Goal: Transaction & Acquisition: Obtain resource

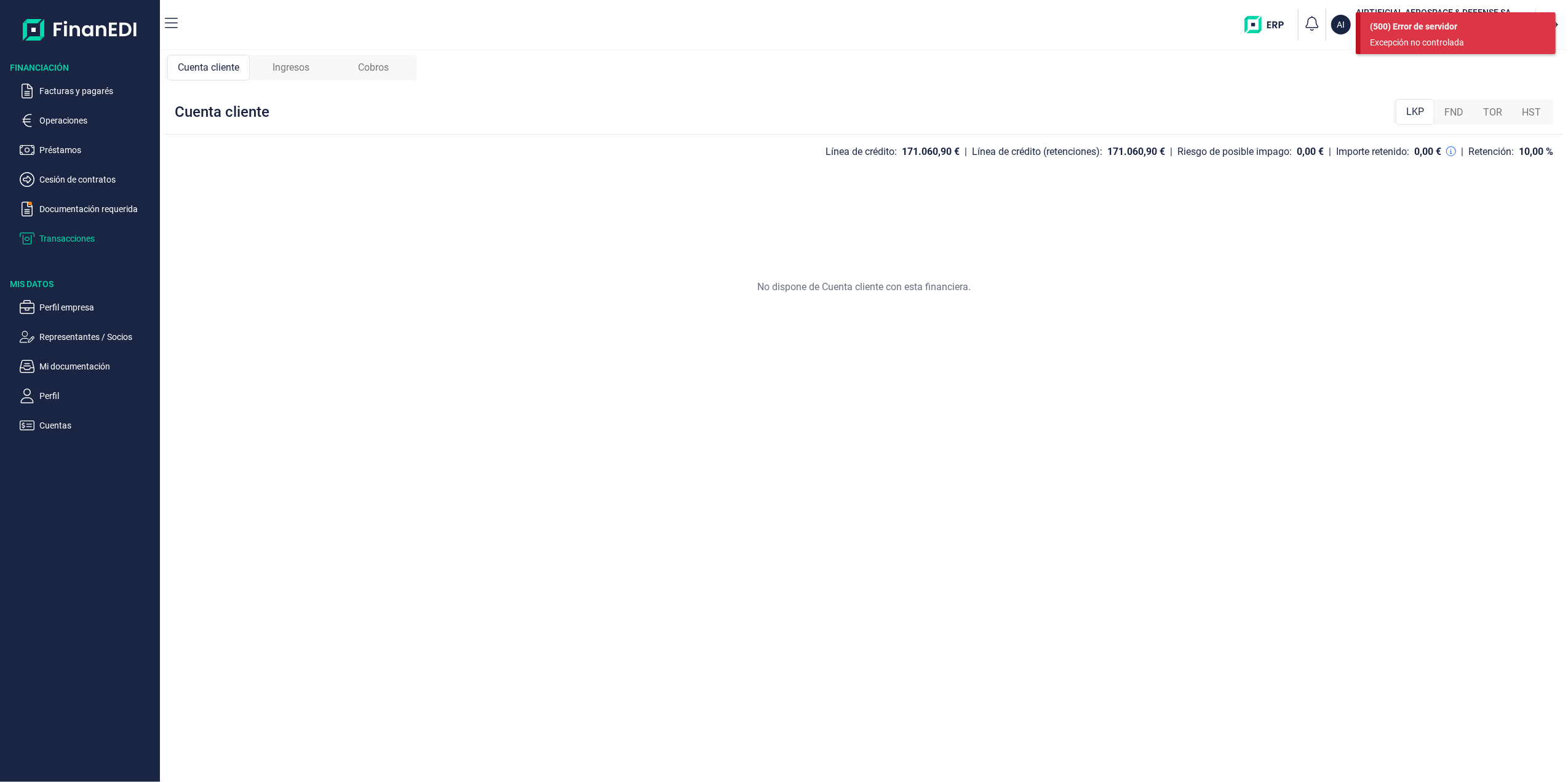
click at [1548, 115] on div "HST" at bounding box center [1531, 112] width 39 height 25
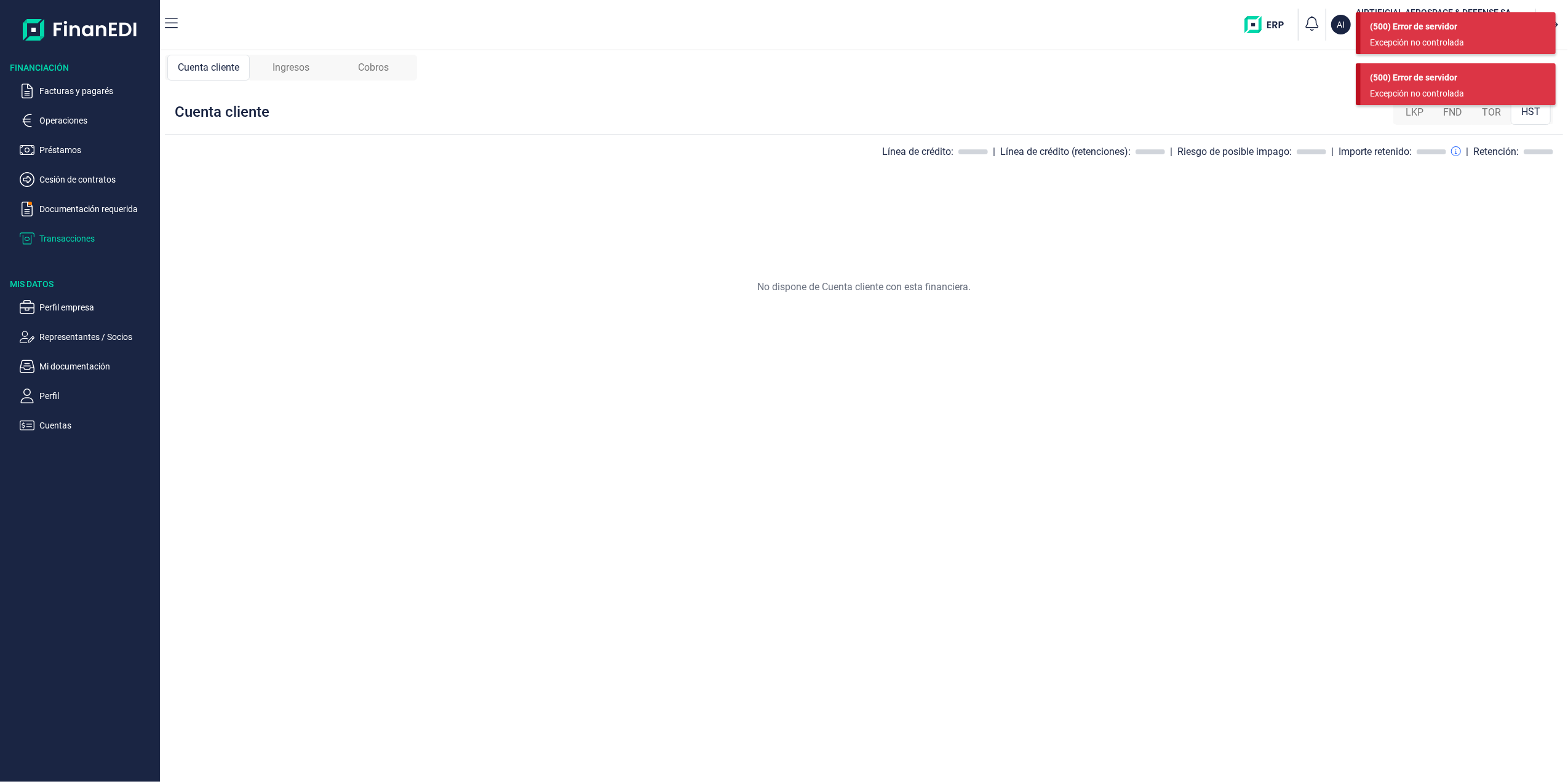
click at [1424, 109] on div "LKP" at bounding box center [1414, 112] width 38 height 25
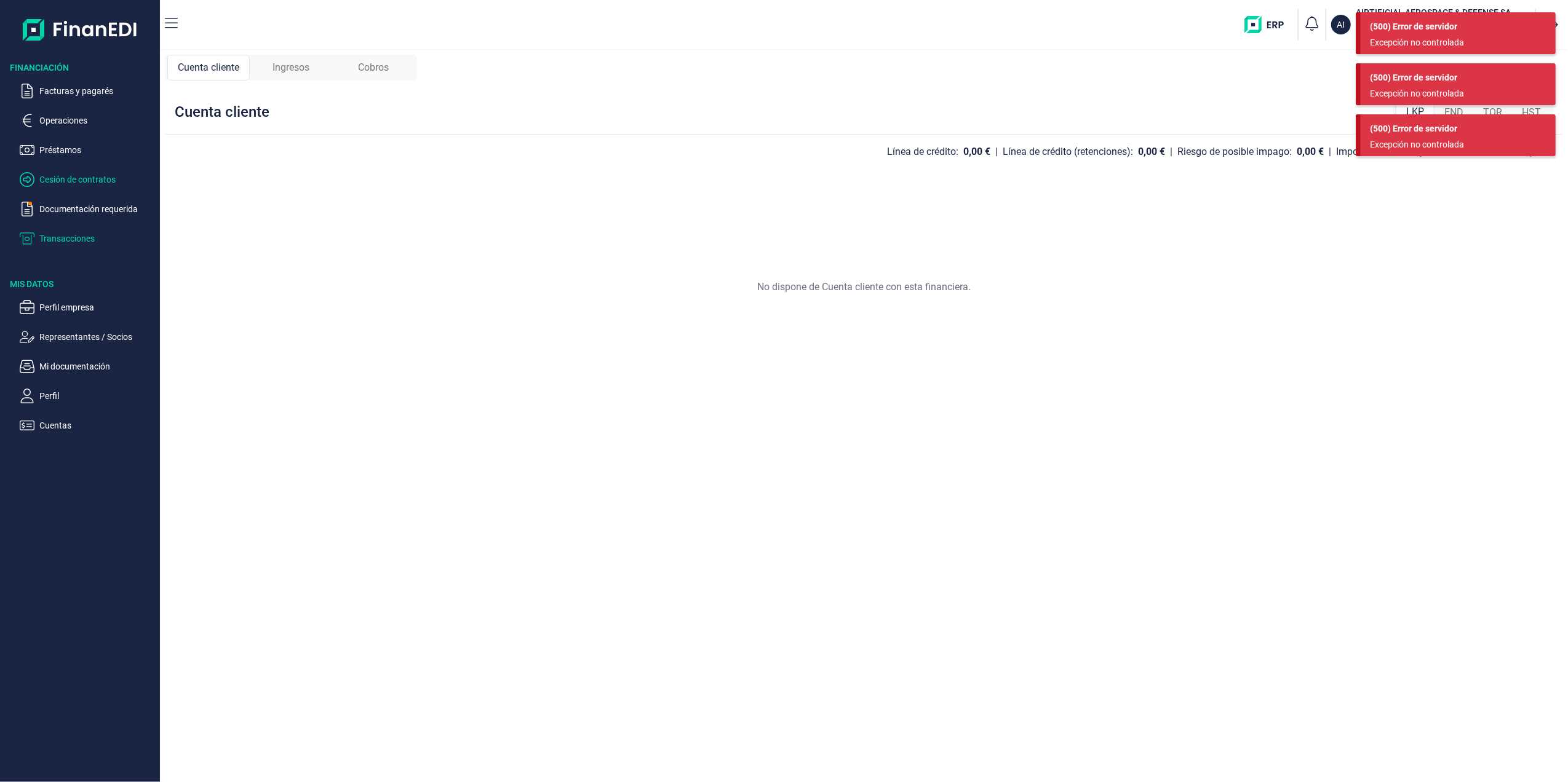
drag, startPoint x: 80, startPoint y: 240, endPoint x: 115, endPoint y: 174, distance: 74.7
click at [79, 241] on p "Transacciones" at bounding box center [97, 238] width 115 height 15
click at [405, 62] on div "Cobros" at bounding box center [373, 67] width 82 height 26
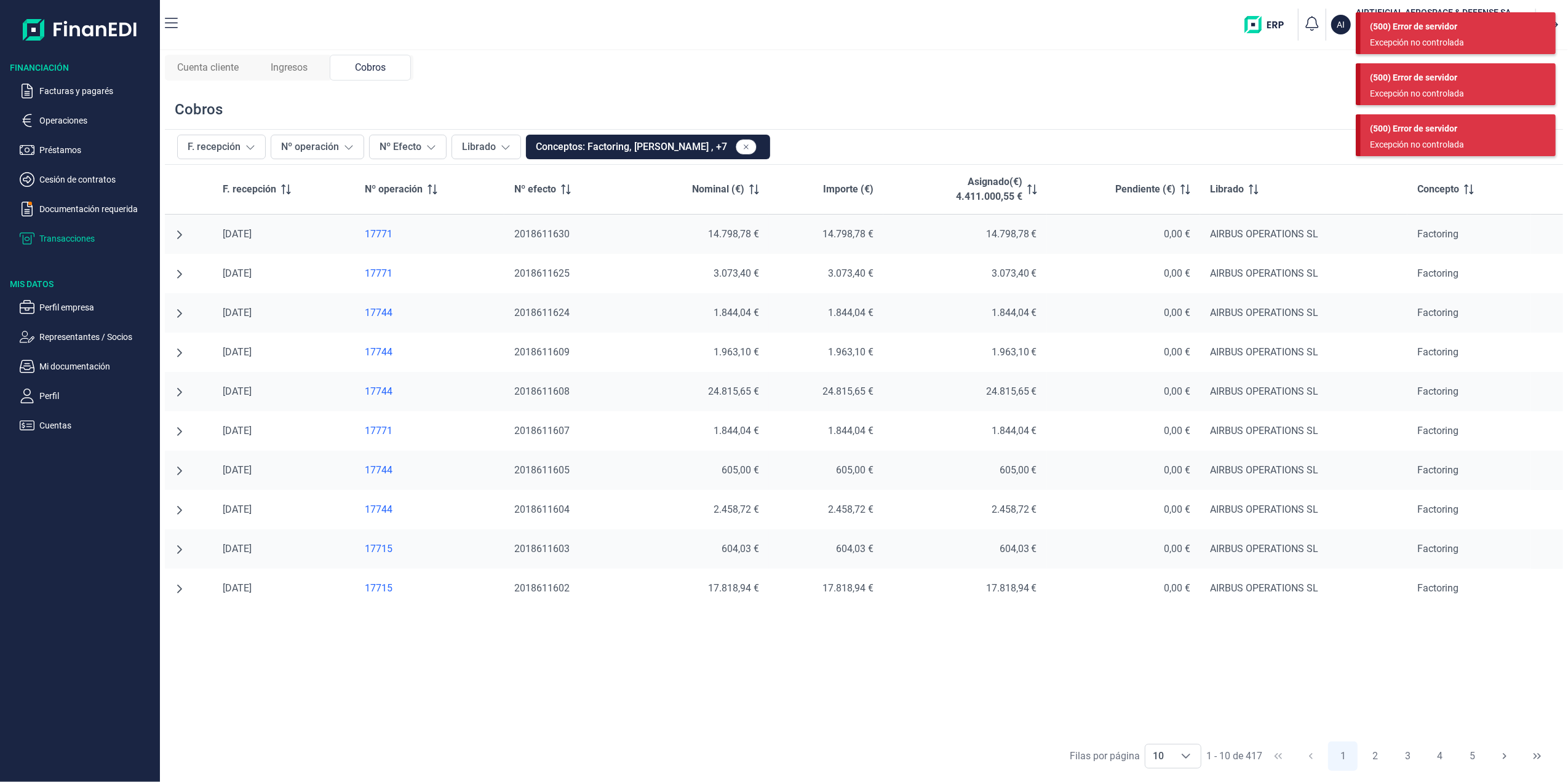
click at [201, 64] on span "Cuenta cliente" at bounding box center [208, 67] width 62 height 15
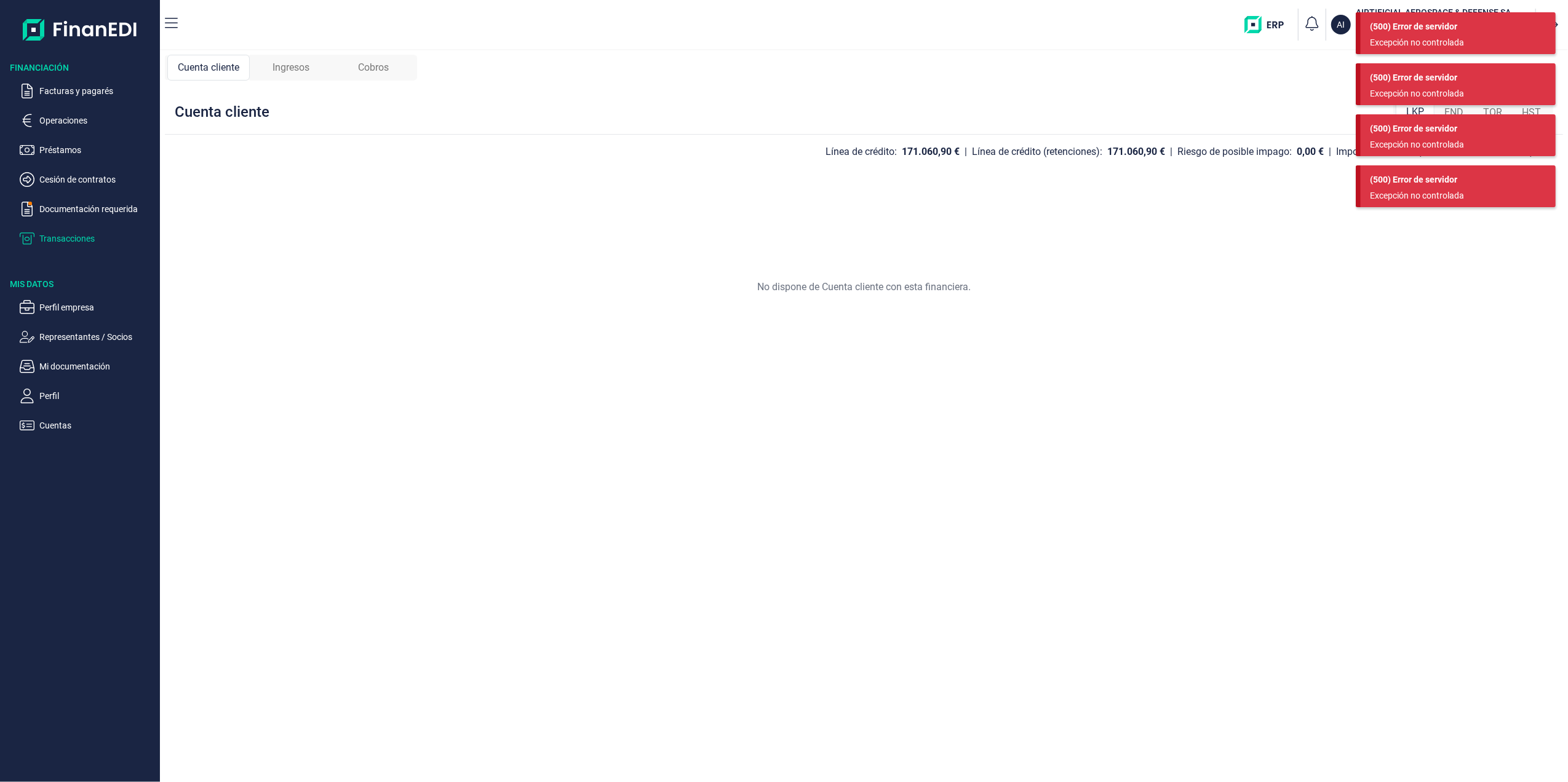
click at [63, 32] on img at bounding box center [80, 30] width 115 height 40
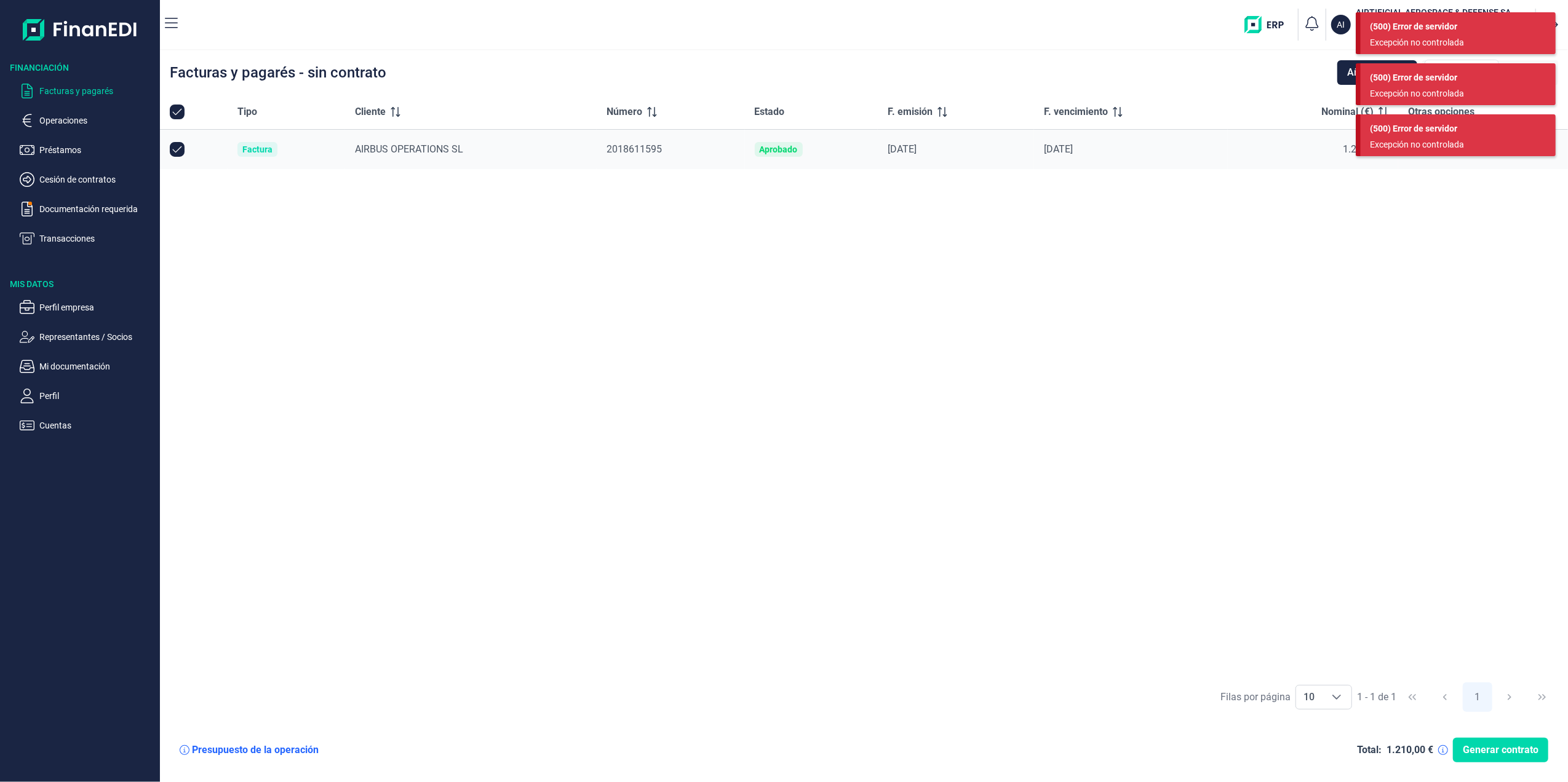
click at [310, 140] on td "Factura" at bounding box center [286, 149] width 118 height 40
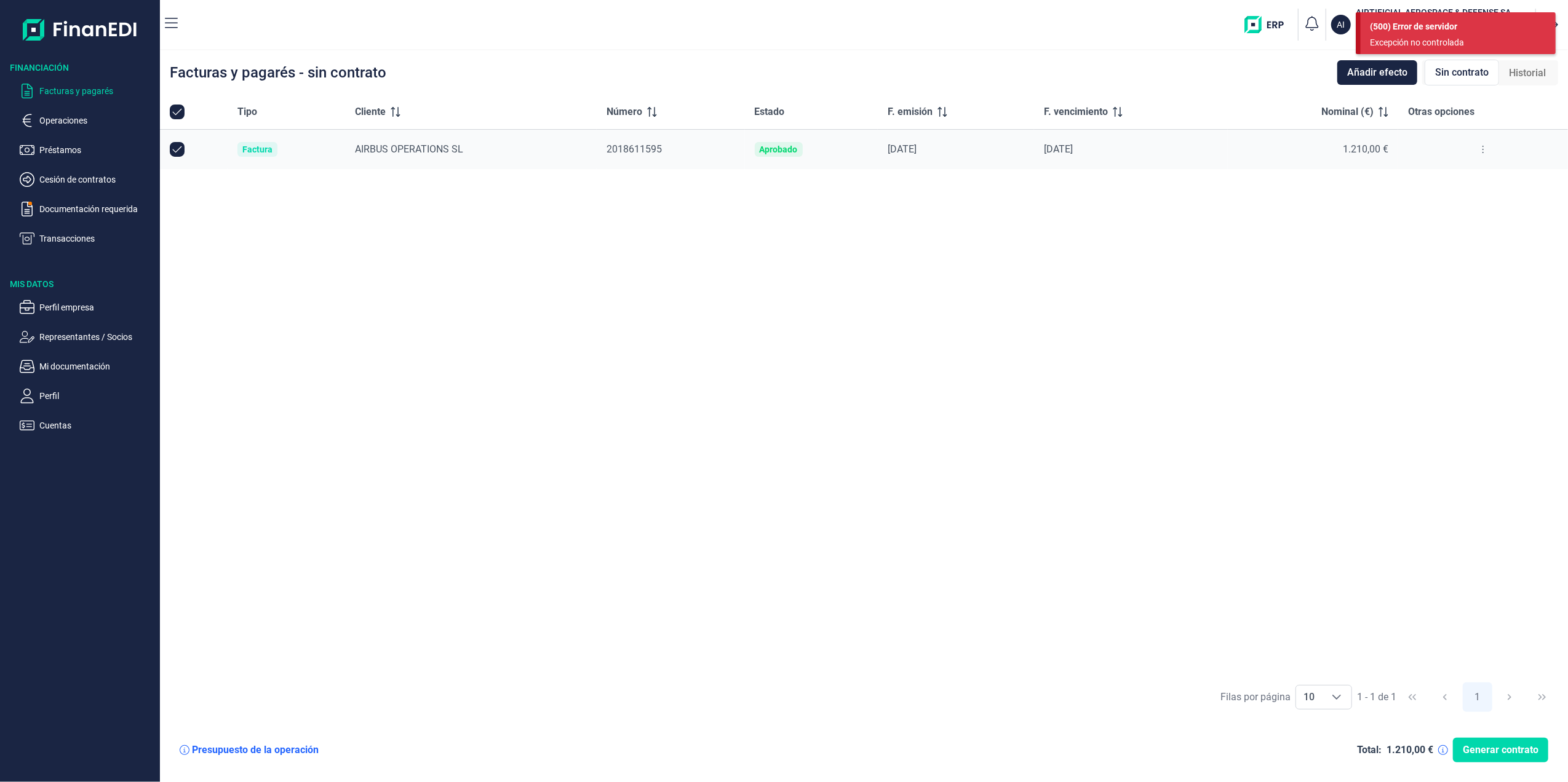
click at [1232, 45] on nav "AI AIRTIFICIAL AEROSPACE & DEFENSE SA BELEN RODRIGUEZ LEONARDO ( A72309149 )" at bounding box center [864, 24] width 1408 height 49
click at [1256, 26] on img "button" at bounding box center [1268, 25] width 49 height 17
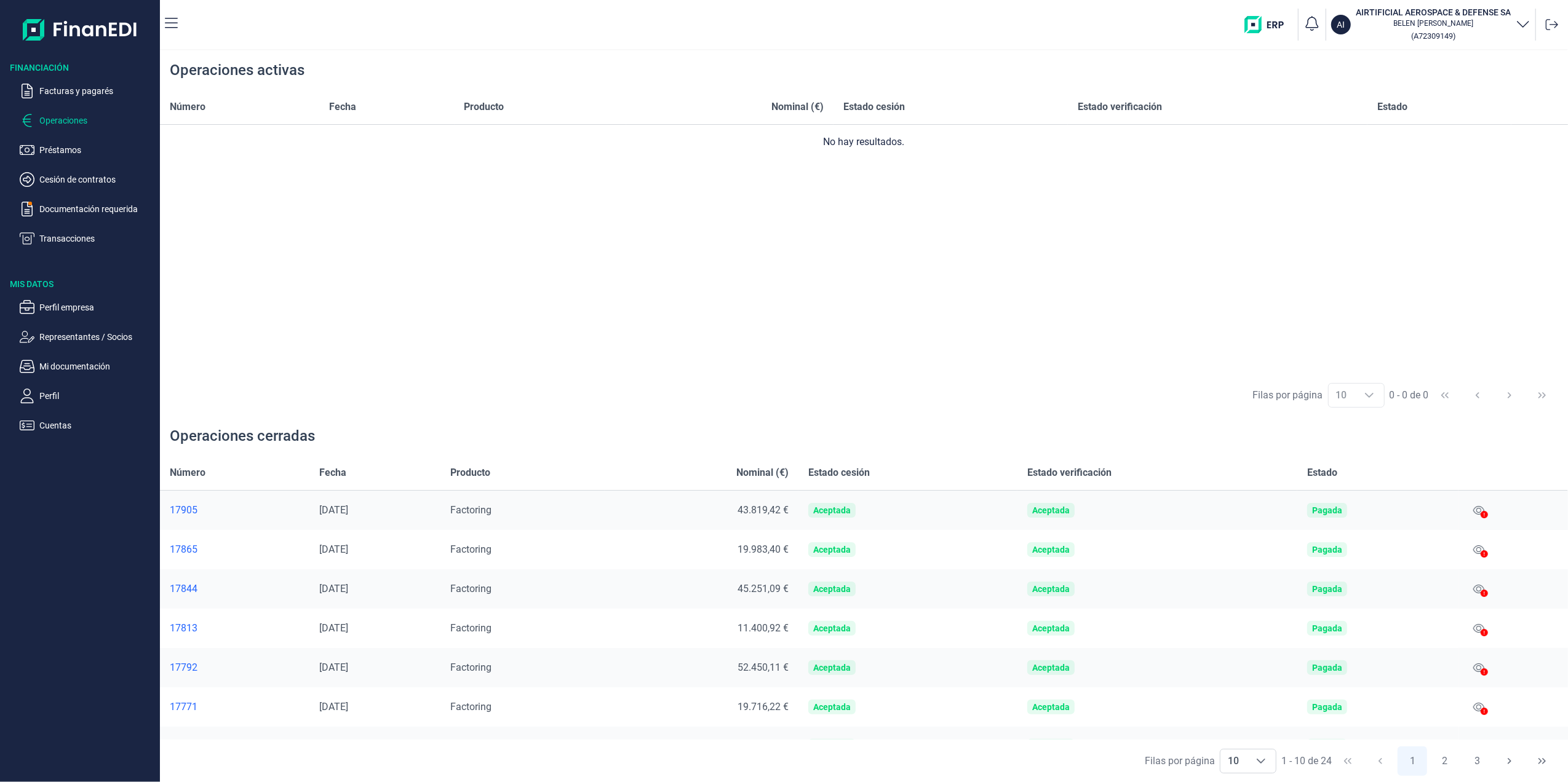
click at [45, 227] on ul "Facturas y pagarés Operaciones Préstamos Cesión de contratos Documentación requ…" at bounding box center [80, 159] width 160 height 172
click at [52, 235] on p "Transacciones" at bounding box center [97, 238] width 115 height 15
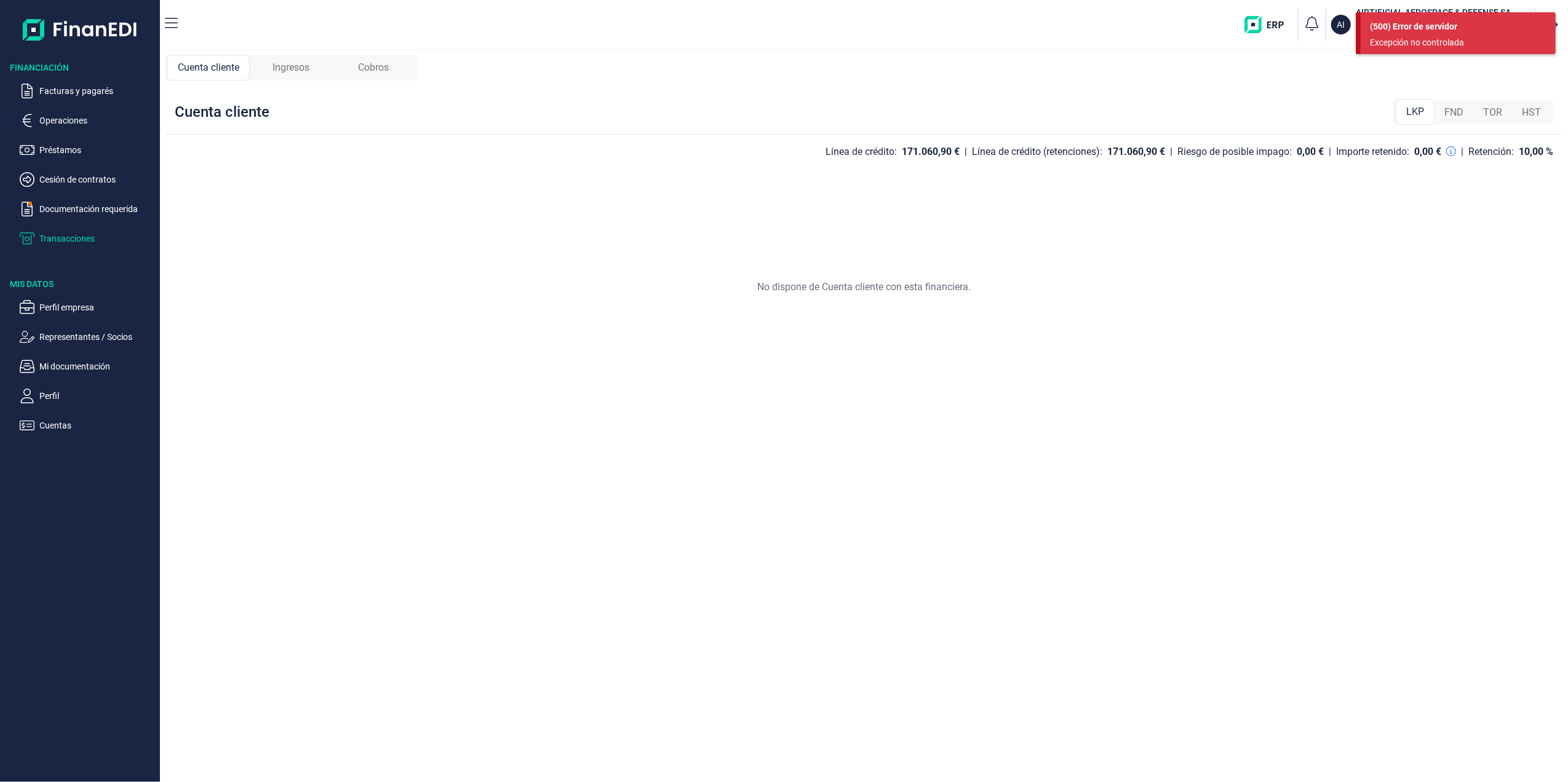
click at [1461, 103] on div "FND" at bounding box center [1453, 112] width 39 height 25
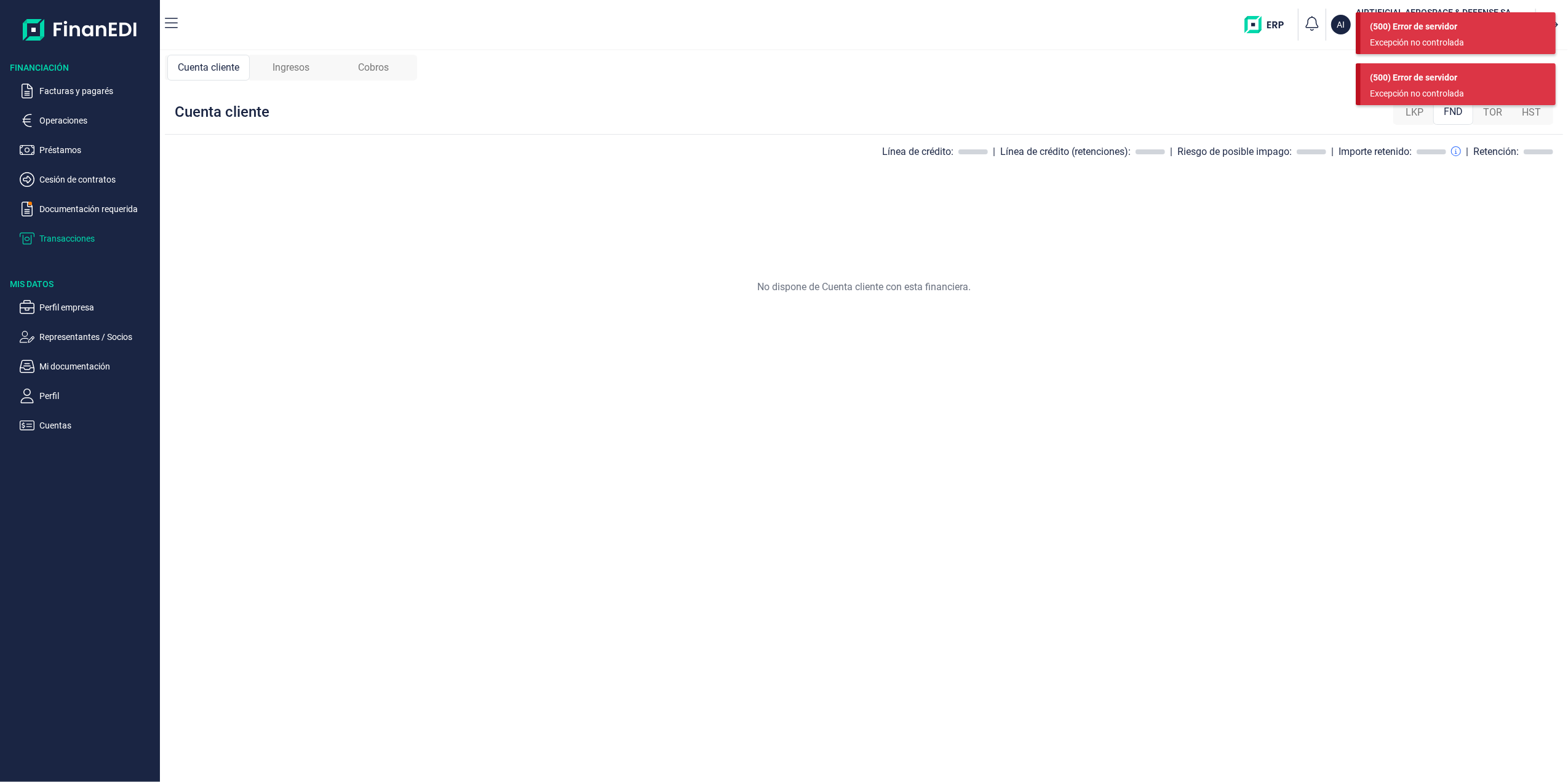
click at [1501, 110] on span "TOR" at bounding box center [1492, 112] width 19 height 15
click at [1531, 114] on div "(500) Error de servidor Excepción no controlada" at bounding box center [1457, 135] width 195 height 42
click at [377, 62] on span "Cobros" at bounding box center [373, 67] width 30 height 15
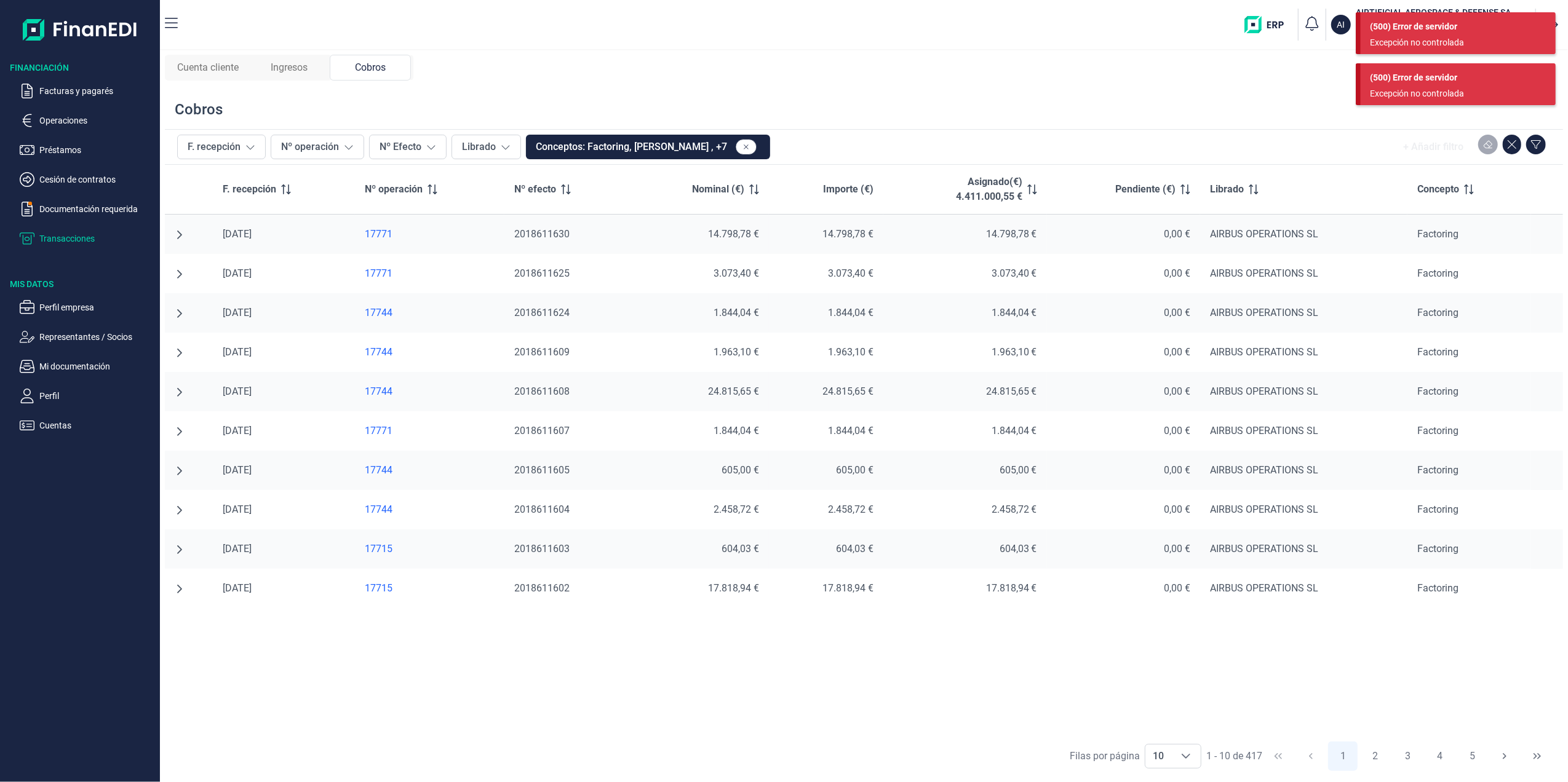
click at [288, 72] on span "Ingresos" at bounding box center [289, 67] width 37 height 15
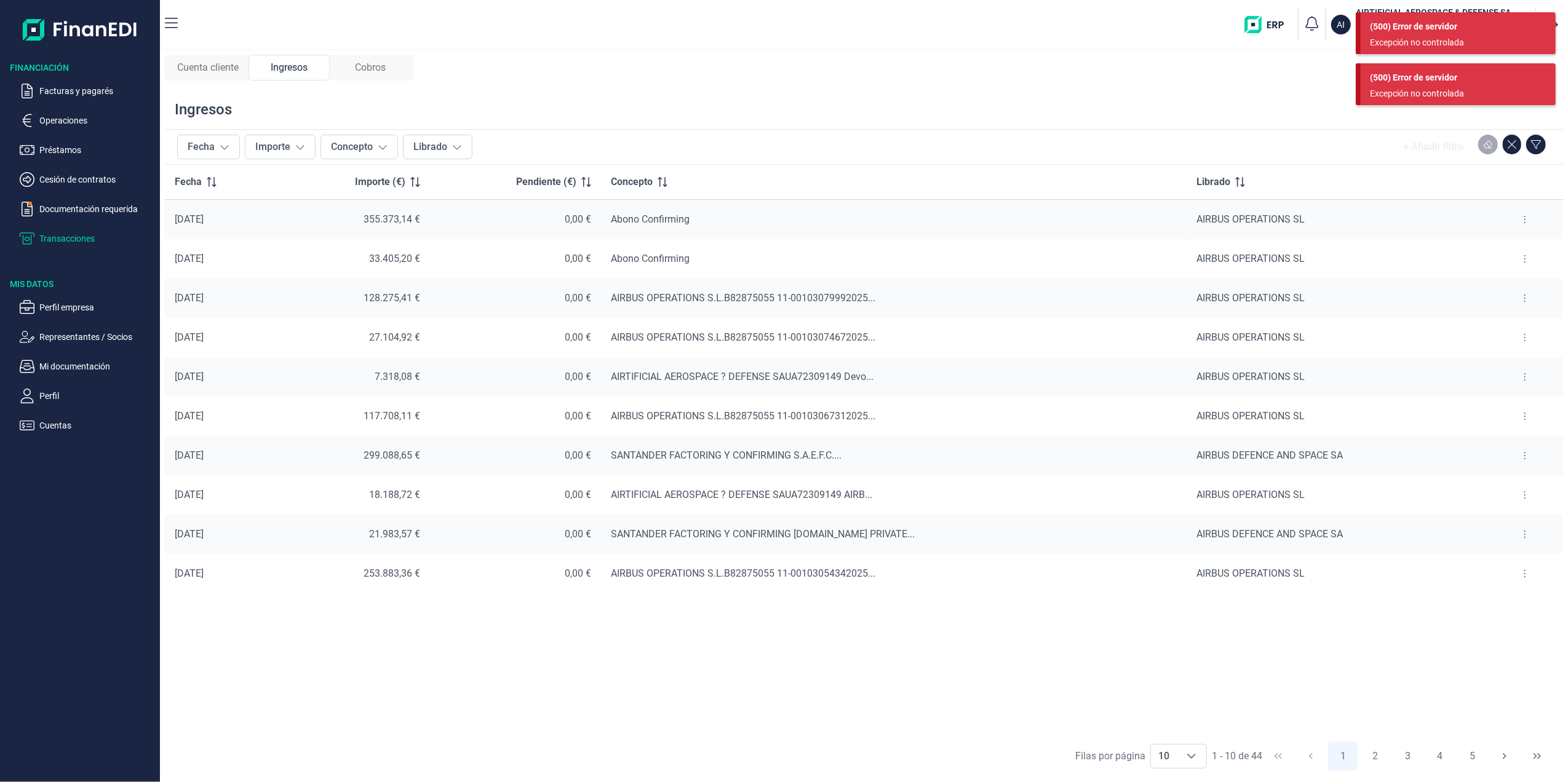
click at [225, 67] on span "Cuenta cliente" at bounding box center [208, 67] width 62 height 15
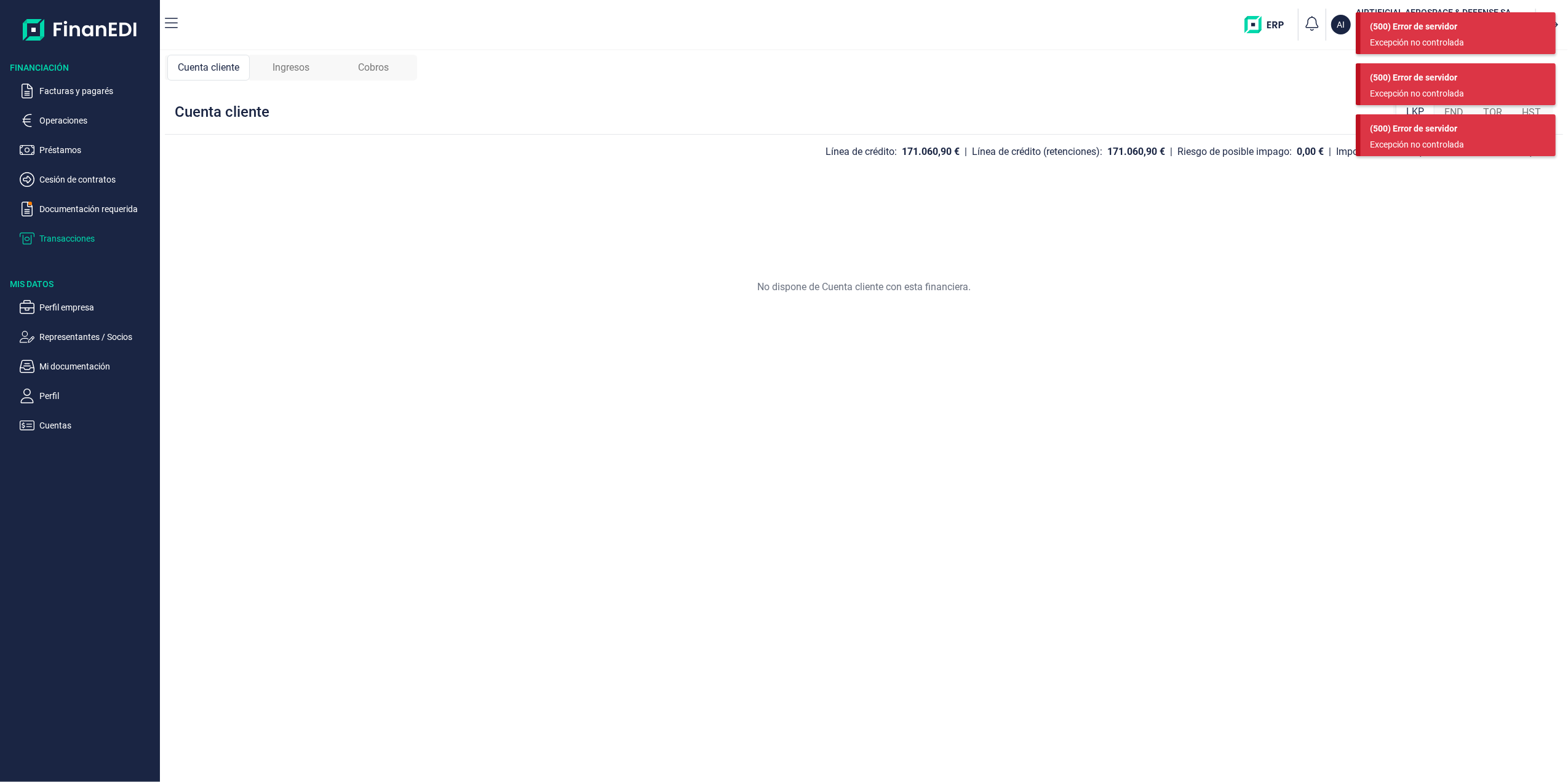
click at [385, 69] on span "Cobros" at bounding box center [373, 67] width 30 height 15
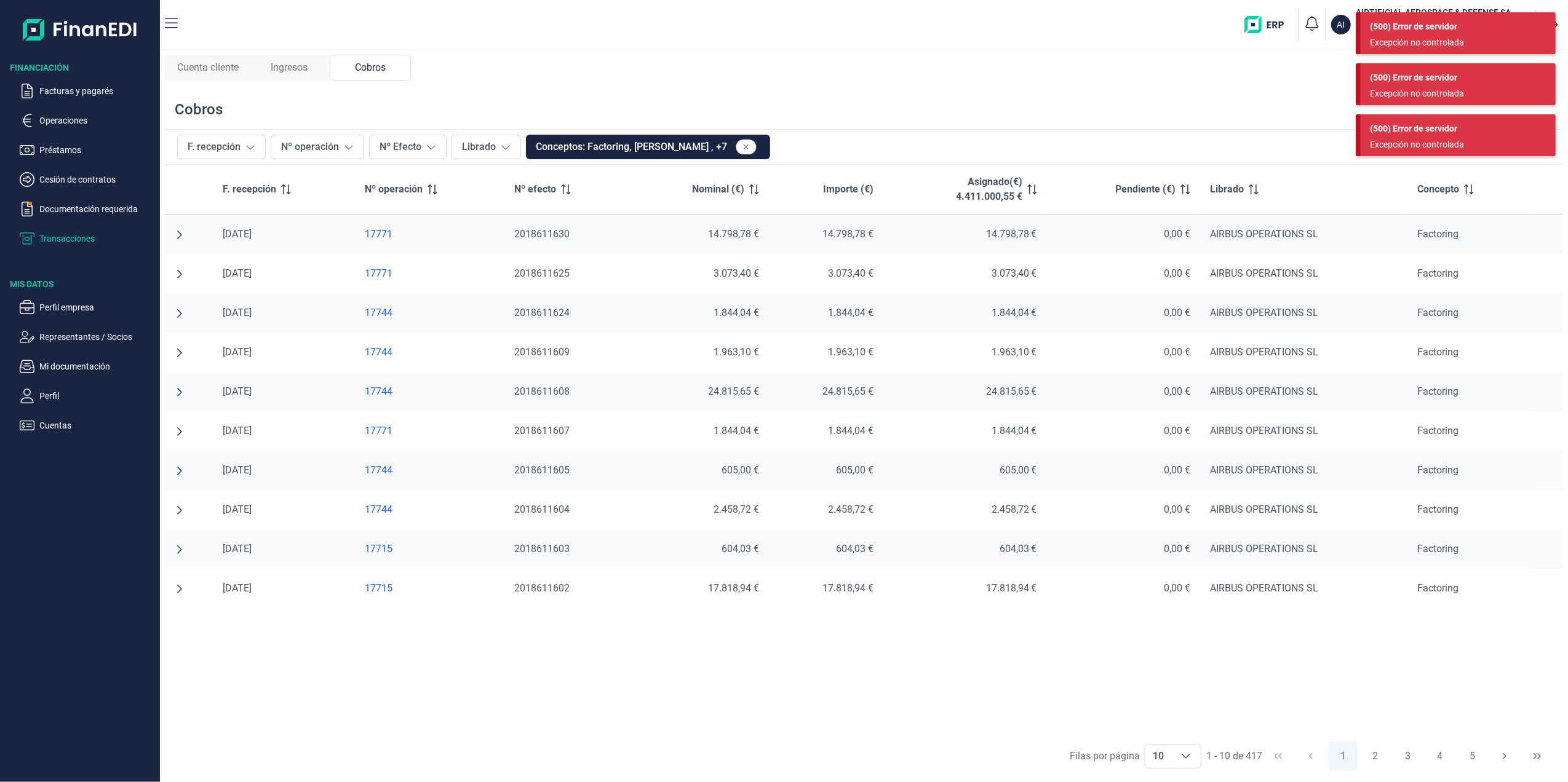
click at [200, 60] on span "Cuenta cliente" at bounding box center [208, 67] width 62 height 15
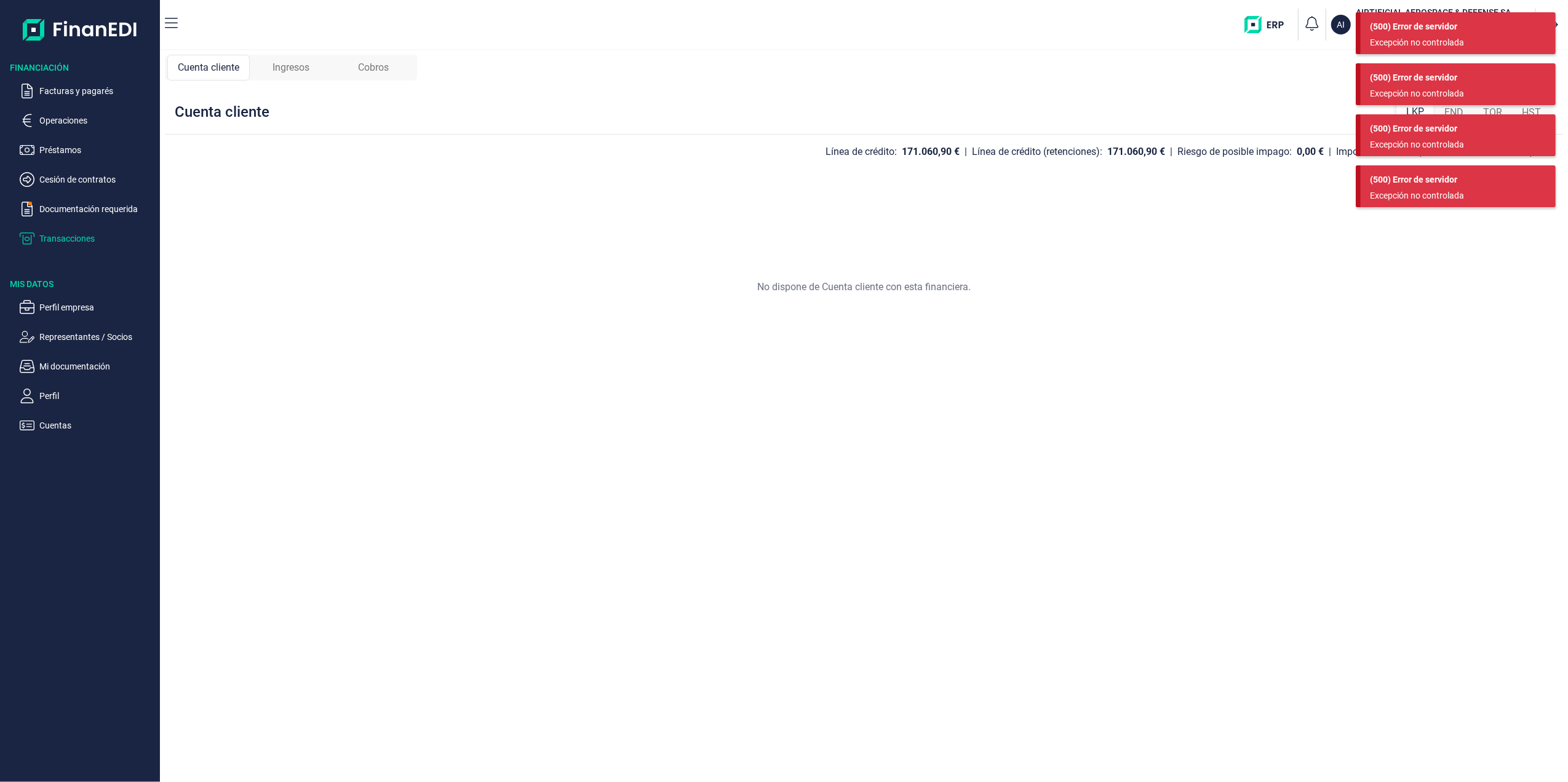
click at [59, 247] on div "Financiación Facturas y pagarés Operaciones Préstamos Cesión de contratos Docum…" at bounding box center [80, 241] width 160 height 384
click at [72, 210] on p "Documentación requerida" at bounding box center [97, 209] width 115 height 15
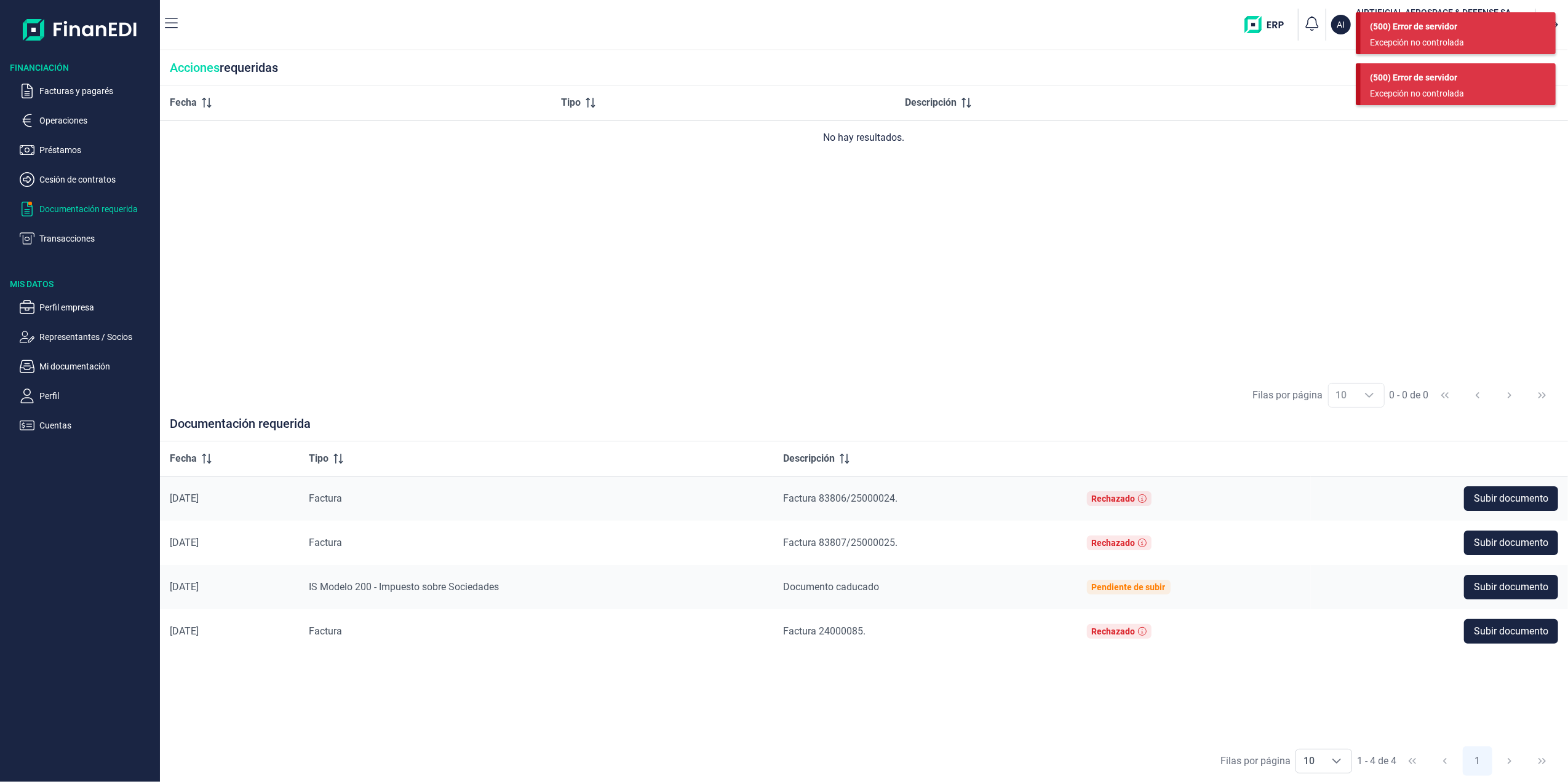
click at [58, 170] on ul "Facturas y pagarés Operaciones Préstamos Cesión de contratos Documentación requ…" at bounding box center [80, 159] width 160 height 172
drag, startPoint x: 64, startPoint y: 183, endPoint x: 64, endPoint y: 175, distance: 8.0
click at [64, 175] on p "Cesión de contratos" at bounding box center [97, 179] width 115 height 15
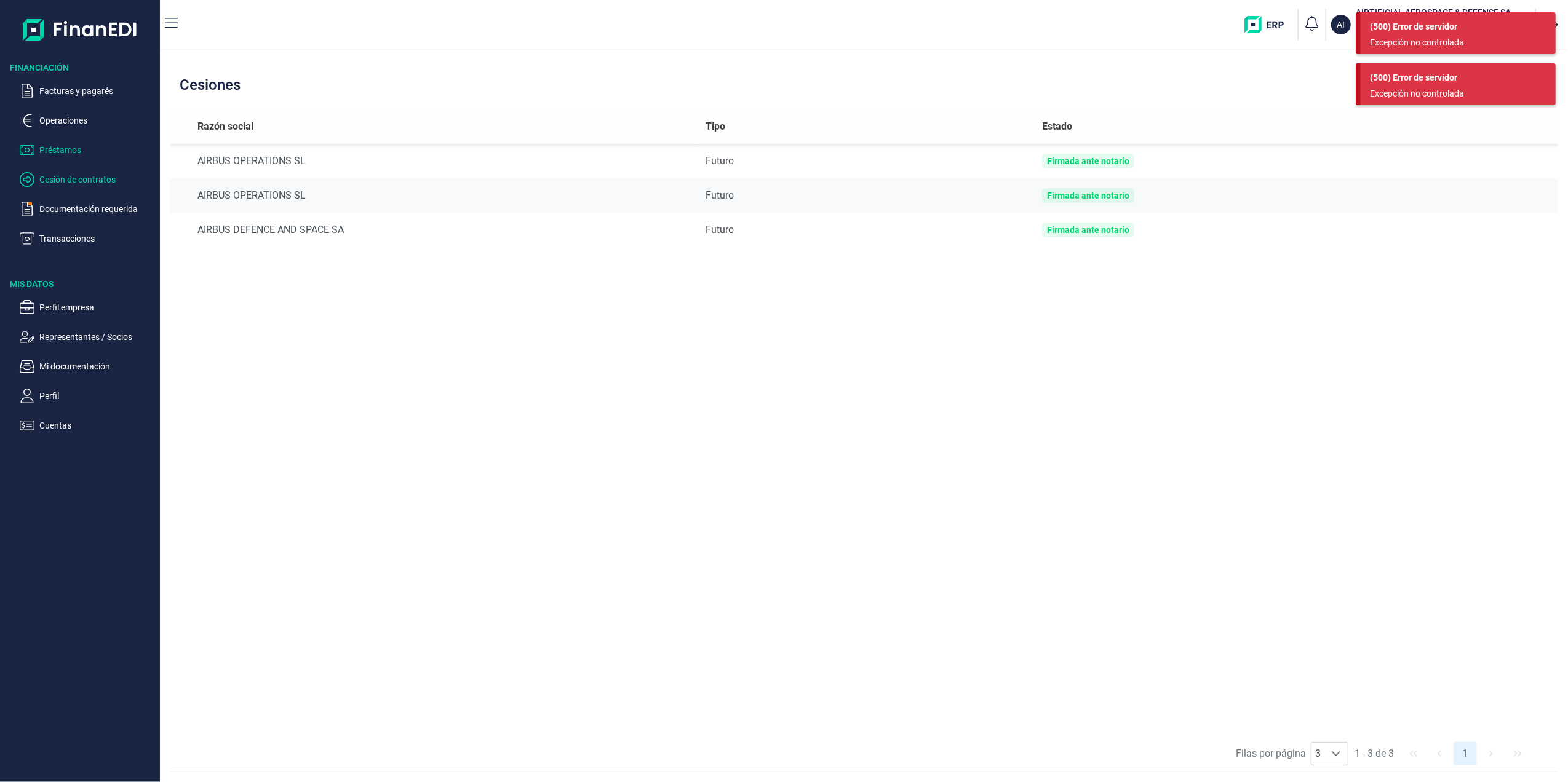
click at [60, 148] on p "Préstamos" at bounding box center [97, 149] width 115 height 15
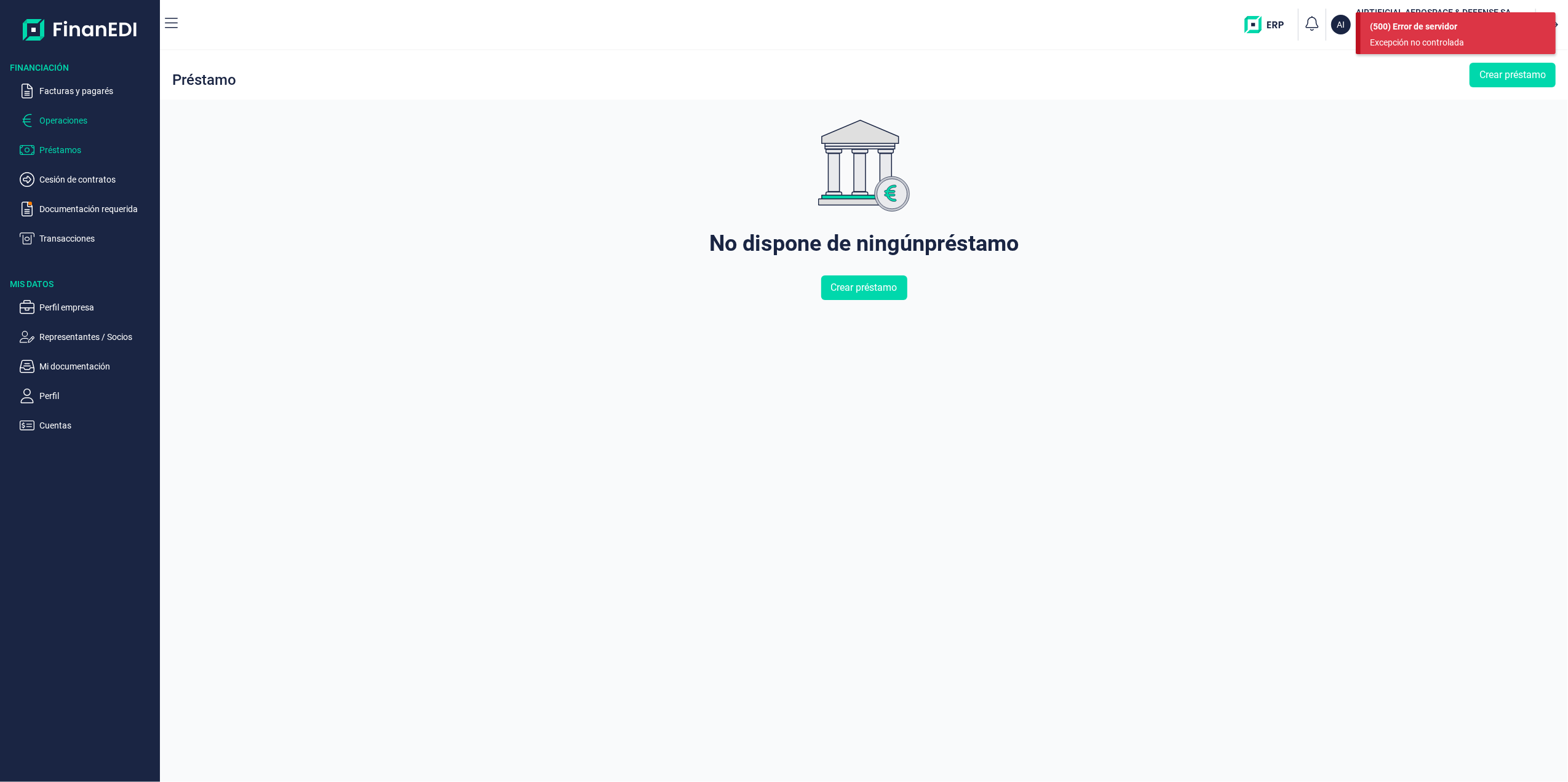
click at [60, 114] on p "Operaciones" at bounding box center [97, 120] width 115 height 15
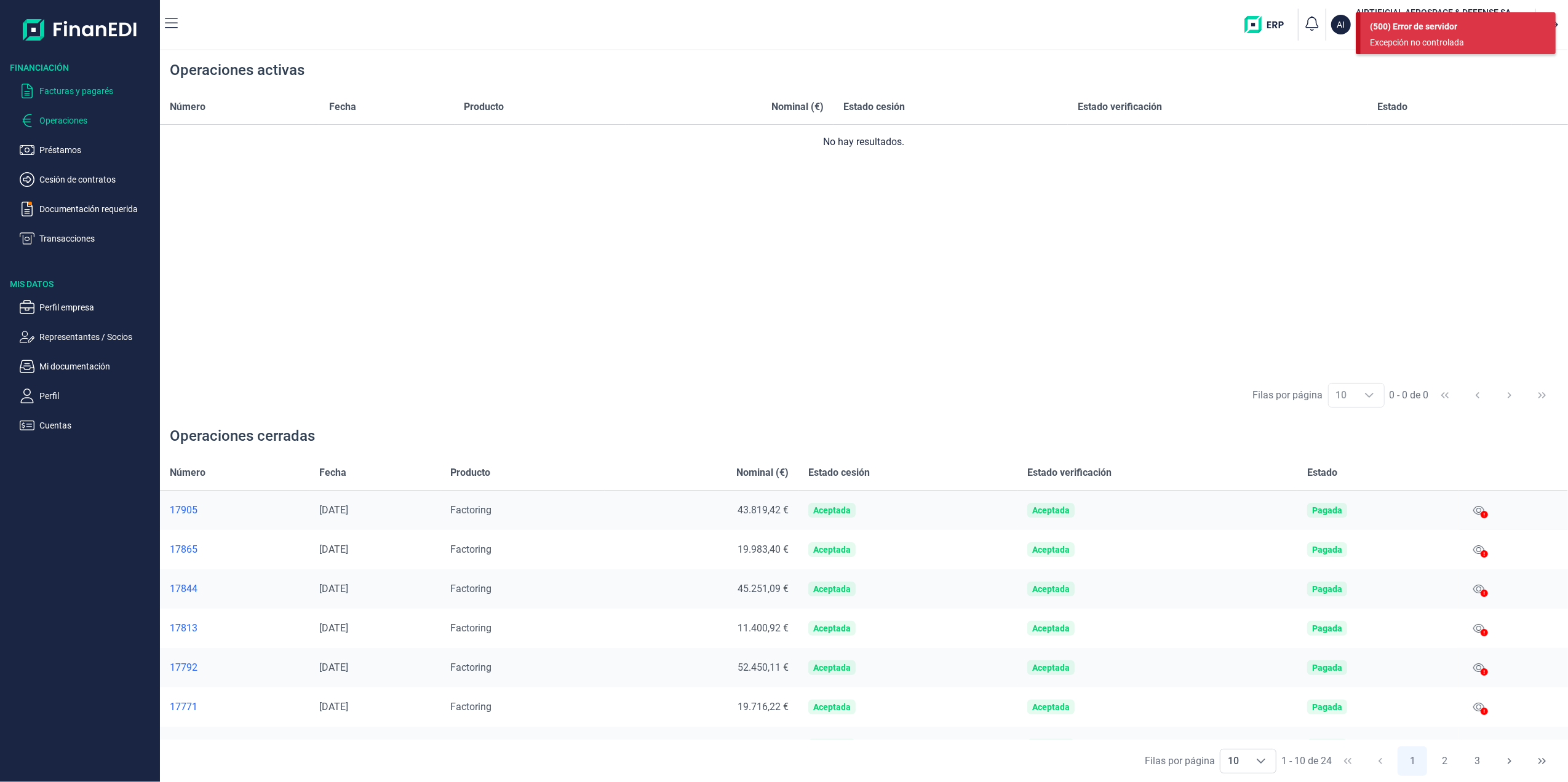
click at [67, 84] on p "Facturas y pagarés" at bounding box center [97, 91] width 115 height 15
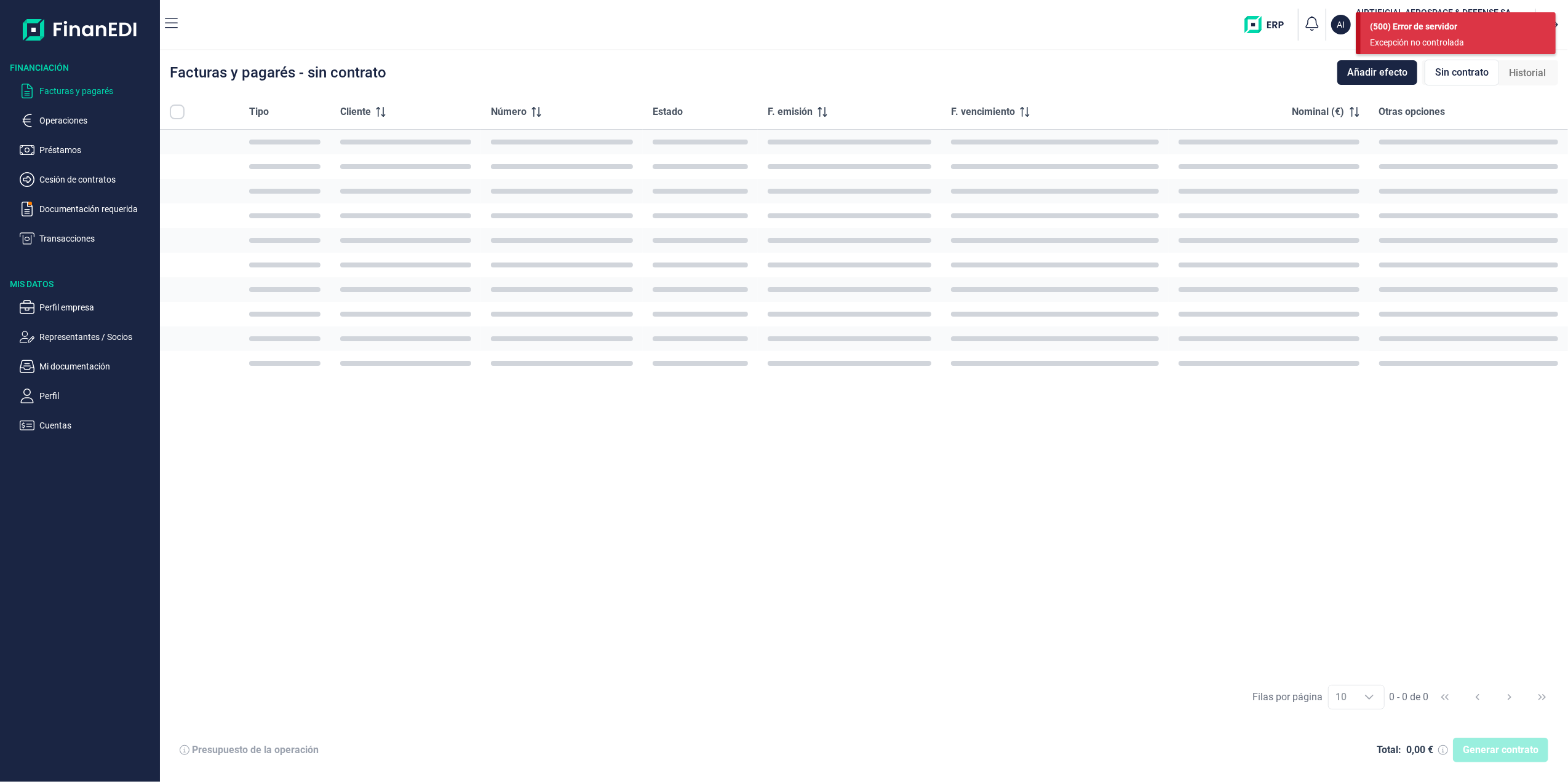
checkbox input "true"
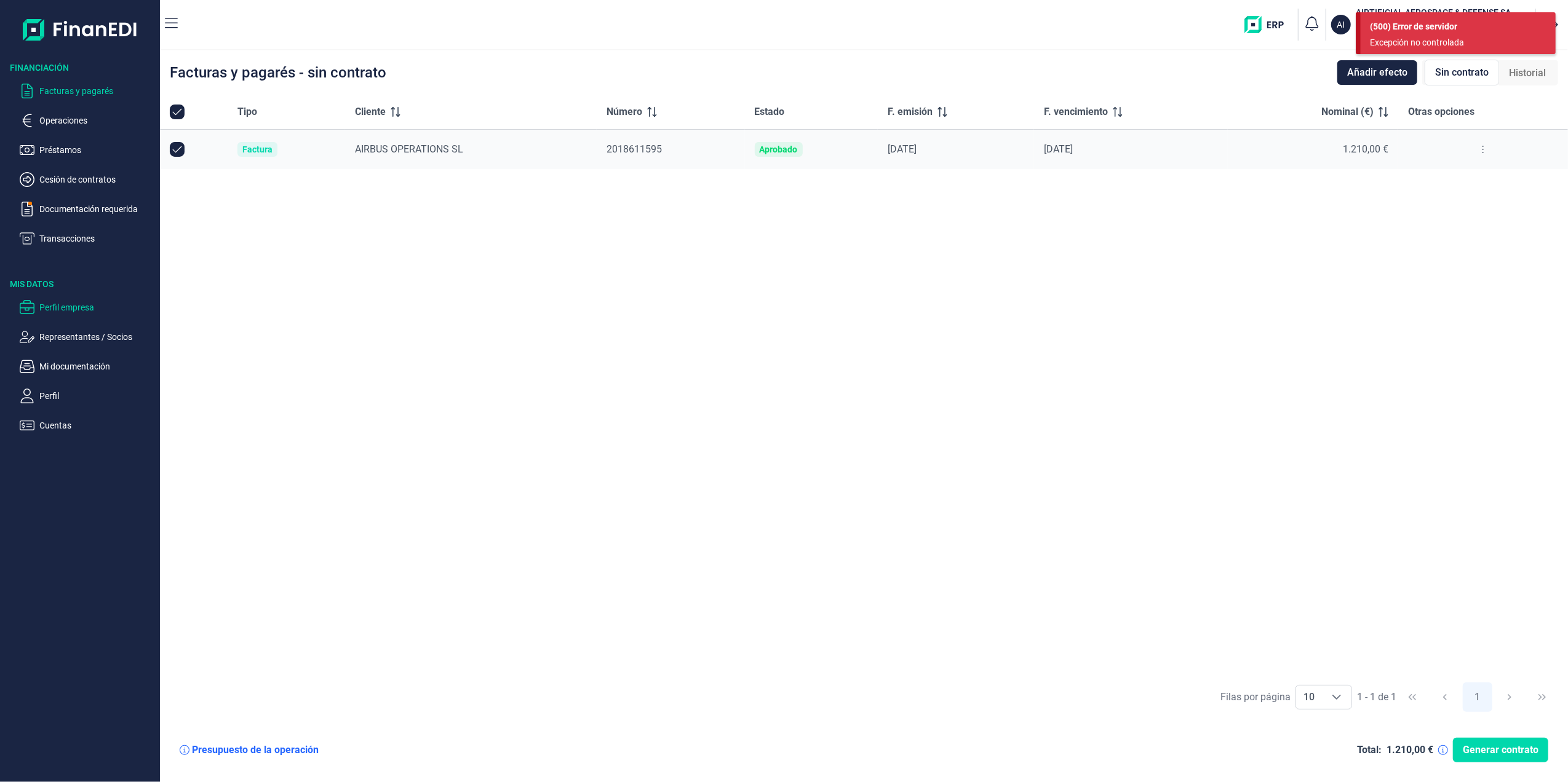
click at [62, 307] on p "Perfil empresa" at bounding box center [97, 307] width 115 height 15
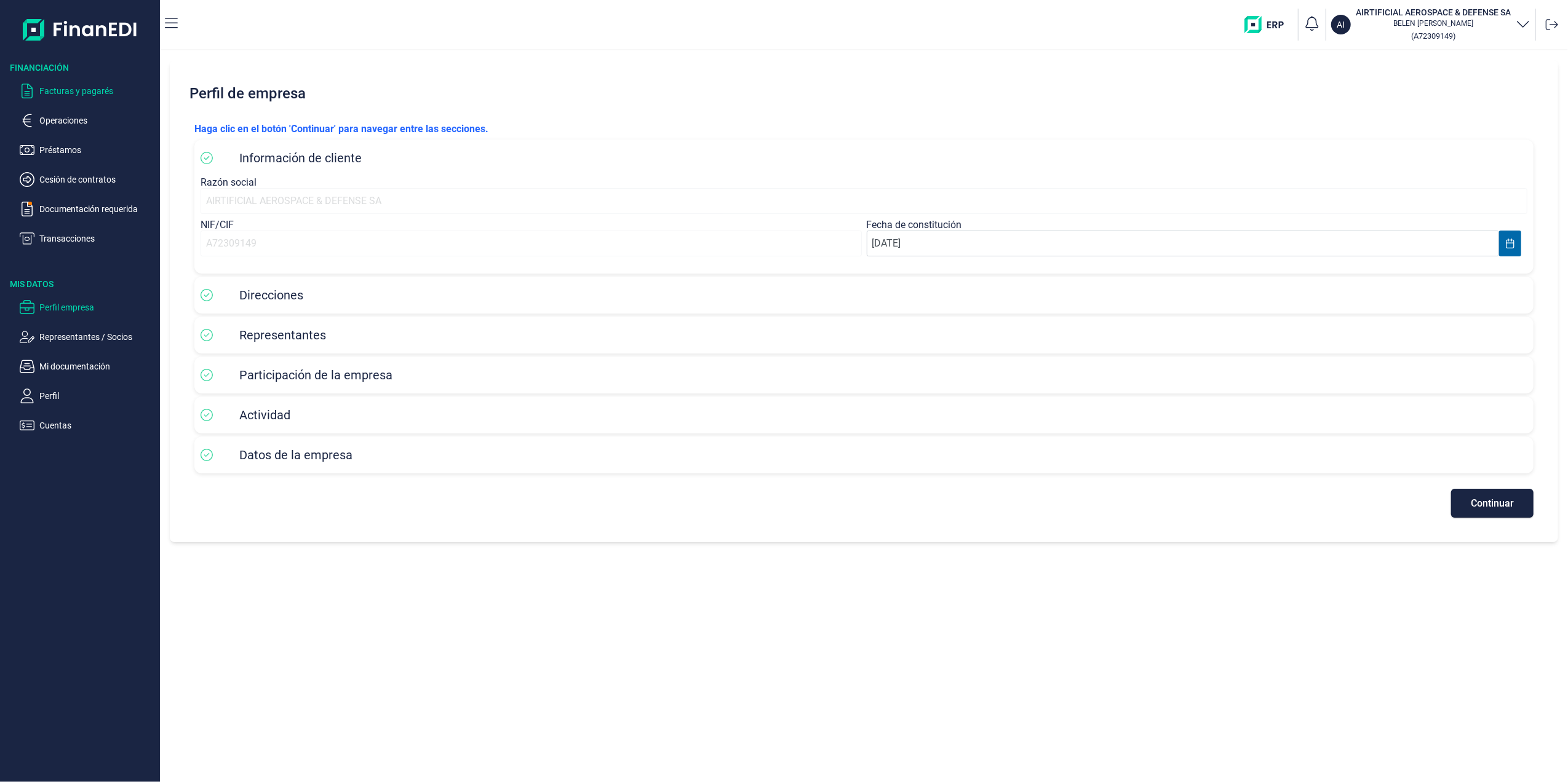
click at [42, 89] on p "Facturas y pagarés" at bounding box center [97, 91] width 115 height 15
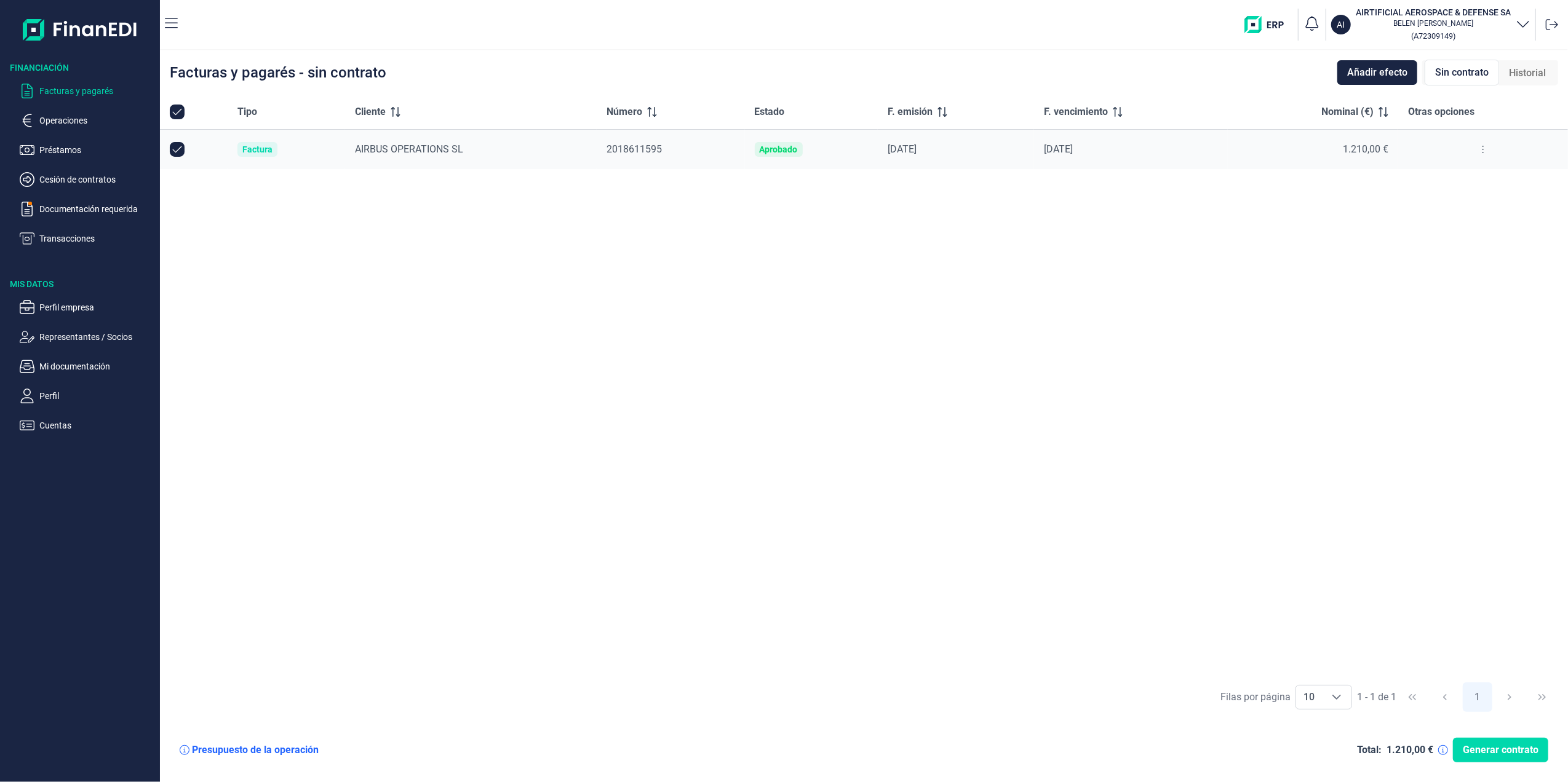
click at [259, 148] on div "Factura" at bounding box center [257, 149] width 30 height 10
click at [49, 240] on p "Transacciones" at bounding box center [97, 238] width 115 height 15
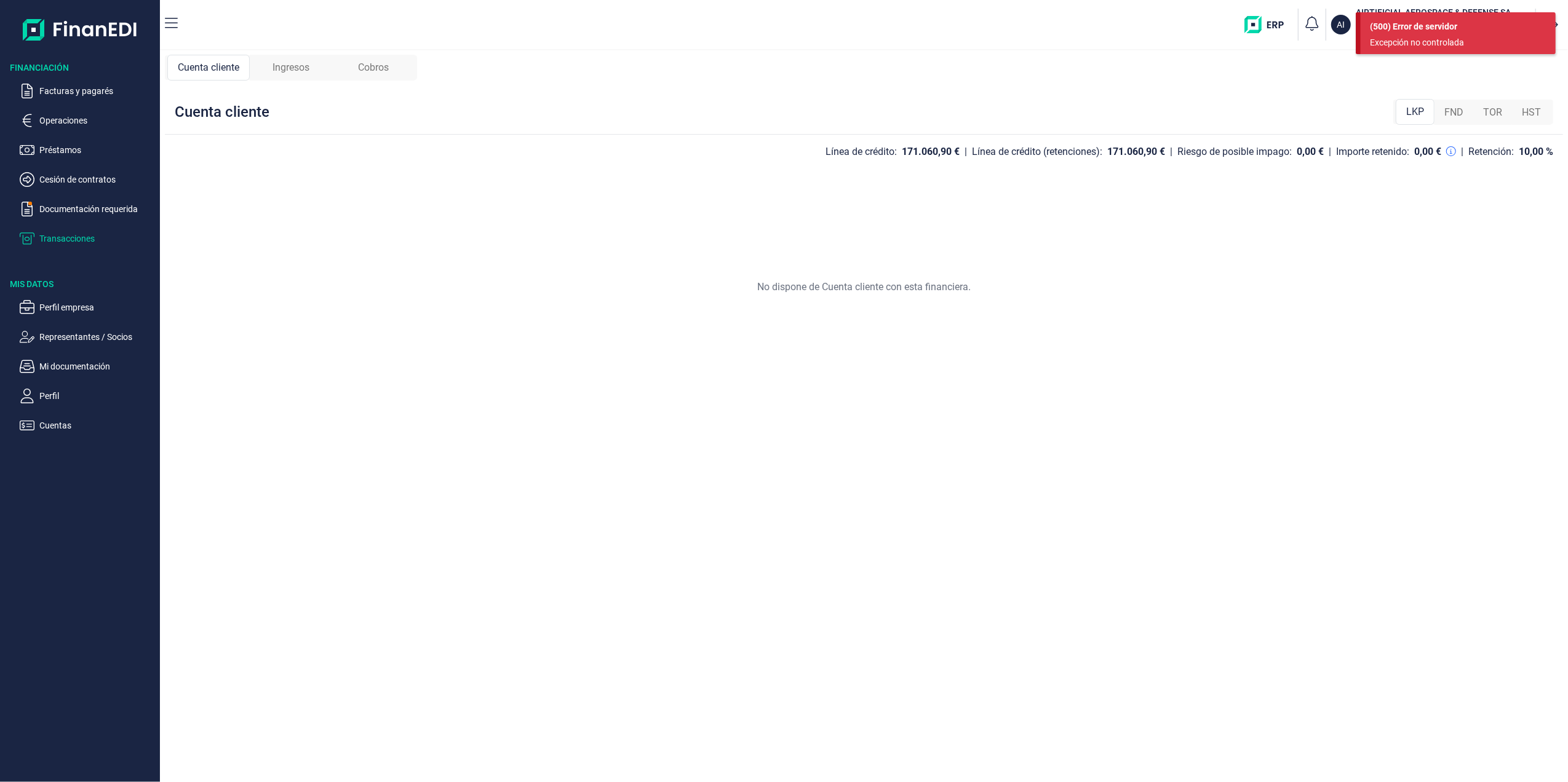
click at [1447, 111] on span "FND" at bounding box center [1453, 112] width 19 height 15
click at [1484, 114] on span "TOR" at bounding box center [1492, 112] width 19 height 15
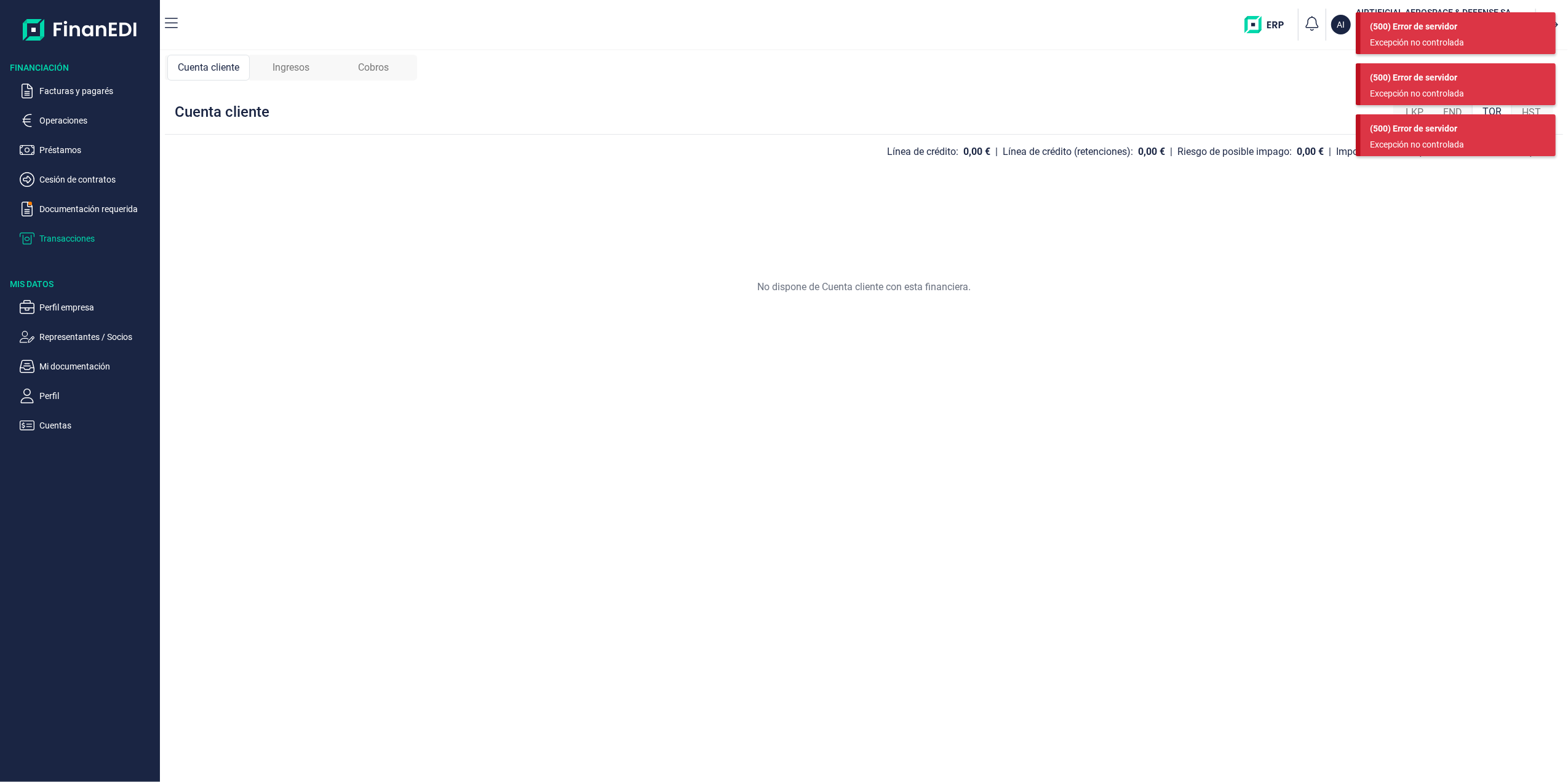
click at [1231, 72] on div "Cuenta cliente Ingresos Cobros Cuenta cliente LKP FND TOR HST Línea de crédito:…" at bounding box center [864, 416] width 1408 height 732
click at [1390, 132] on div "(500) Error de servidor" at bounding box center [1457, 129] width 176 height 13
click at [1431, 76] on div "(500) Error de servidor" at bounding box center [1457, 78] width 176 height 13
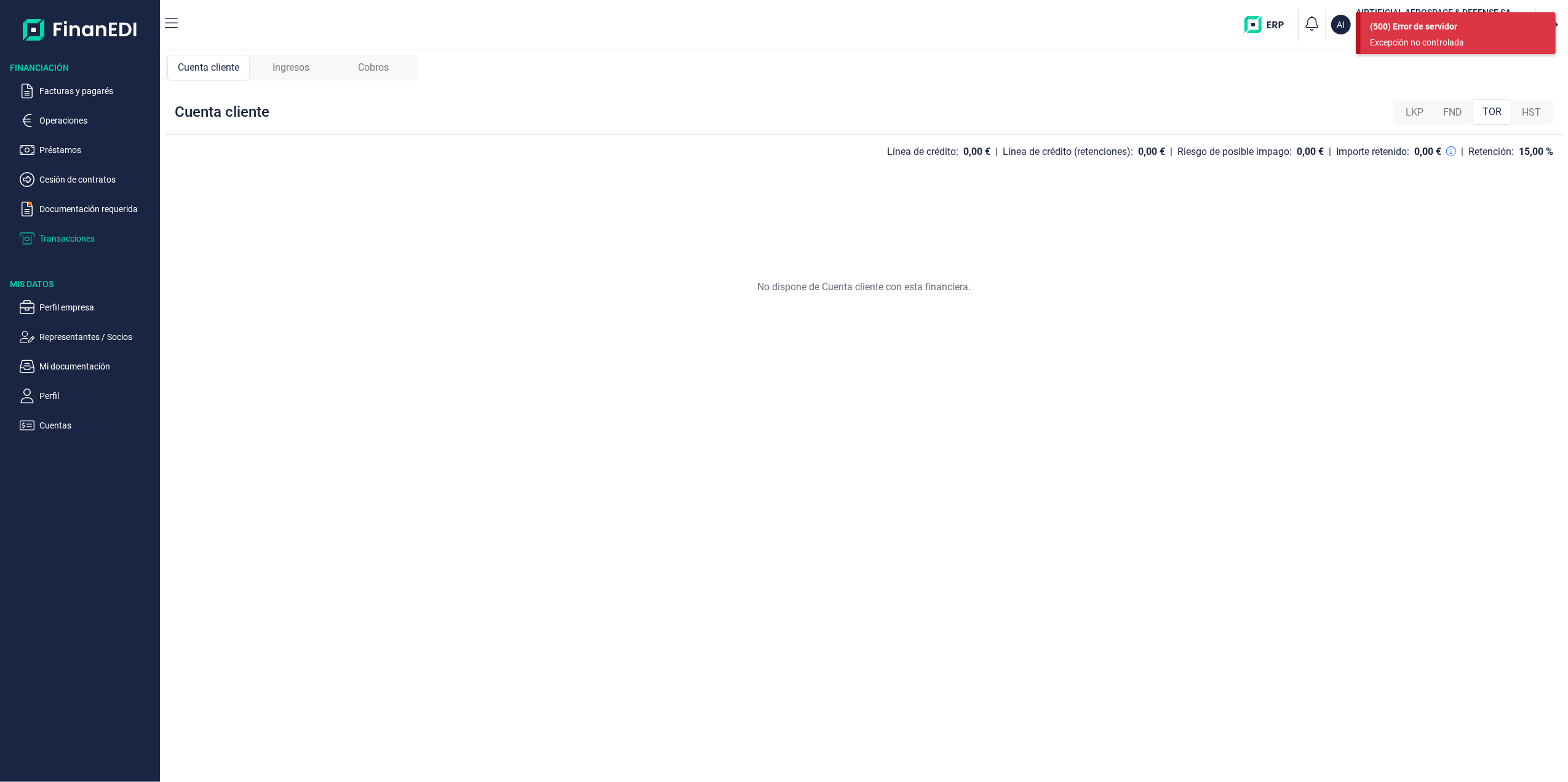
click at [1423, 47] on div "Excepción no controlada" at bounding box center [1453, 42] width 167 height 13
click at [1418, 119] on span "LKP" at bounding box center [1414, 112] width 18 height 15
click at [220, 67] on span "Cuenta cliente" at bounding box center [208, 67] width 62 height 15
click at [902, 157] on div "171.060,90 €" at bounding box center [931, 152] width 58 height 12
click at [1039, 153] on div "Línea de crédito (retenciones):" at bounding box center [1037, 152] width 130 height 12
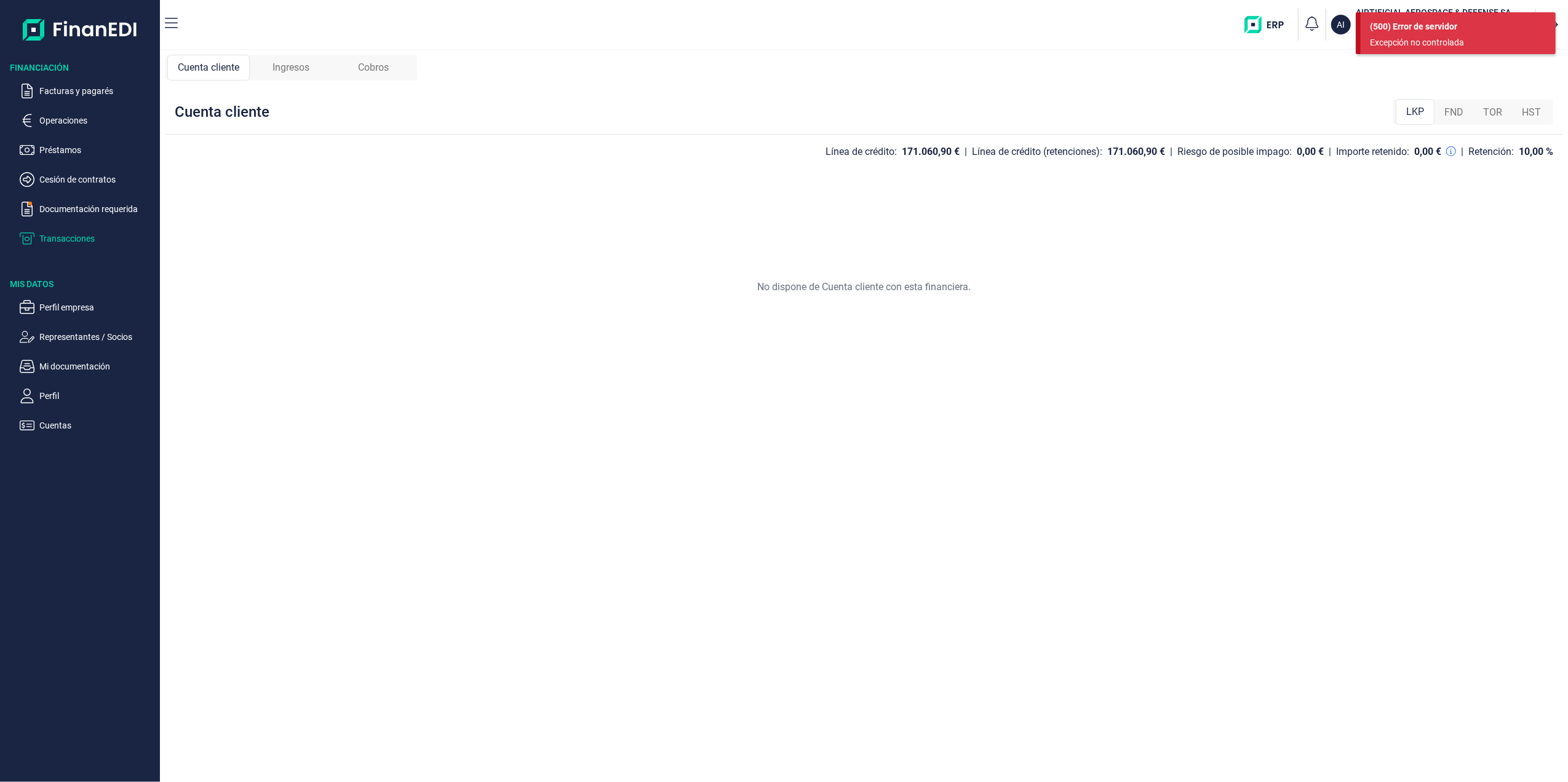
drag, startPoint x: 1039, startPoint y: 153, endPoint x: 1174, endPoint y: 149, distance: 135.1
click at [1177, 149] on div "Riesgo de posible impago:" at bounding box center [1234, 152] width 114 height 12
drag, startPoint x: 1095, startPoint y: 151, endPoint x: 1107, endPoint y: 152, distance: 12.0
click at [1093, 151] on div "Línea de crédito (retenciones):" at bounding box center [1037, 152] width 130 height 12
click at [1283, 152] on div "Riesgo de posible impago:" at bounding box center [1234, 152] width 114 height 12
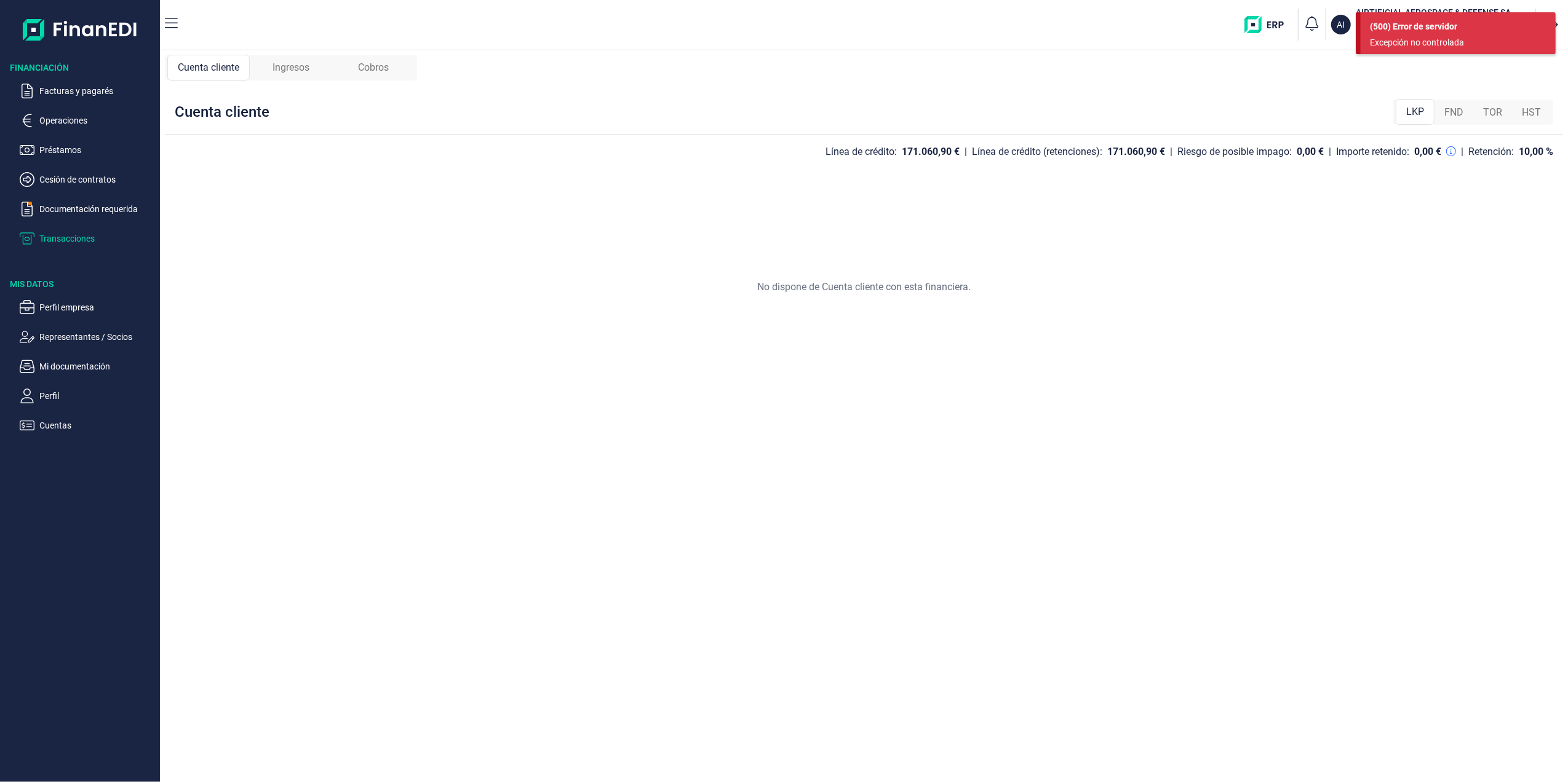
drag, startPoint x: 1283, startPoint y: 152, endPoint x: 1399, endPoint y: 149, distance: 116.0
click at [1399, 149] on div "Importe retenido:" at bounding box center [1372, 152] width 73 height 12
click at [1494, 149] on div "Retención:" at bounding box center [1491, 152] width 45 height 12
click at [970, 134] on div "Cuenta cliente LKP FND TOR HST" at bounding box center [864, 112] width 1398 height 45
click at [925, 142] on div "Cuenta cliente LKP FND TOR HST Línea de crédito: 171.060,90 € | Línea de crédit…" at bounding box center [864, 434] width 1398 height 687
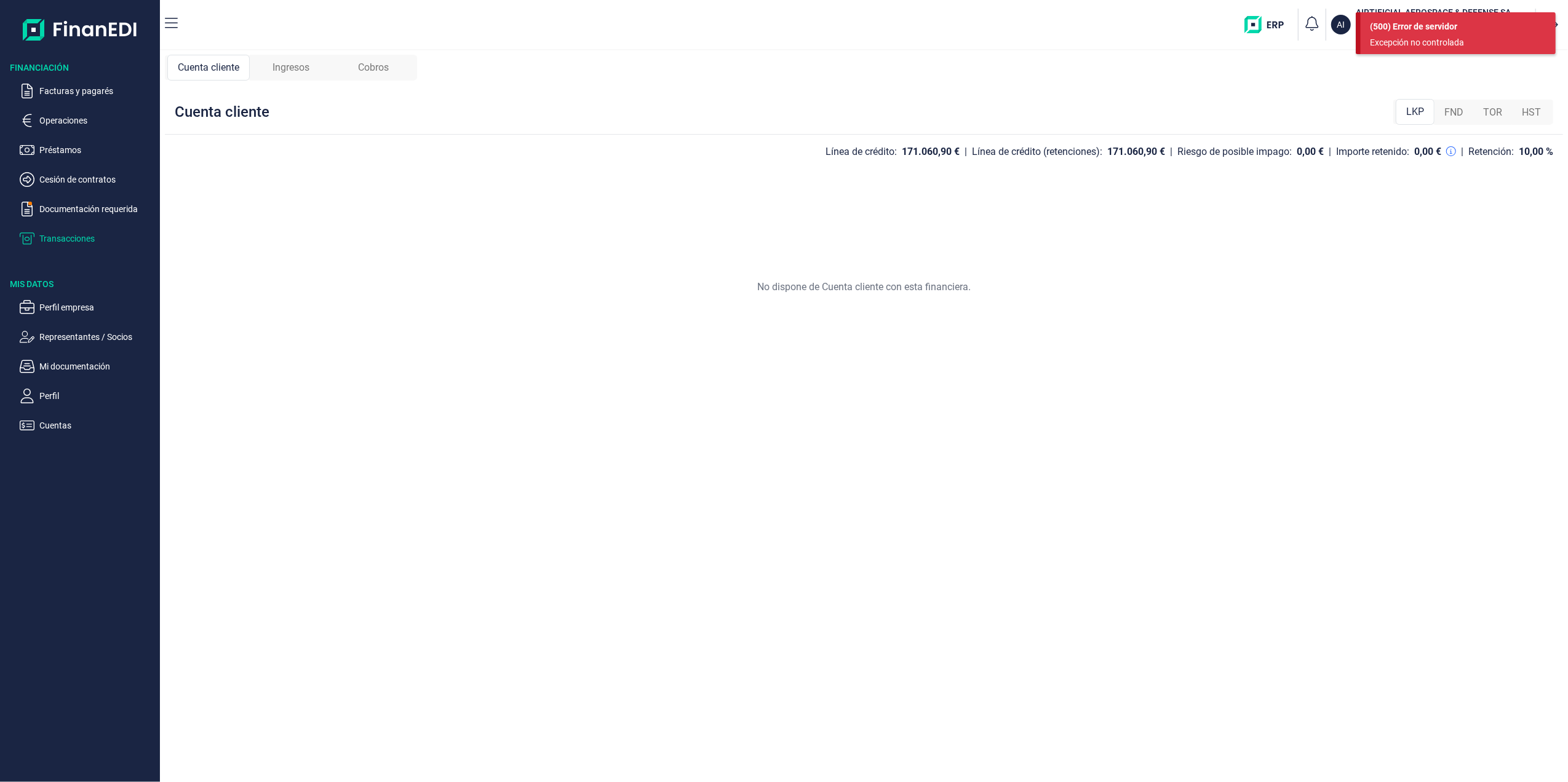
click at [254, 115] on div "Cuenta cliente" at bounding box center [222, 112] width 95 height 20
click at [295, 74] on span "Ingresos" at bounding box center [291, 67] width 37 height 15
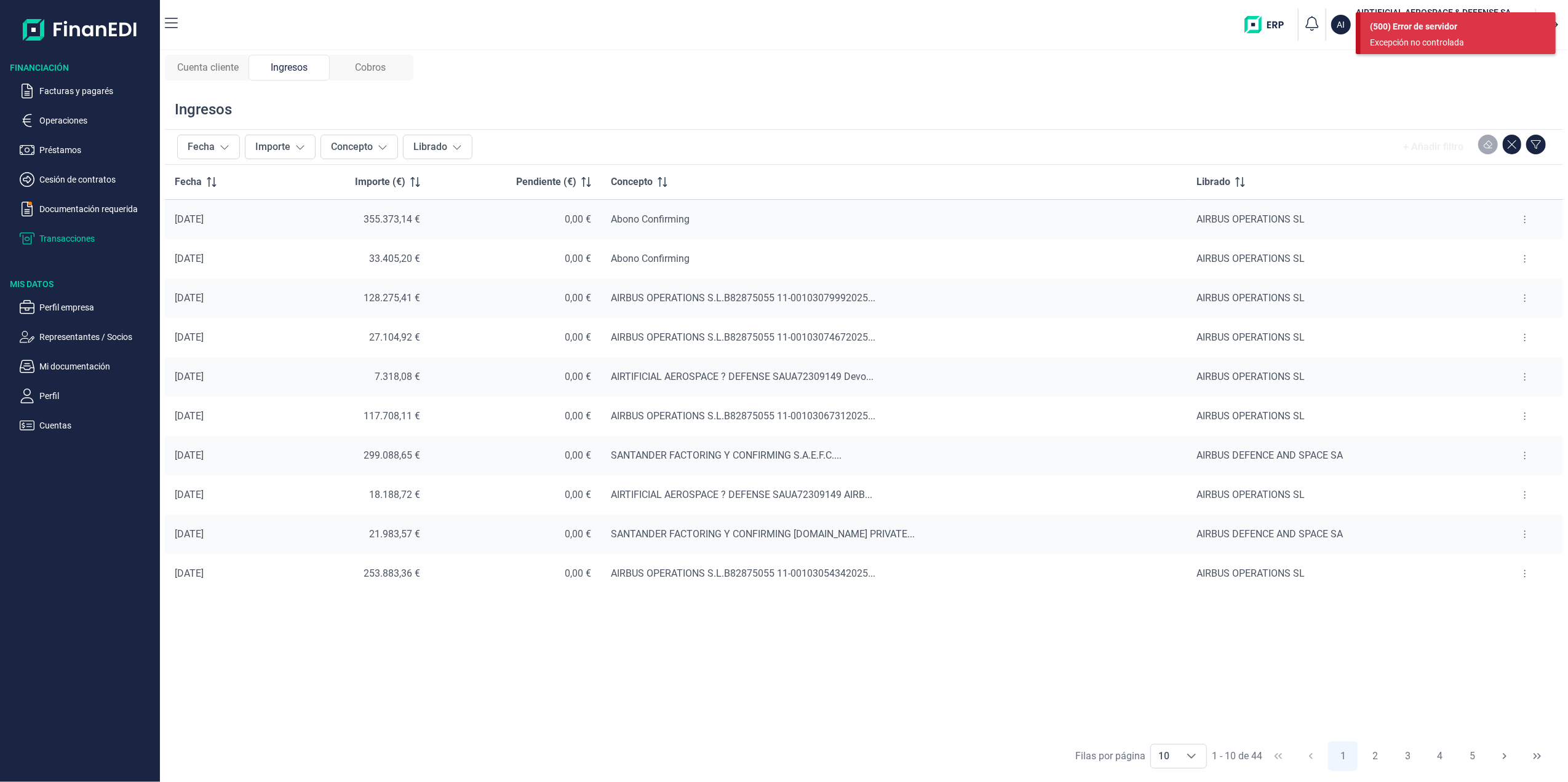
click at [367, 72] on span "Cobros" at bounding box center [370, 67] width 30 height 15
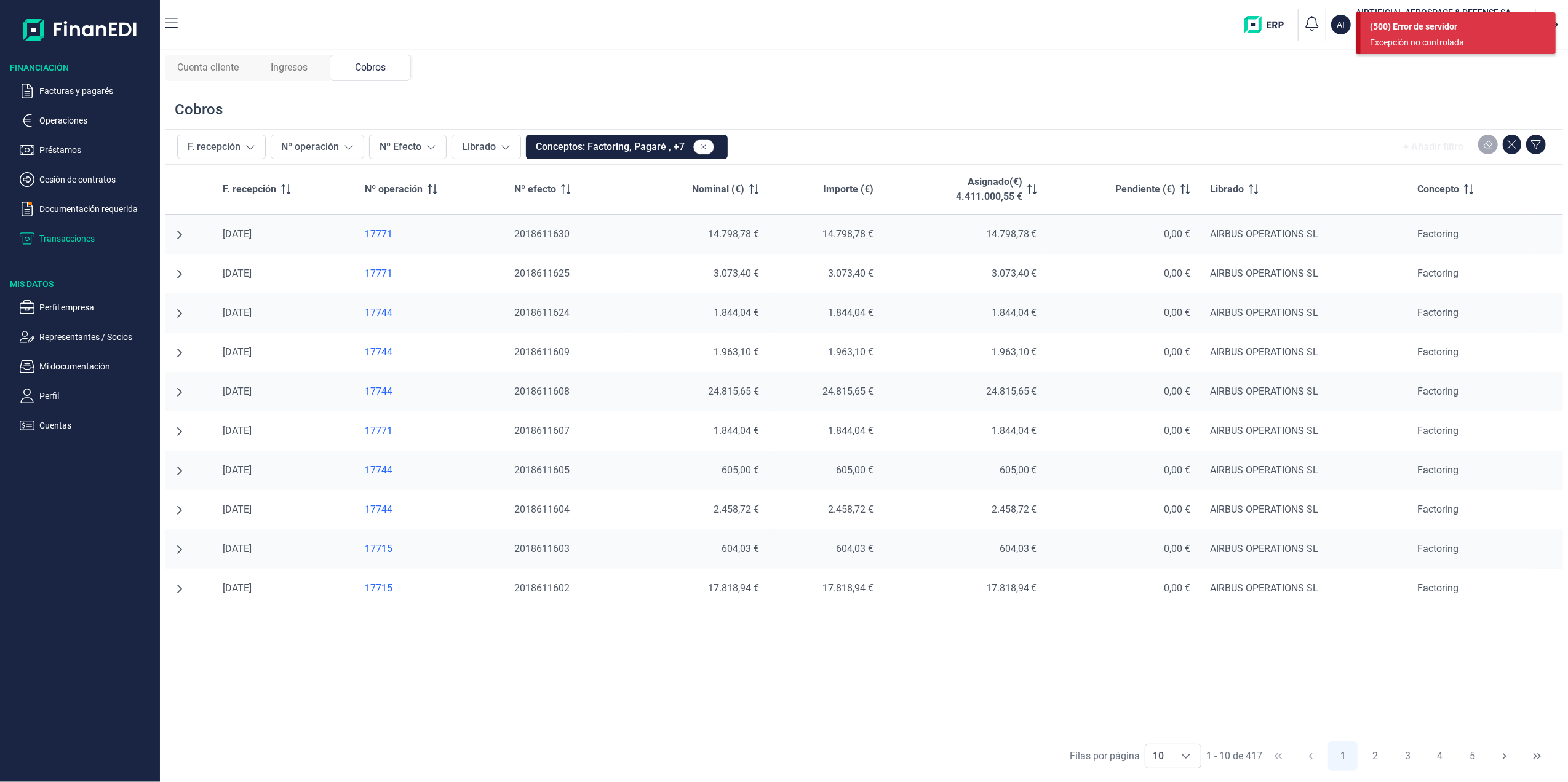
click at [313, 64] on div "Ingresos" at bounding box center [289, 67] width 81 height 26
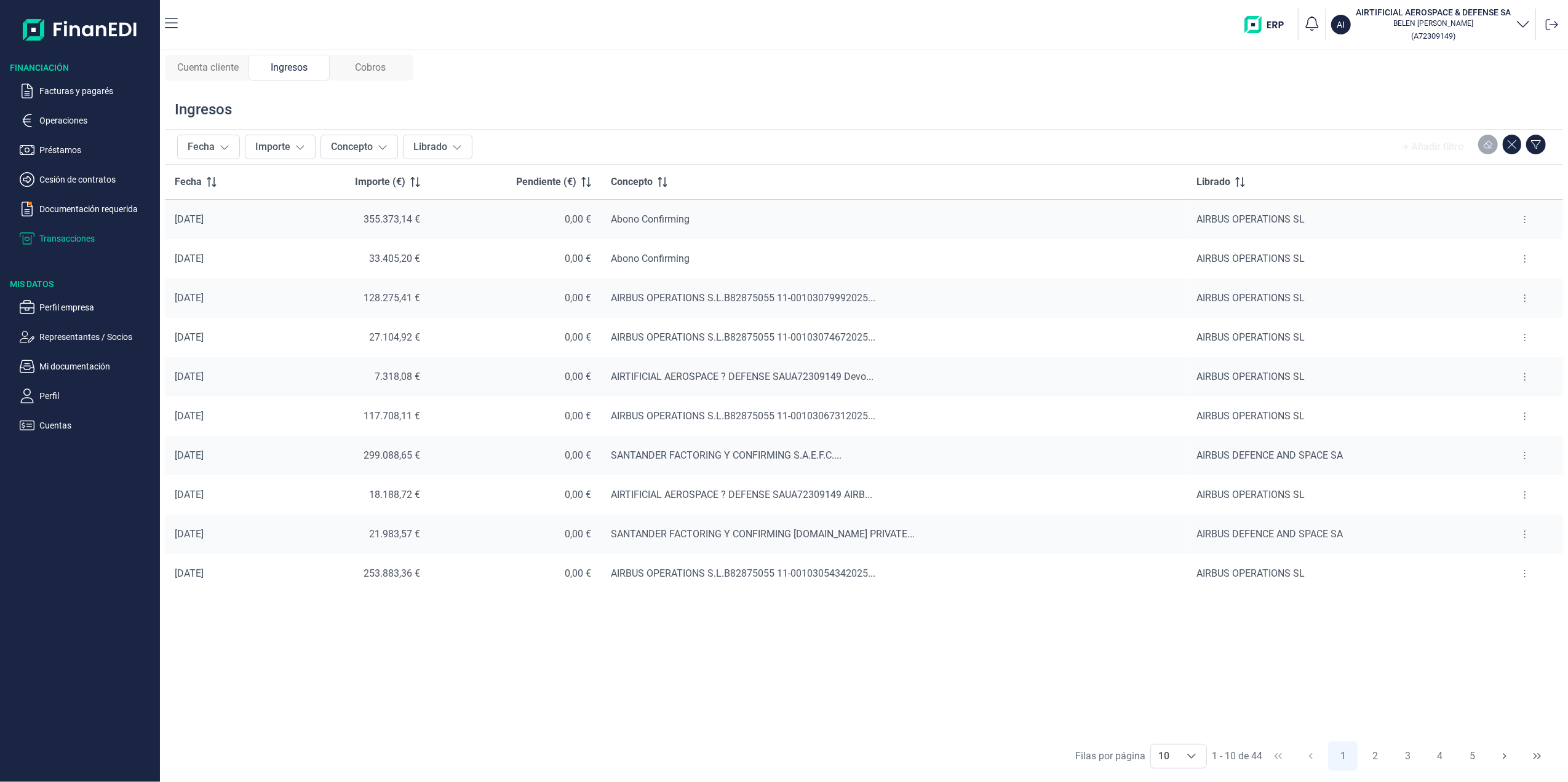
click at [224, 64] on span "Cuenta cliente" at bounding box center [208, 67] width 62 height 15
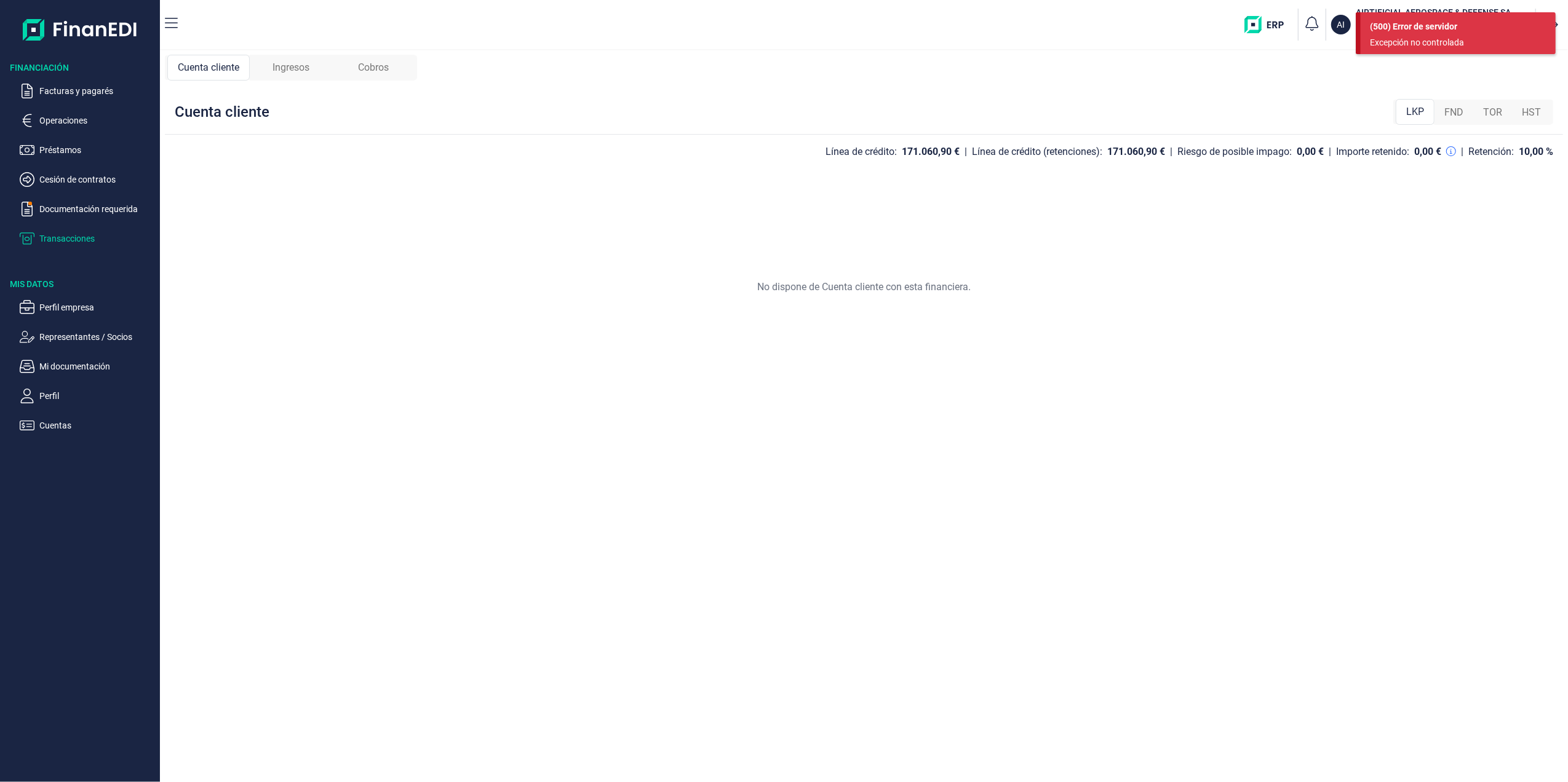
click at [903, 156] on div "171.060,90 €" at bounding box center [931, 152] width 58 height 12
click at [69, 210] on p "Documentación requerida" at bounding box center [97, 209] width 115 height 15
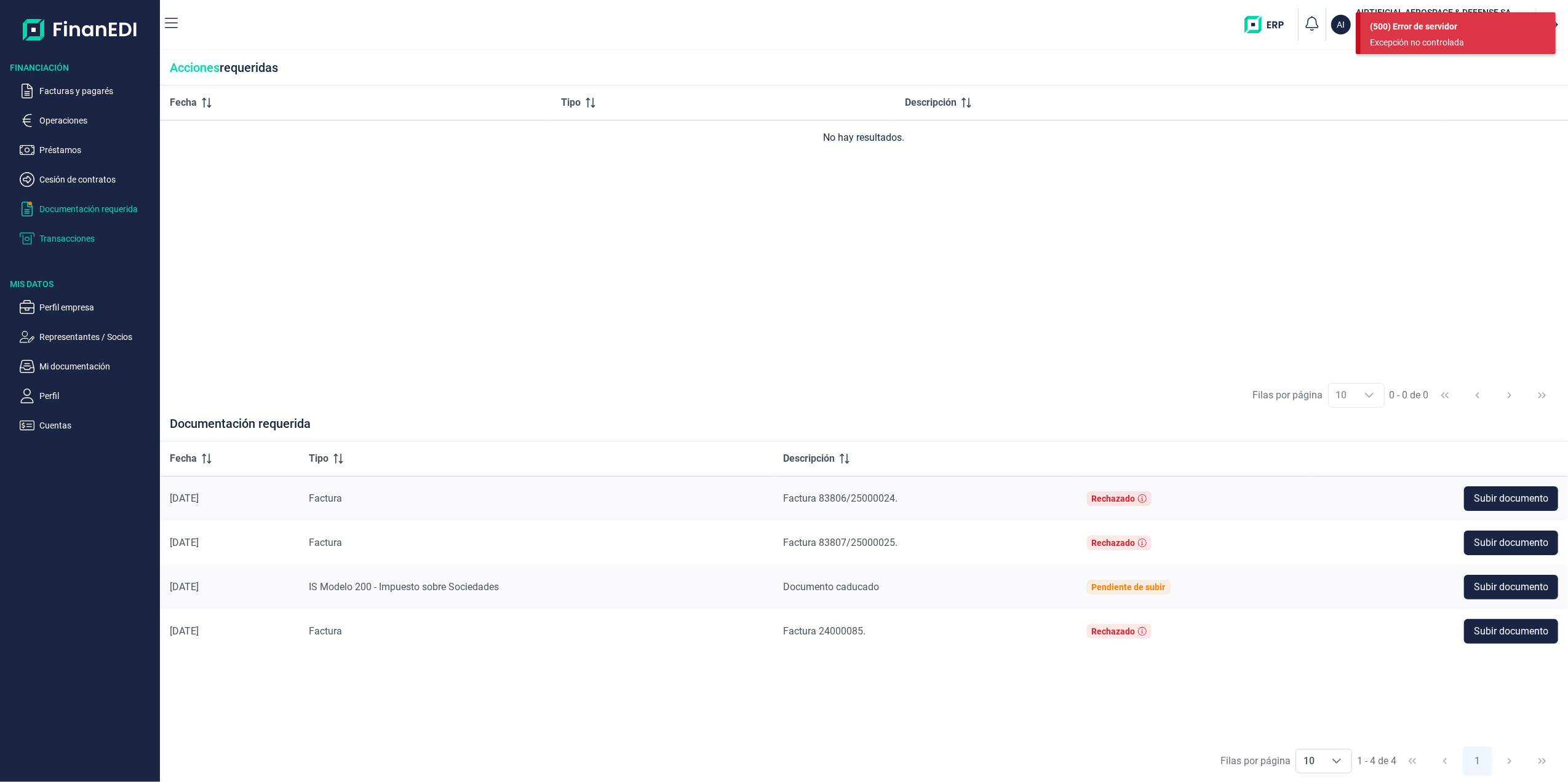
click at [57, 237] on p "Transacciones" at bounding box center [97, 238] width 115 height 15
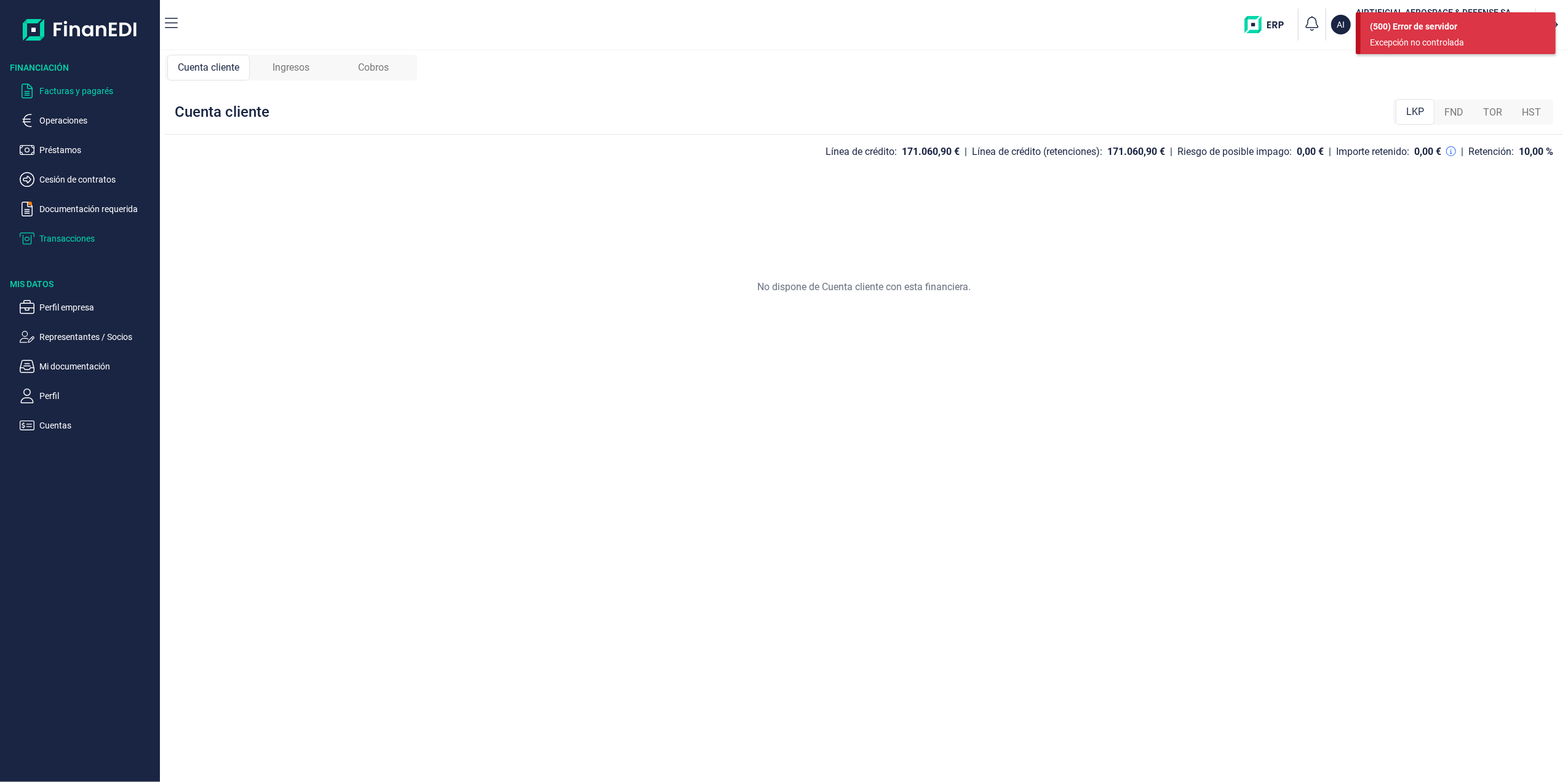
click at [77, 96] on p "Facturas y pagarés" at bounding box center [97, 91] width 115 height 15
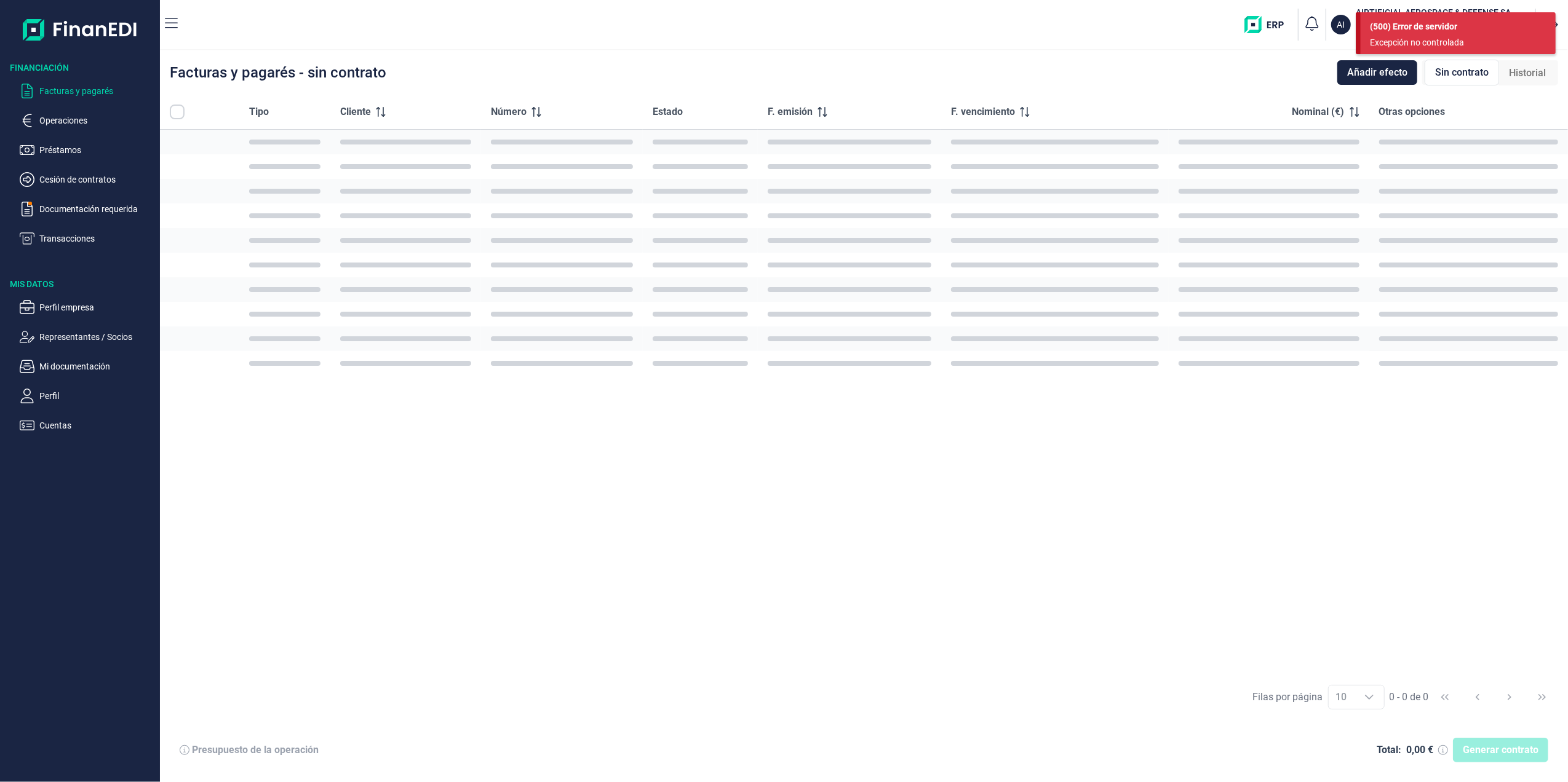
checkbox input "true"
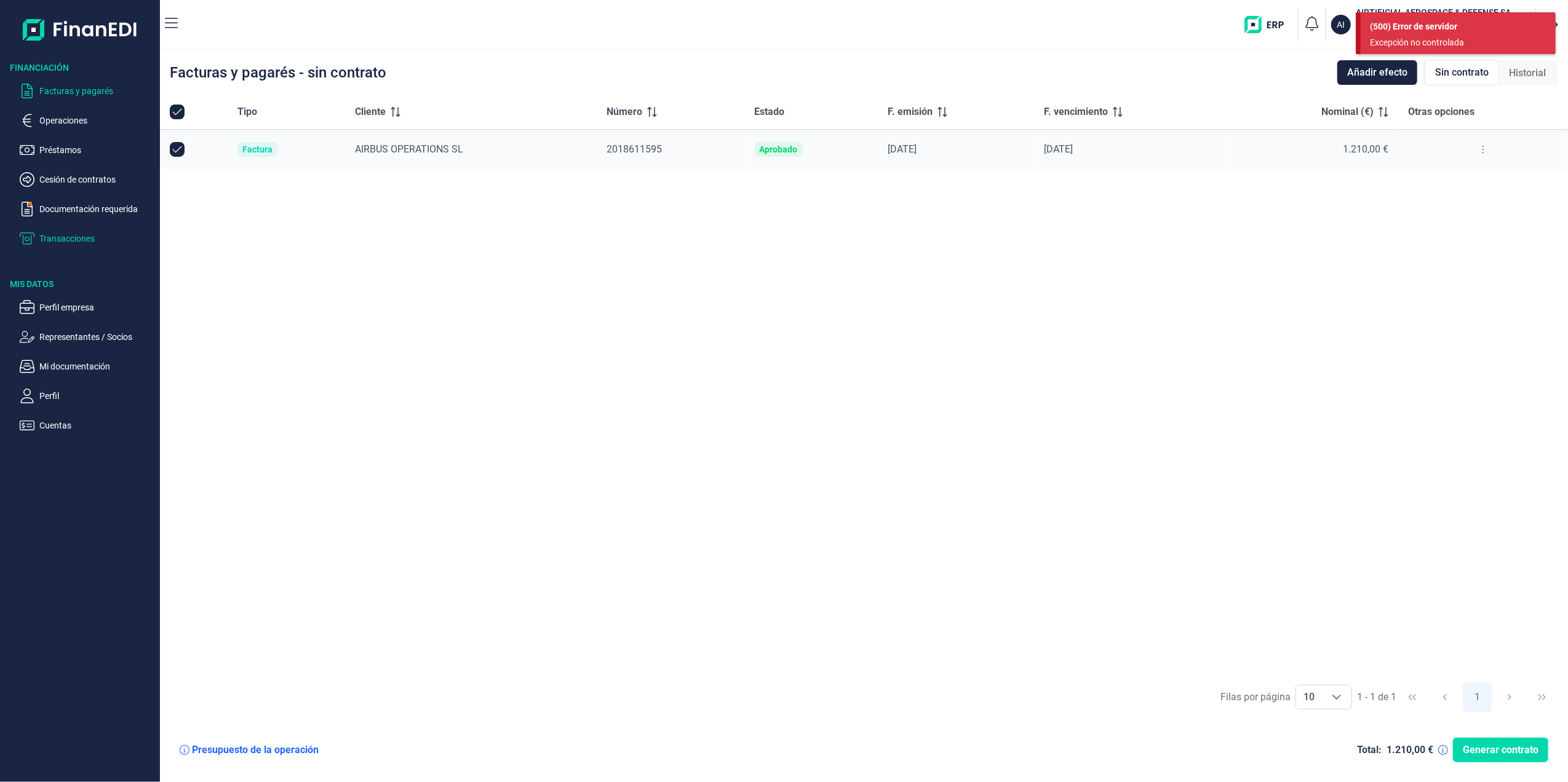
click at [55, 241] on p "Transacciones" at bounding box center [97, 238] width 115 height 15
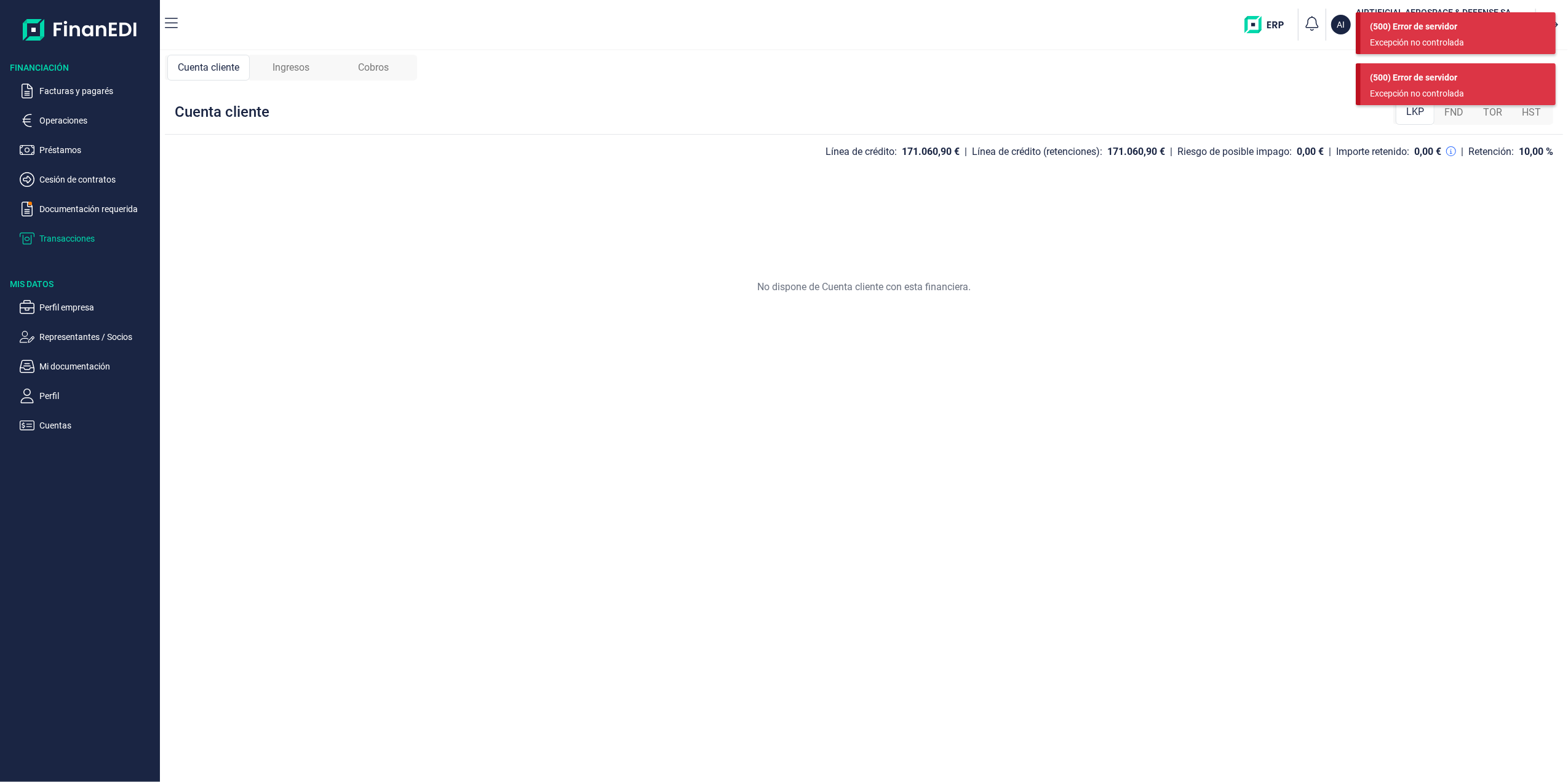
click at [64, 193] on ul "Facturas y pagarés Operaciones Préstamos Cesión de contratos Documentación requ…" at bounding box center [80, 159] width 160 height 172
click at [64, 186] on p "Cesión de contratos" at bounding box center [97, 179] width 115 height 15
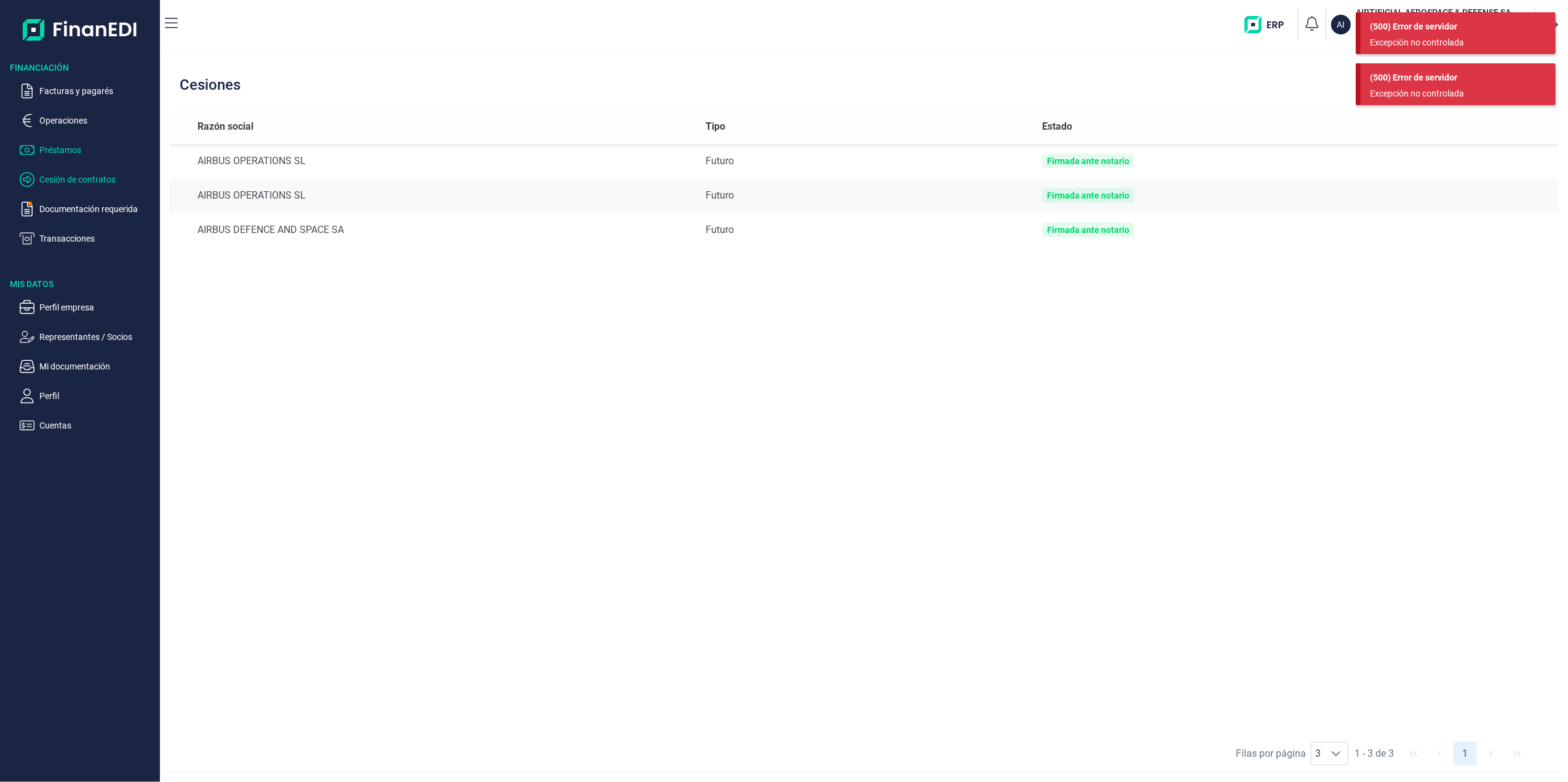
click at [58, 145] on p "Préstamos" at bounding box center [97, 149] width 115 height 15
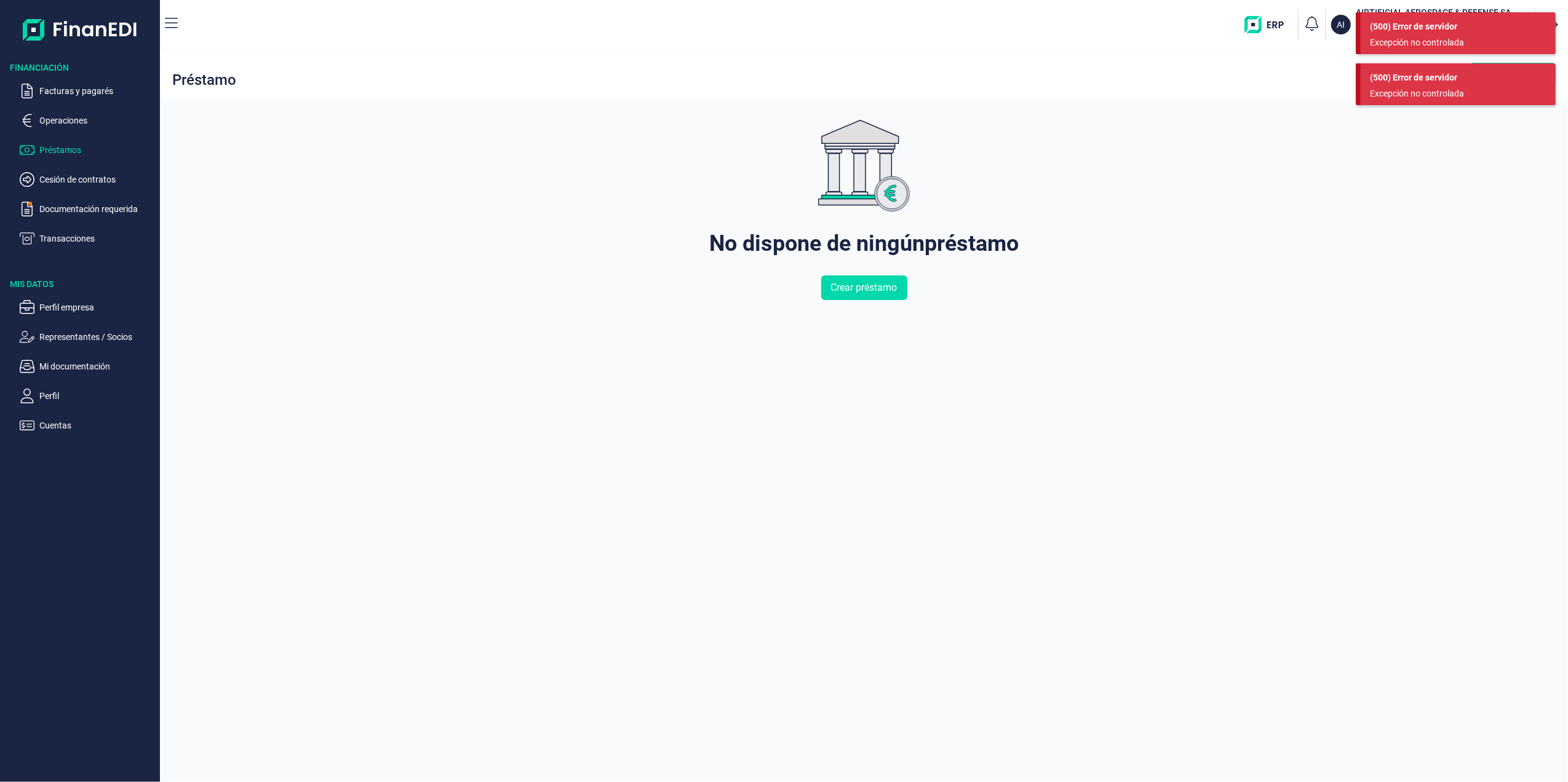
click at [54, 110] on ul "Facturas y pagarés Operaciones Préstamos Cesión de contratos Documentación requ…" at bounding box center [80, 159] width 160 height 172
click at [55, 124] on p "Operaciones" at bounding box center [97, 120] width 115 height 15
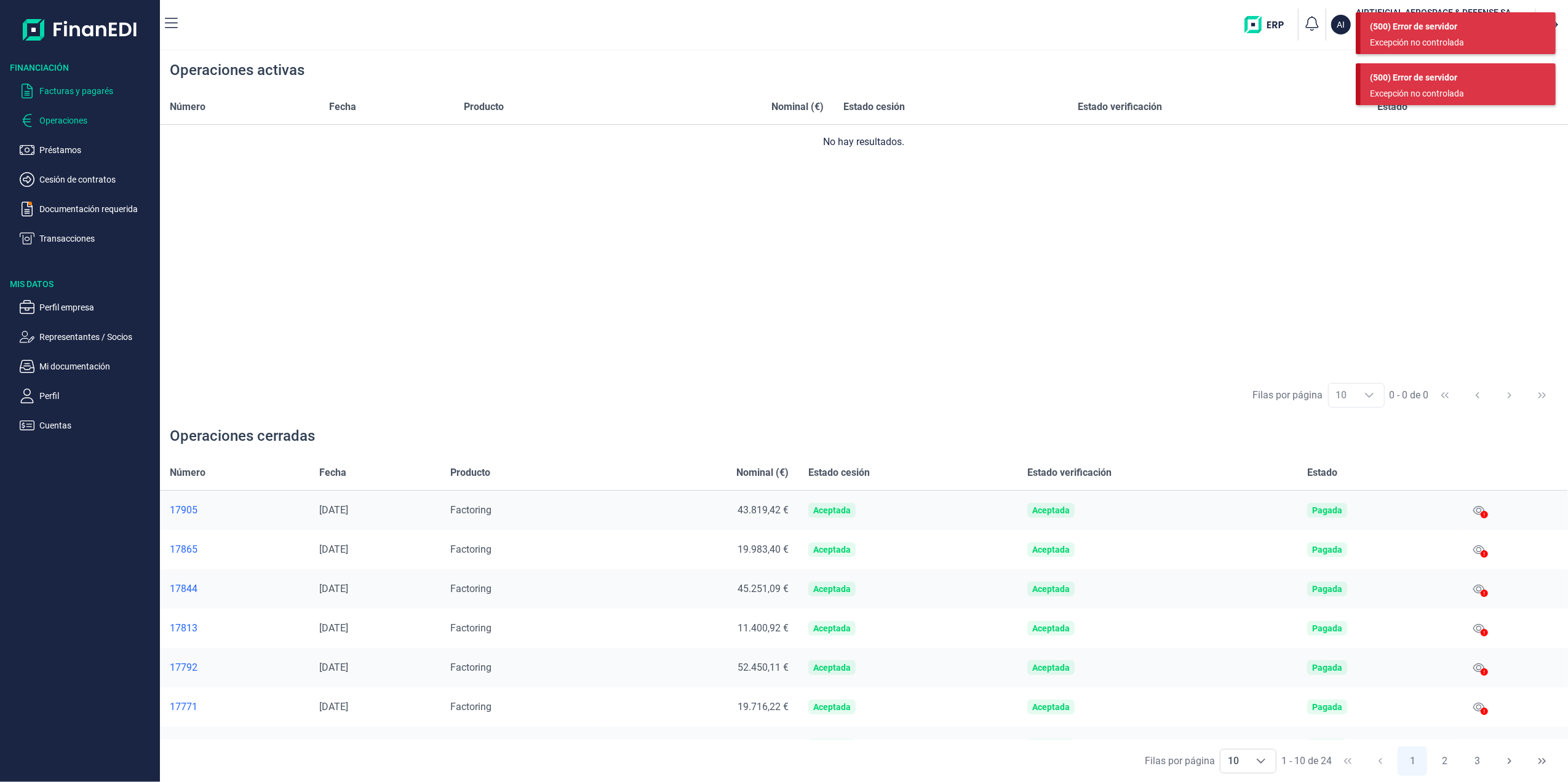
click at [59, 86] on p "Facturas y pagarés" at bounding box center [97, 91] width 115 height 15
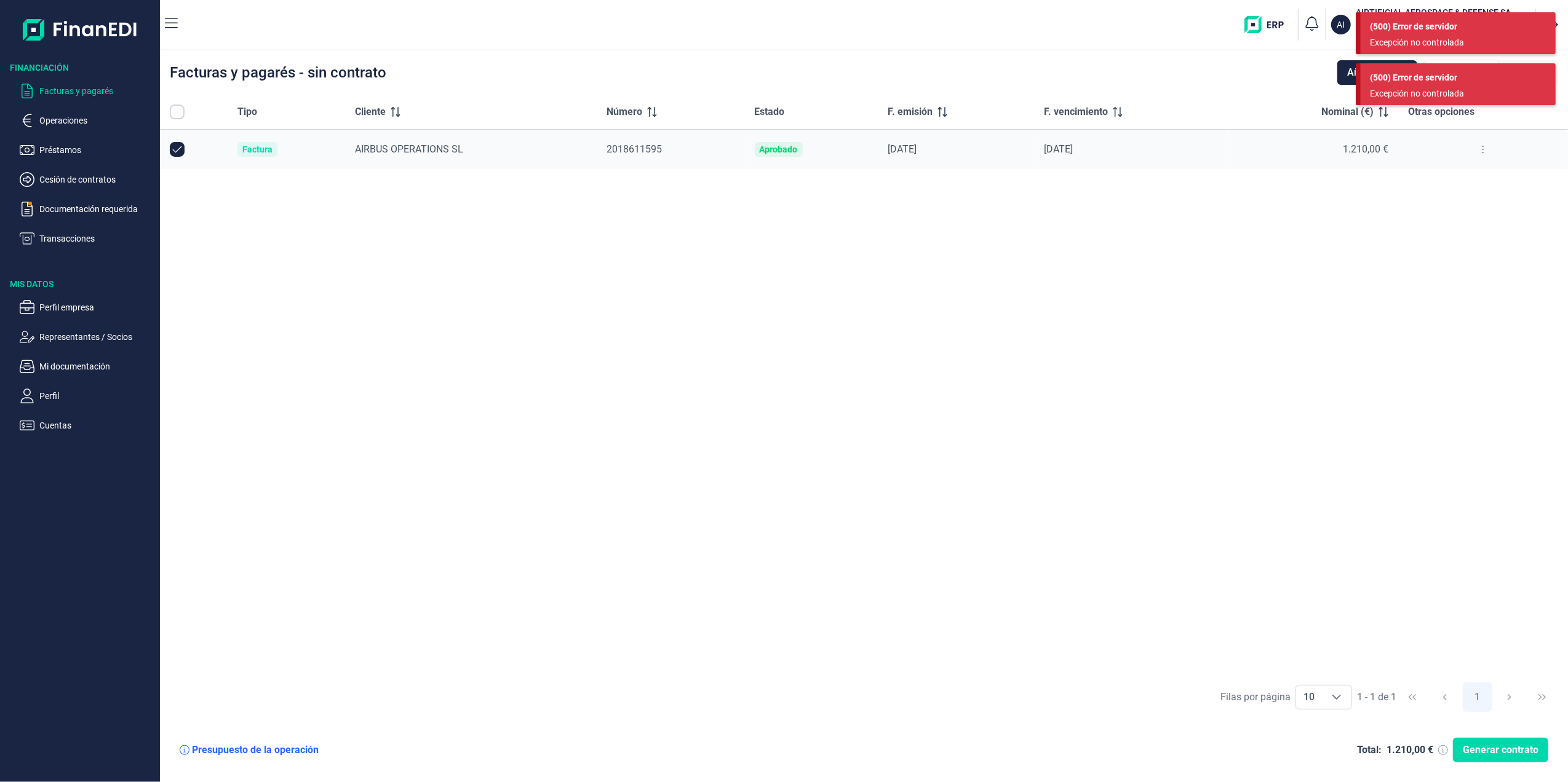
checkbox input "true"
drag, startPoint x: 1433, startPoint y: 18, endPoint x: 1440, endPoint y: 25, distance: 9.9
click at [1435, 18] on div "(500) Error de servidor Excepción no controlada" at bounding box center [1457, 33] width 195 height 42
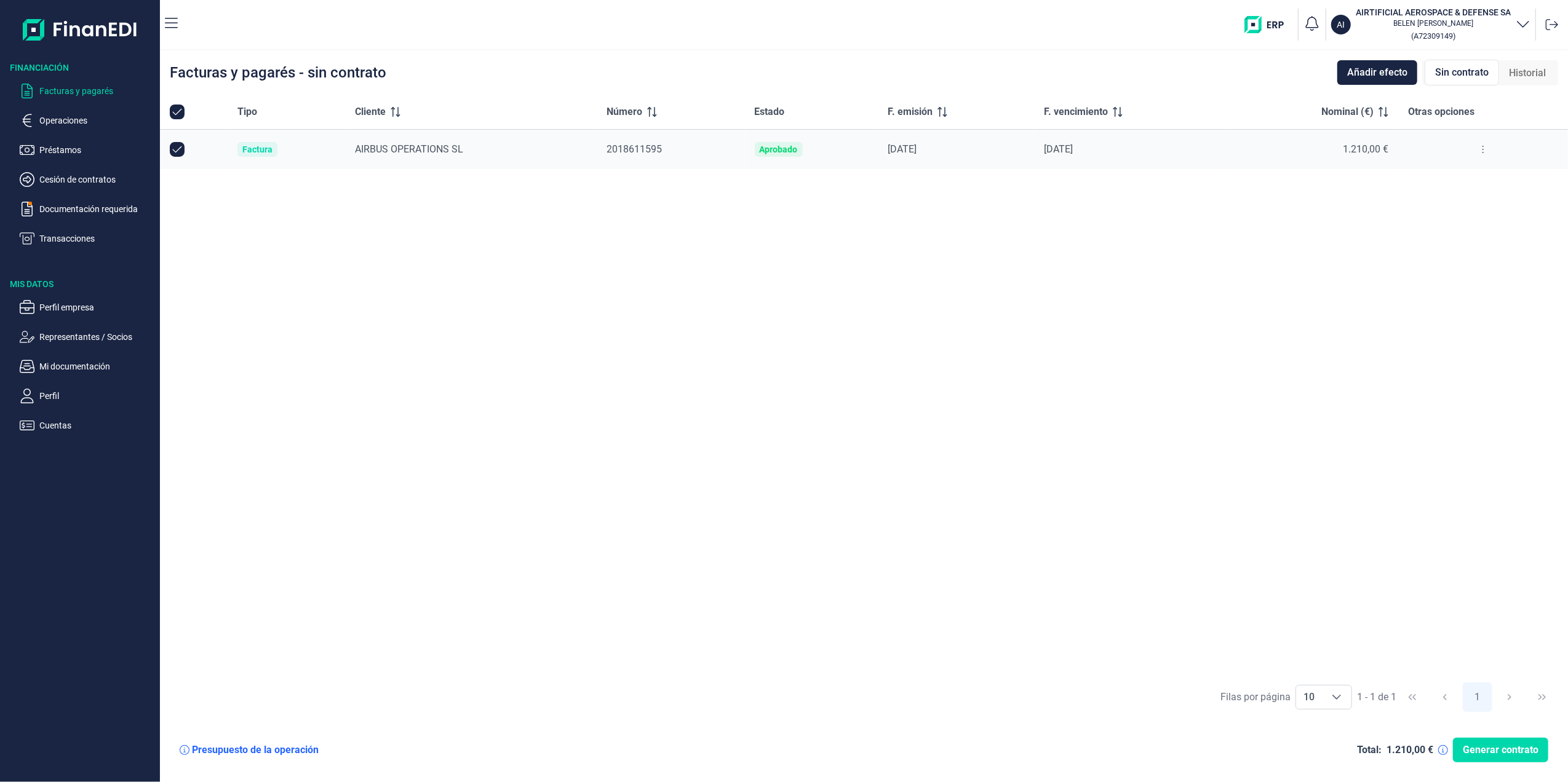
click at [57, 296] on ul "Perfil empresa Representantes / Socios Mi documentación Perfil Cuentas" at bounding box center [80, 361] width 160 height 142
click at [58, 298] on ul "Perfil empresa Representantes / Socios Mi documentación Perfil Cuentas" at bounding box center [80, 361] width 160 height 142
click at [183, 22] on nav "AI AIRTIFICIAL AEROSPACE & DEFENSE SA BELEN RODRIGUEZ LEONARDO ( A72309149 )" at bounding box center [864, 24] width 1408 height 49
click at [175, 21] on icon "button" at bounding box center [171, 23] width 13 height 15
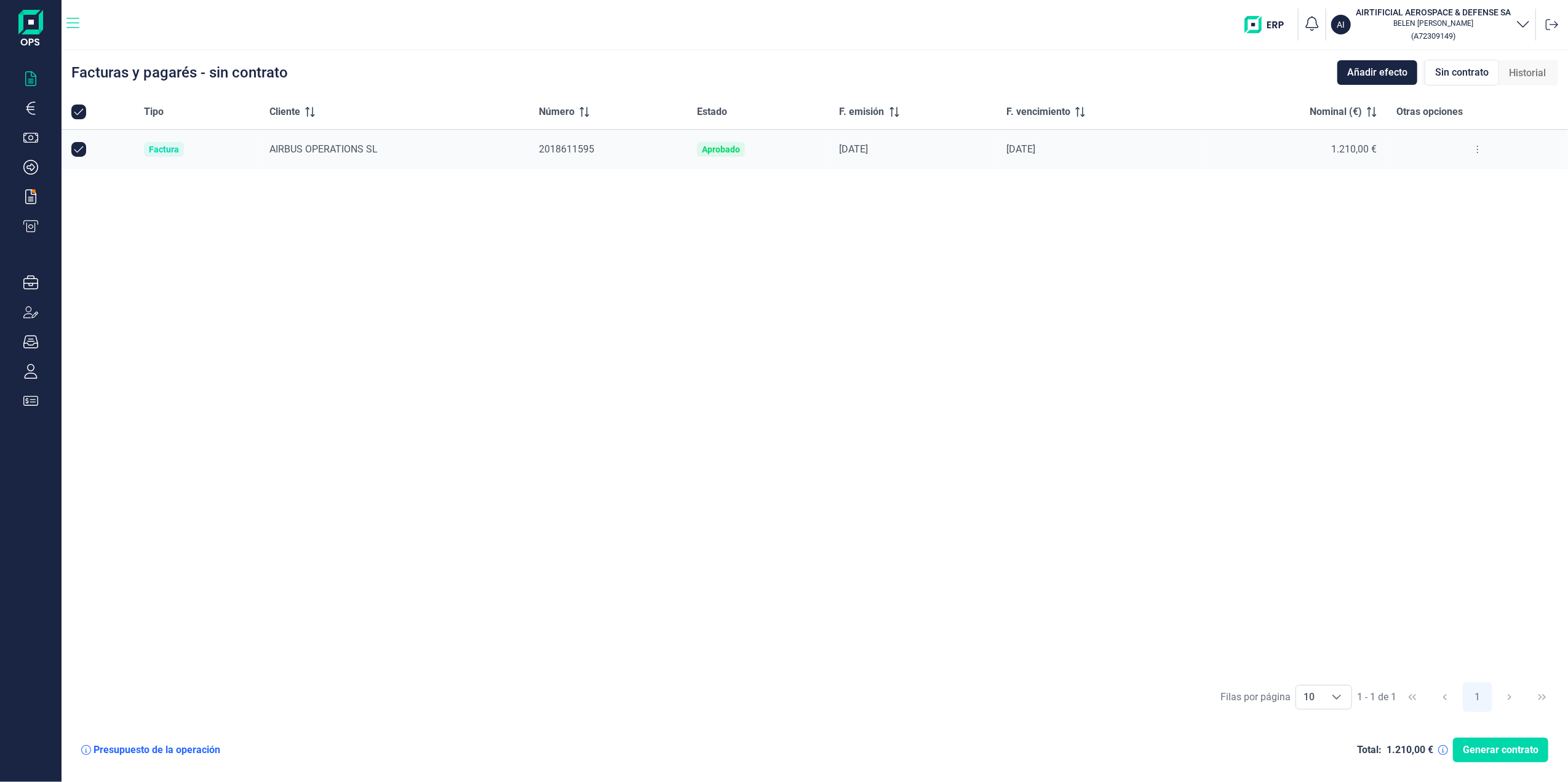
click at [74, 21] on icon "button" at bounding box center [73, 23] width 13 height 15
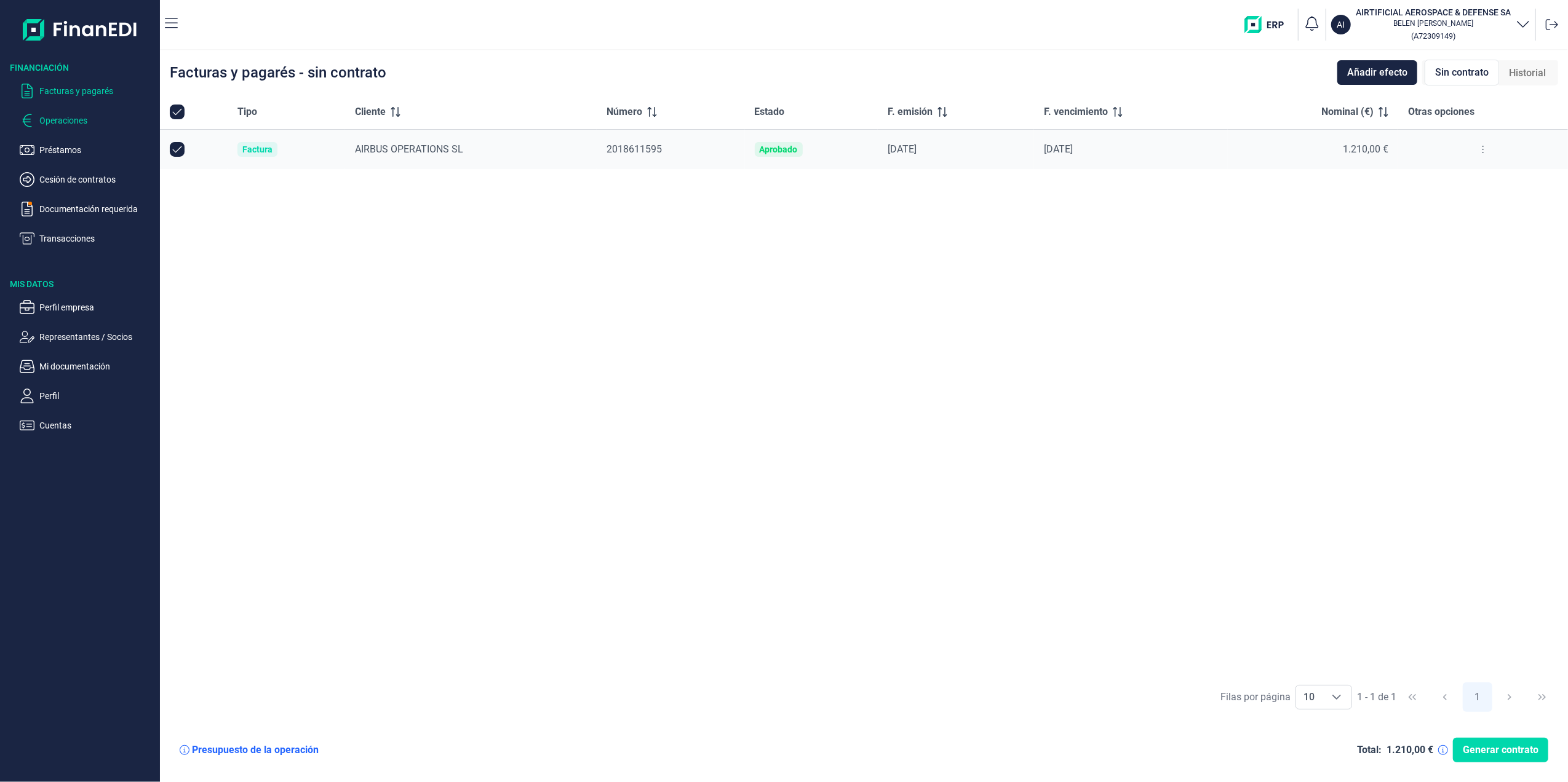
click at [67, 119] on p "Operaciones" at bounding box center [97, 120] width 115 height 15
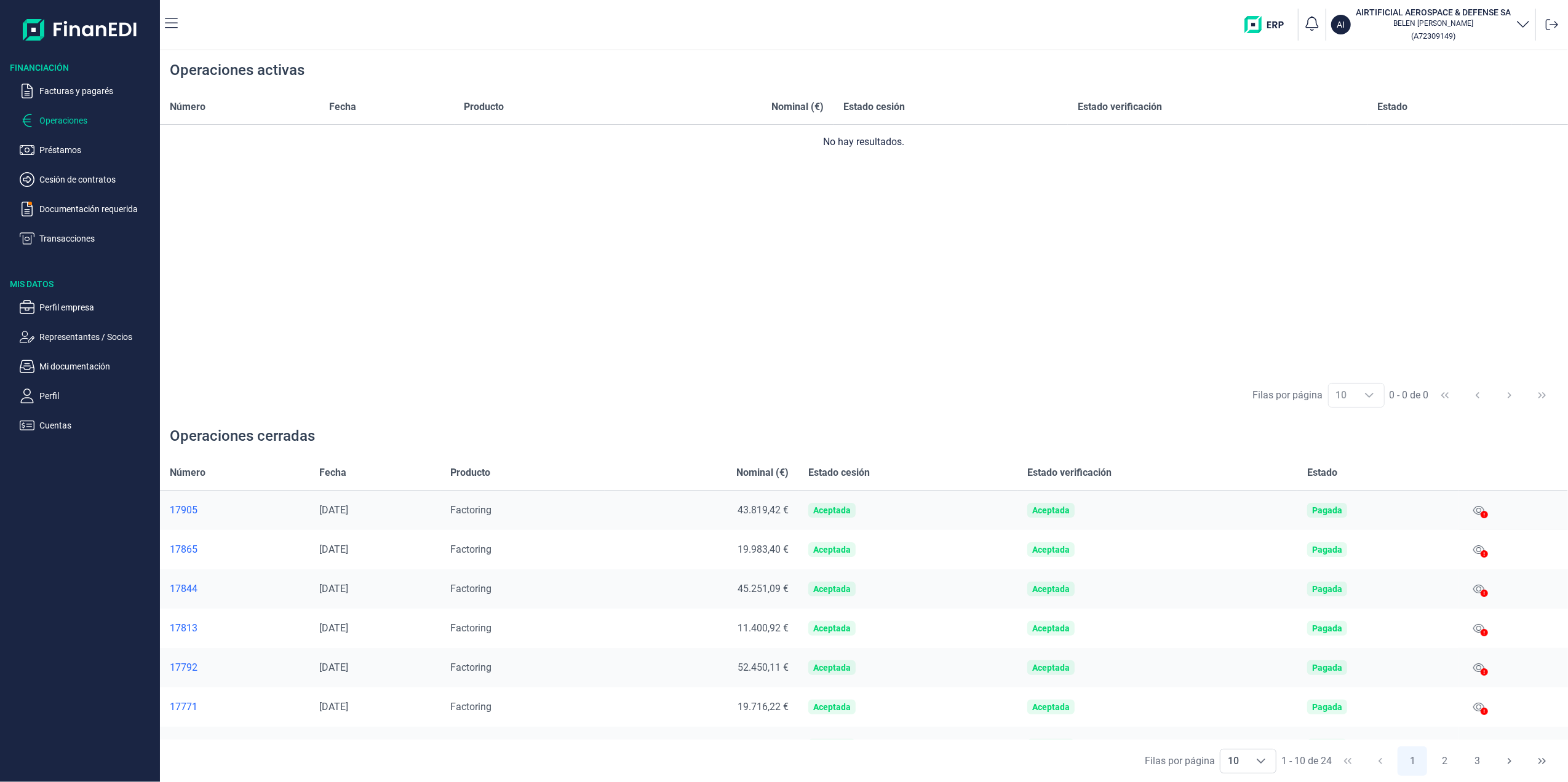
click at [62, 161] on ul "Facturas y pagarés Operaciones Préstamos Cesión de contratos Documentación requ…" at bounding box center [80, 159] width 160 height 172
click at [52, 151] on p "Préstamos" at bounding box center [97, 149] width 115 height 15
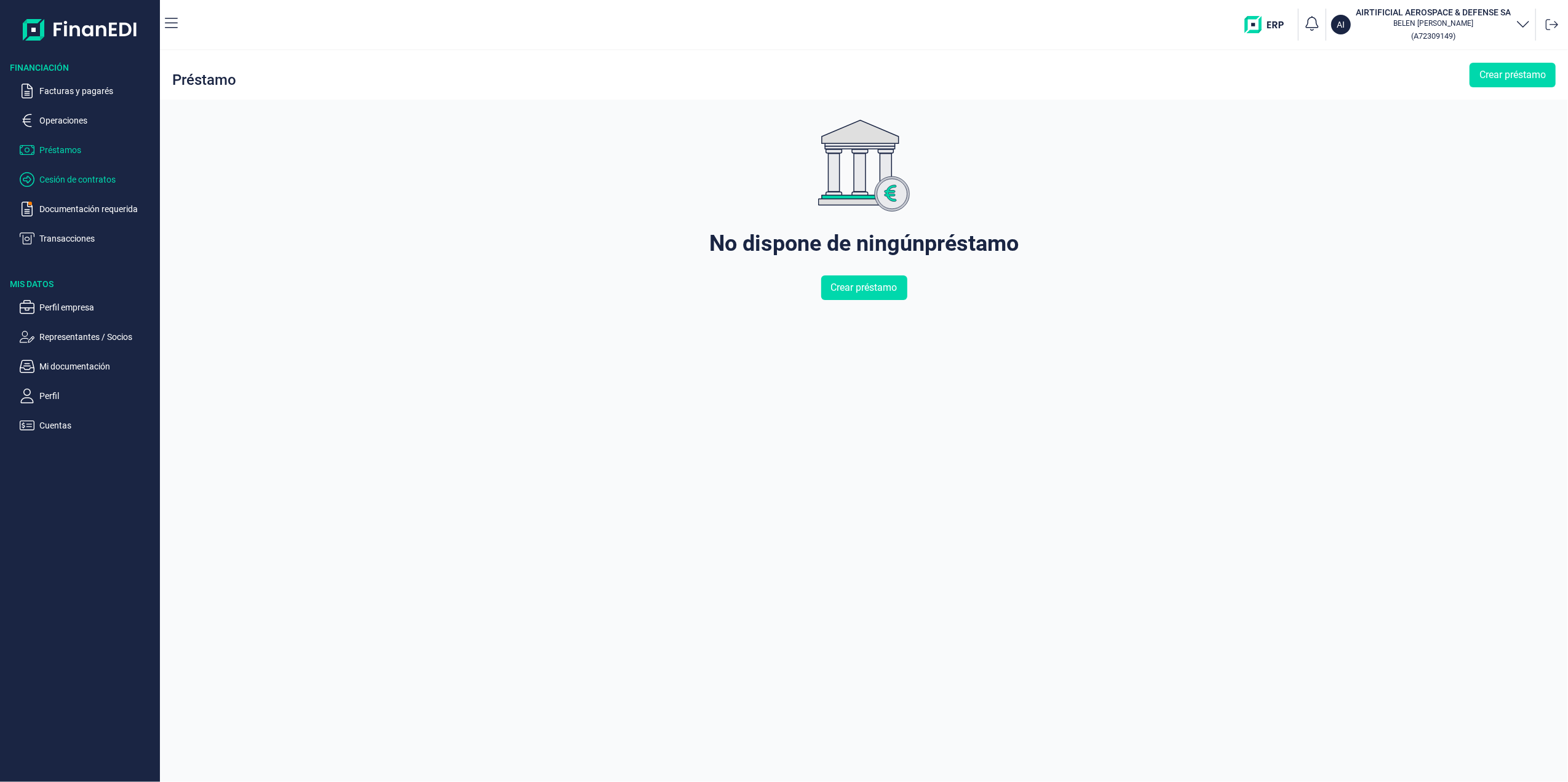
click at [55, 175] on p "Cesión de contratos" at bounding box center [97, 179] width 115 height 15
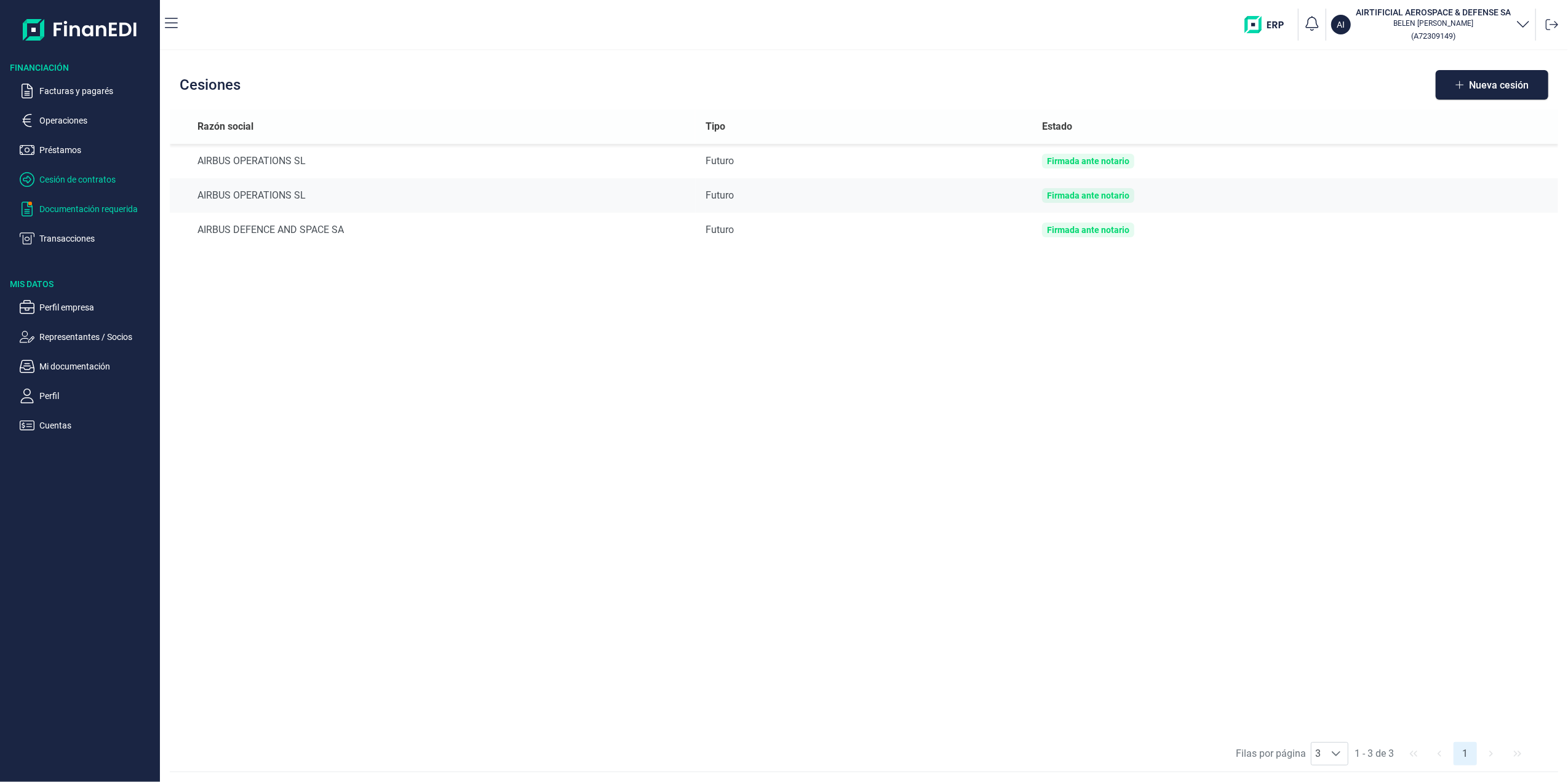
click at [57, 214] on p "Documentación requerida" at bounding box center [97, 209] width 115 height 15
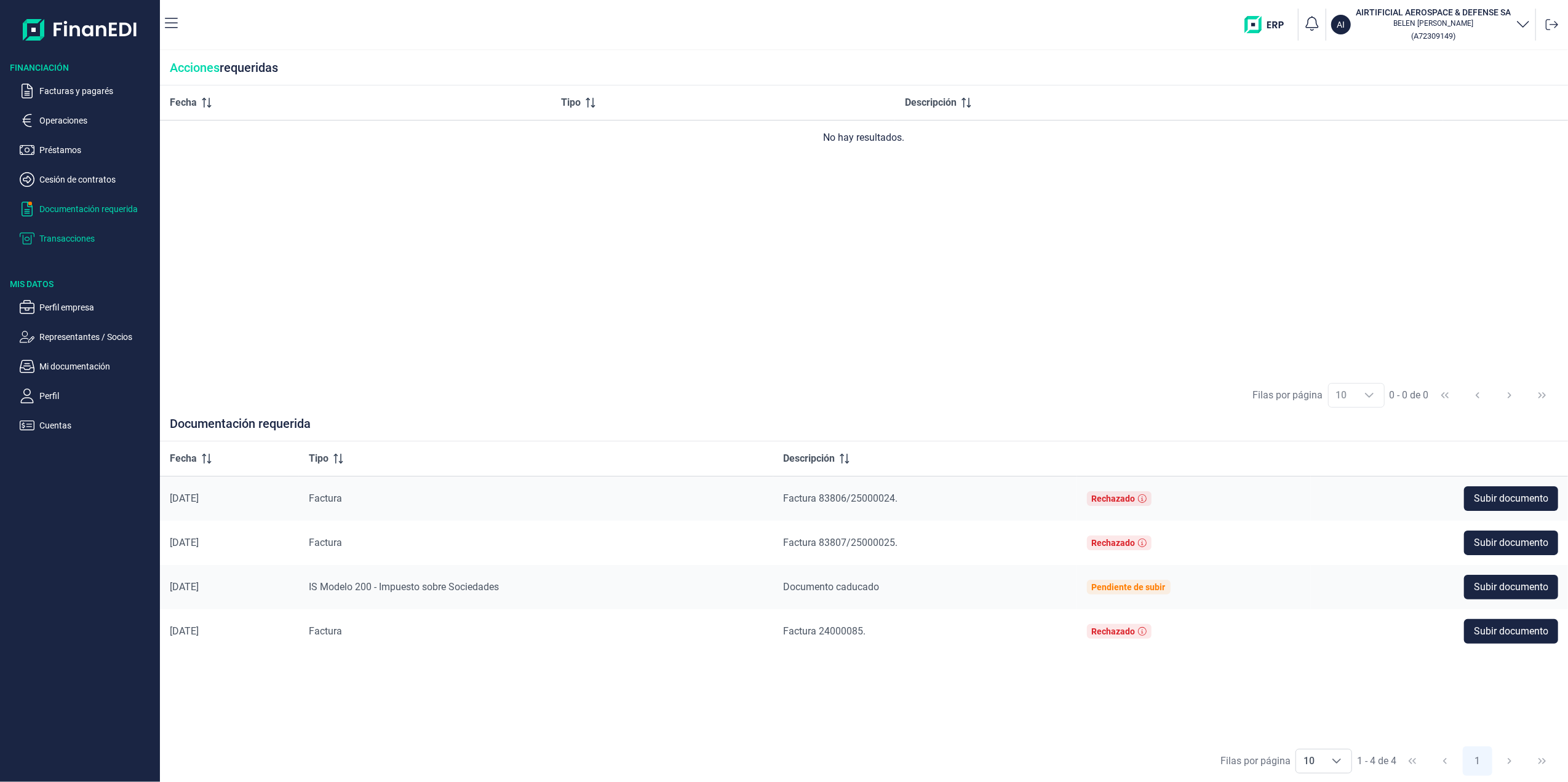
click at [59, 239] on p "Transacciones" at bounding box center [97, 238] width 115 height 15
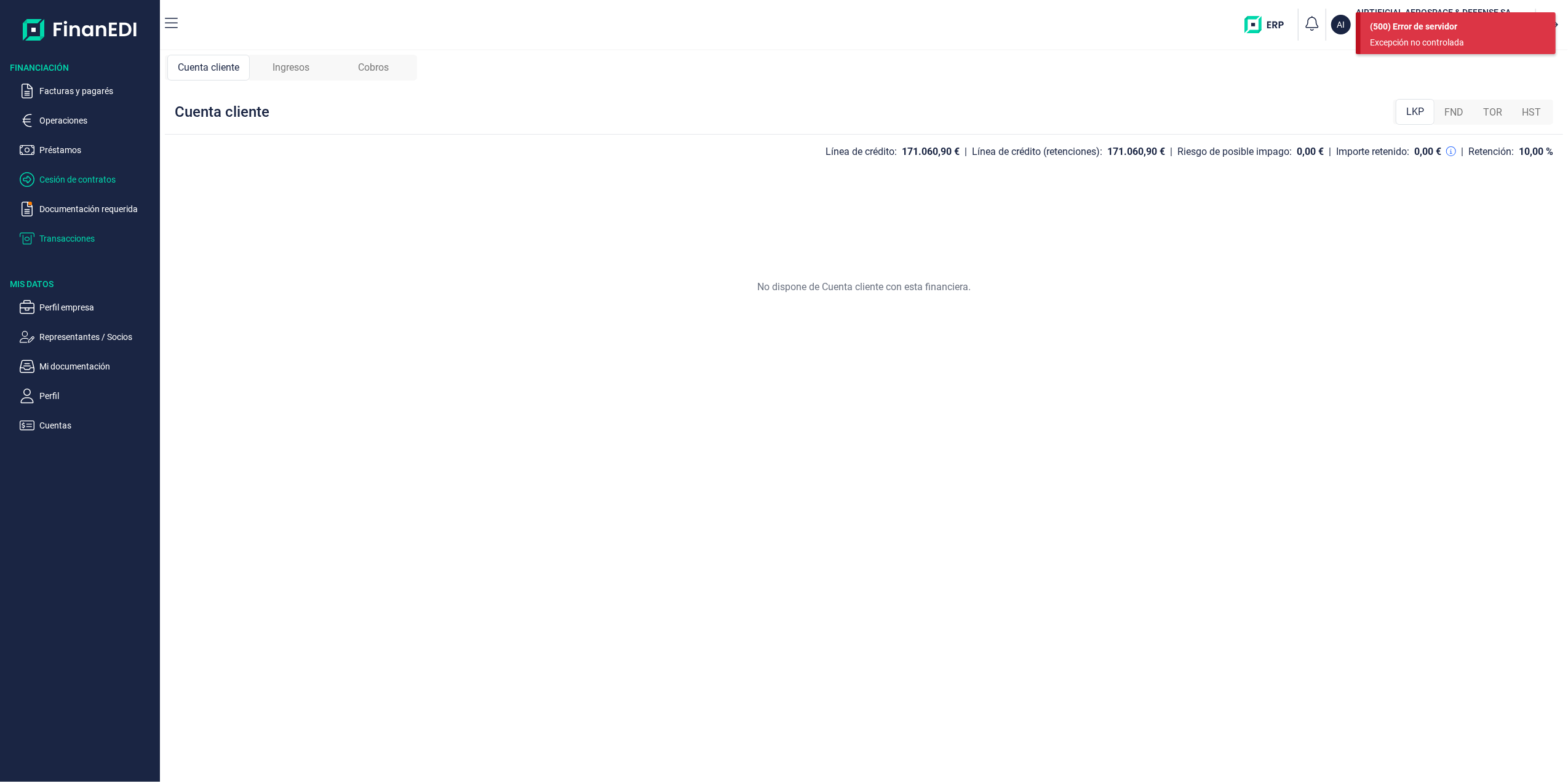
click at [67, 176] on p "Cesión de contratos" at bounding box center [97, 179] width 115 height 15
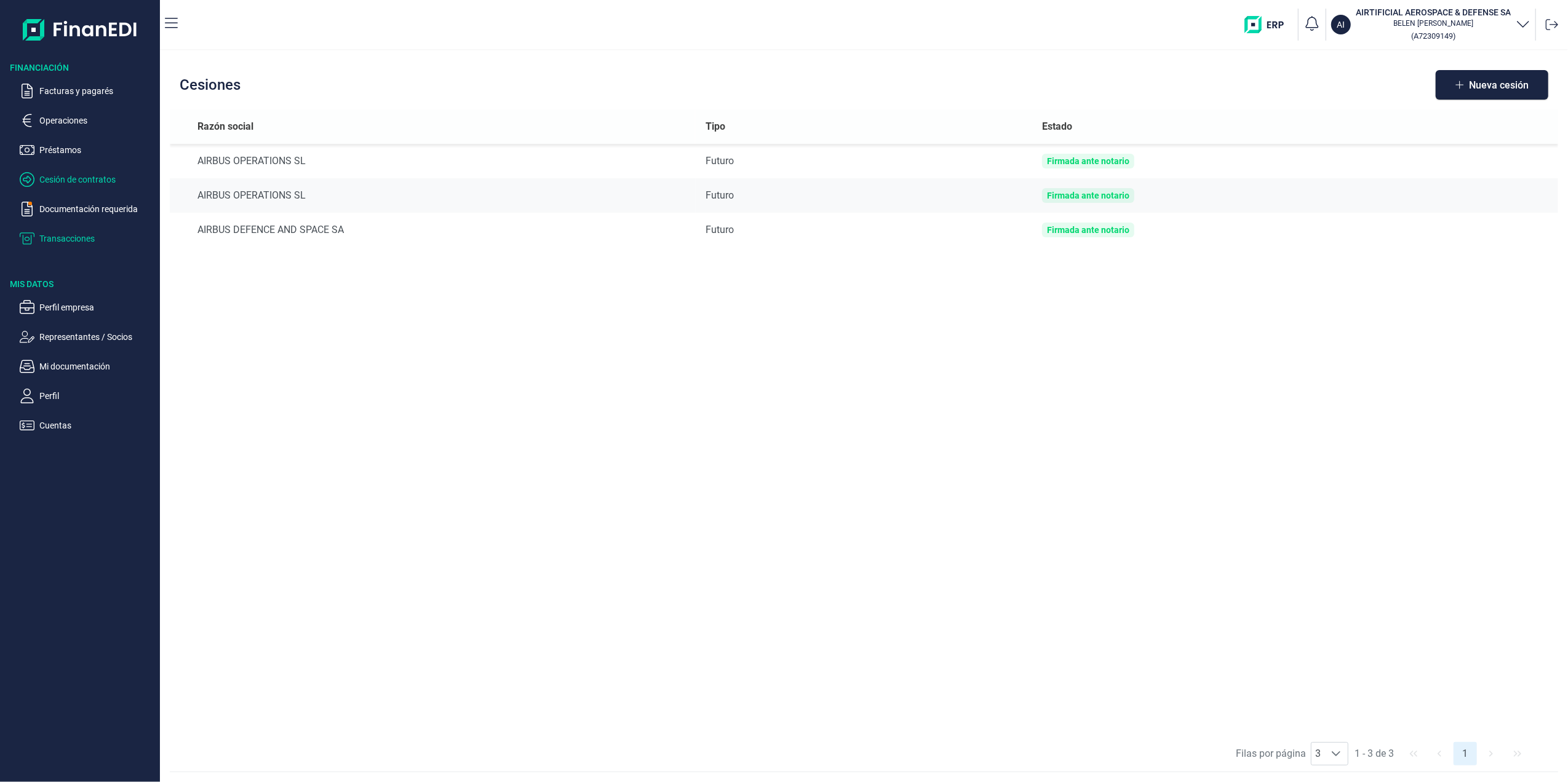
click at [77, 234] on p "Transacciones" at bounding box center [97, 238] width 115 height 15
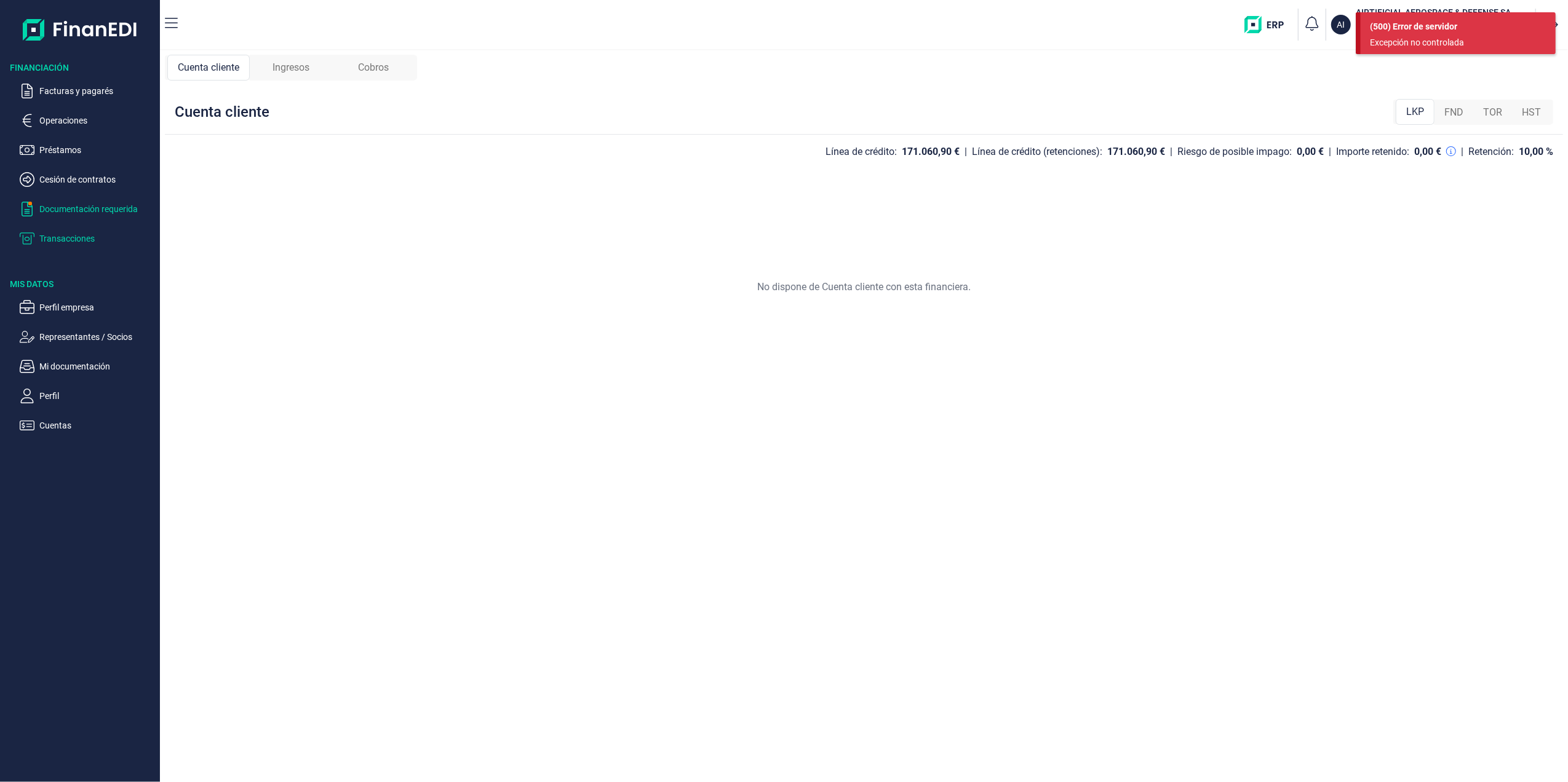
click at [74, 215] on p "Documentación requerida" at bounding box center [97, 209] width 115 height 15
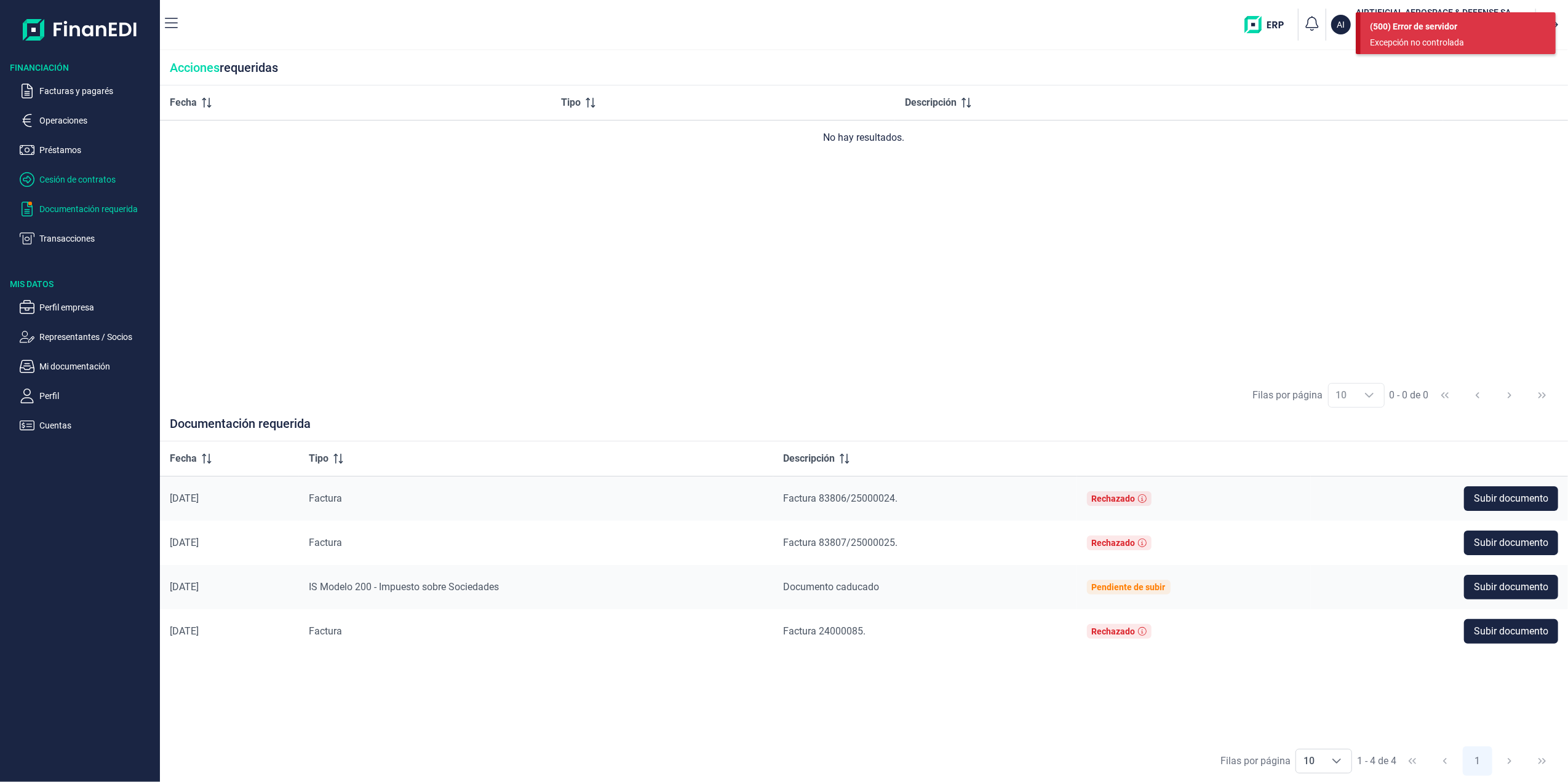
click at [75, 183] on p "Cesión de contratos" at bounding box center [97, 179] width 115 height 15
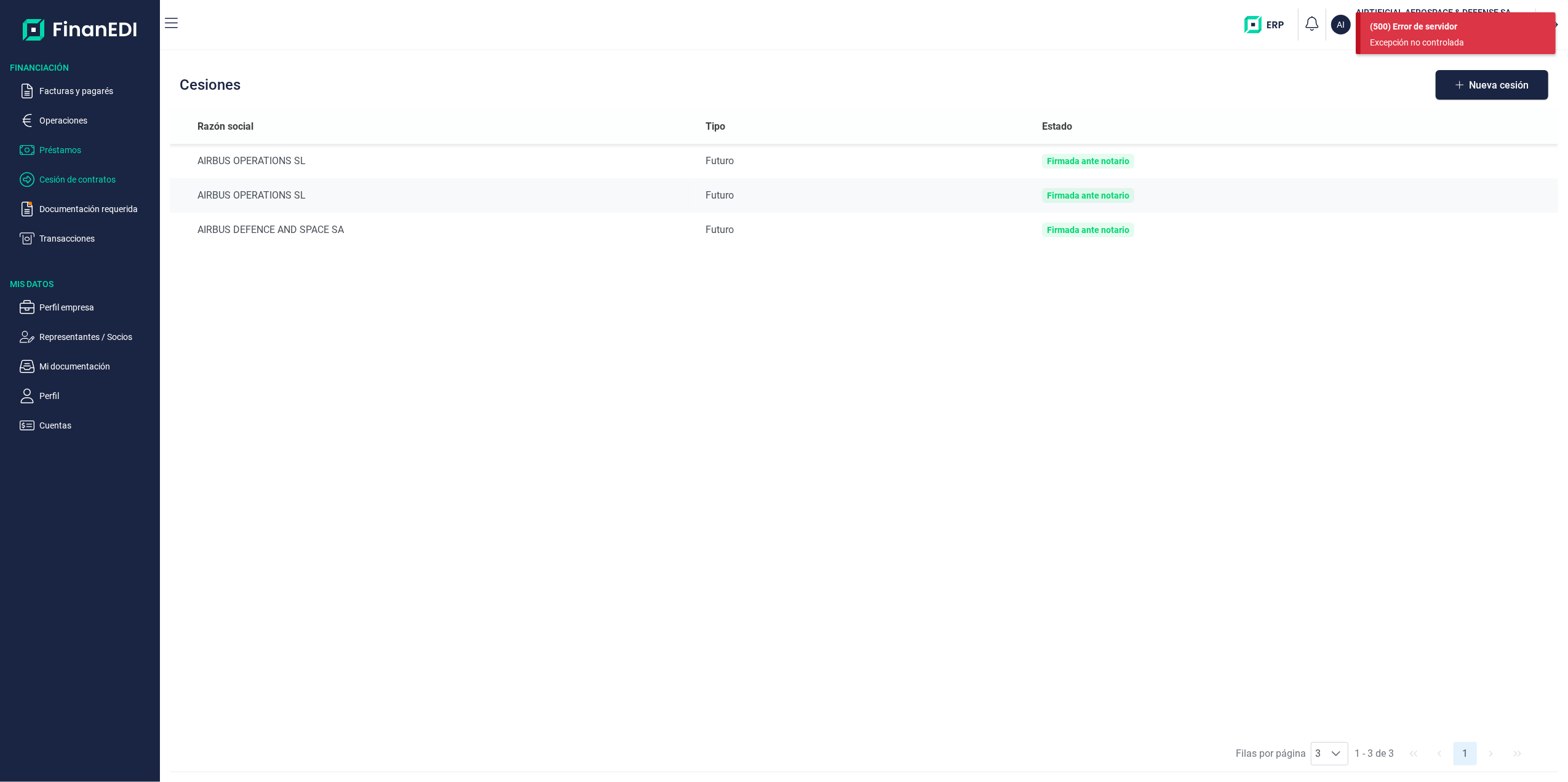
click at [55, 144] on p "Préstamos" at bounding box center [97, 149] width 115 height 15
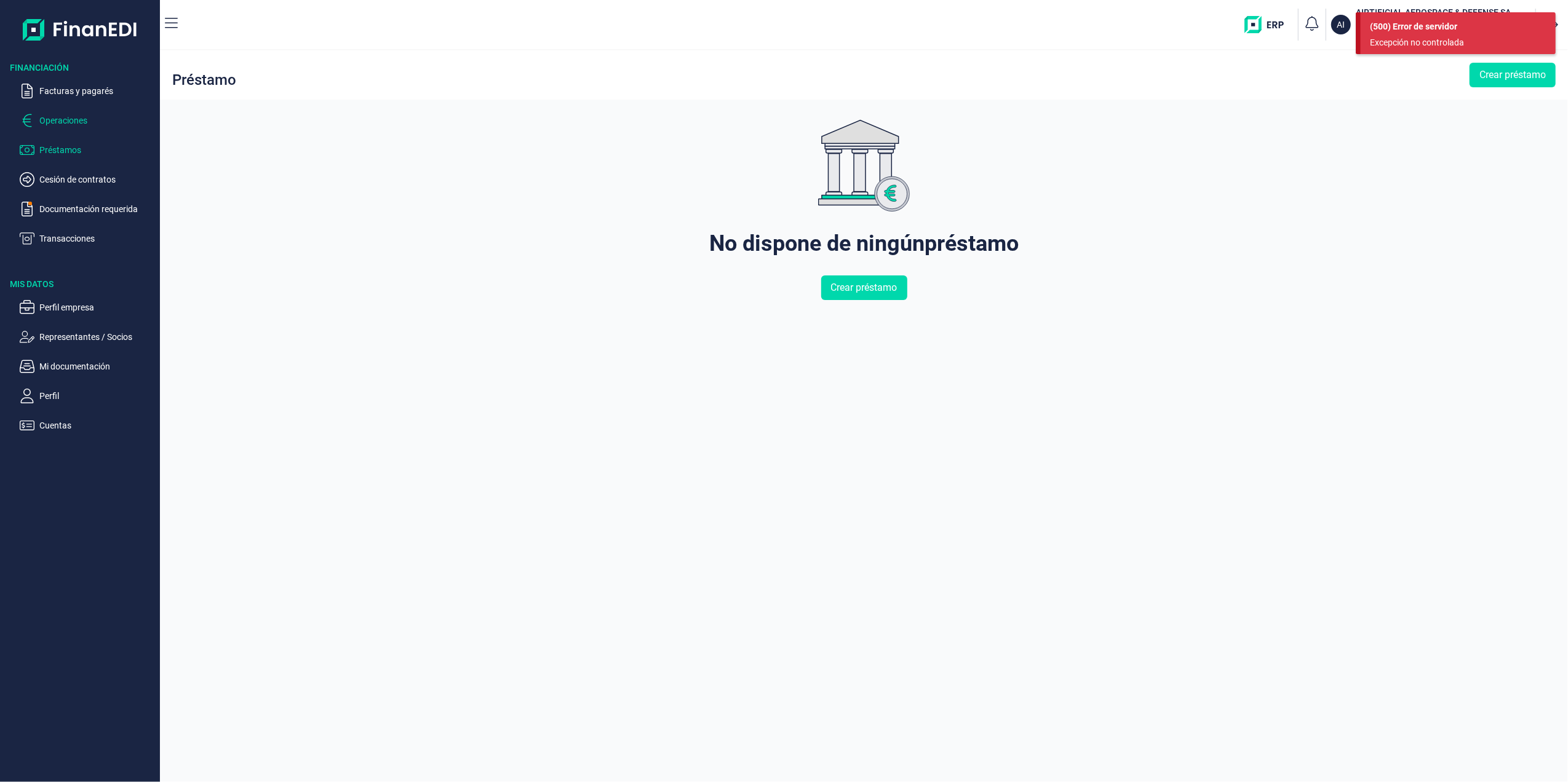
click at [57, 118] on p "Operaciones" at bounding box center [97, 120] width 115 height 15
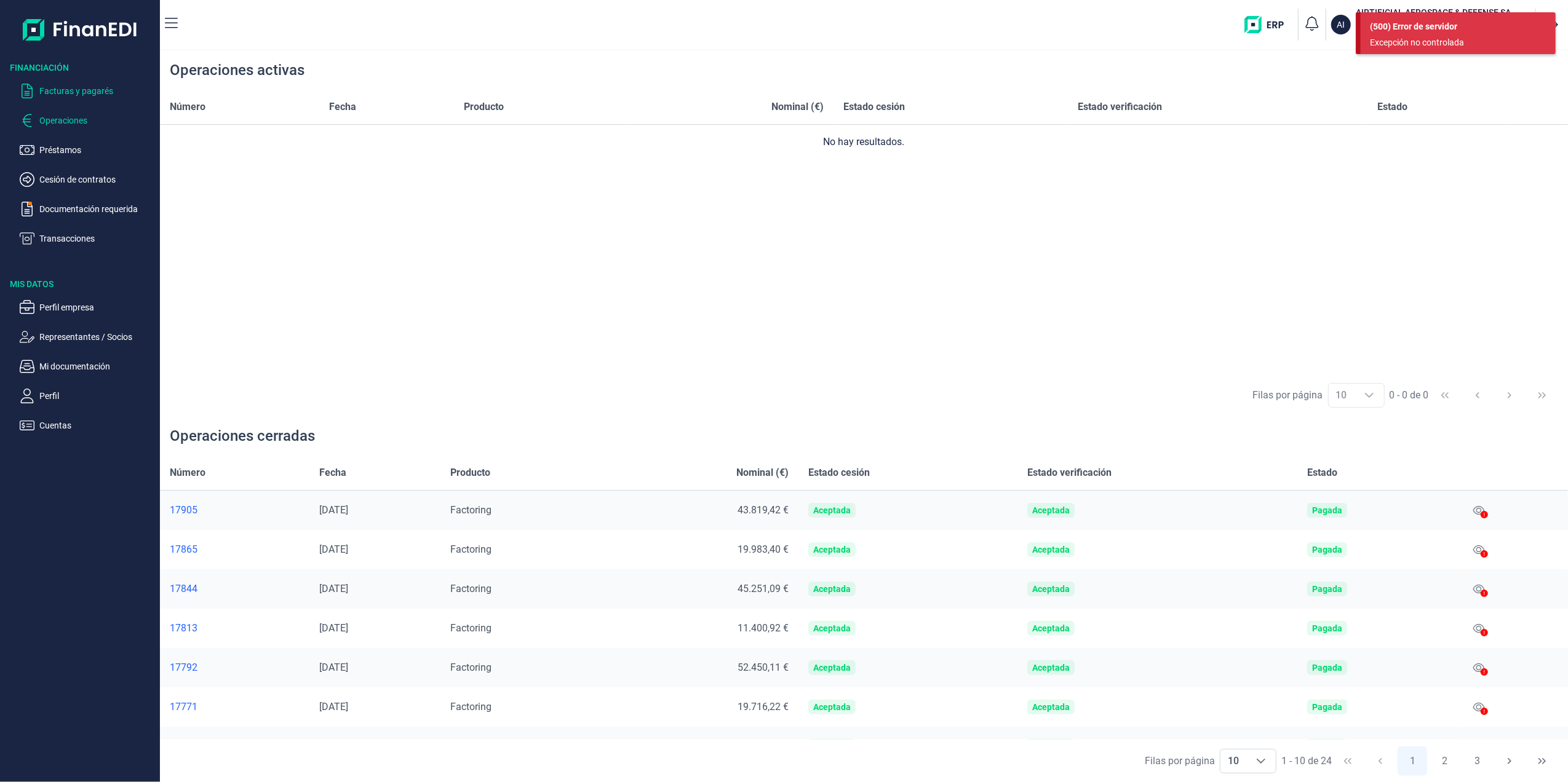
click at [57, 86] on p "Facturas y pagarés" at bounding box center [97, 91] width 115 height 15
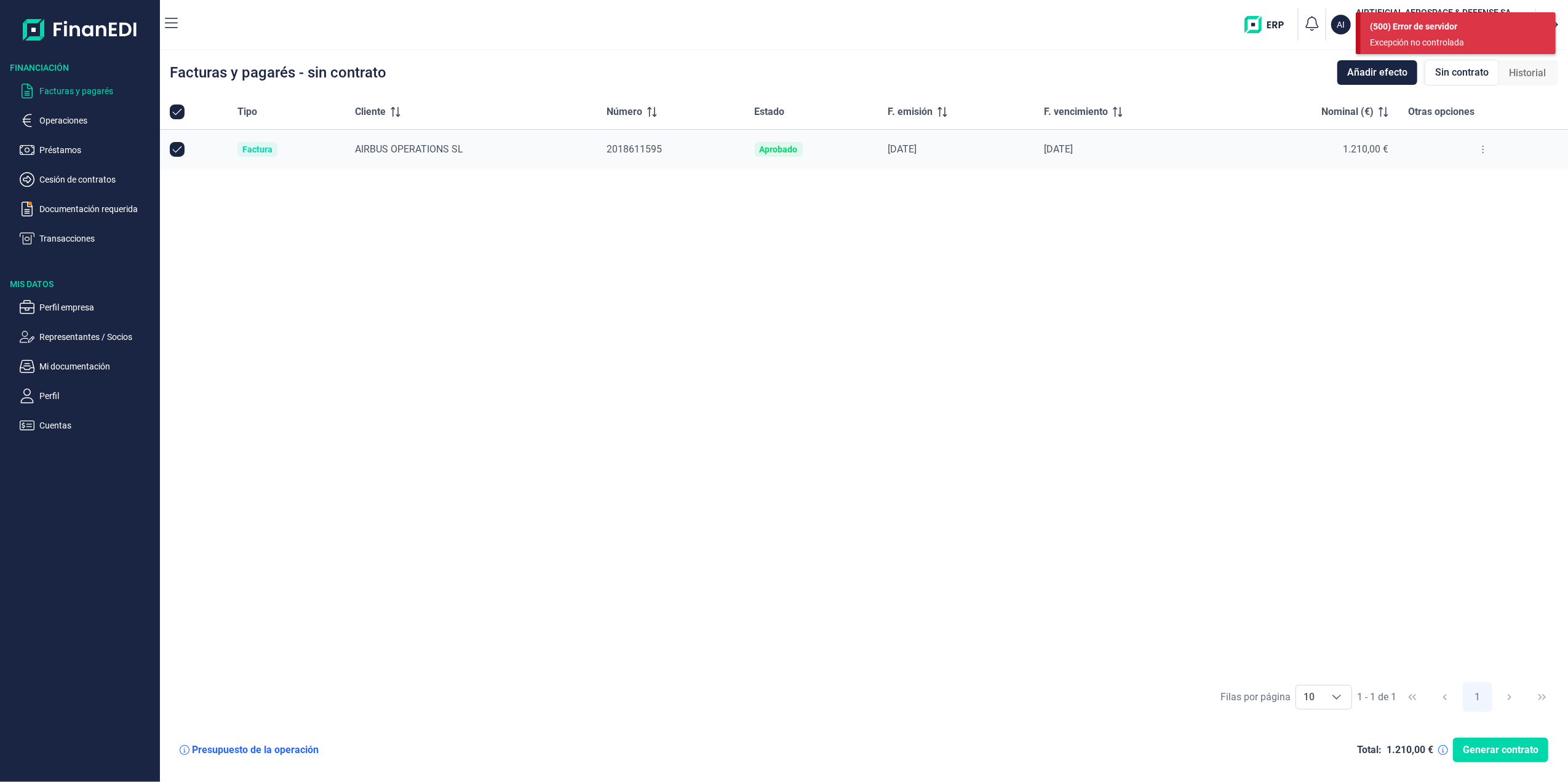
click at [1457, 72] on span "Sin contrato" at bounding box center [1462, 72] width 54 height 15
click at [1524, 72] on span "Historial" at bounding box center [1527, 73] width 37 height 15
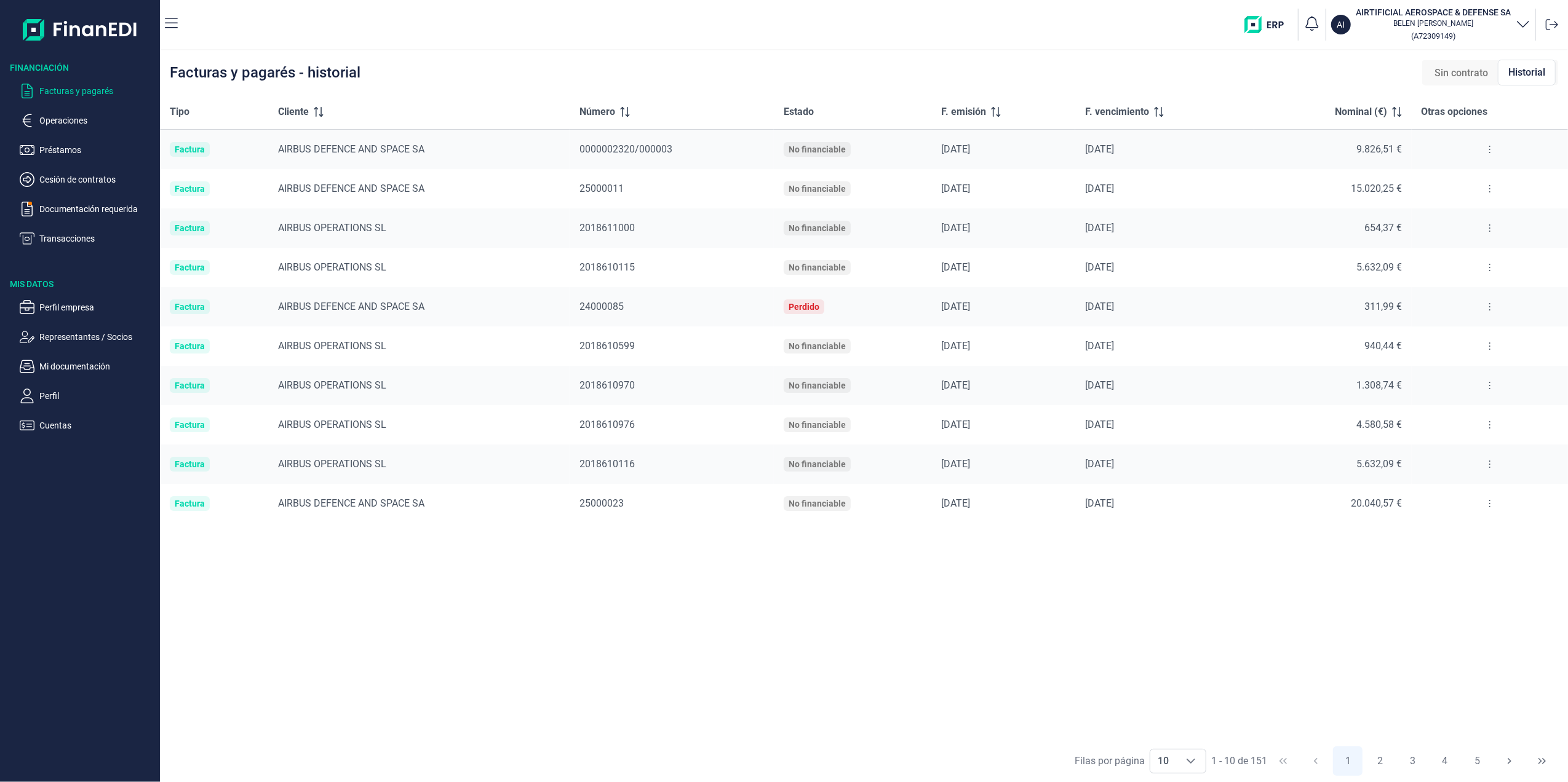
click at [1263, 23] on img "button" at bounding box center [1268, 25] width 49 height 17
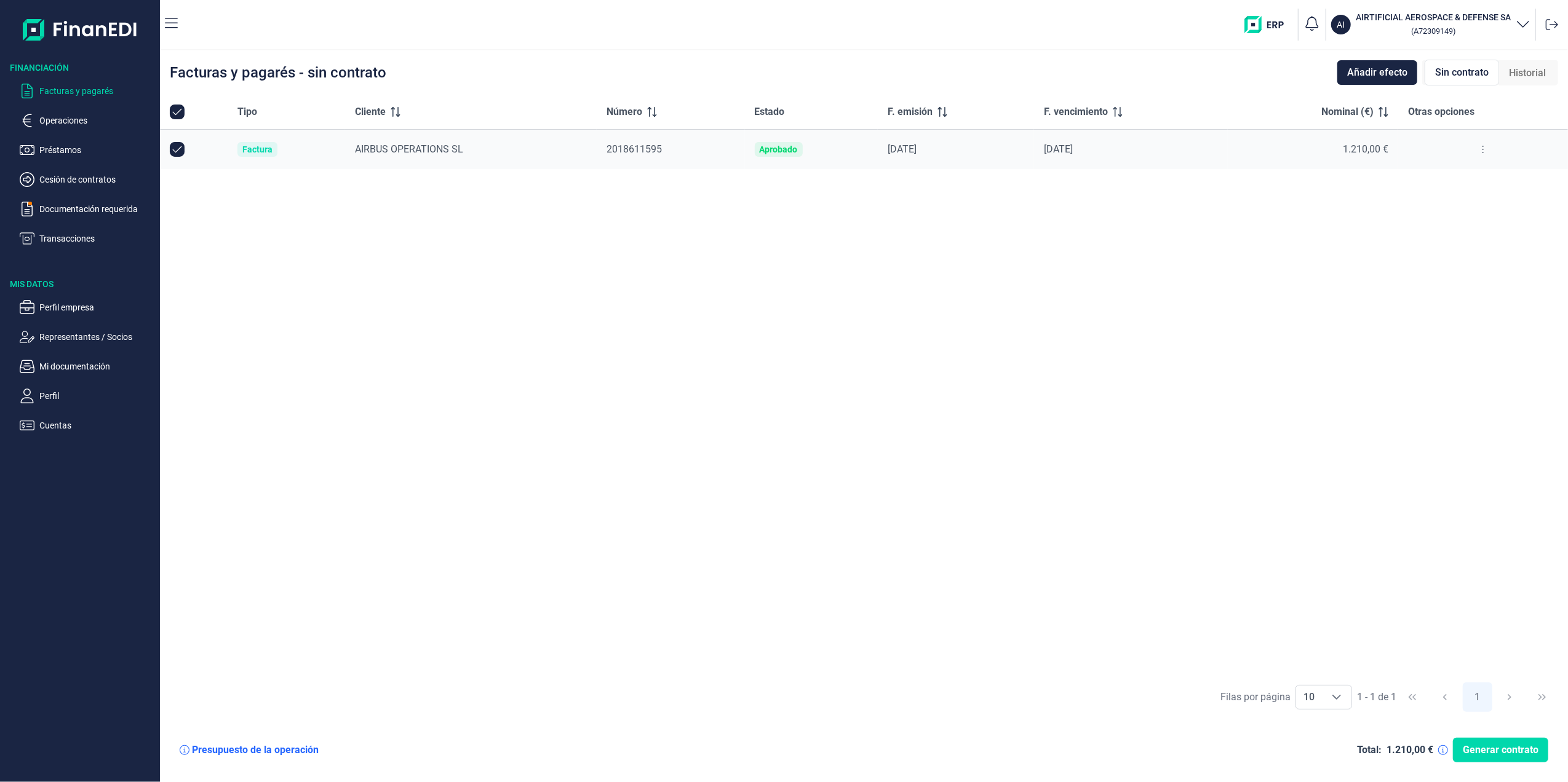
click at [57, 232] on p "Transacciones" at bounding box center [97, 238] width 115 height 15
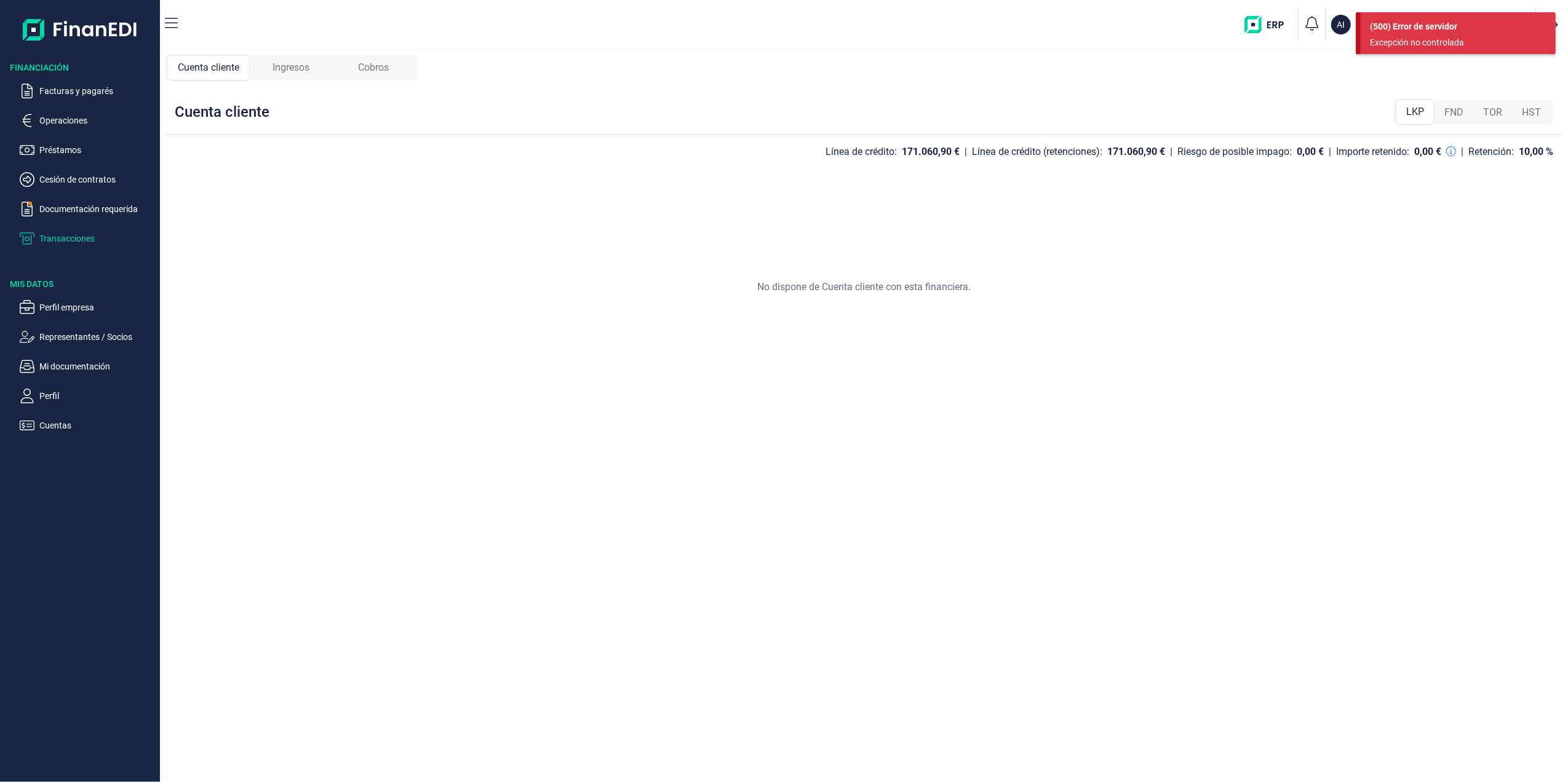
click at [283, 64] on span "Ingresos" at bounding box center [291, 67] width 37 height 15
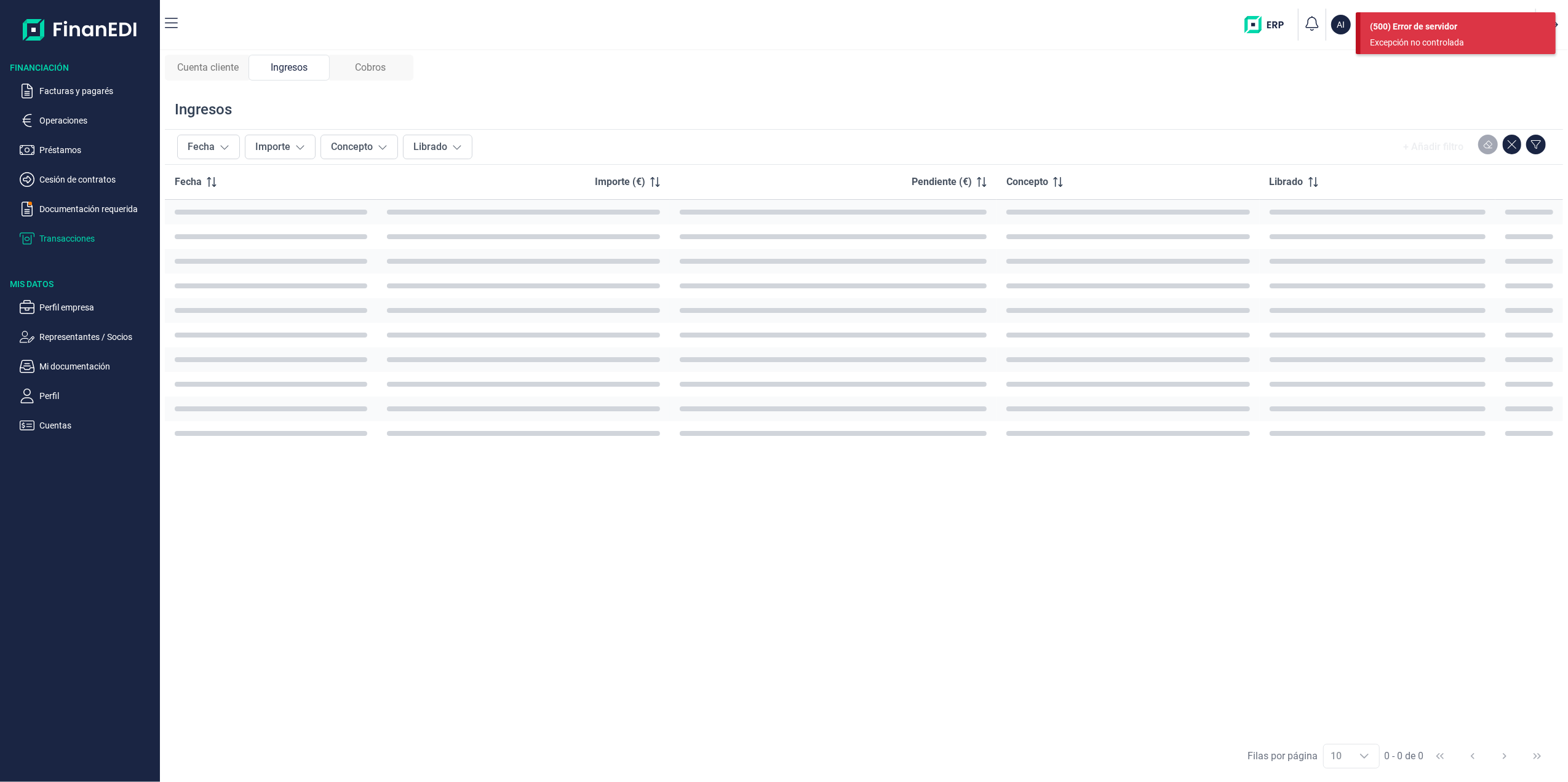
click at [366, 67] on span "Cobros" at bounding box center [370, 67] width 30 height 15
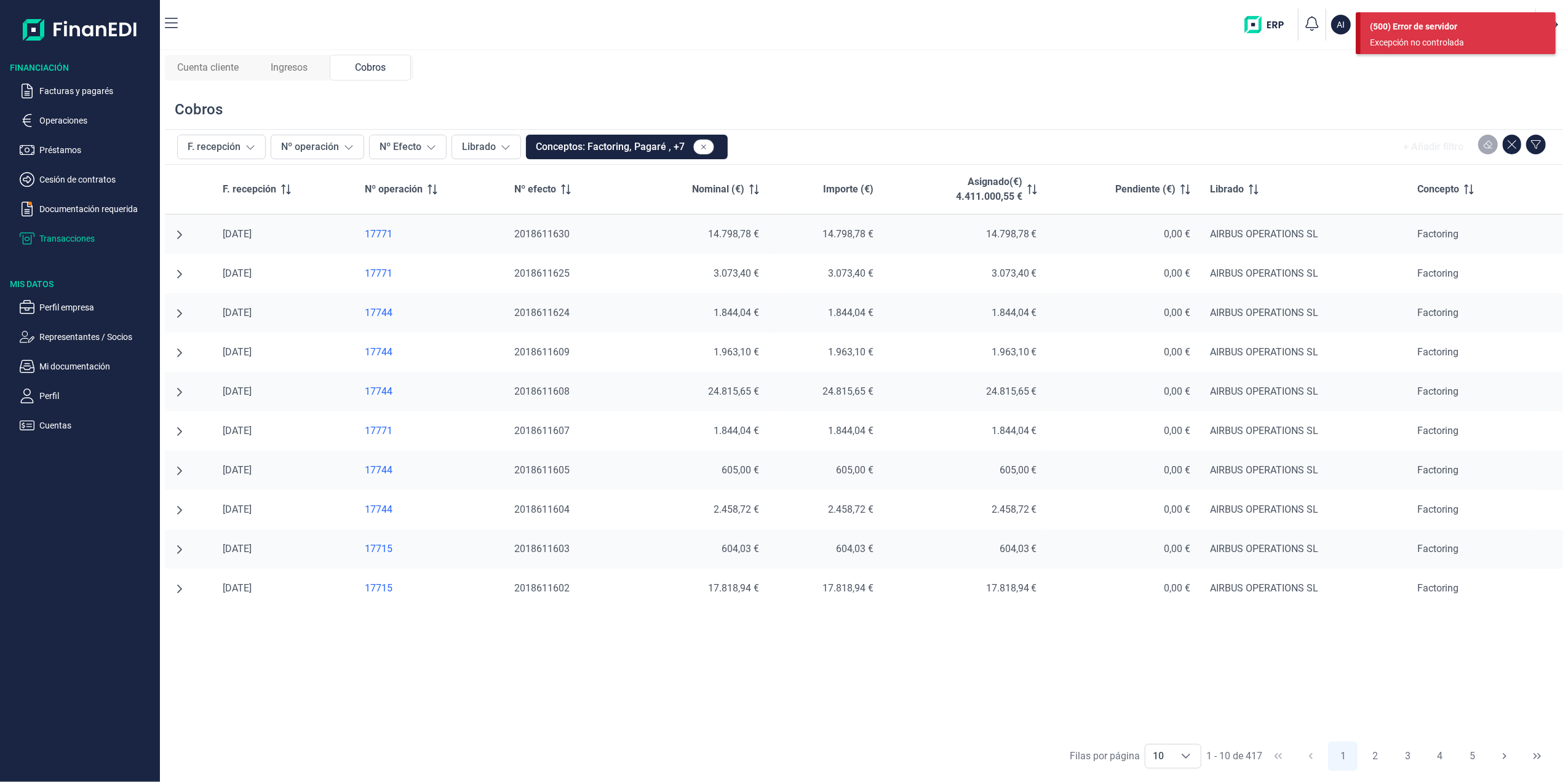
click at [296, 67] on span "Ingresos" at bounding box center [289, 67] width 37 height 15
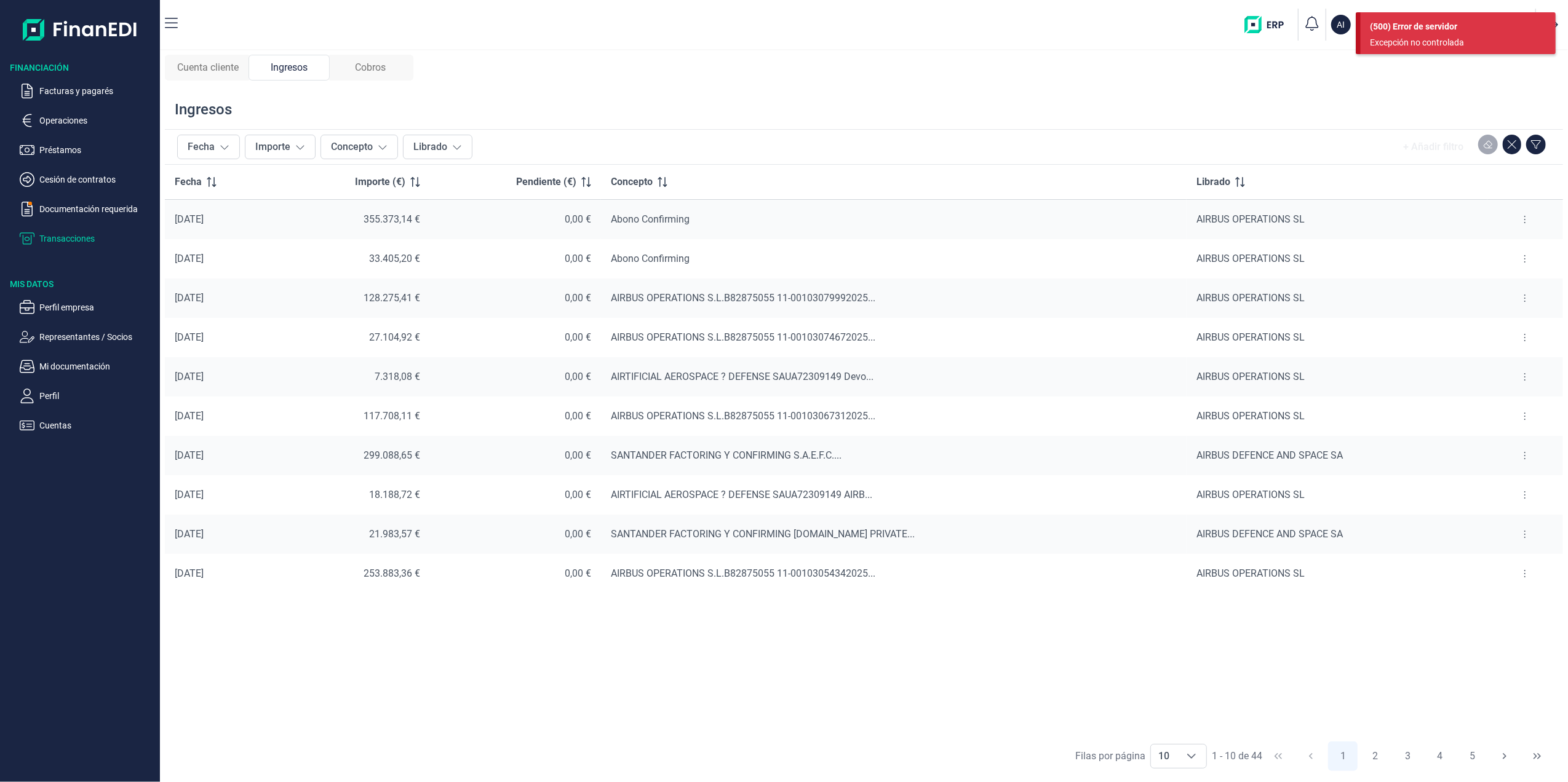
click at [207, 55] on div "Cuenta cliente" at bounding box center [208, 67] width 81 height 26
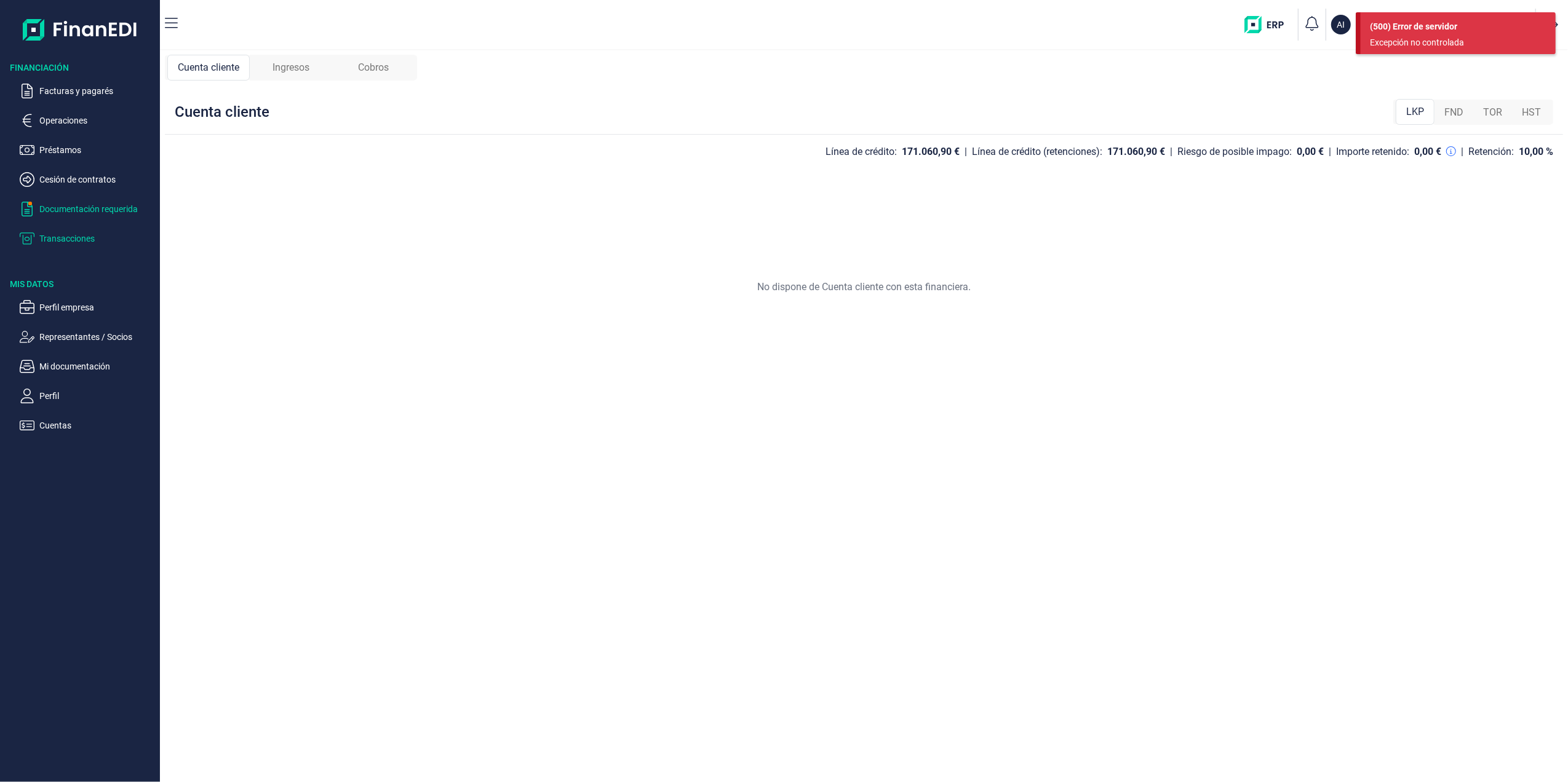
click at [86, 210] on p "Documentación requerida" at bounding box center [97, 209] width 115 height 15
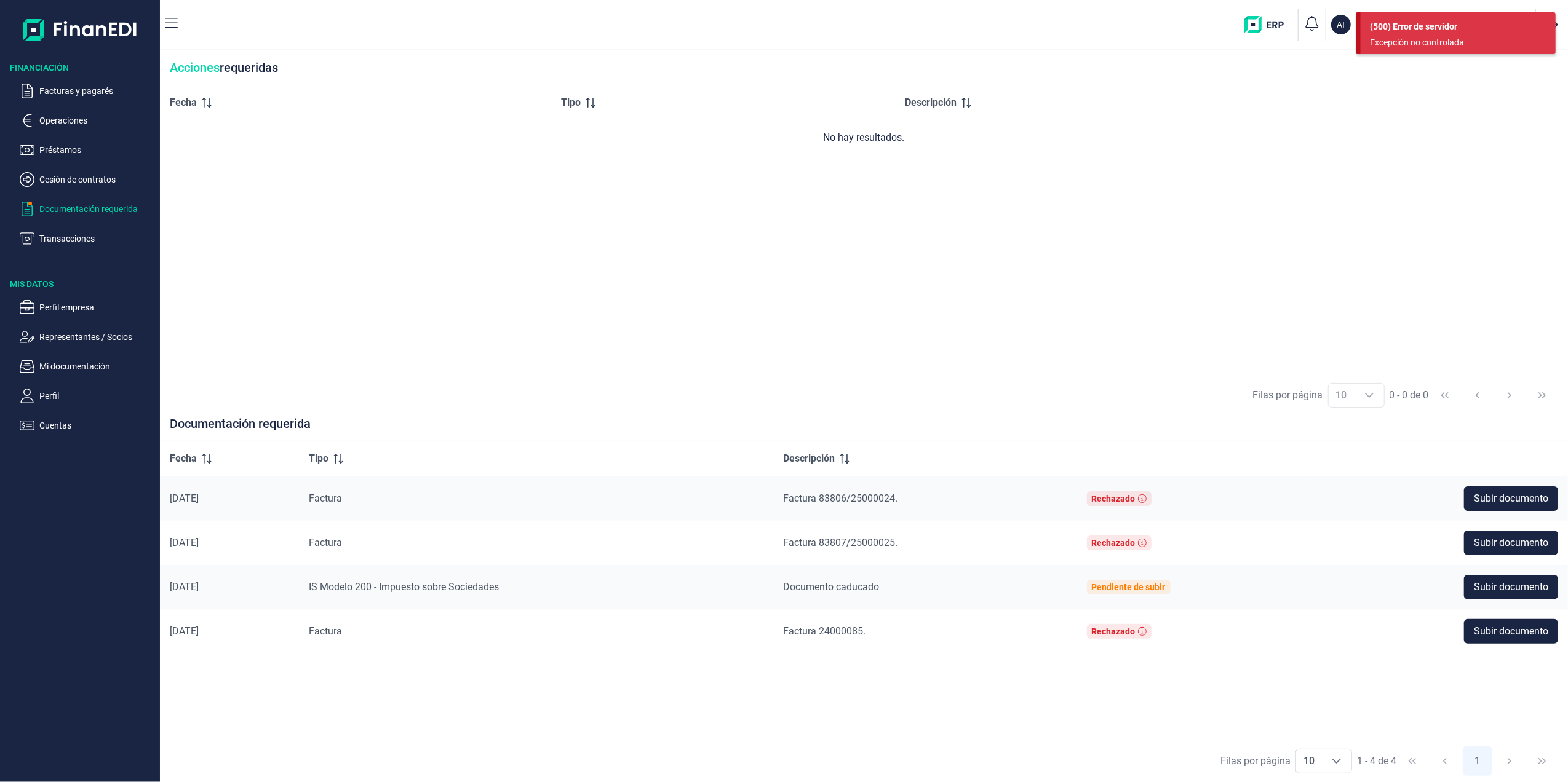
click at [82, 170] on ul "Facturas y pagarés Operaciones Préstamos Cesión de contratos Documentación requ…" at bounding box center [80, 159] width 160 height 172
click at [67, 141] on ul "Facturas y pagarés Operaciones Préstamos Cesión de contratos Documentación requ…" at bounding box center [80, 159] width 160 height 172
click at [77, 152] on p "Préstamos" at bounding box center [97, 149] width 115 height 15
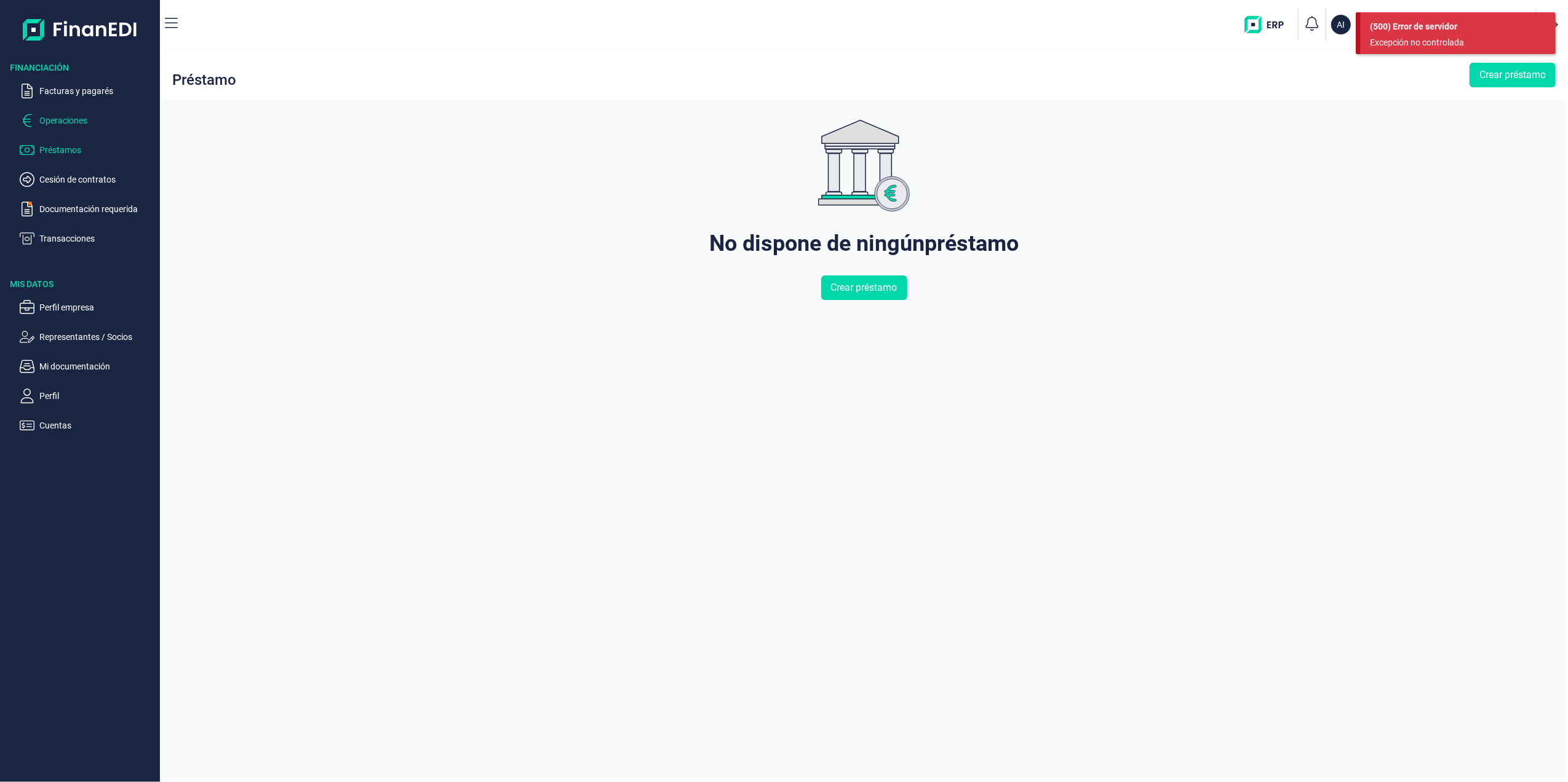
click at [72, 126] on p "Operaciones" at bounding box center [97, 120] width 115 height 15
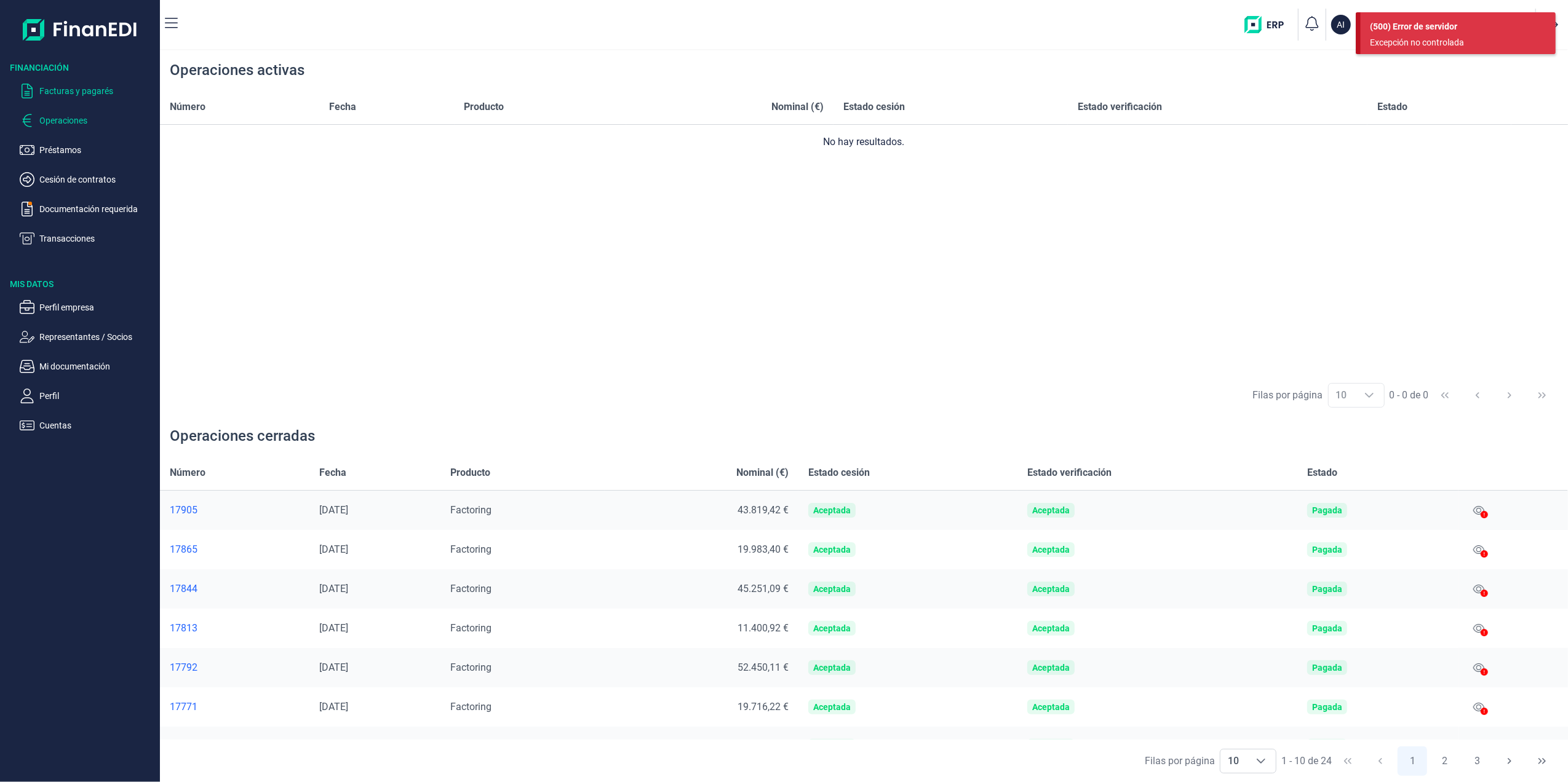
click at [81, 86] on p "Facturas y pagarés" at bounding box center [97, 91] width 115 height 15
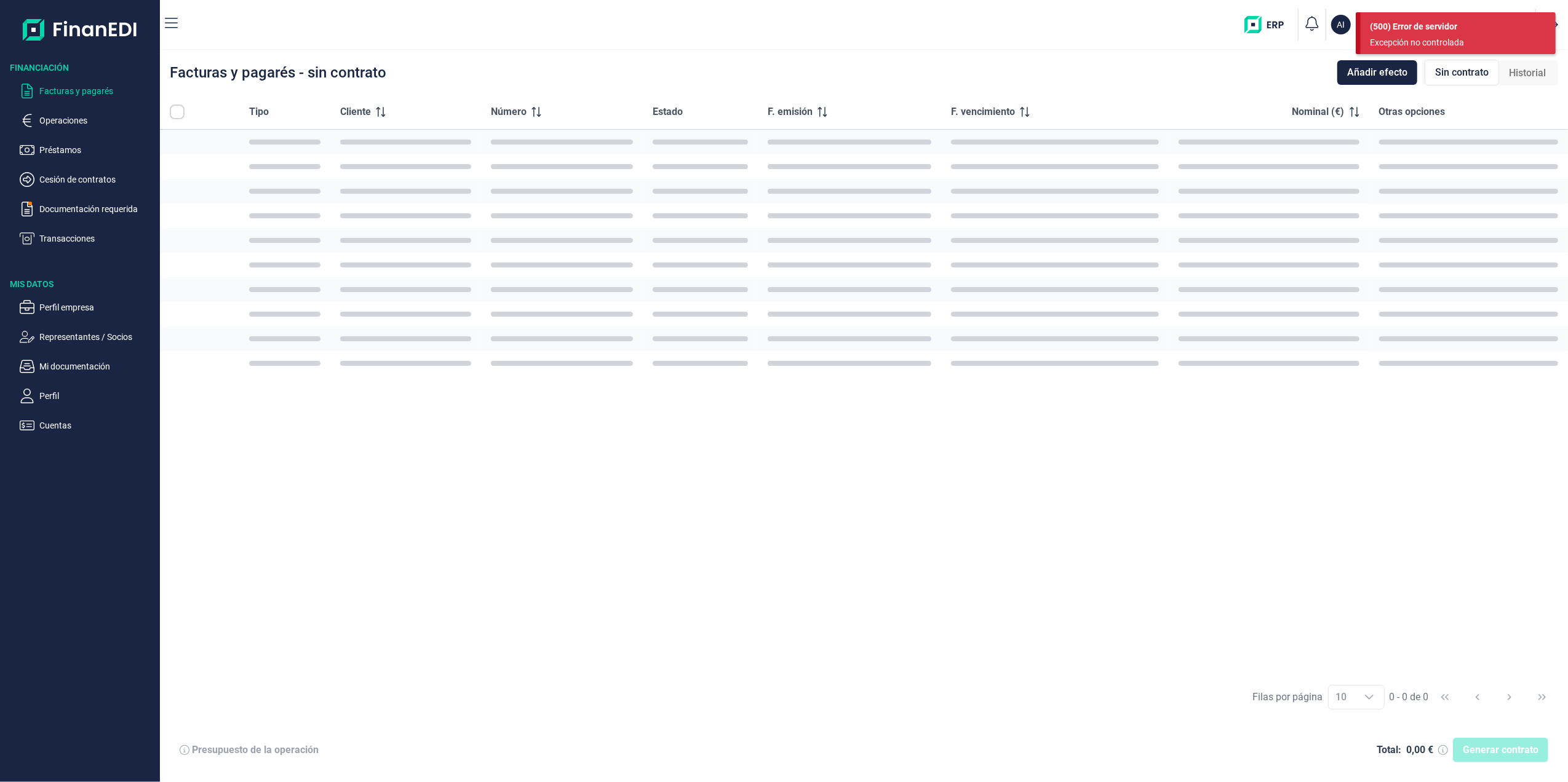
checkbox input "true"
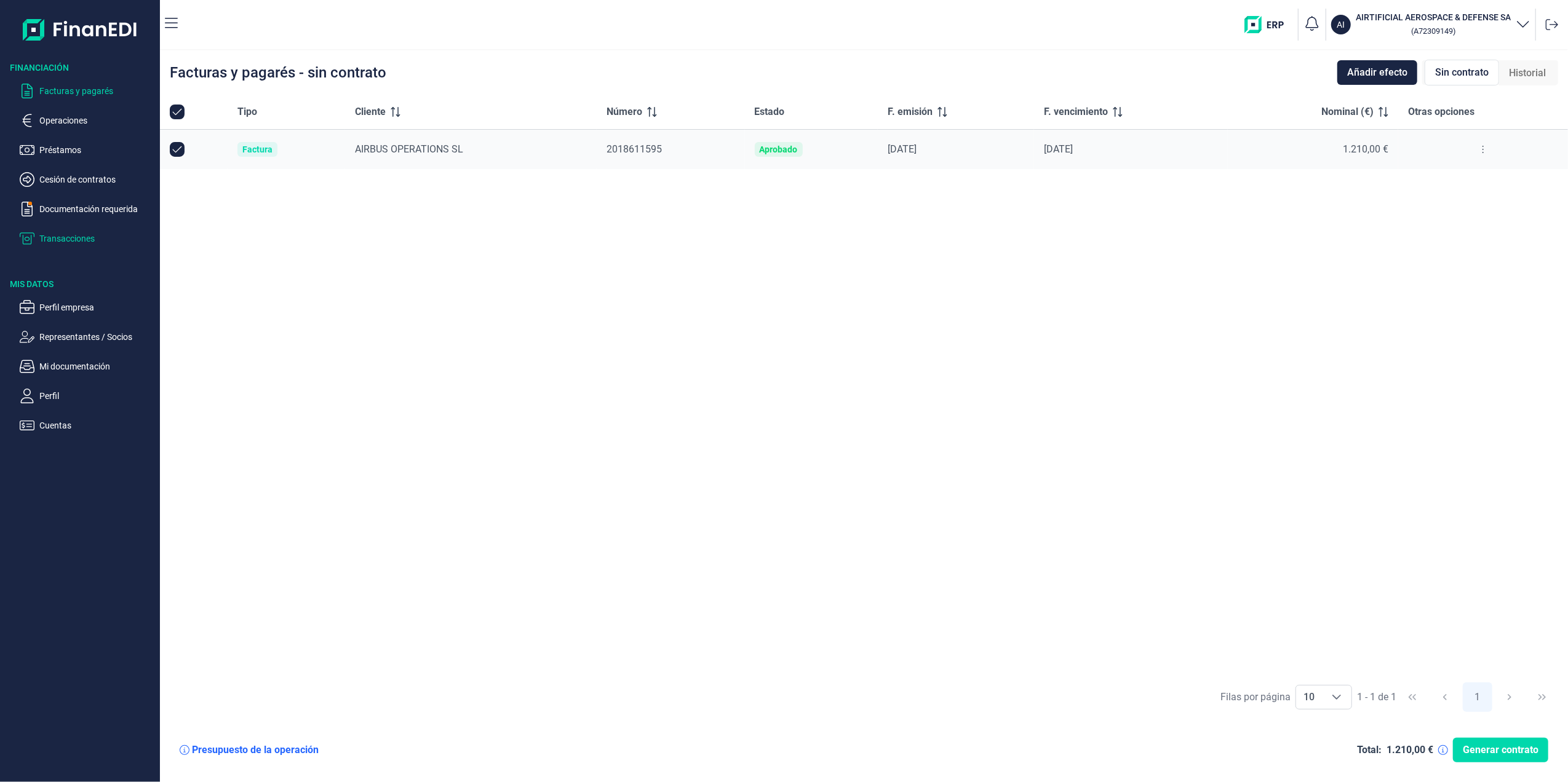
click at [85, 242] on p "Transacciones" at bounding box center [97, 238] width 115 height 15
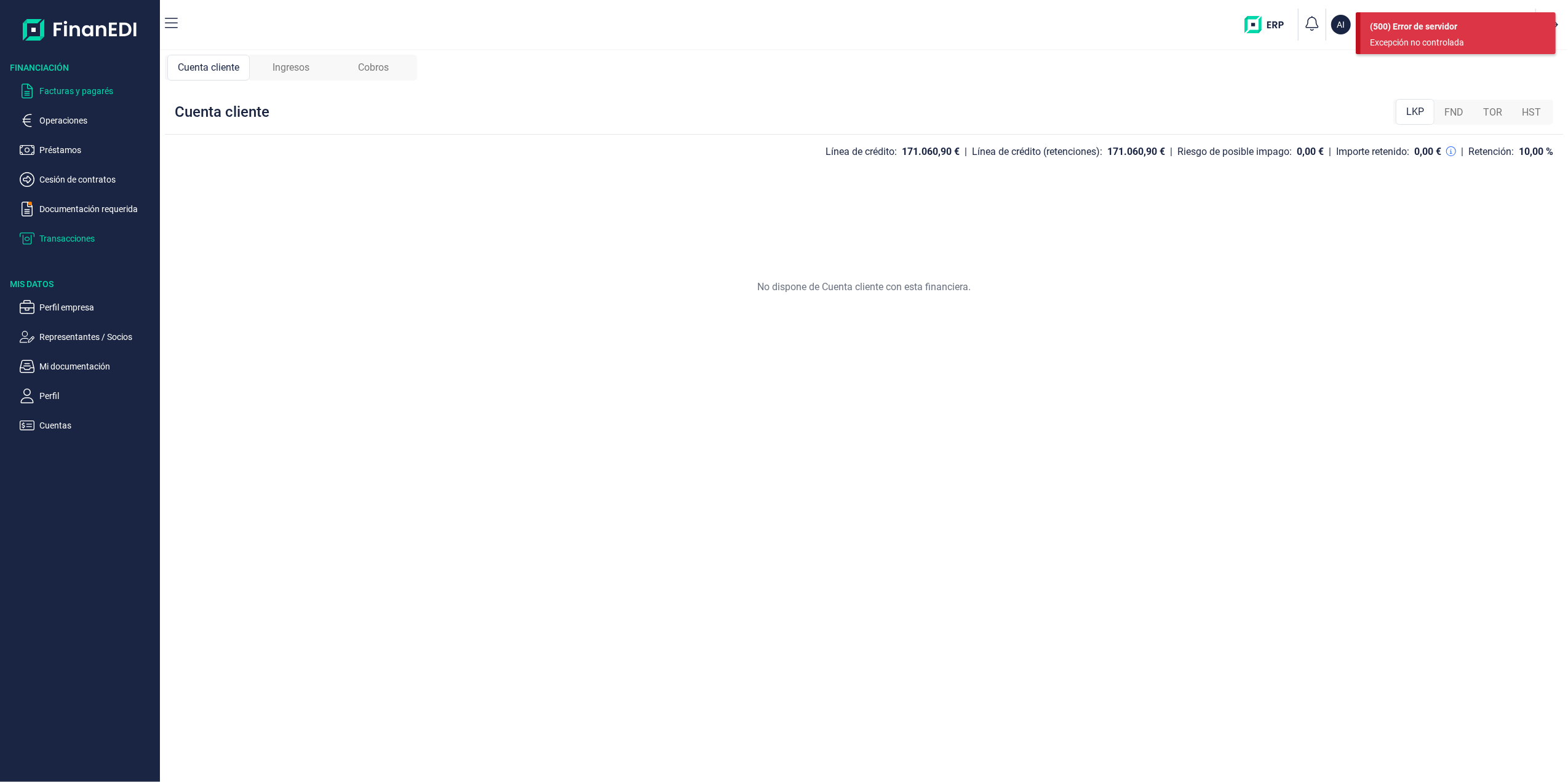
click at [67, 91] on p "Facturas y pagarés" at bounding box center [97, 91] width 115 height 15
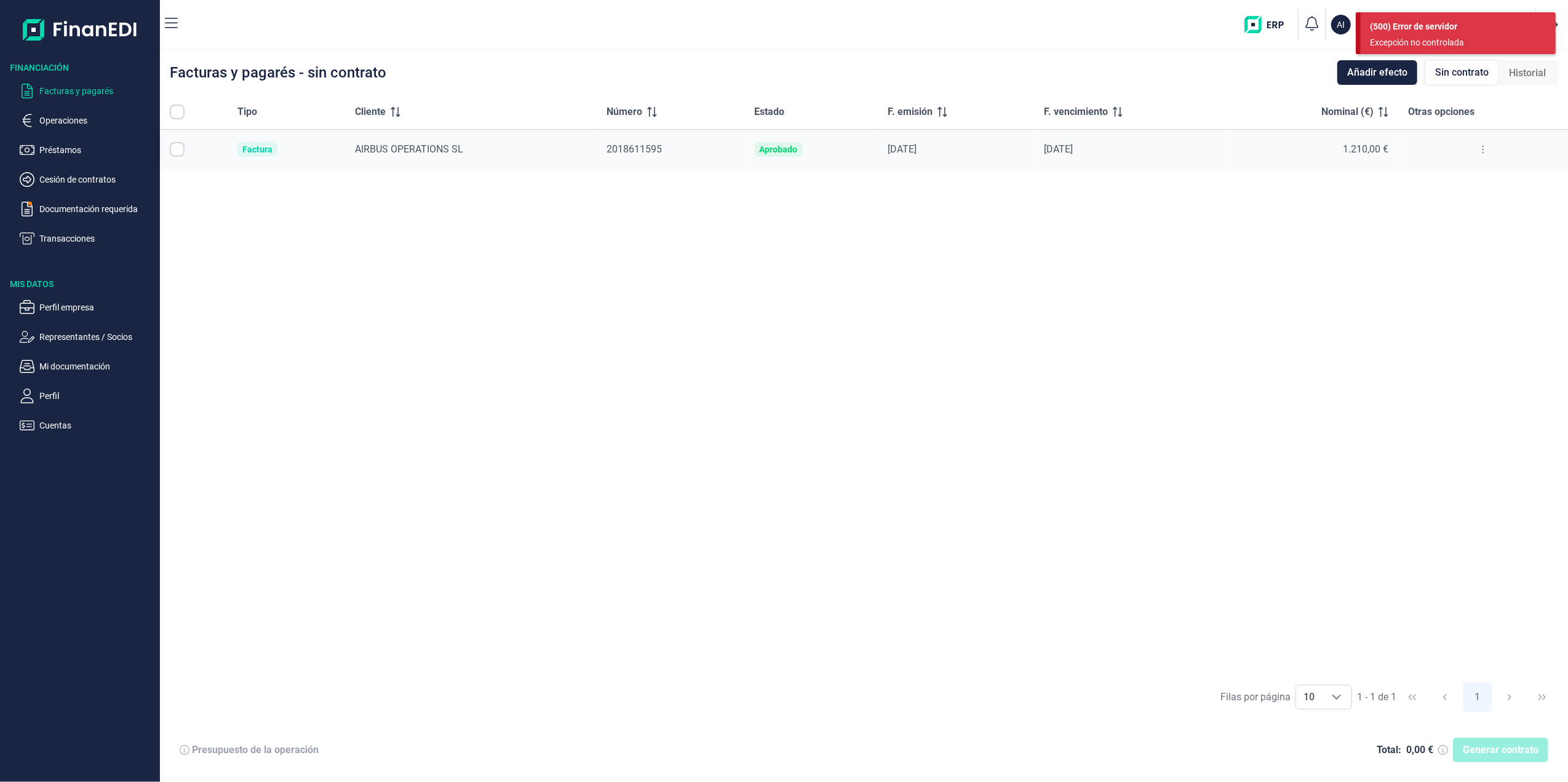
checkbox input "true"
click at [1374, 67] on span "Añadir efecto" at bounding box center [1377, 72] width 60 height 15
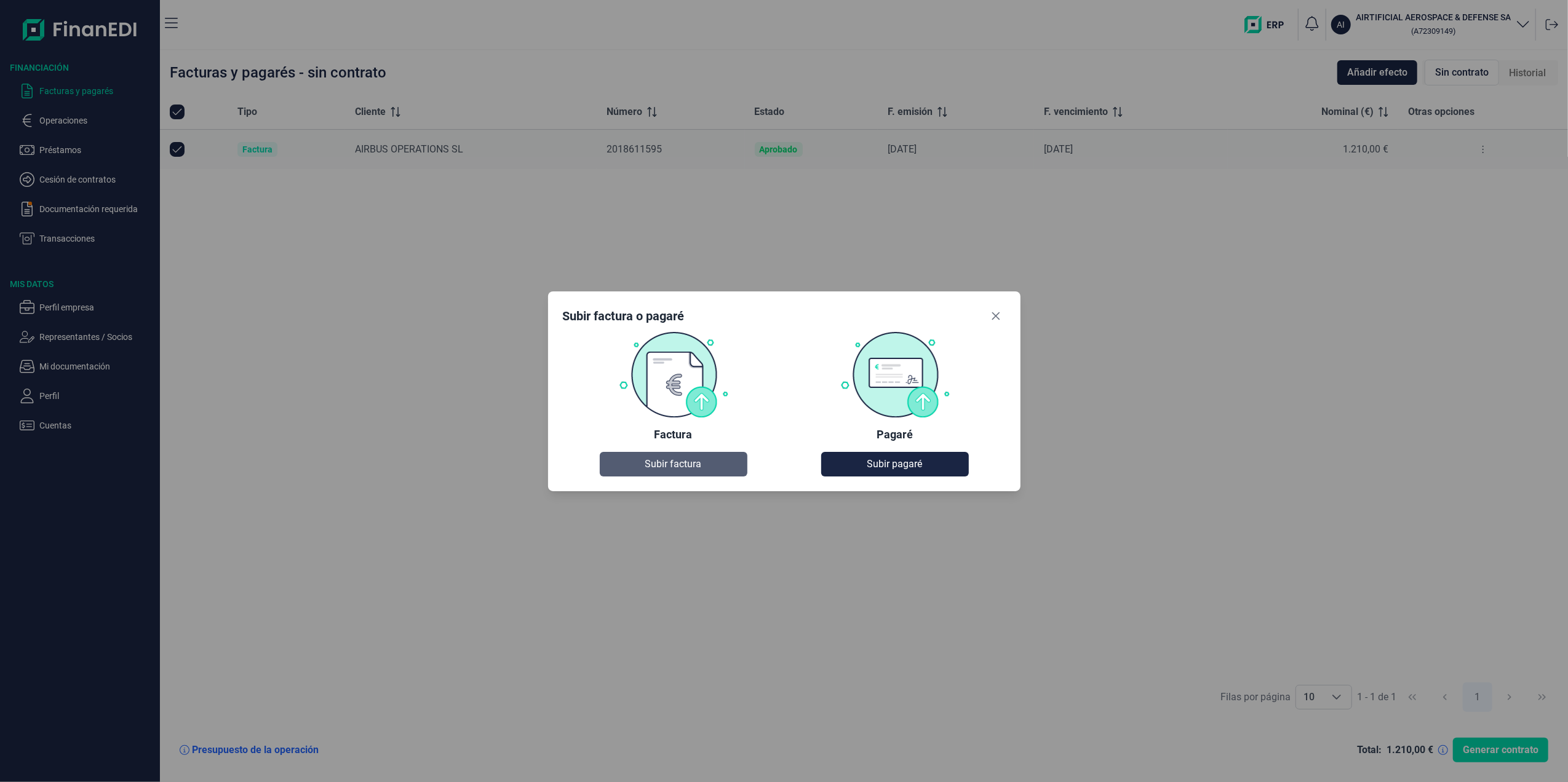
click at [645, 463] on span "Subir factura" at bounding box center [674, 464] width 57 height 15
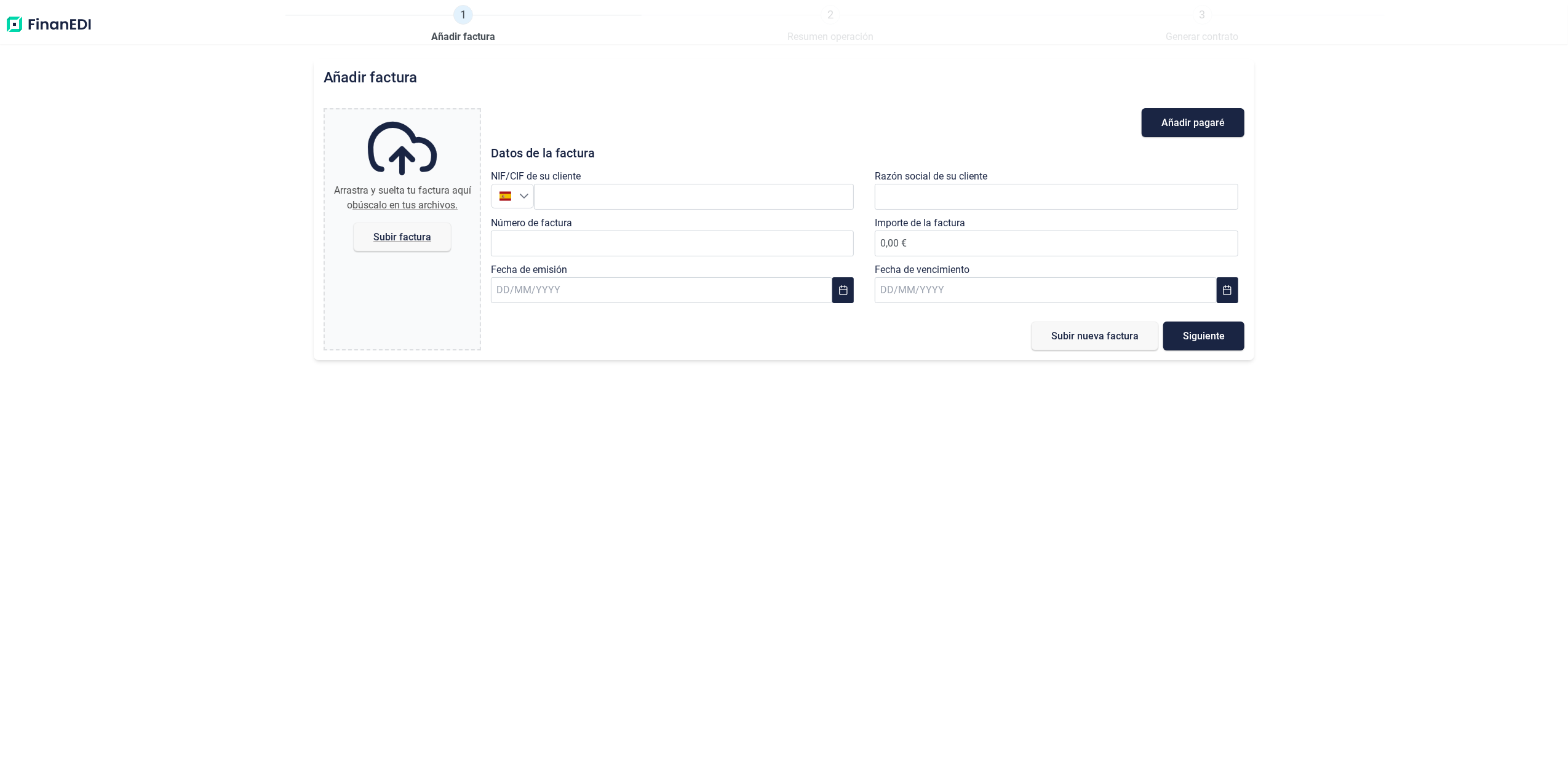
click at [22, 28] on img at bounding box center [48, 25] width 87 height 40
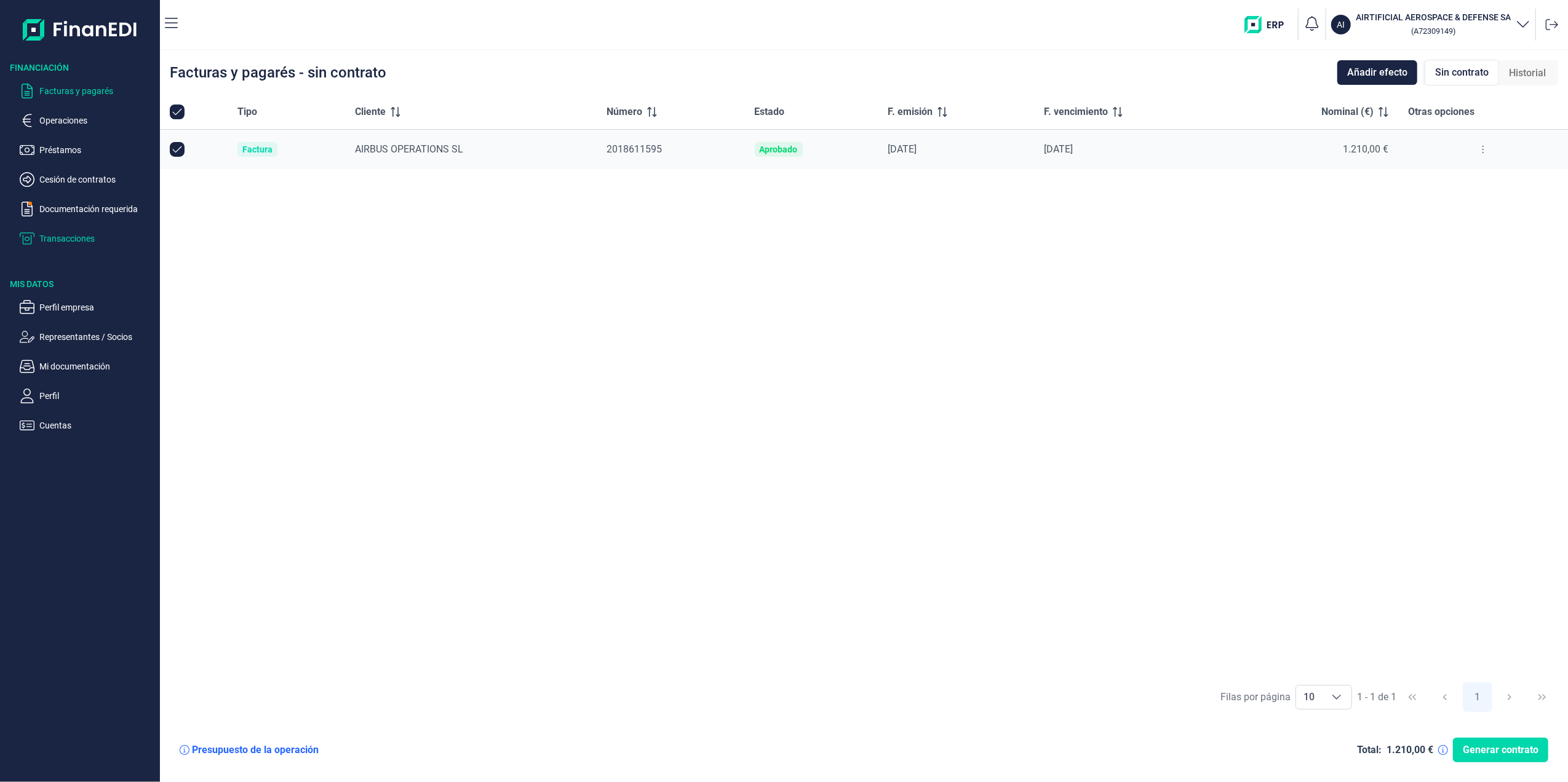
click at [65, 244] on p "Transacciones" at bounding box center [97, 238] width 115 height 15
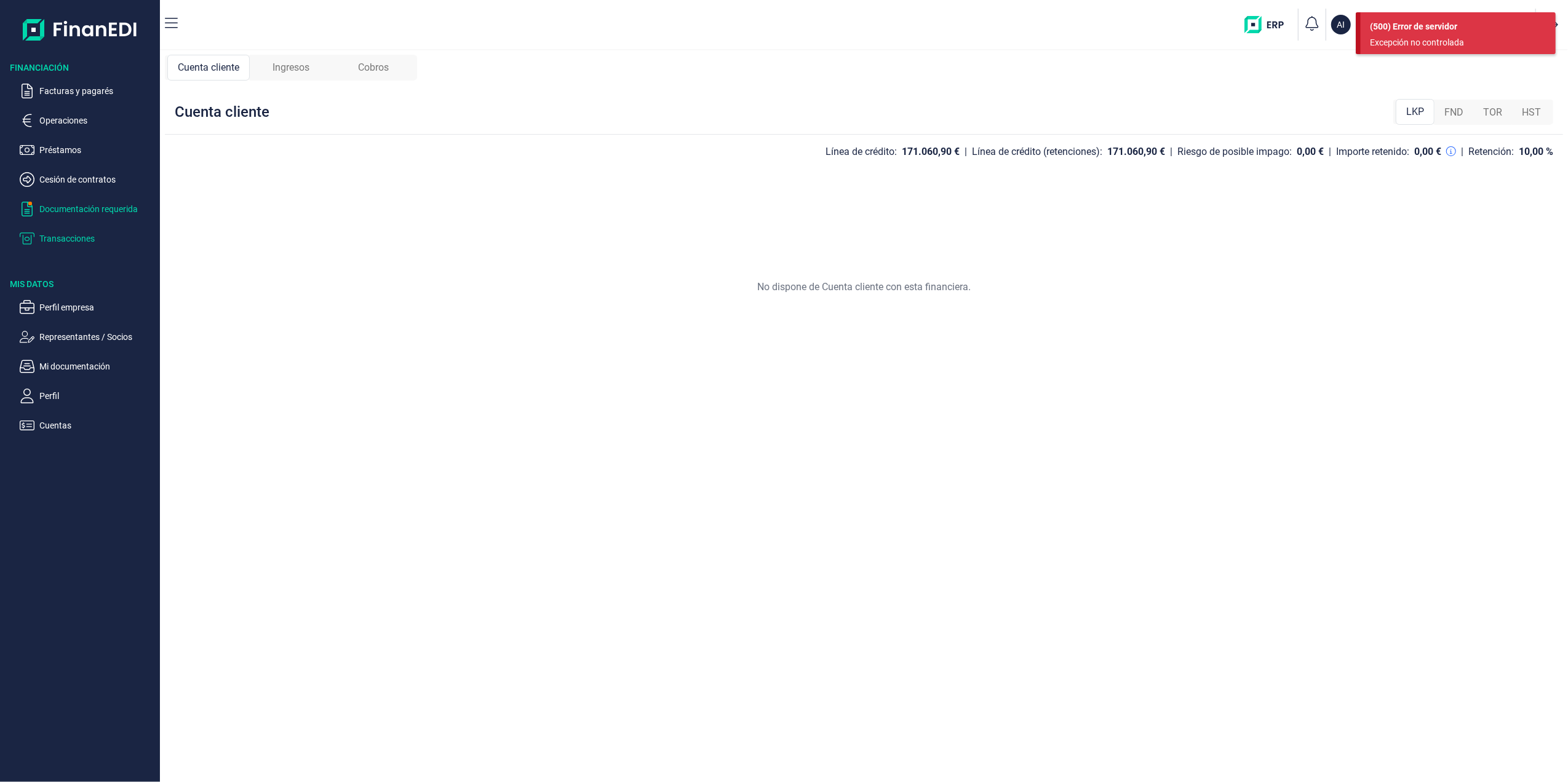
click at [87, 214] on p "Documentación requerida" at bounding box center [97, 209] width 115 height 15
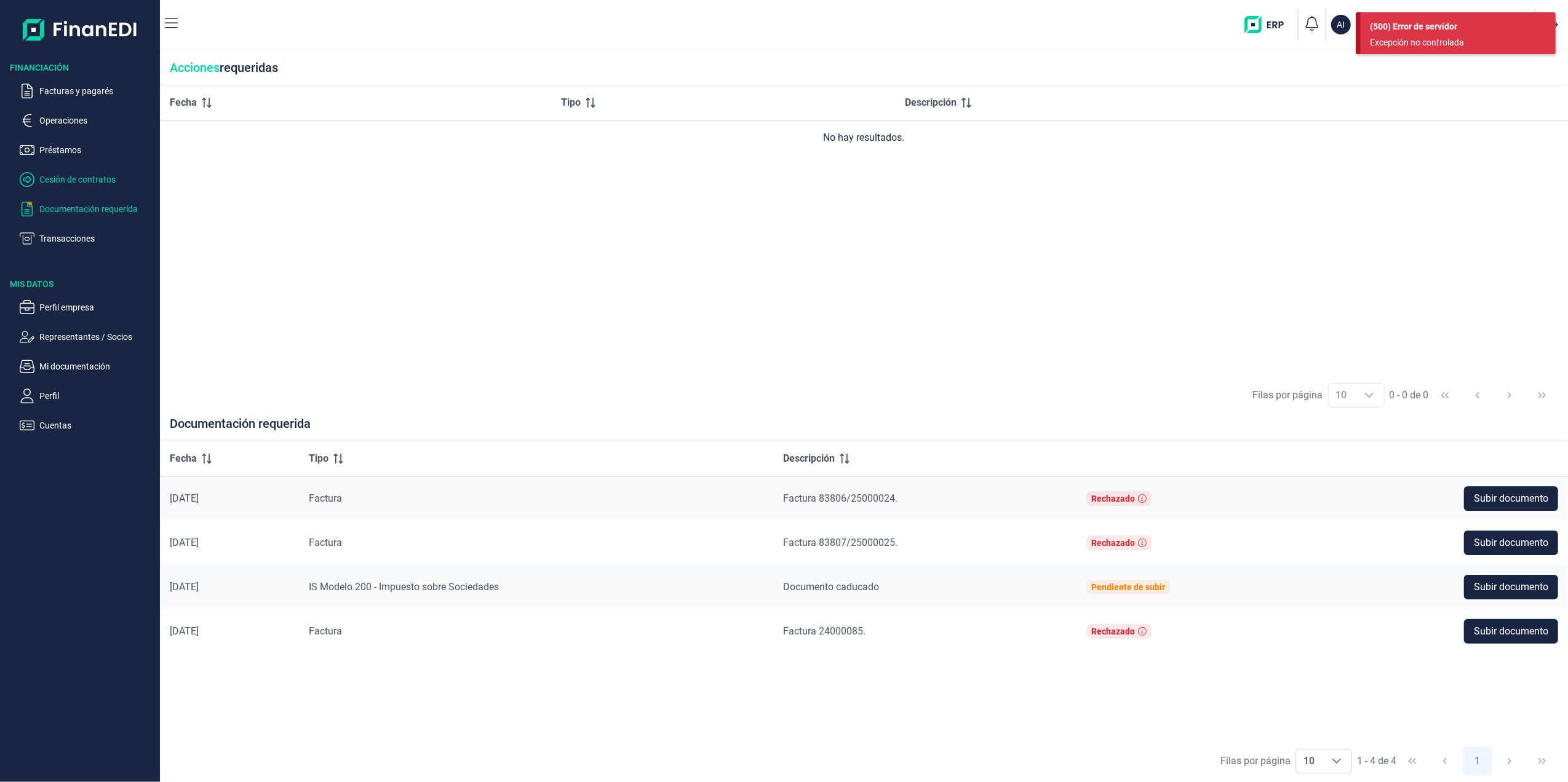
click at [89, 184] on p "Cesión de contratos" at bounding box center [97, 179] width 115 height 15
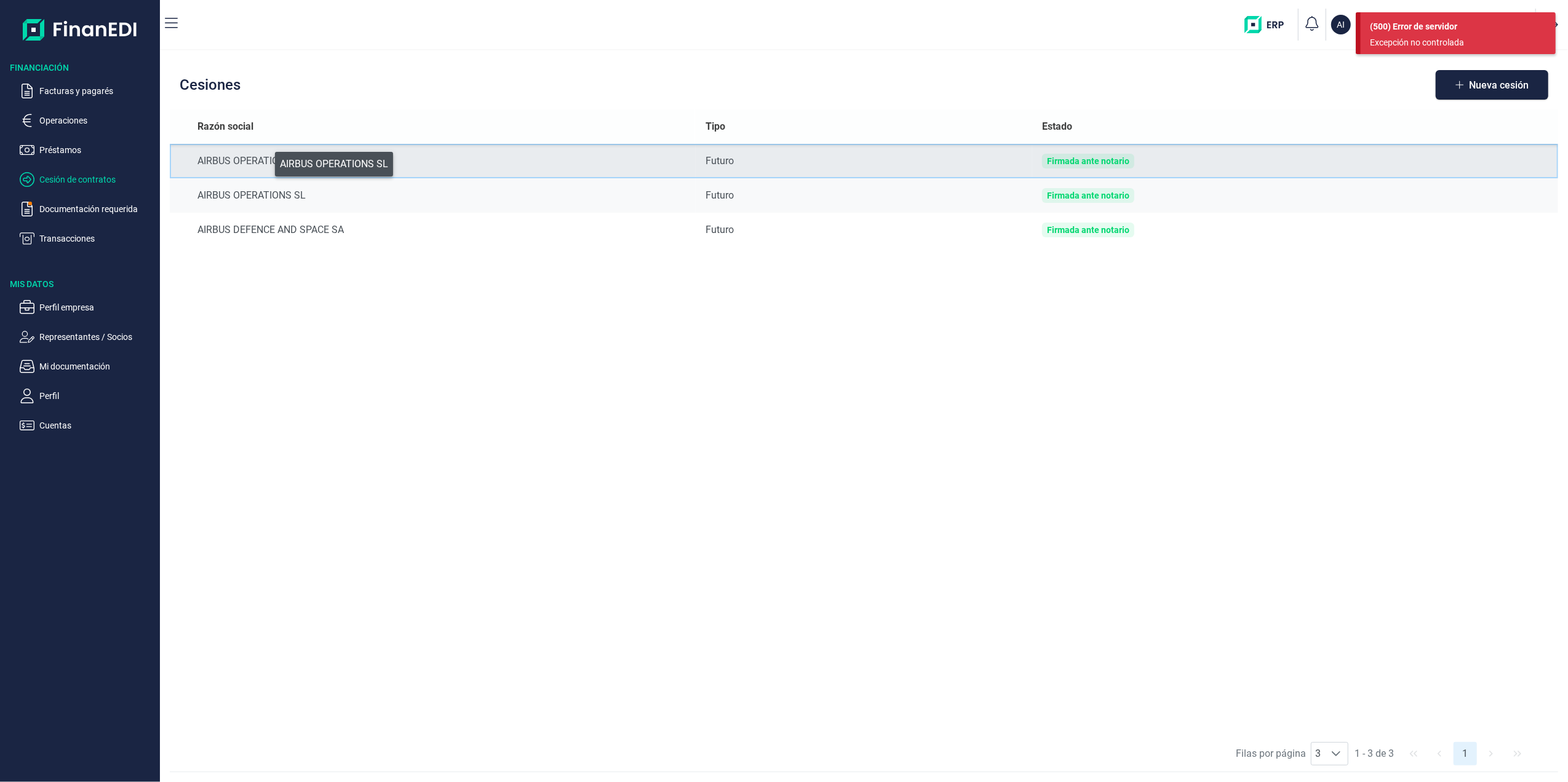
click at [266, 161] on div "AIRBUS OPERATIONS SL" at bounding box center [441, 161] width 488 height 15
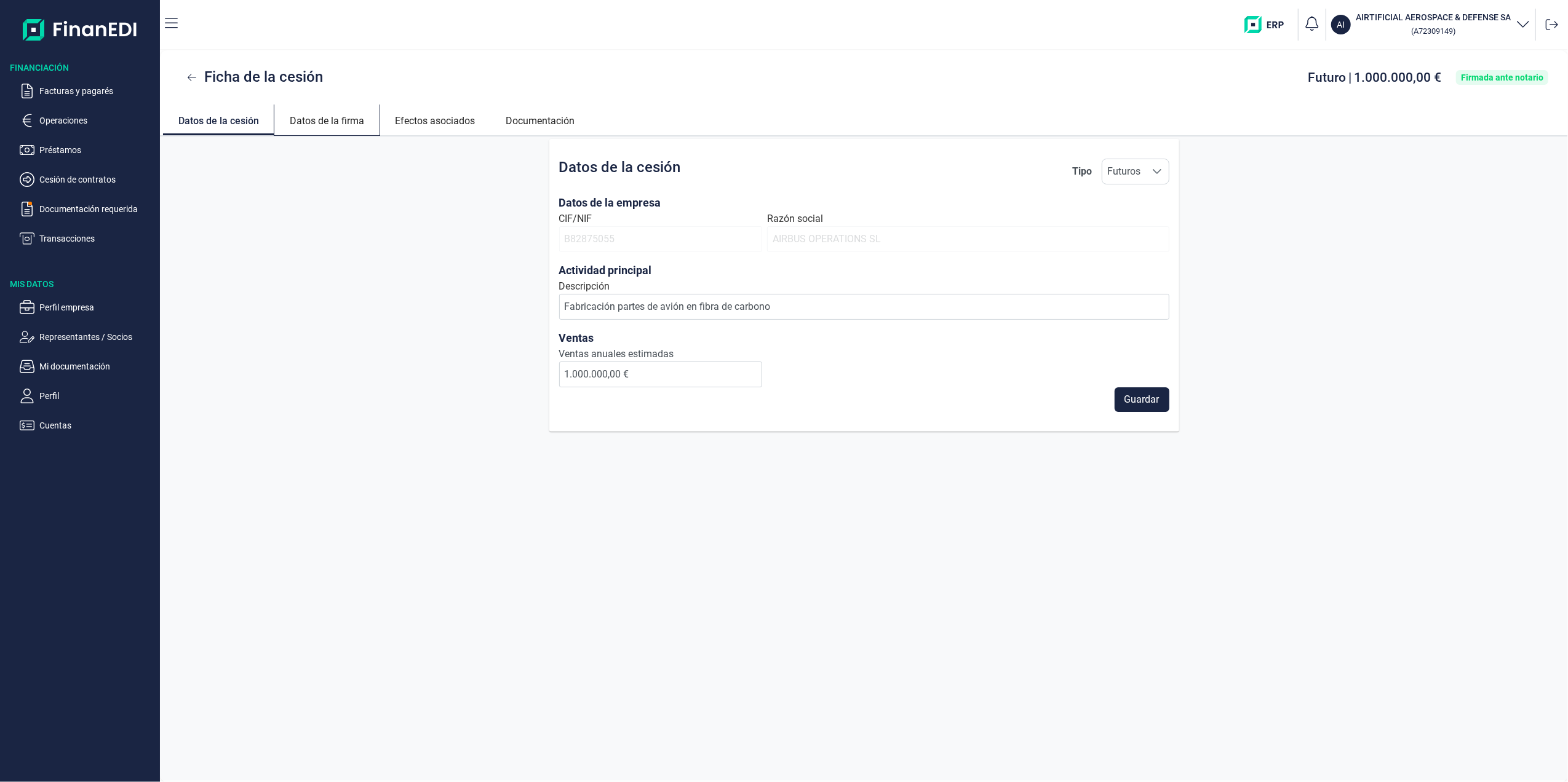
click at [318, 116] on link "Datos de la firma" at bounding box center [327, 120] width 105 height 30
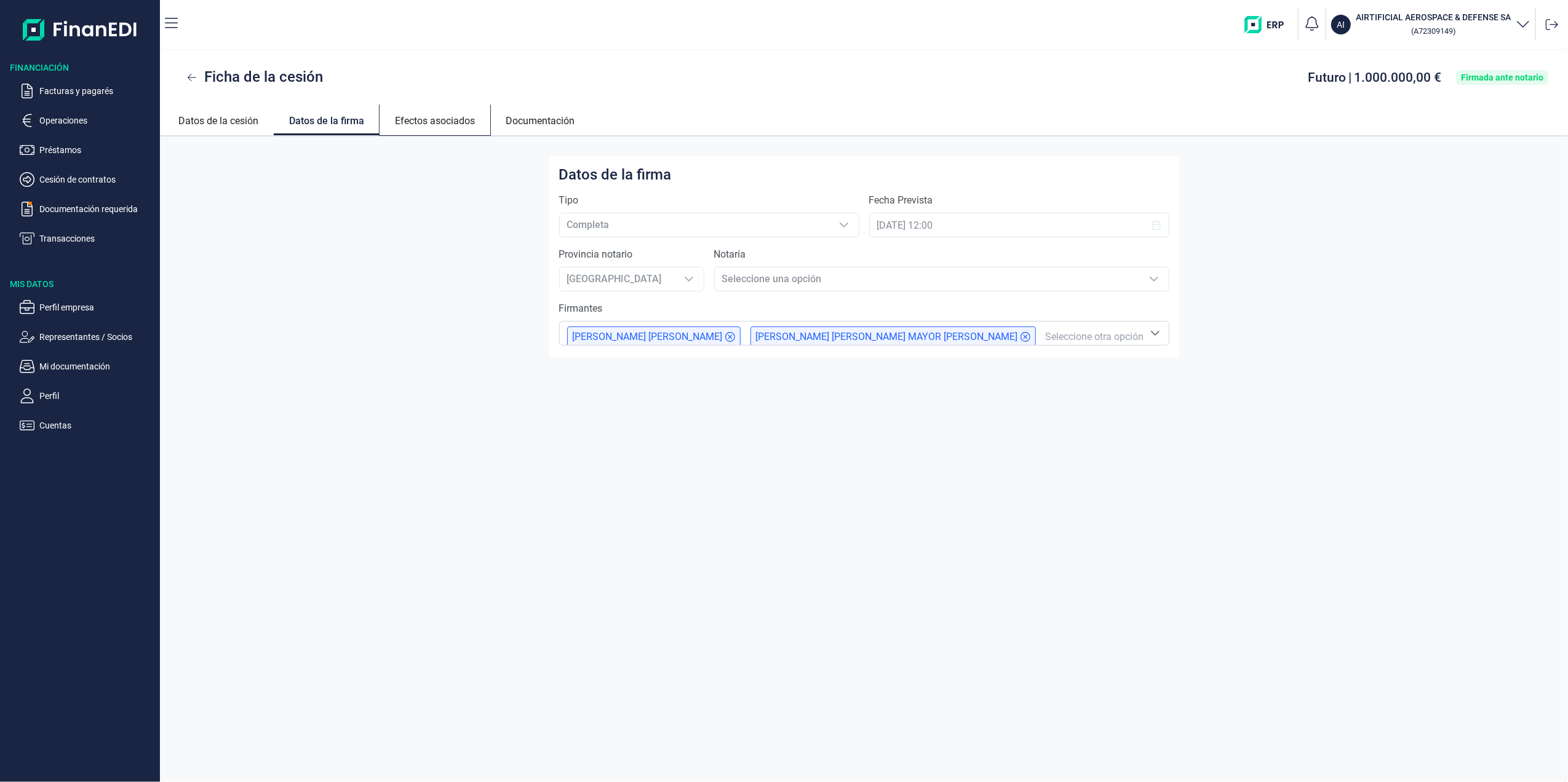
click at [428, 121] on link "Efectos asociados" at bounding box center [435, 120] width 111 height 30
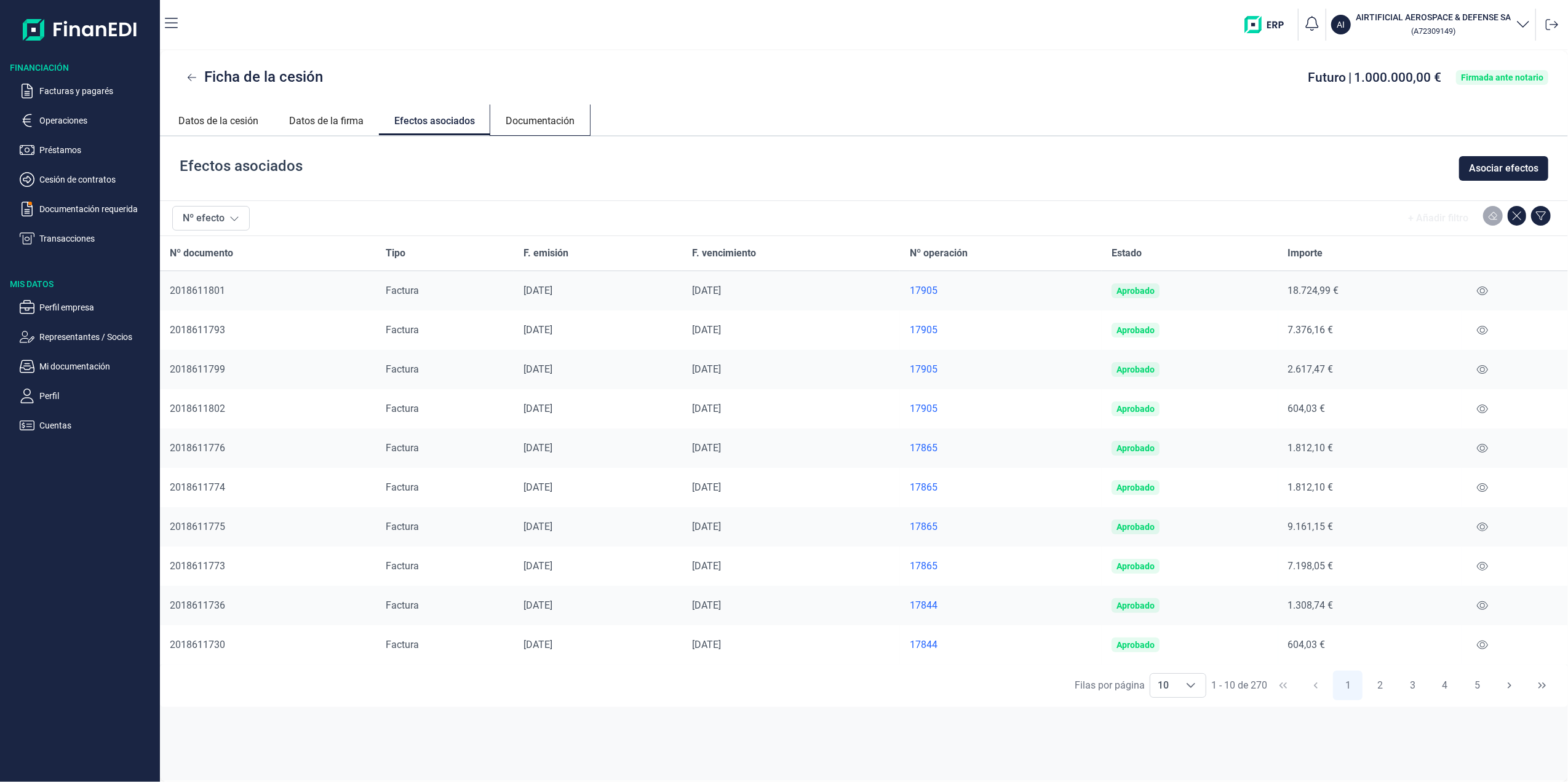
click at [577, 118] on link "Documentación" at bounding box center [540, 120] width 100 height 30
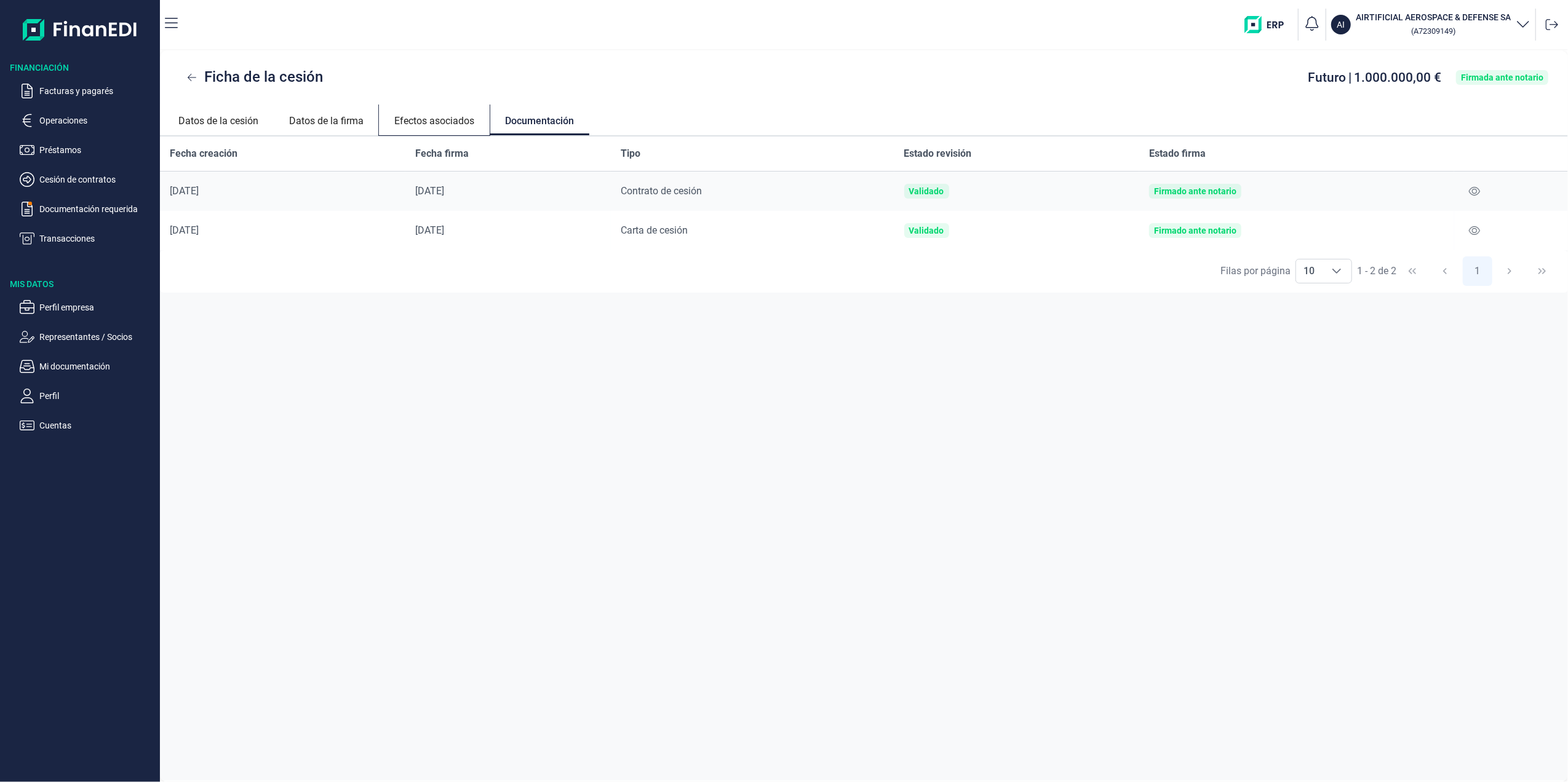
click at [449, 106] on link "Efectos asociados" at bounding box center [434, 120] width 111 height 30
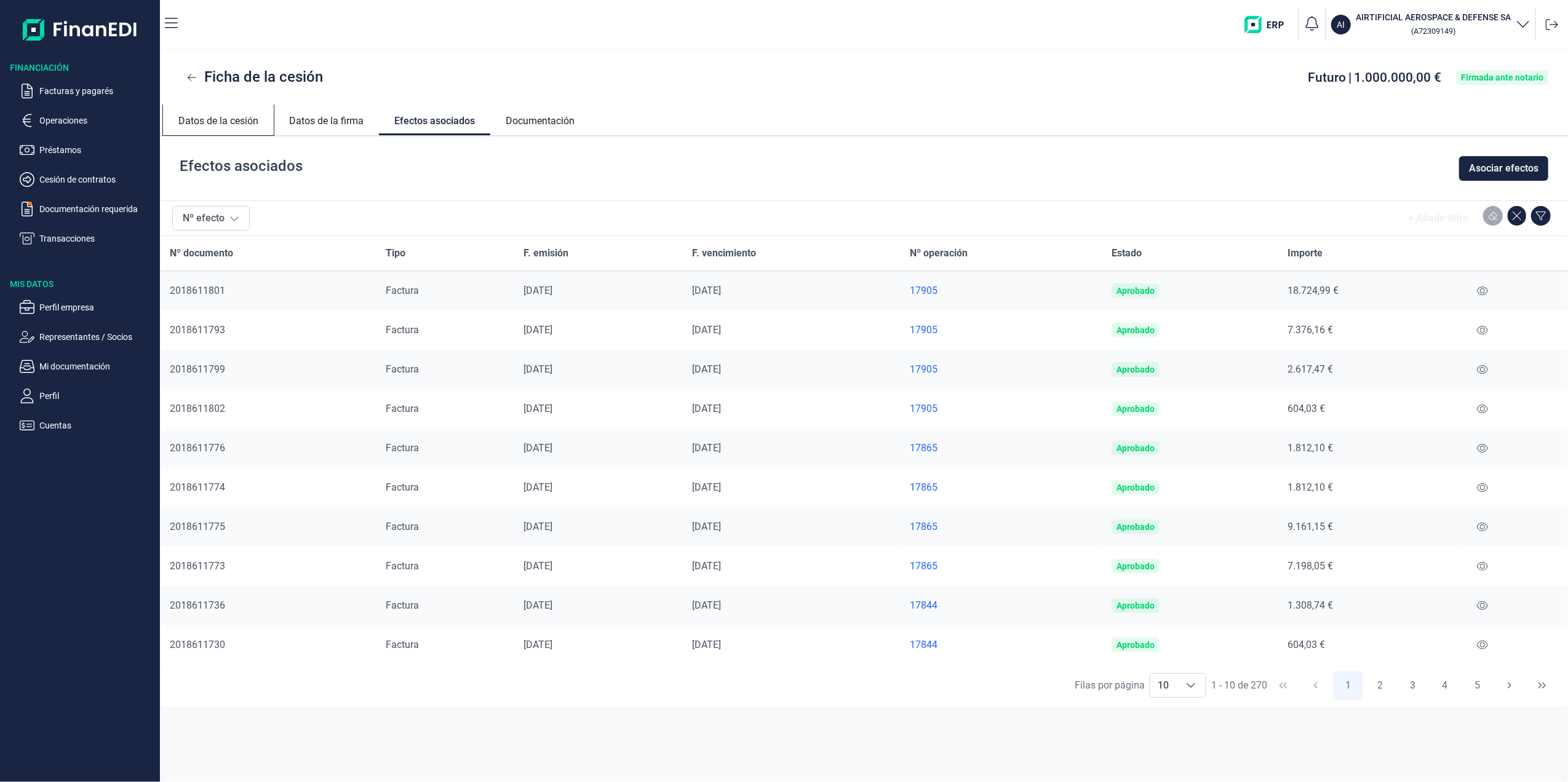
click at [227, 119] on link "Datos de la cesión" at bounding box center [218, 120] width 111 height 30
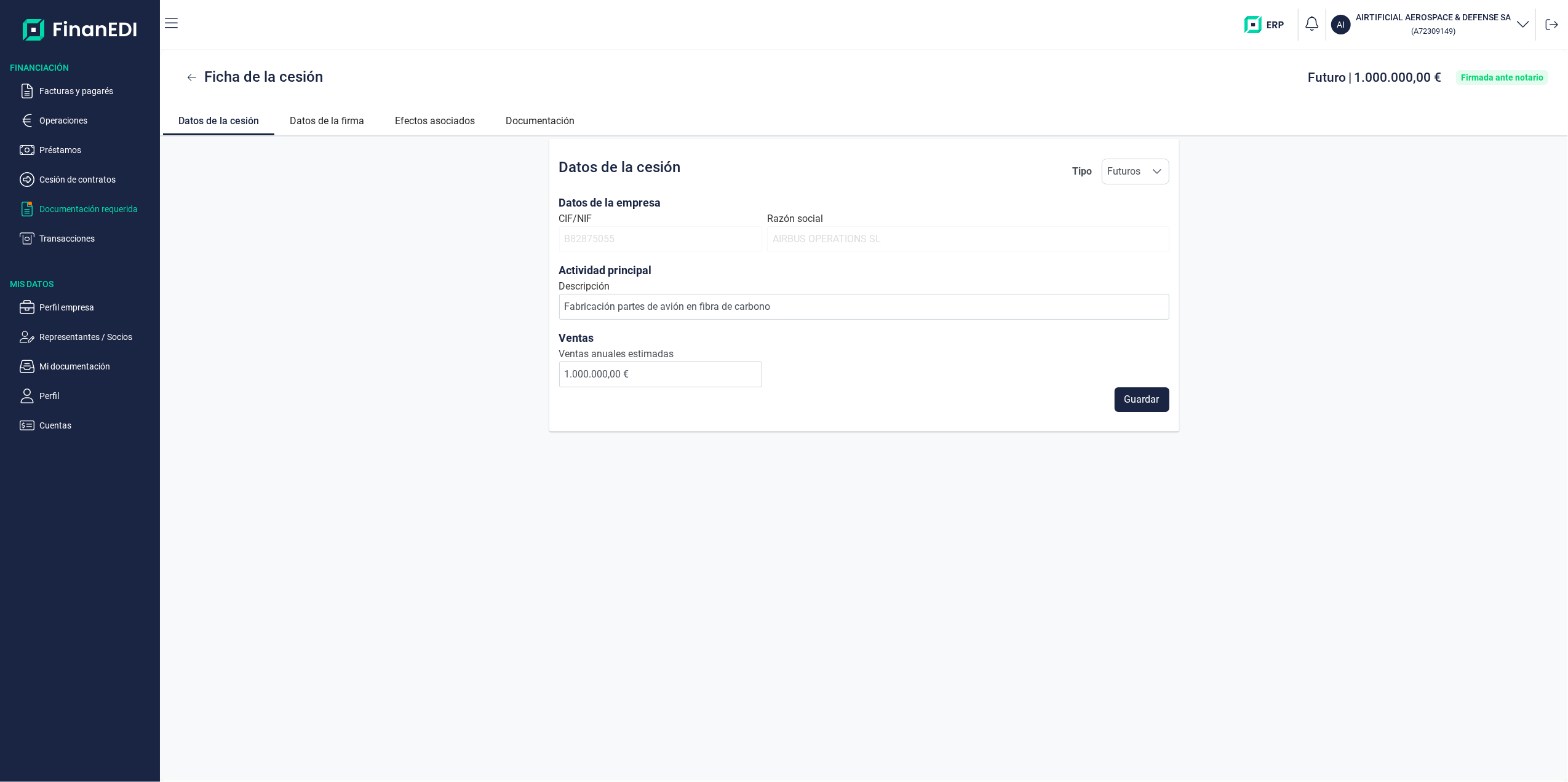
click at [74, 205] on p "Documentación requerida" at bounding box center [97, 209] width 115 height 15
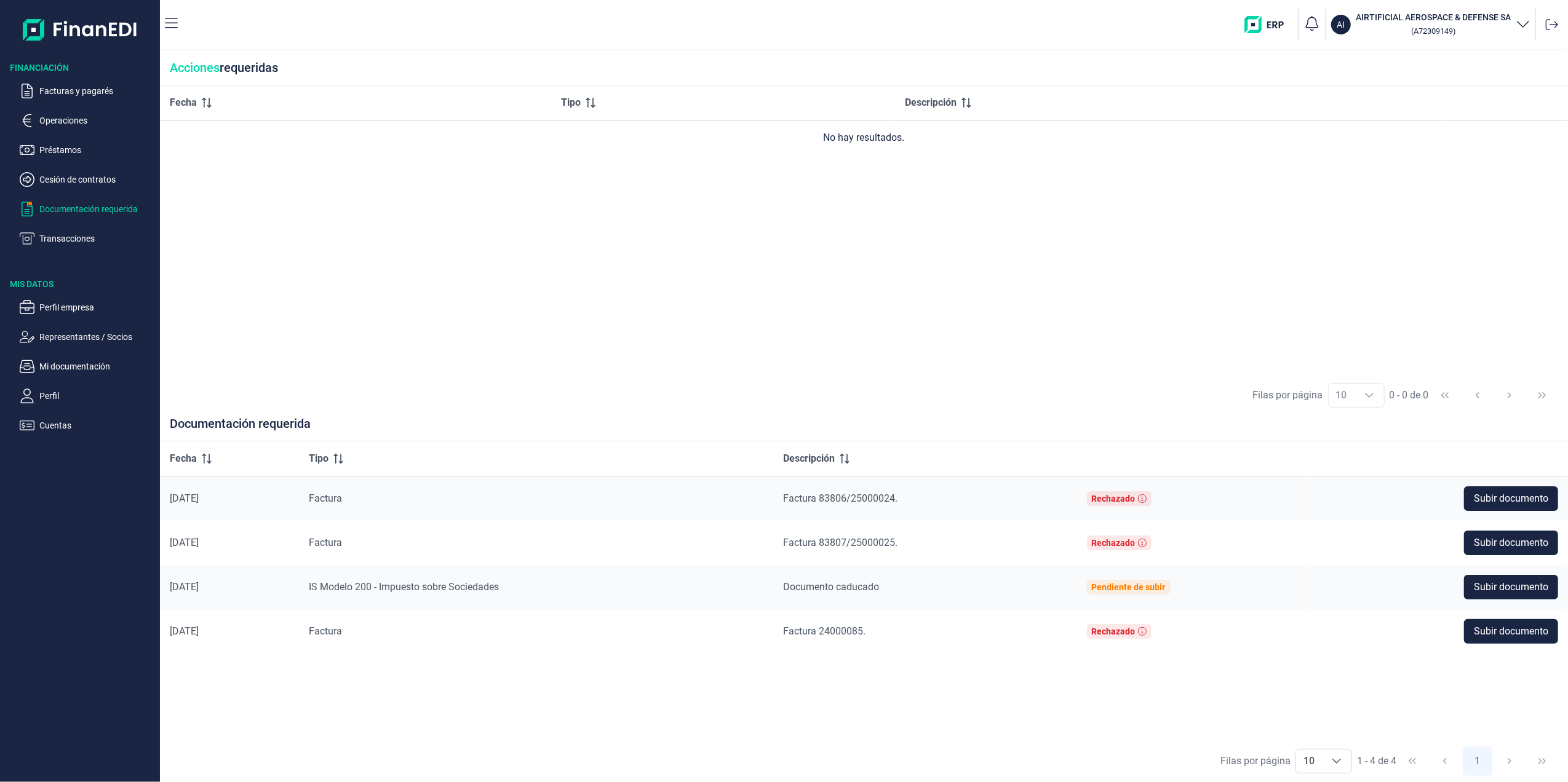
click at [74, 171] on ul "Facturas y pagarés Operaciones Préstamos Cesión de contratos Documentación requ…" at bounding box center [80, 159] width 160 height 172
click at [55, 122] on p "Operaciones" at bounding box center [97, 120] width 115 height 15
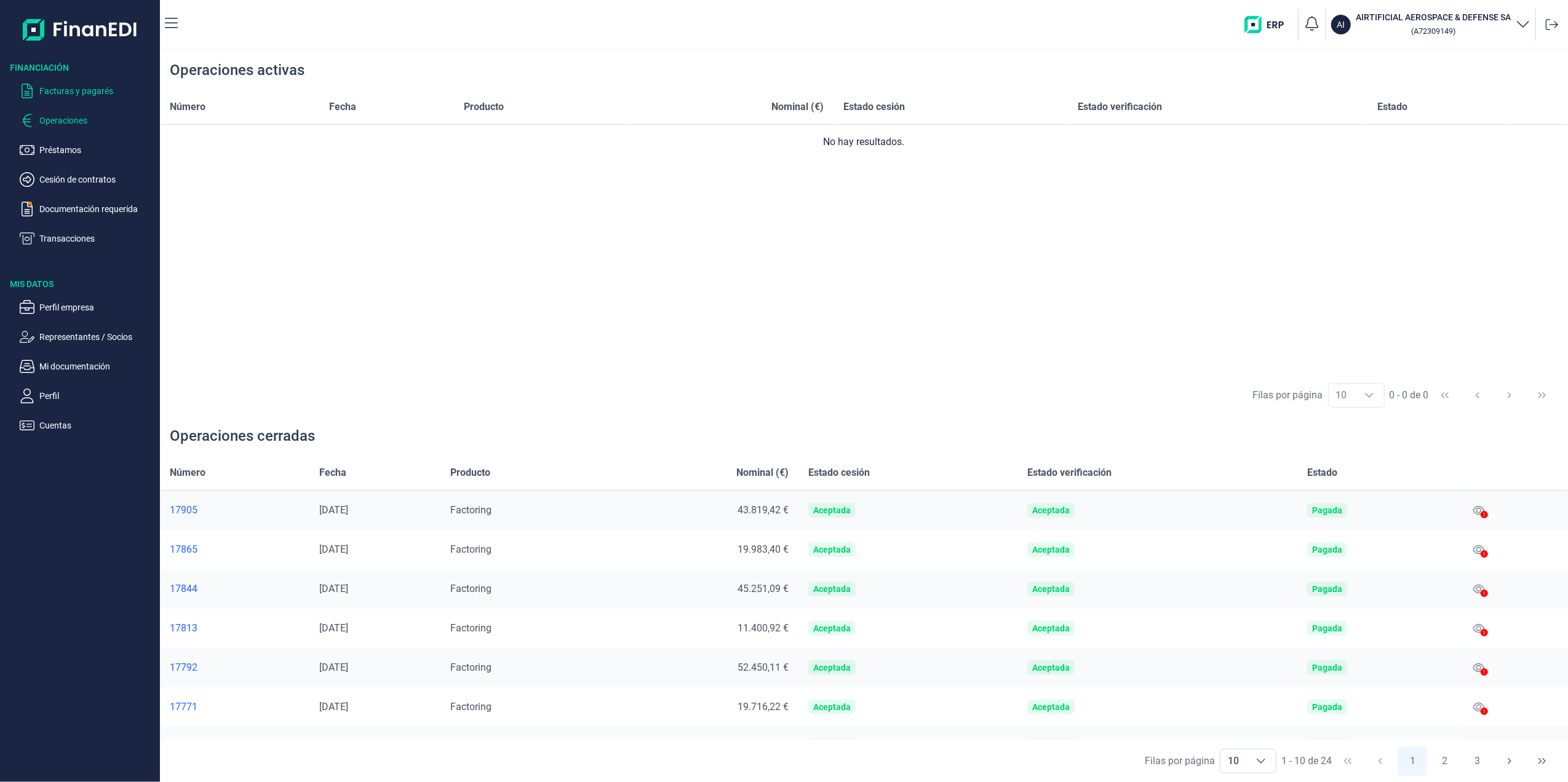
click at [62, 87] on p "Facturas y pagarés" at bounding box center [97, 91] width 115 height 15
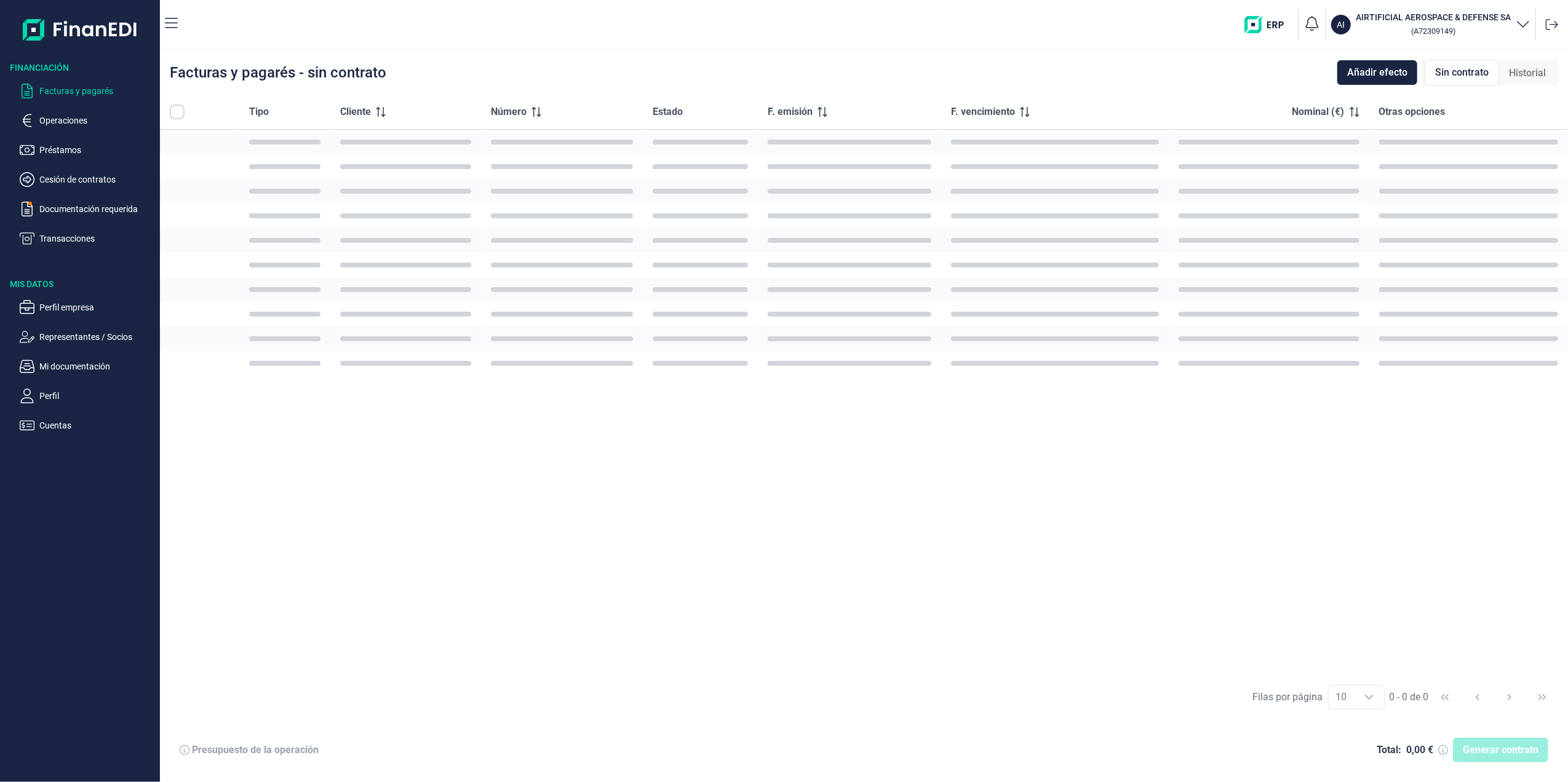
checkbox input "true"
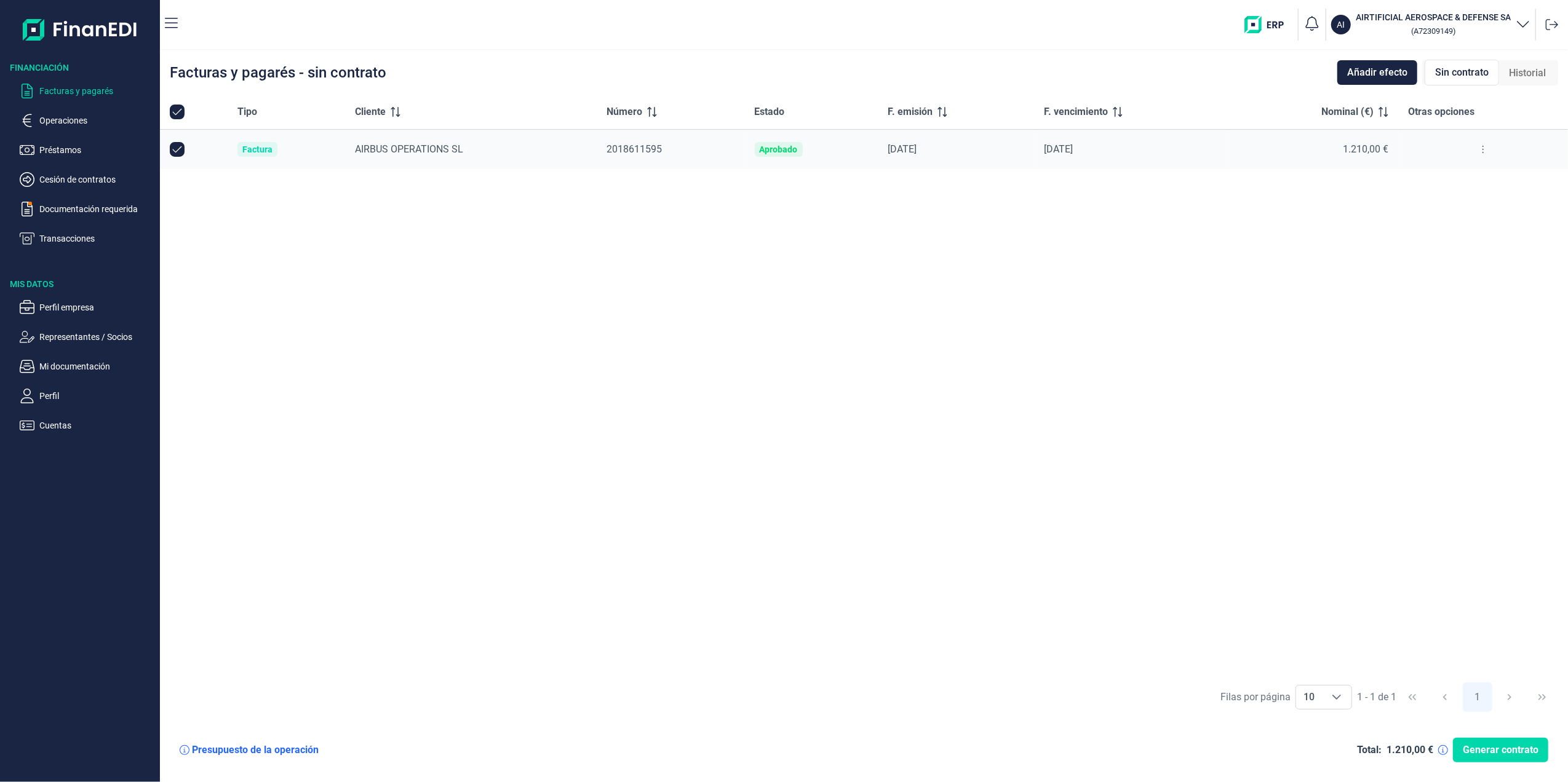
click at [419, 152] on span "AIRBUS OPERATIONS SL" at bounding box center [409, 149] width 108 height 11
click at [1069, 147] on div "[DATE]" at bounding box center [1131, 149] width 174 height 12
click at [72, 186] on p "Cesión de contratos" at bounding box center [97, 179] width 115 height 15
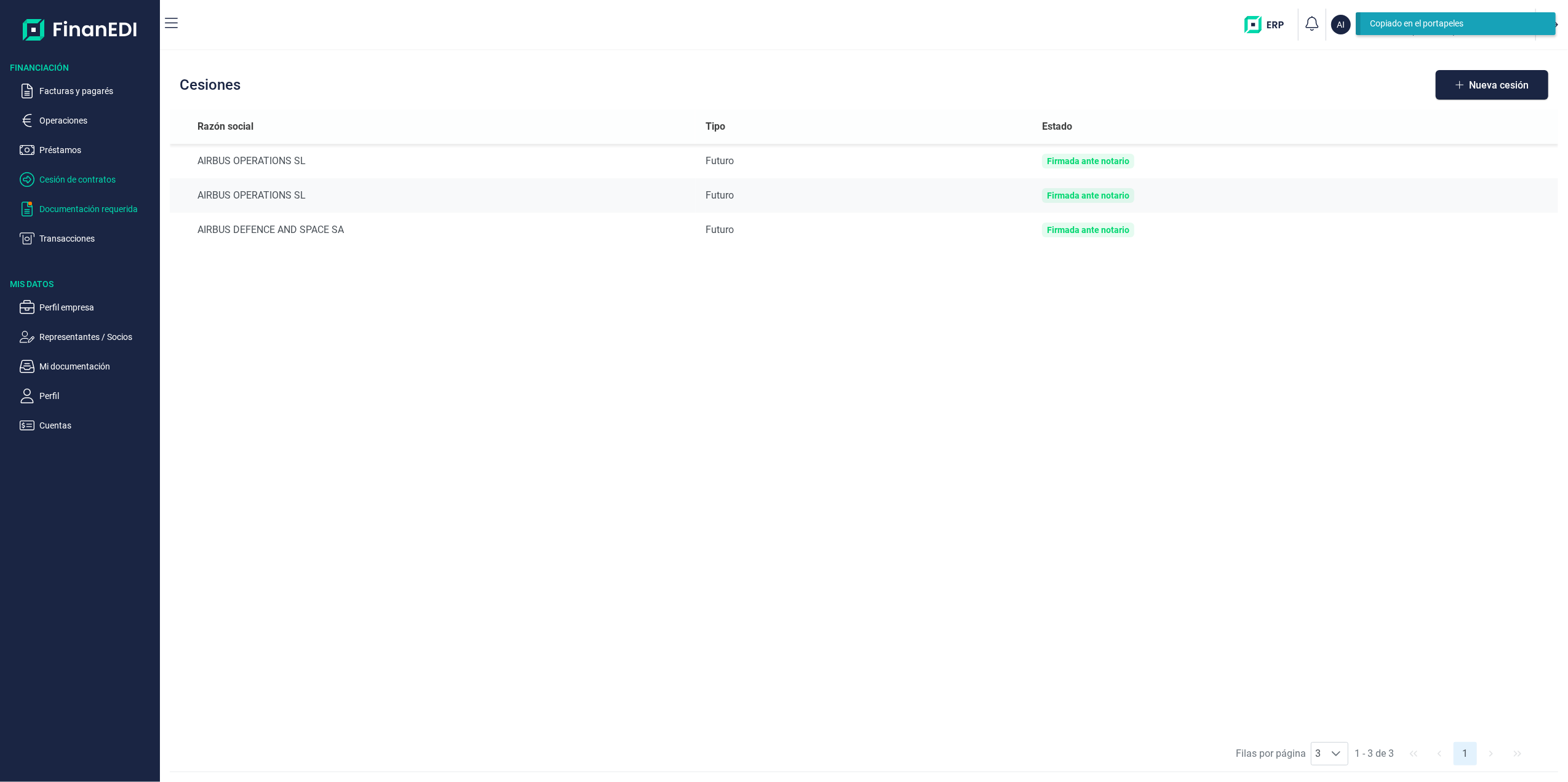
click at [80, 215] on p "Documentación requerida" at bounding box center [97, 209] width 115 height 15
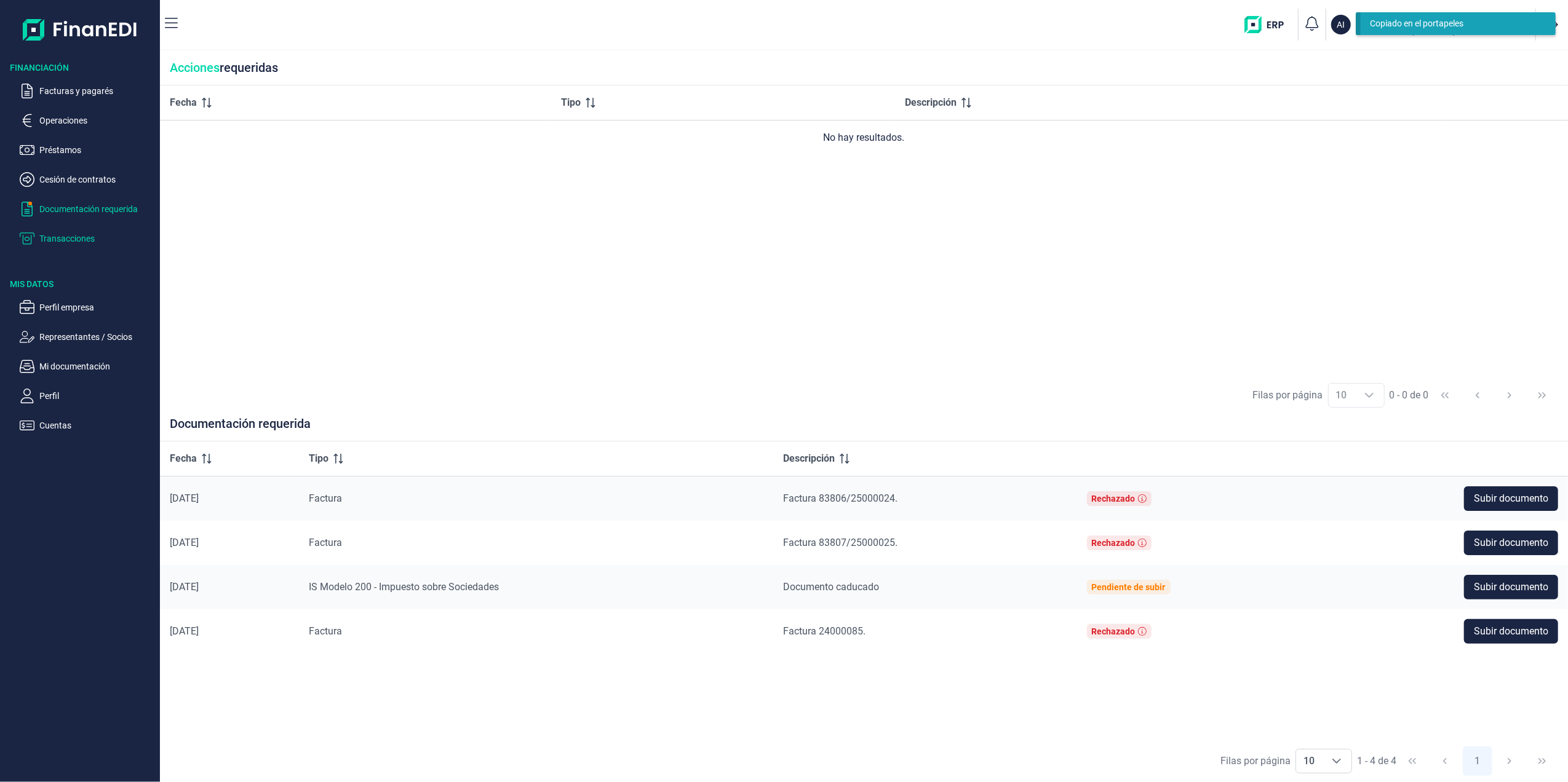
click at [77, 231] on p "Transacciones" at bounding box center [97, 238] width 115 height 15
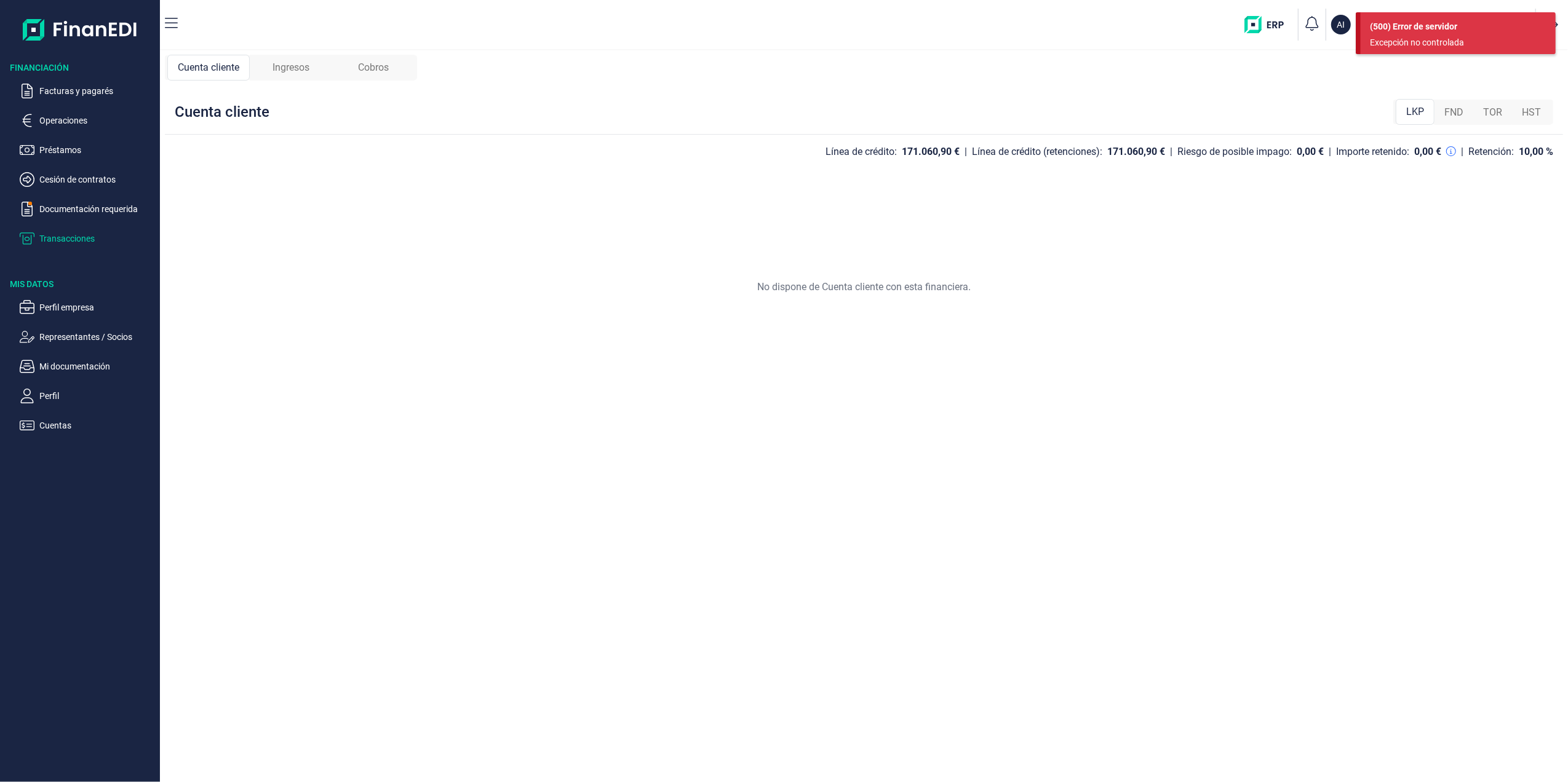
click at [286, 70] on span "Ingresos" at bounding box center [291, 67] width 37 height 15
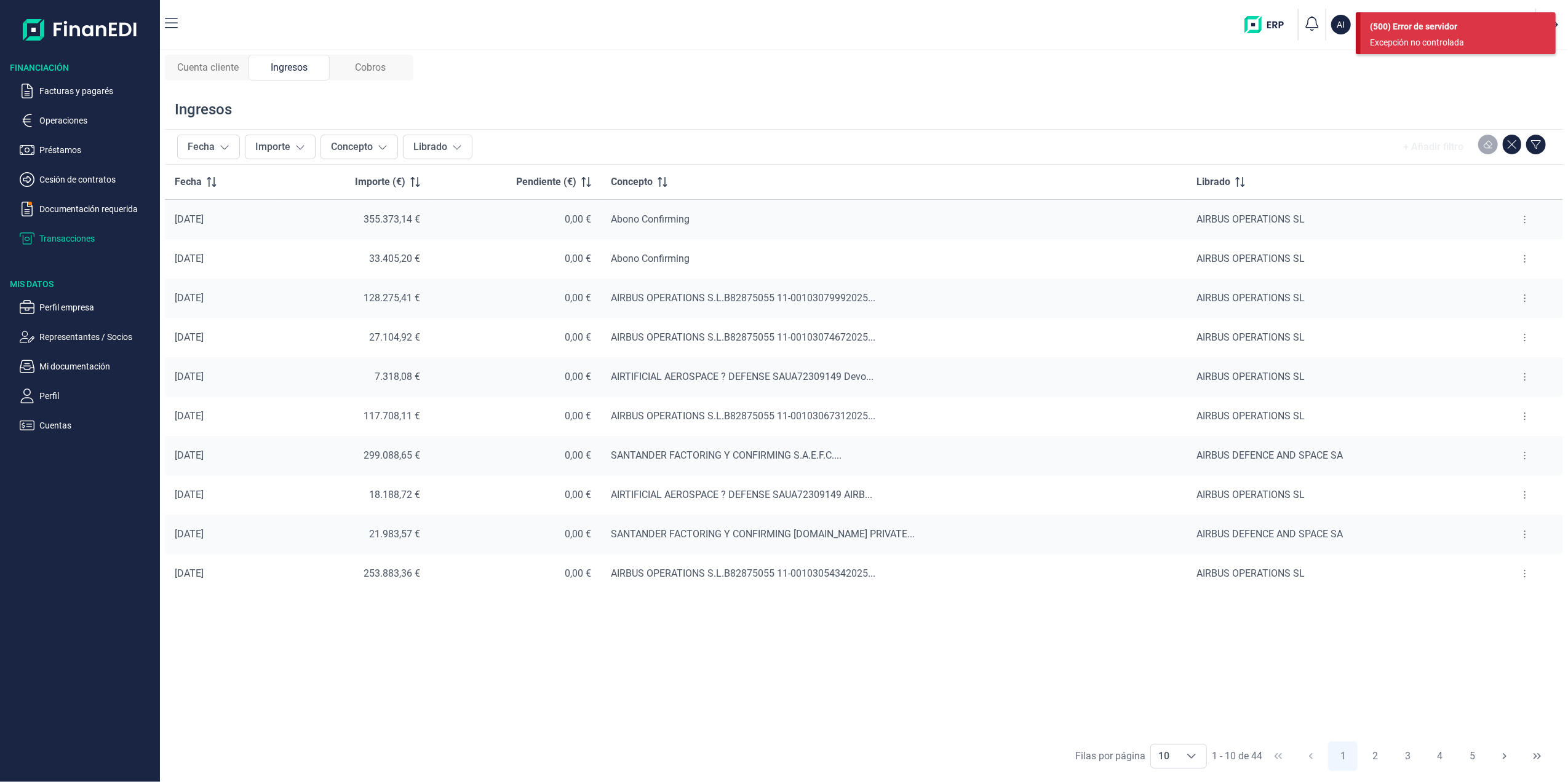
click at [376, 65] on span "Cobros" at bounding box center [370, 67] width 30 height 15
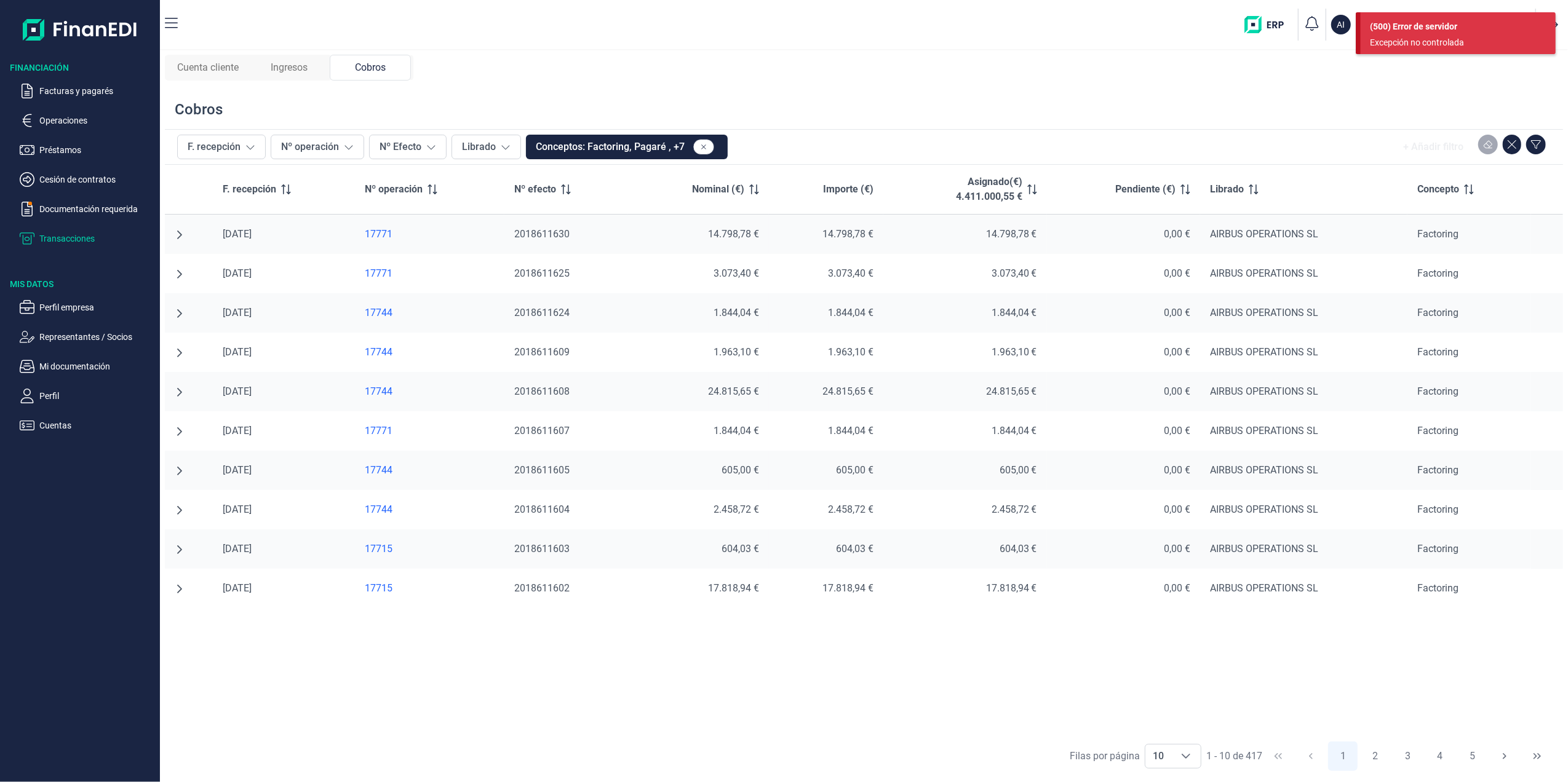
click at [62, 165] on ul "Facturas y pagarés Operaciones Préstamos Cesión de contratos Documentación requ…" at bounding box center [80, 159] width 160 height 172
click at [65, 178] on p "Cesión de contratos" at bounding box center [97, 179] width 115 height 15
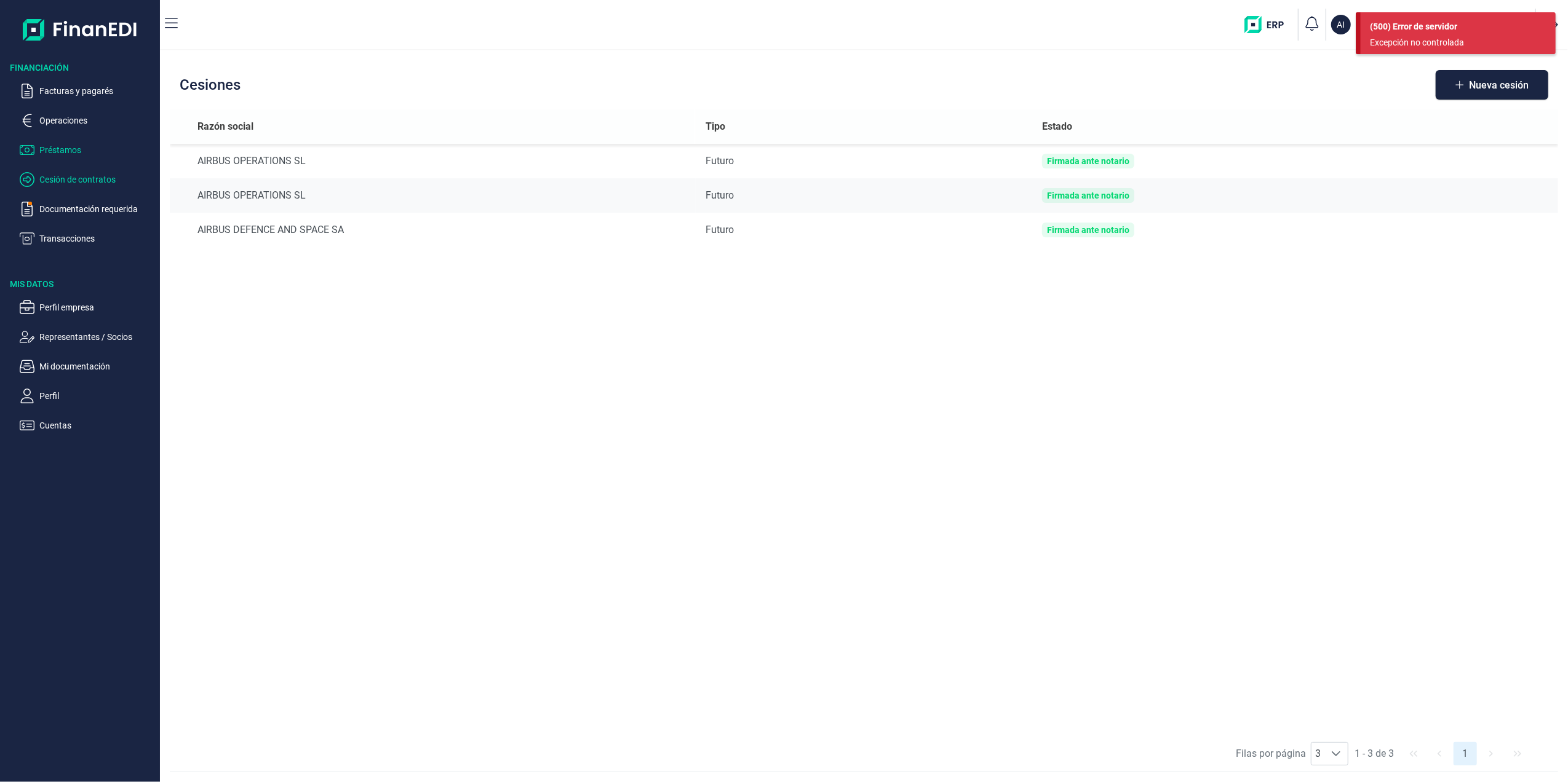
click at [62, 147] on p "Préstamos" at bounding box center [97, 149] width 115 height 15
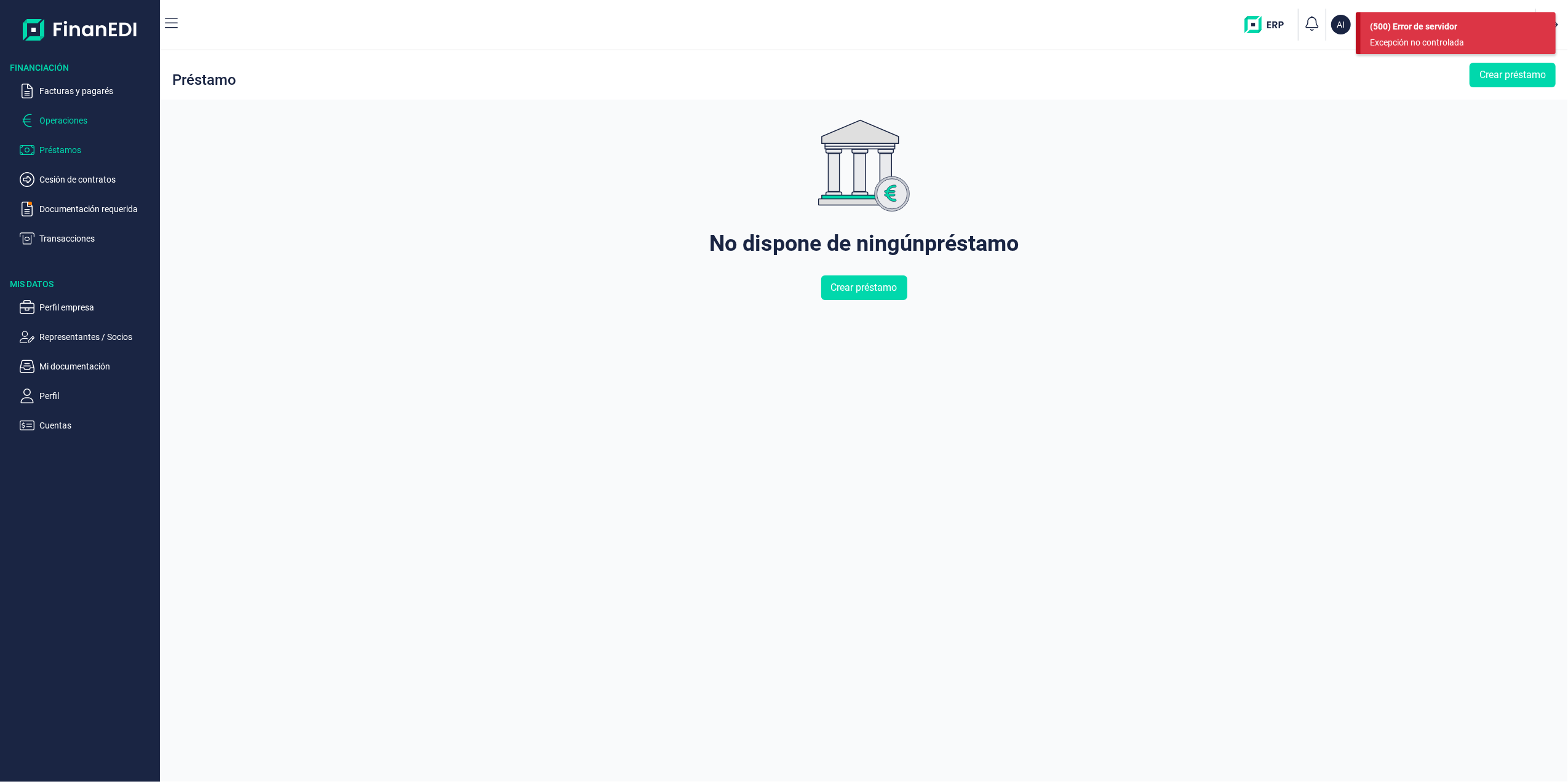
click at [72, 119] on p "Operaciones" at bounding box center [97, 120] width 115 height 15
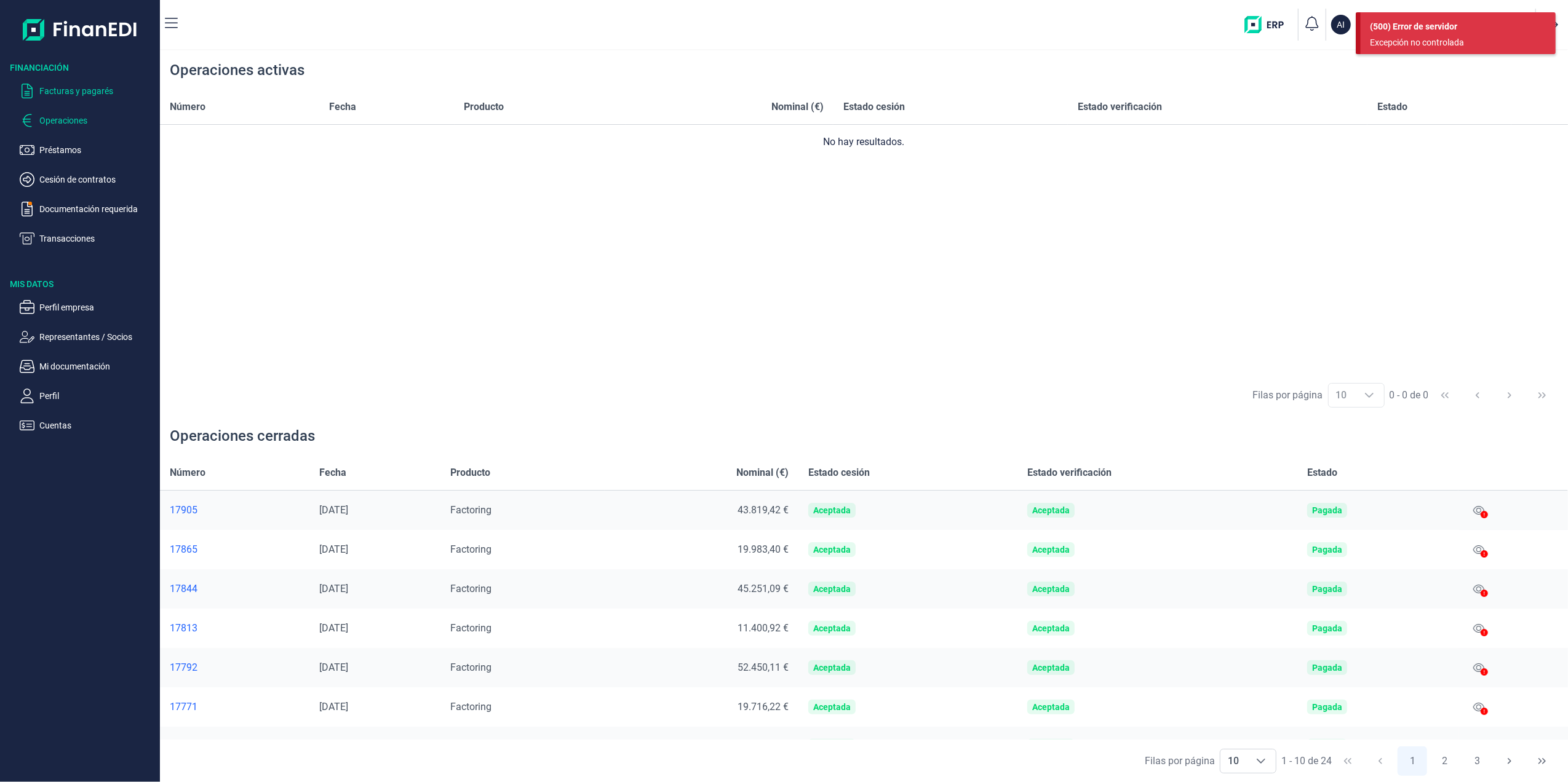
click at [67, 86] on p "Facturas y pagarés" at bounding box center [97, 91] width 115 height 15
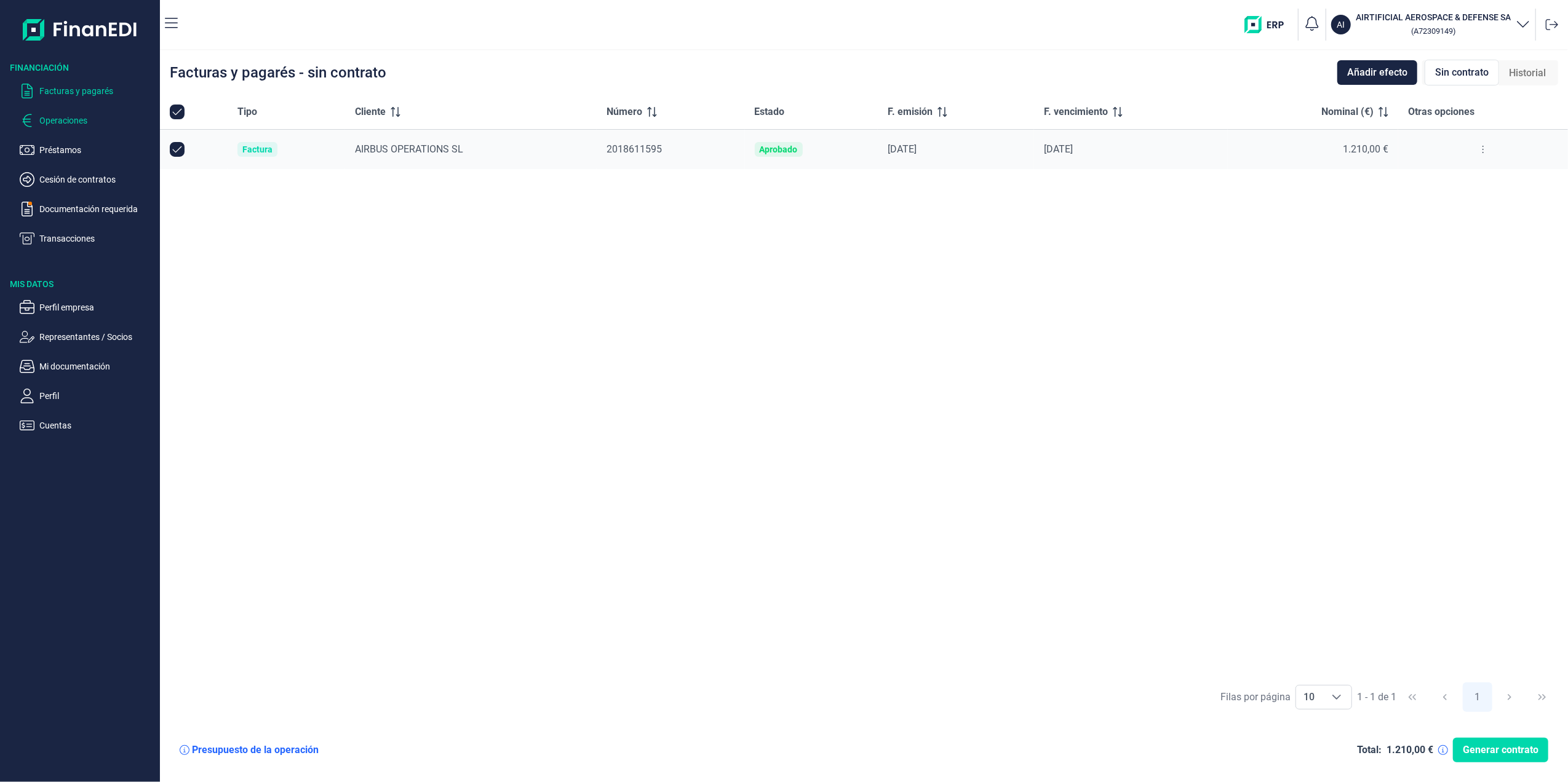
click at [52, 116] on p "Operaciones" at bounding box center [97, 120] width 115 height 15
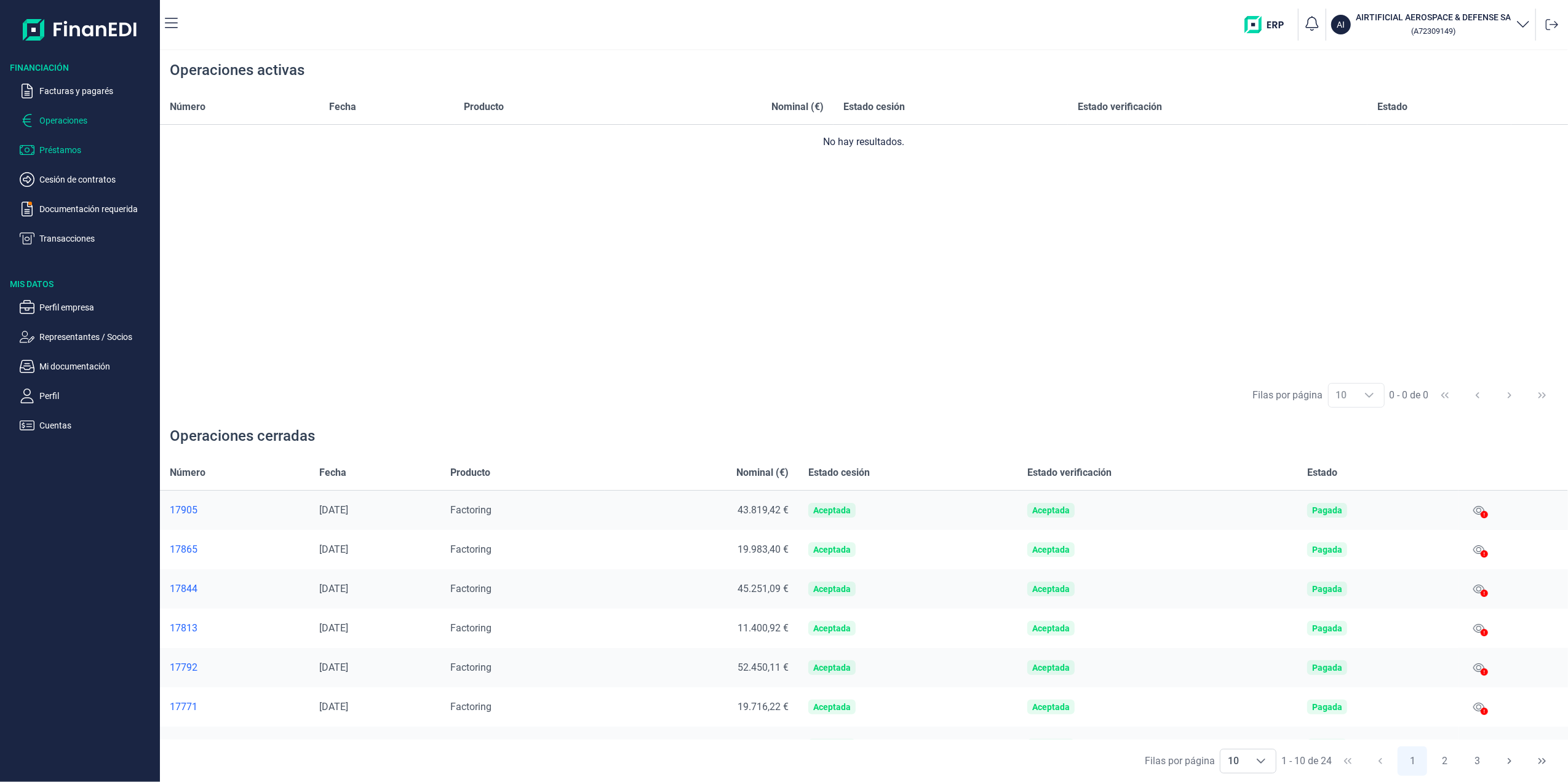
click at [64, 145] on p "Préstamos" at bounding box center [97, 149] width 115 height 15
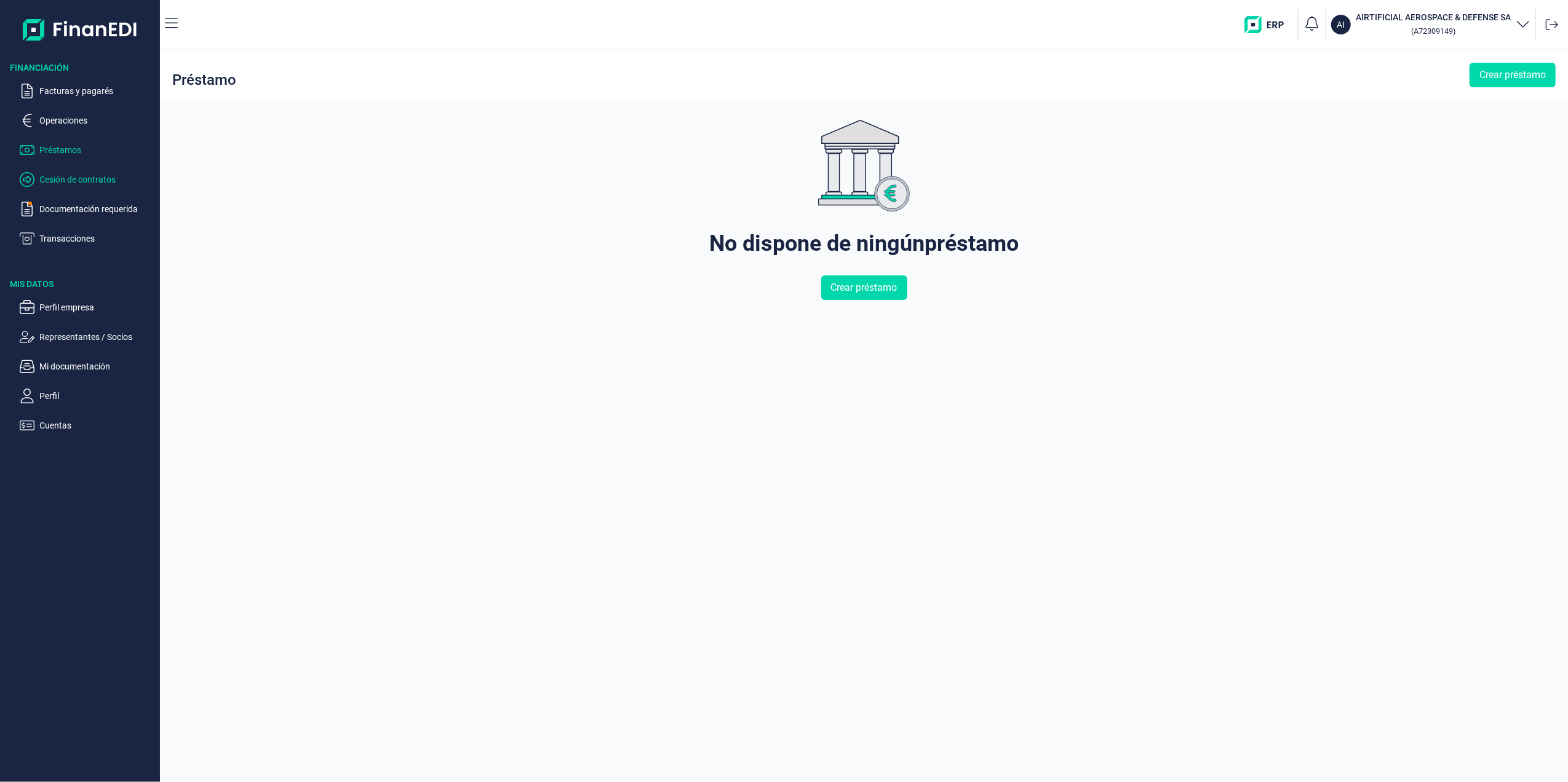
click at [69, 175] on p "Cesión de contratos" at bounding box center [97, 179] width 115 height 15
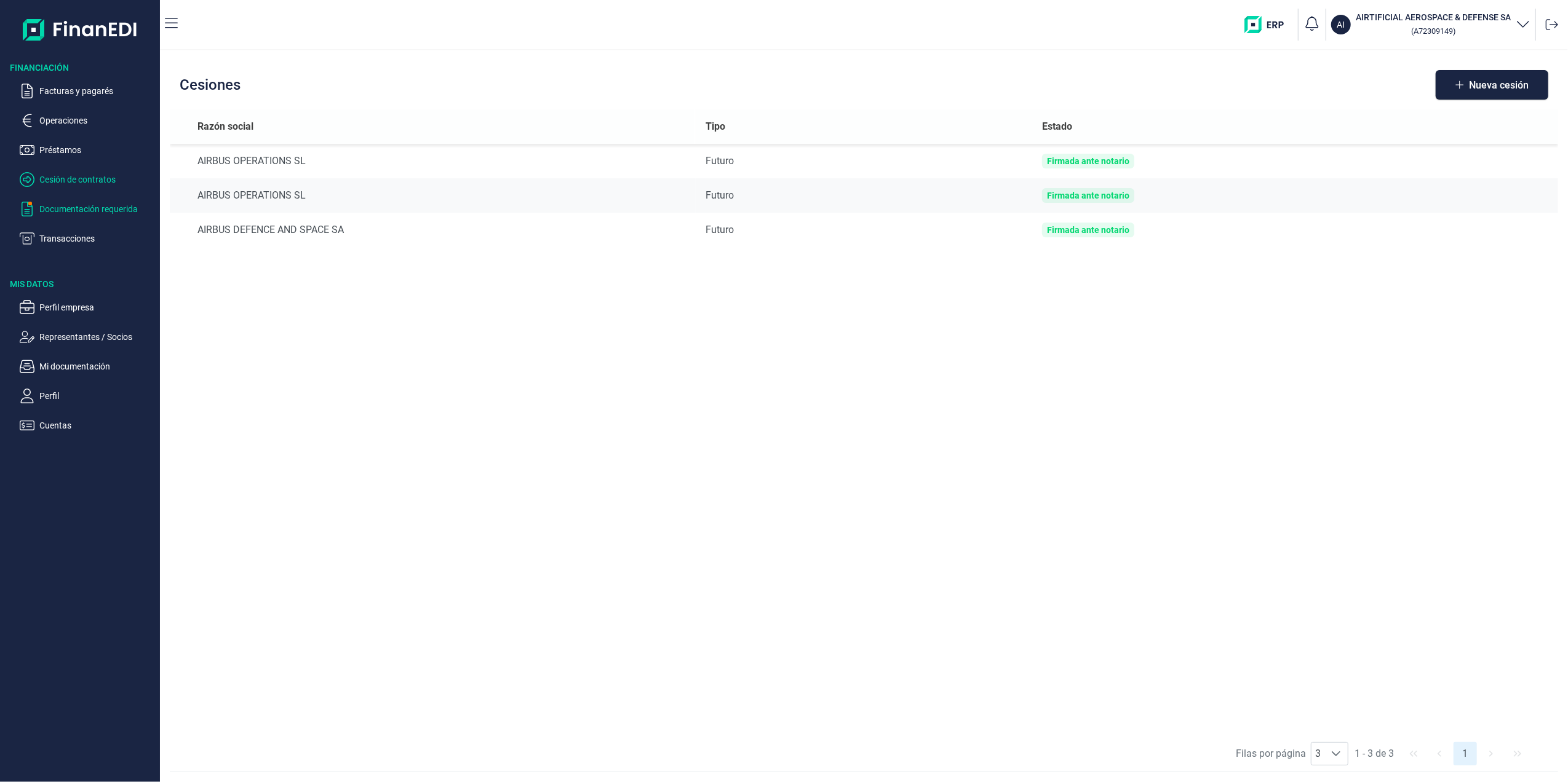
click at [69, 208] on p "Documentación requerida" at bounding box center [97, 209] width 115 height 15
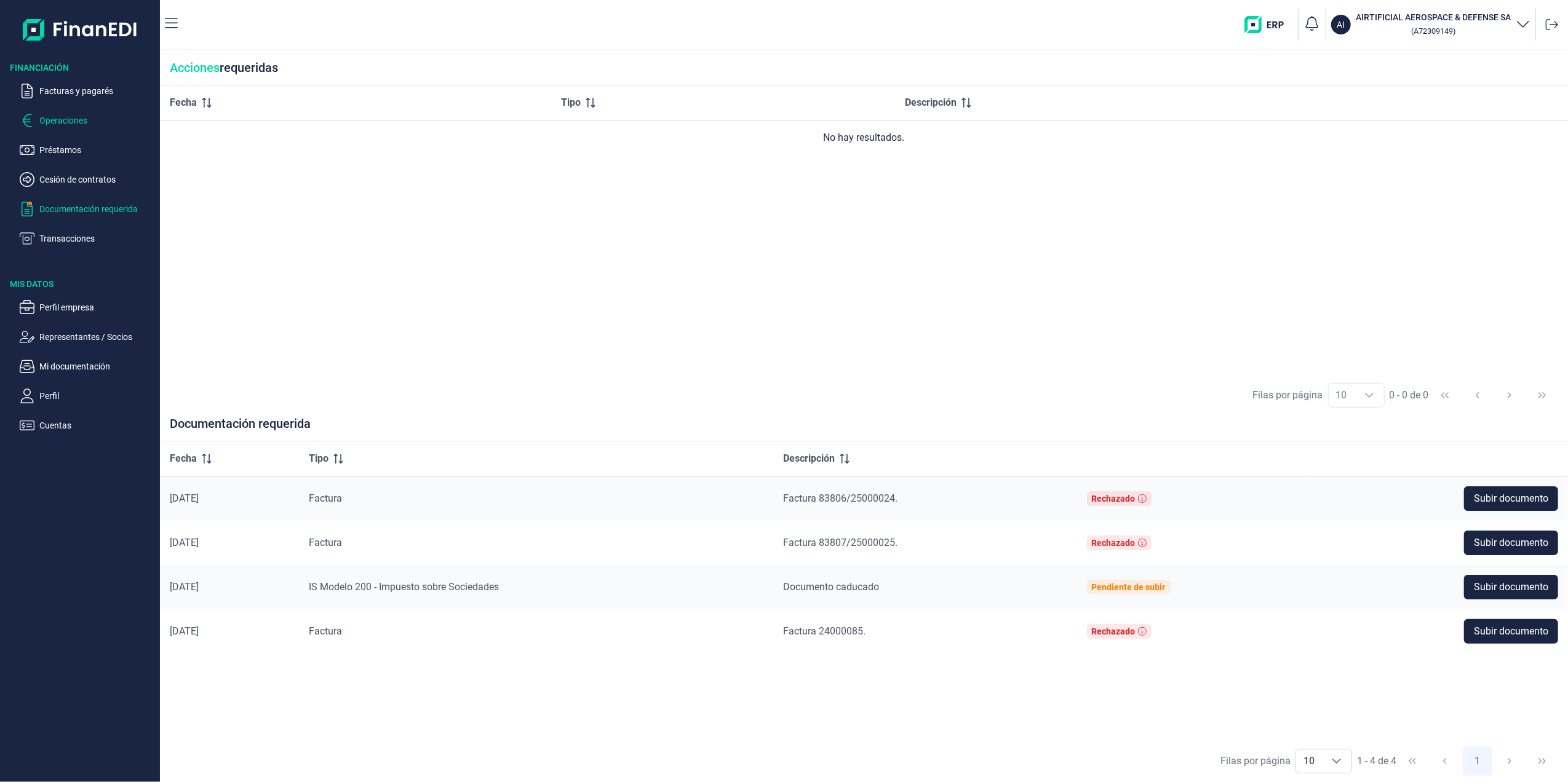
click at [55, 122] on p "Operaciones" at bounding box center [97, 120] width 115 height 15
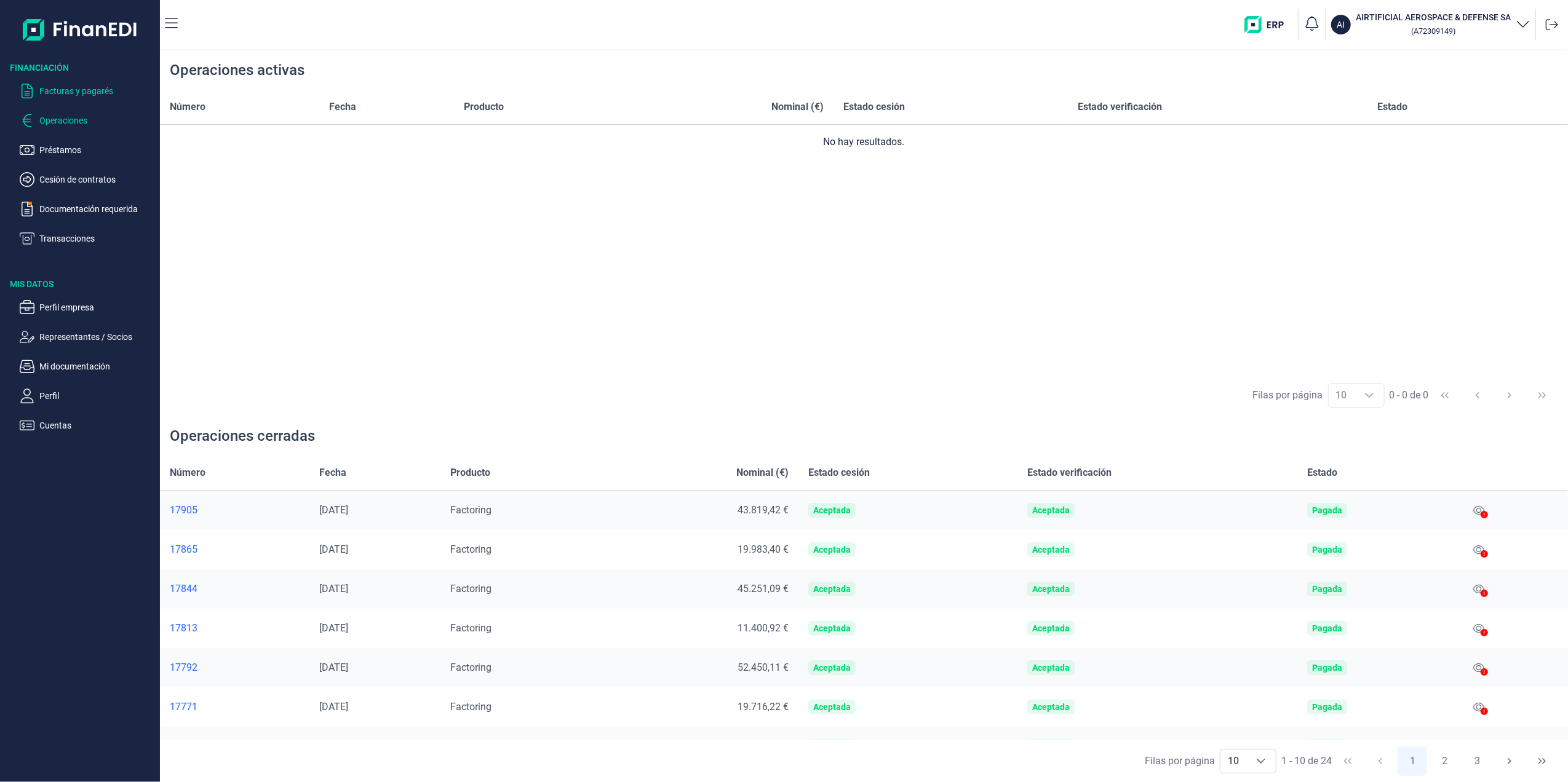
click at [57, 96] on p "Facturas y pagarés" at bounding box center [97, 91] width 115 height 15
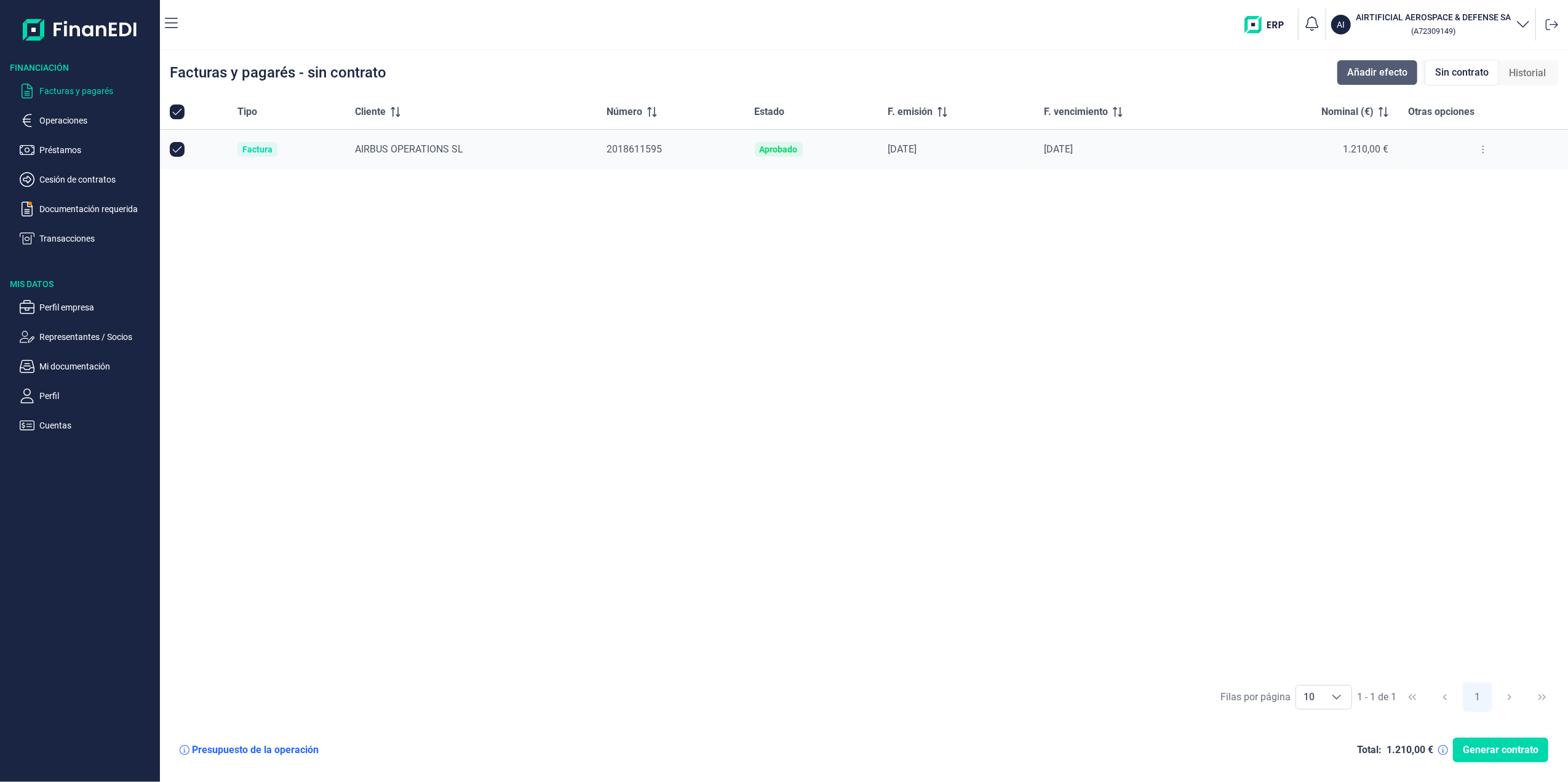
click at [1369, 77] on span "Añadir efecto" at bounding box center [1377, 72] width 60 height 15
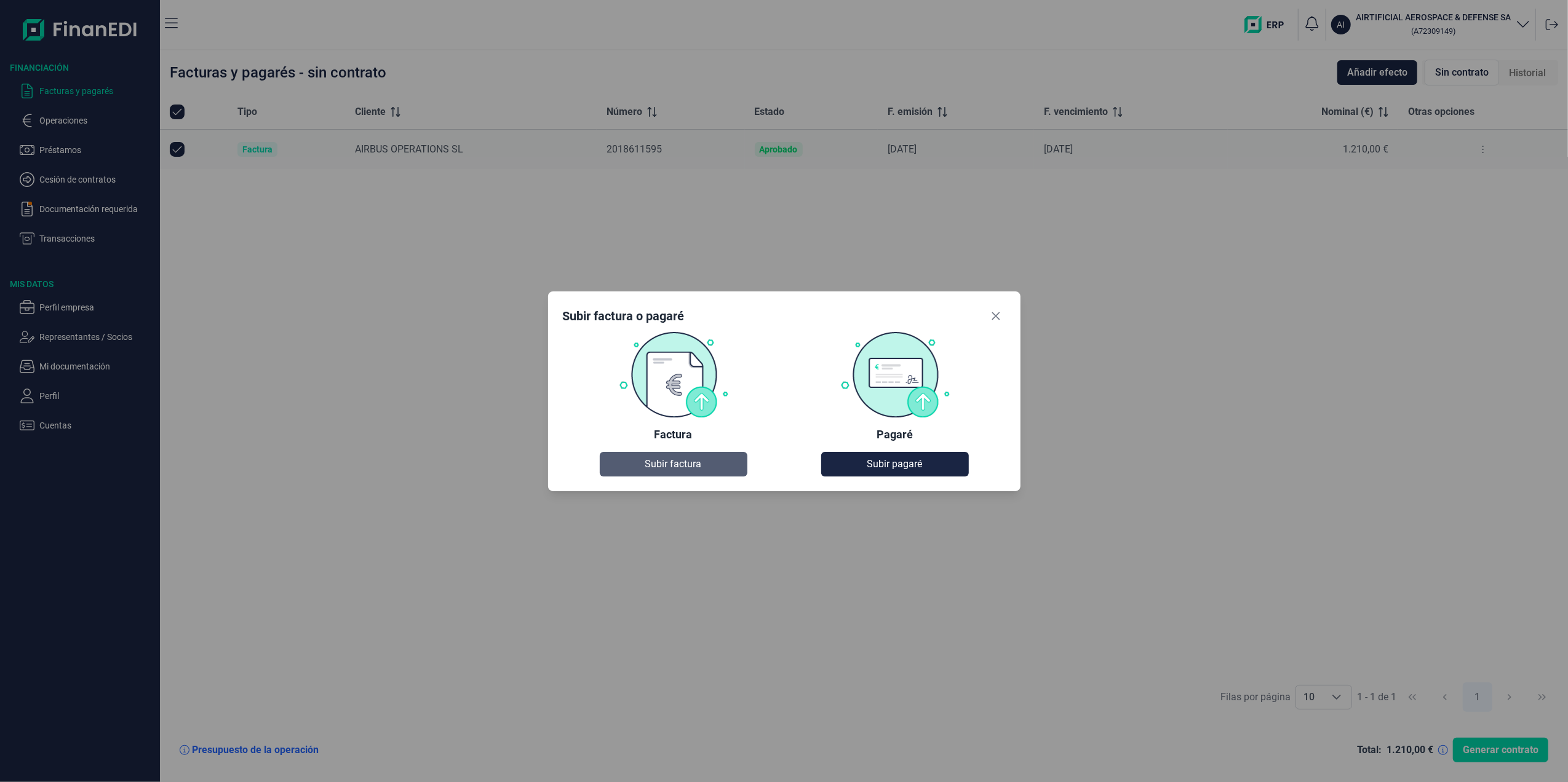
click at [682, 459] on span "Subir factura" at bounding box center [674, 464] width 57 height 15
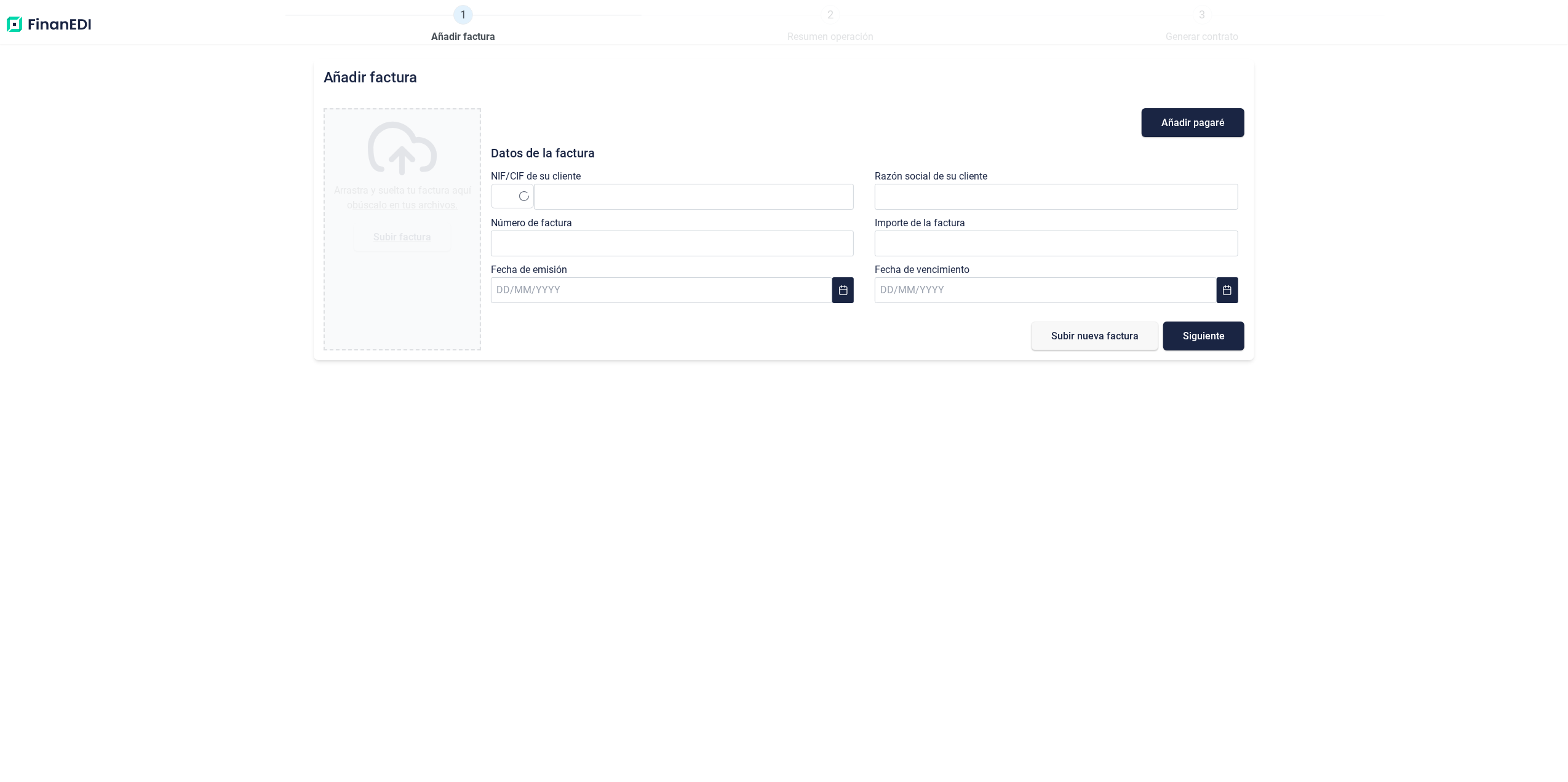
type input "0,00 €"
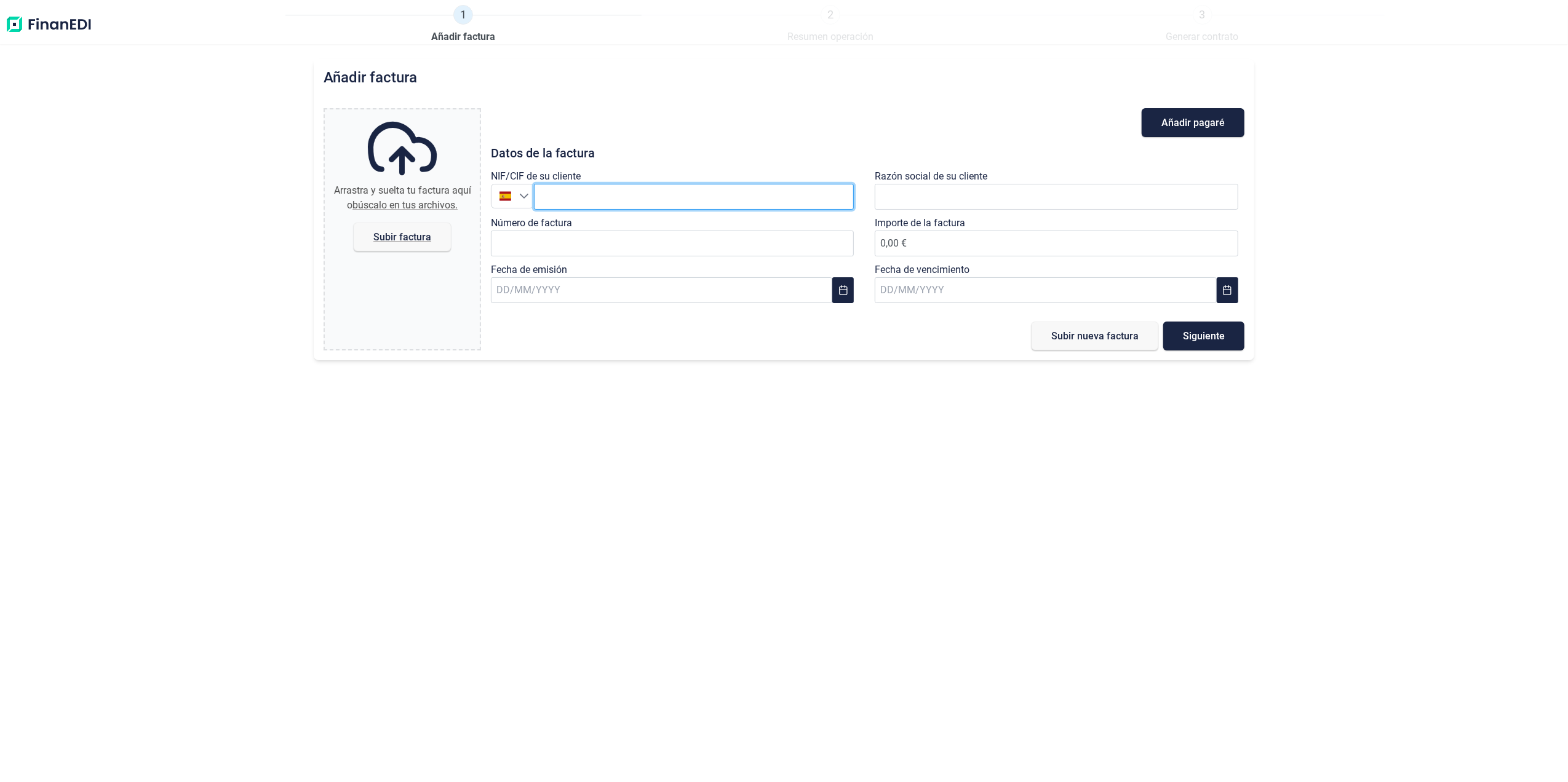
click at [768, 193] on input "text" at bounding box center [694, 197] width 320 height 26
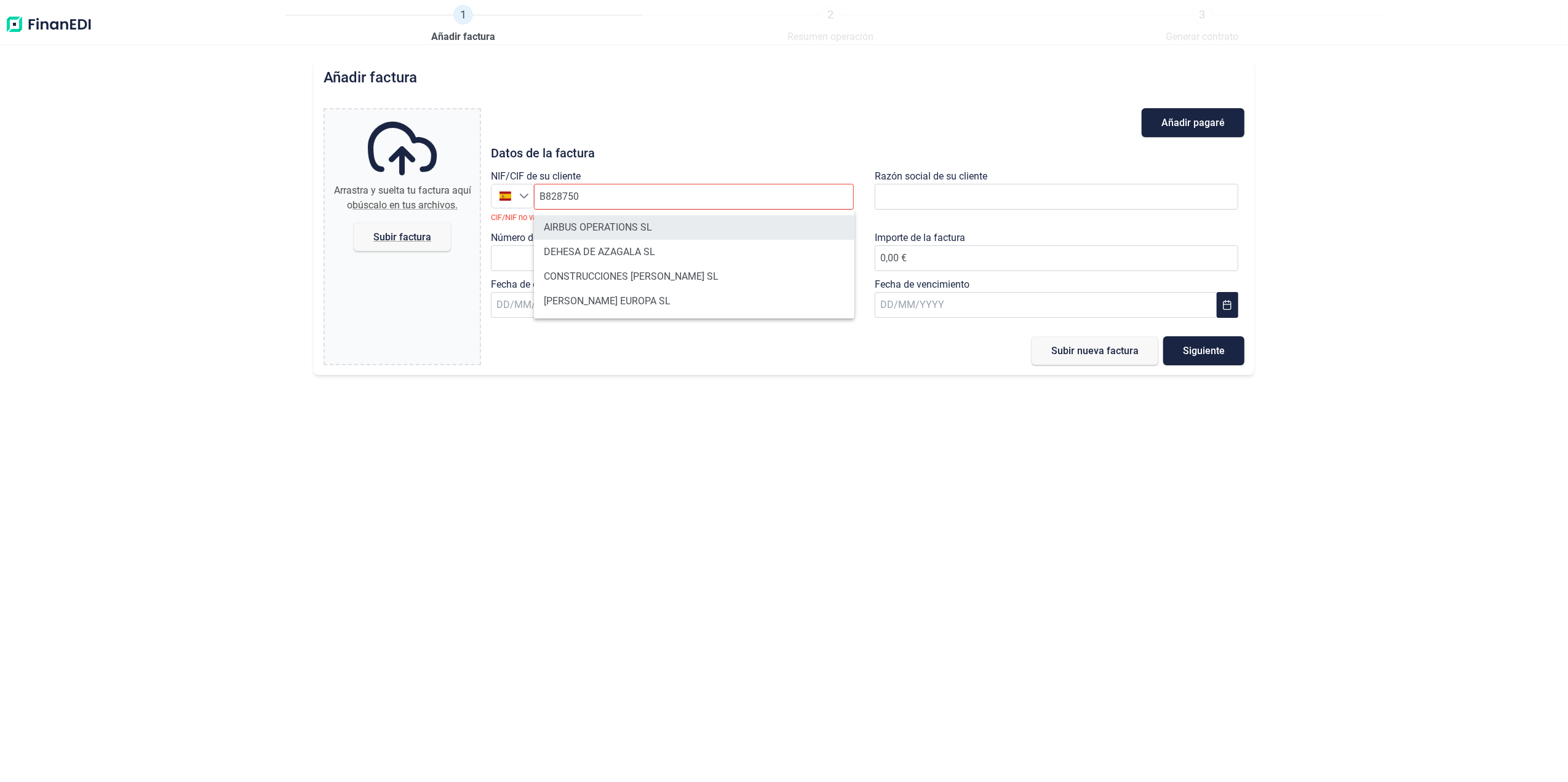
click at [626, 230] on li "AIRBUS OPERATIONS SL" at bounding box center [694, 227] width 320 height 25
type input "B82875055"
type input "AIRBUS OPERATIONS SL"
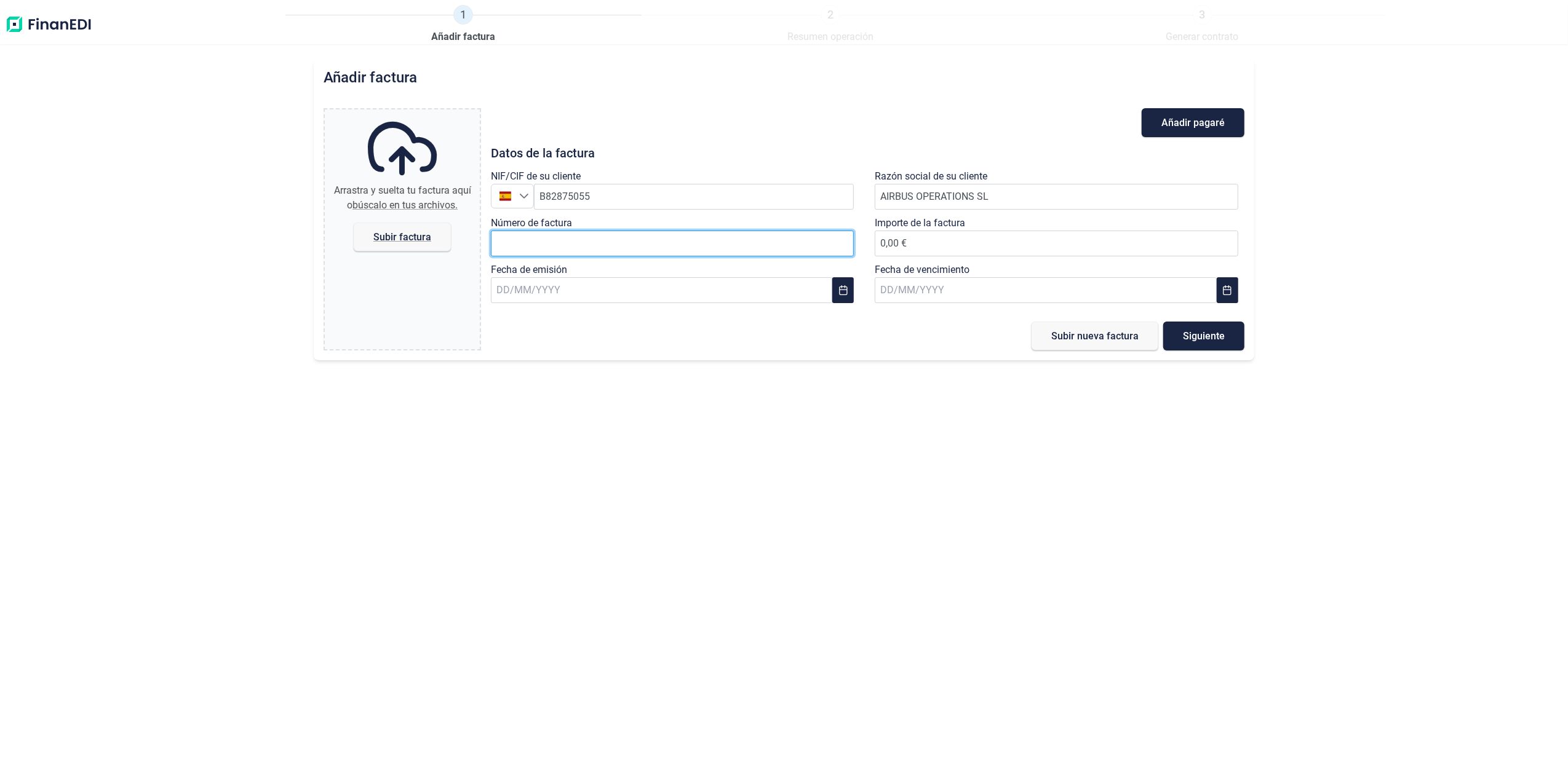
click at [620, 254] on input "Número de factura" at bounding box center [672, 244] width 363 height 26
type input "2018611803"
type input "1.308,74 €"
click at [538, 295] on input "text" at bounding box center [662, 290] width 342 height 26
click at [615, 458] on span "17" at bounding box center [614, 455] width 25 height 25
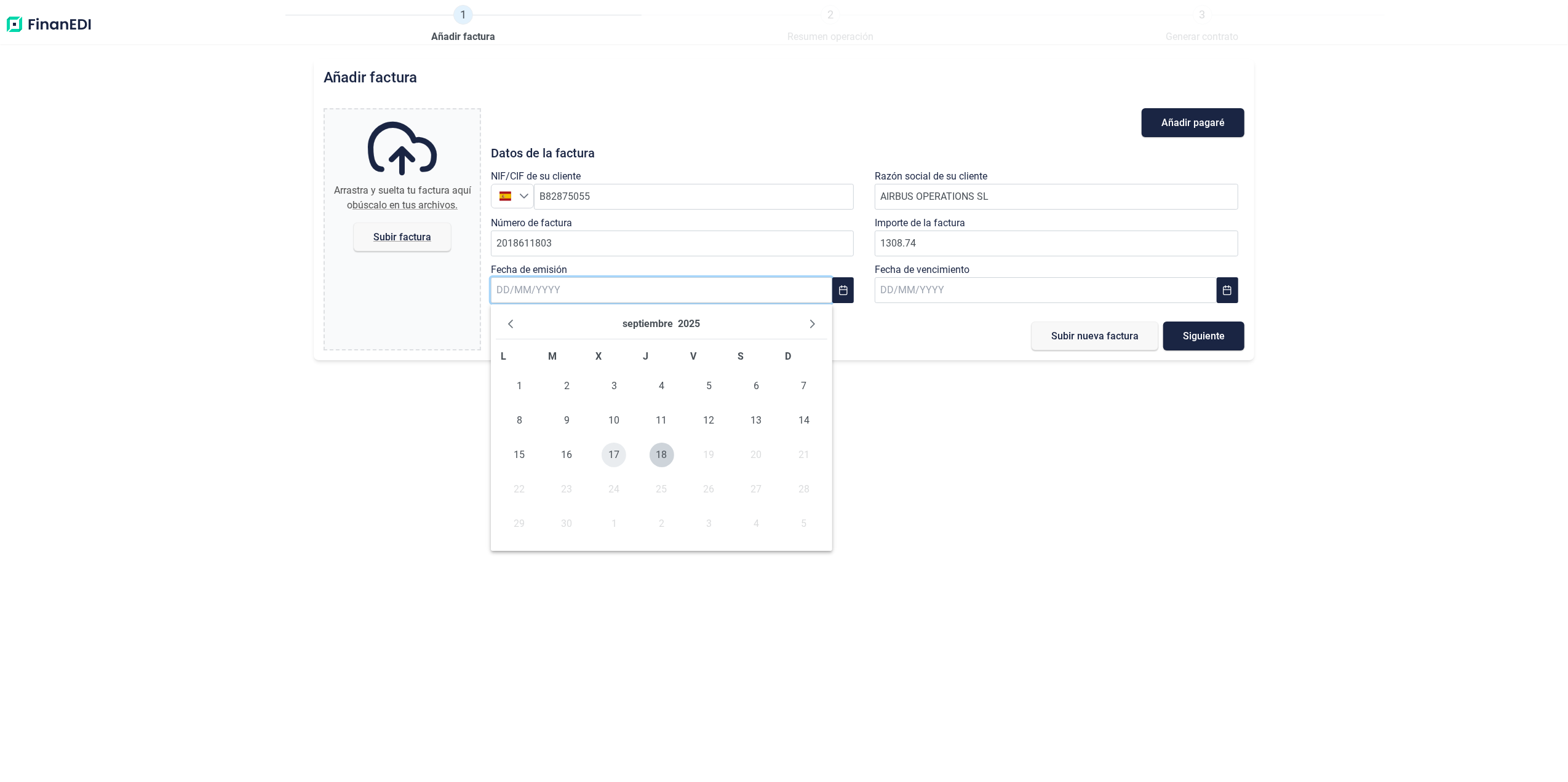
type input "[DATE]"
click at [427, 241] on span "Subir factura" at bounding box center [402, 237] width 58 height 9
click at [427, 113] on input "Arrastra y suelta tu factura aquí o búscalo en tus archivos. Subir factura" at bounding box center [402, 111] width 155 height 4
type input "C:\fakepath\2018611803.pdf"
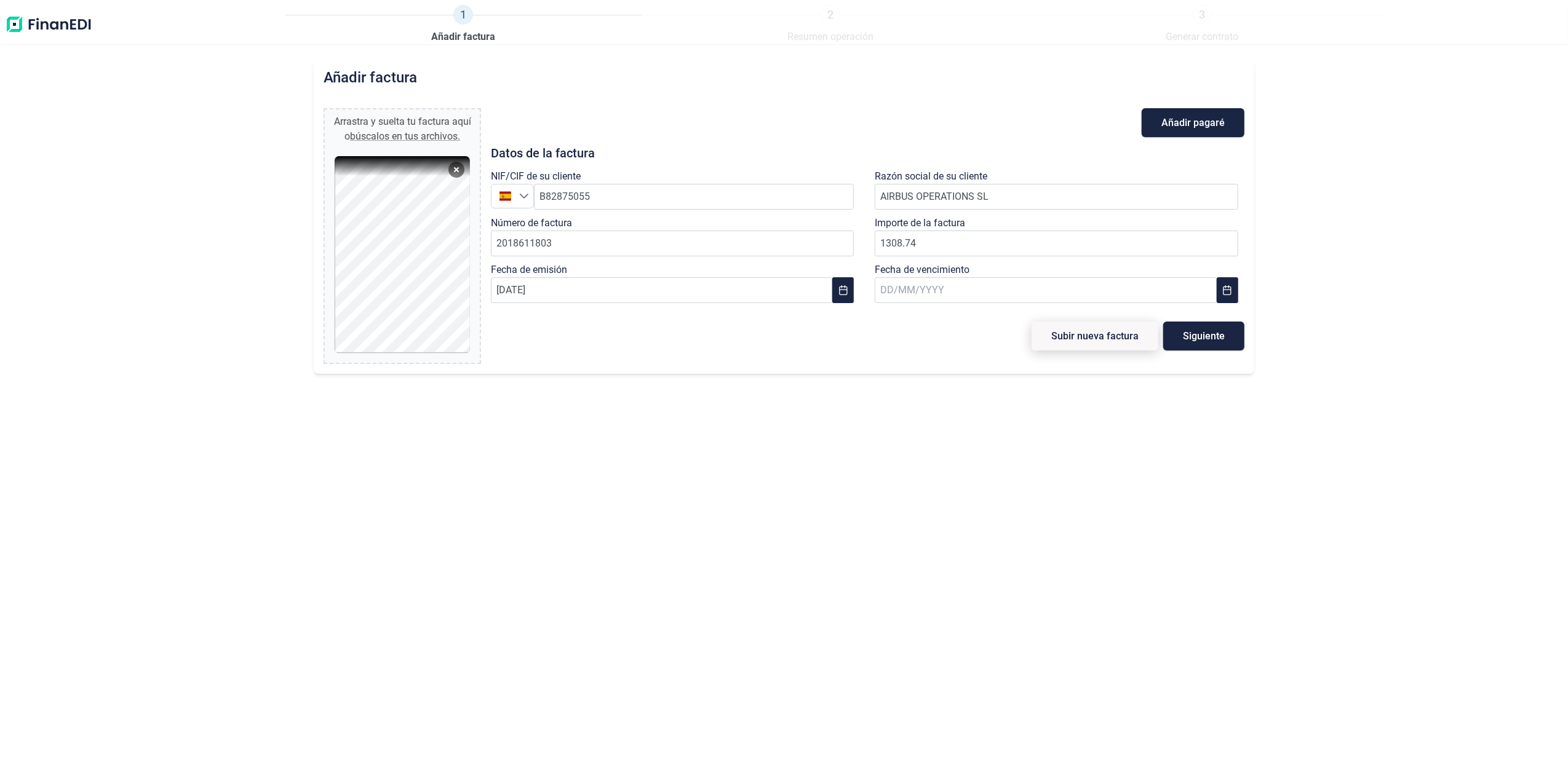
click at [1098, 341] on span "Subir nueva factura" at bounding box center [1094, 336] width 87 height 9
click at [961, 291] on input "text" at bounding box center [1045, 290] width 342 height 26
click at [1224, 288] on icon "Choose Date" at bounding box center [1227, 290] width 10 height 10
click at [1230, 284] on button "Choose Date" at bounding box center [1227, 290] width 21 height 26
click at [1208, 323] on div "septiembre 2025" at bounding box center [1046, 324] width 332 height 30
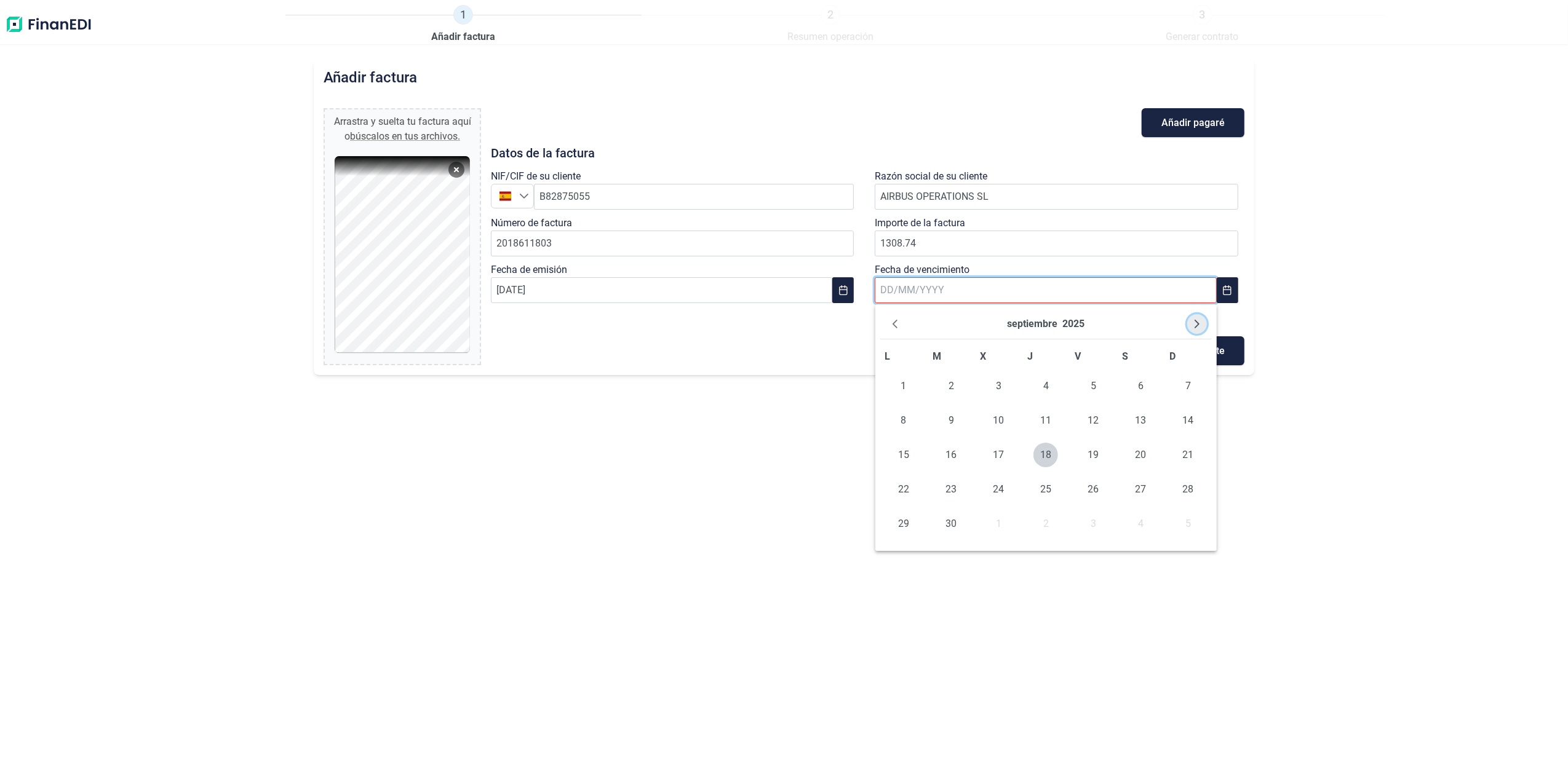
click at [1203, 320] on button "Next Month" at bounding box center [1197, 324] width 20 height 20
click at [906, 451] on span "10" at bounding box center [903, 455] width 25 height 25
type input "[DATE]"
click at [1111, 338] on span "Subir nueva factura" at bounding box center [1094, 336] width 87 height 9
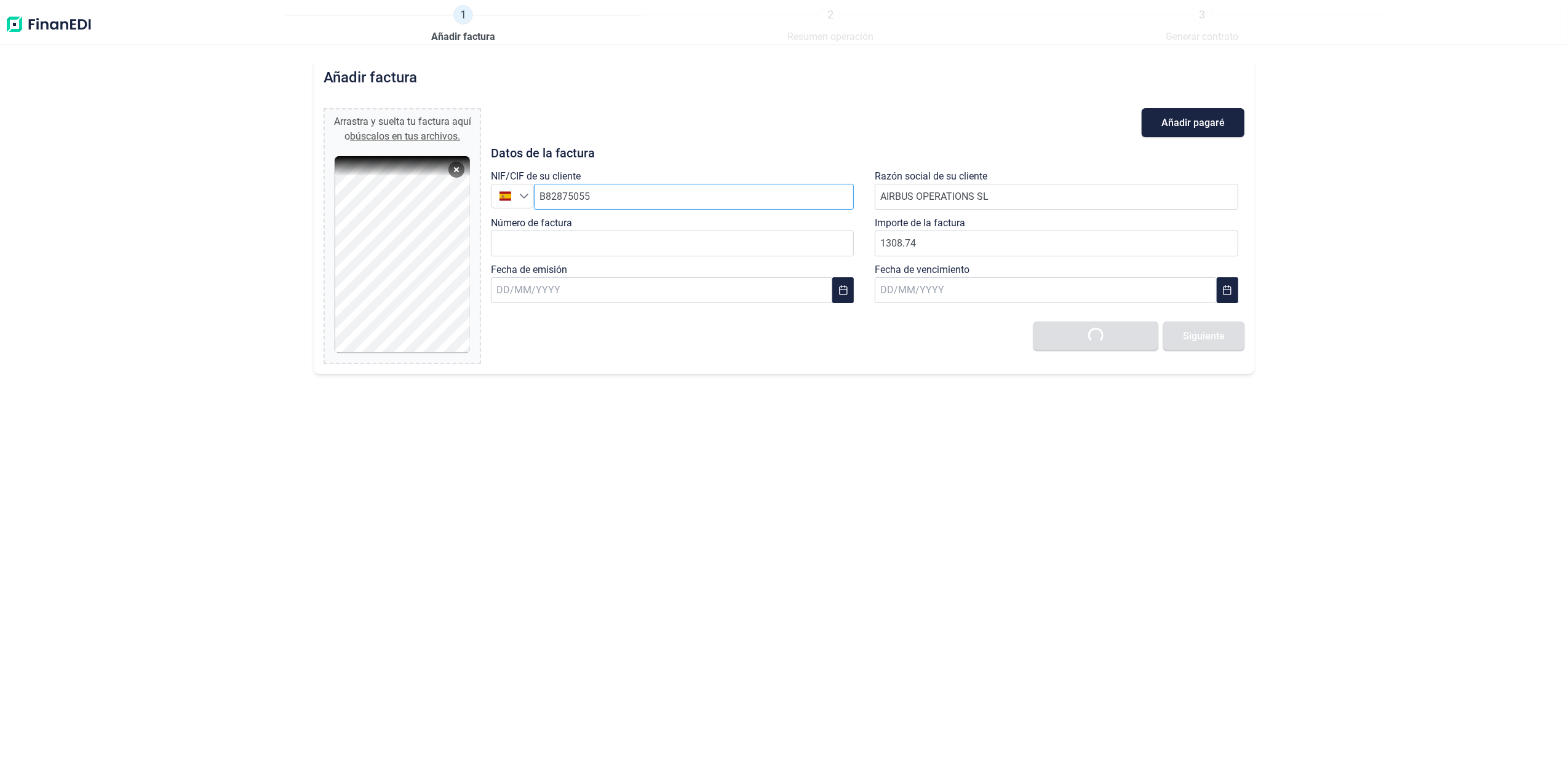
type input "0,00 €"
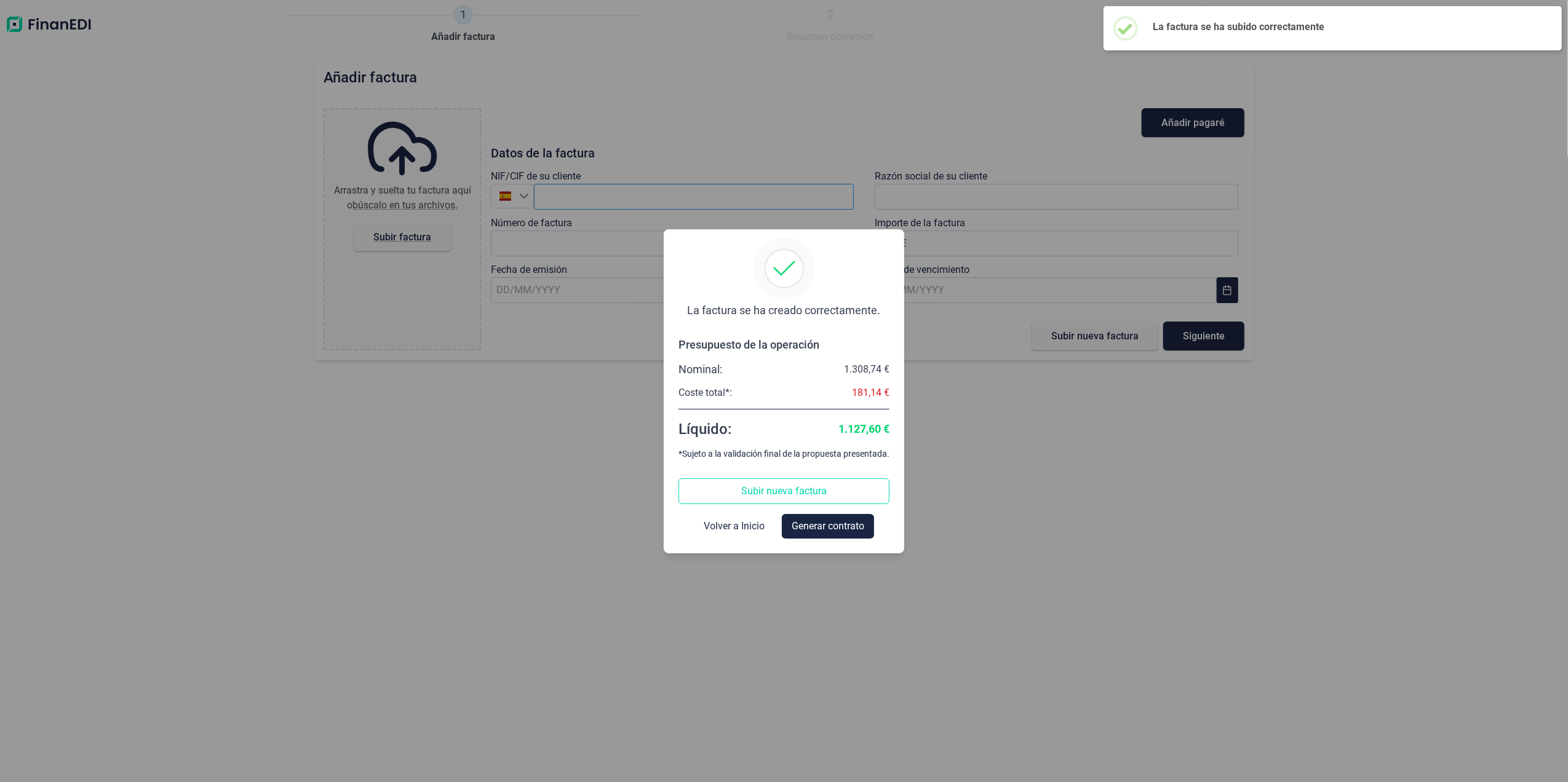
click at [650, 200] on div "La factura se ha creado correctamente. Presupuesto de la operación Nominal: 1.3…" at bounding box center [784, 391] width 1568 height 782
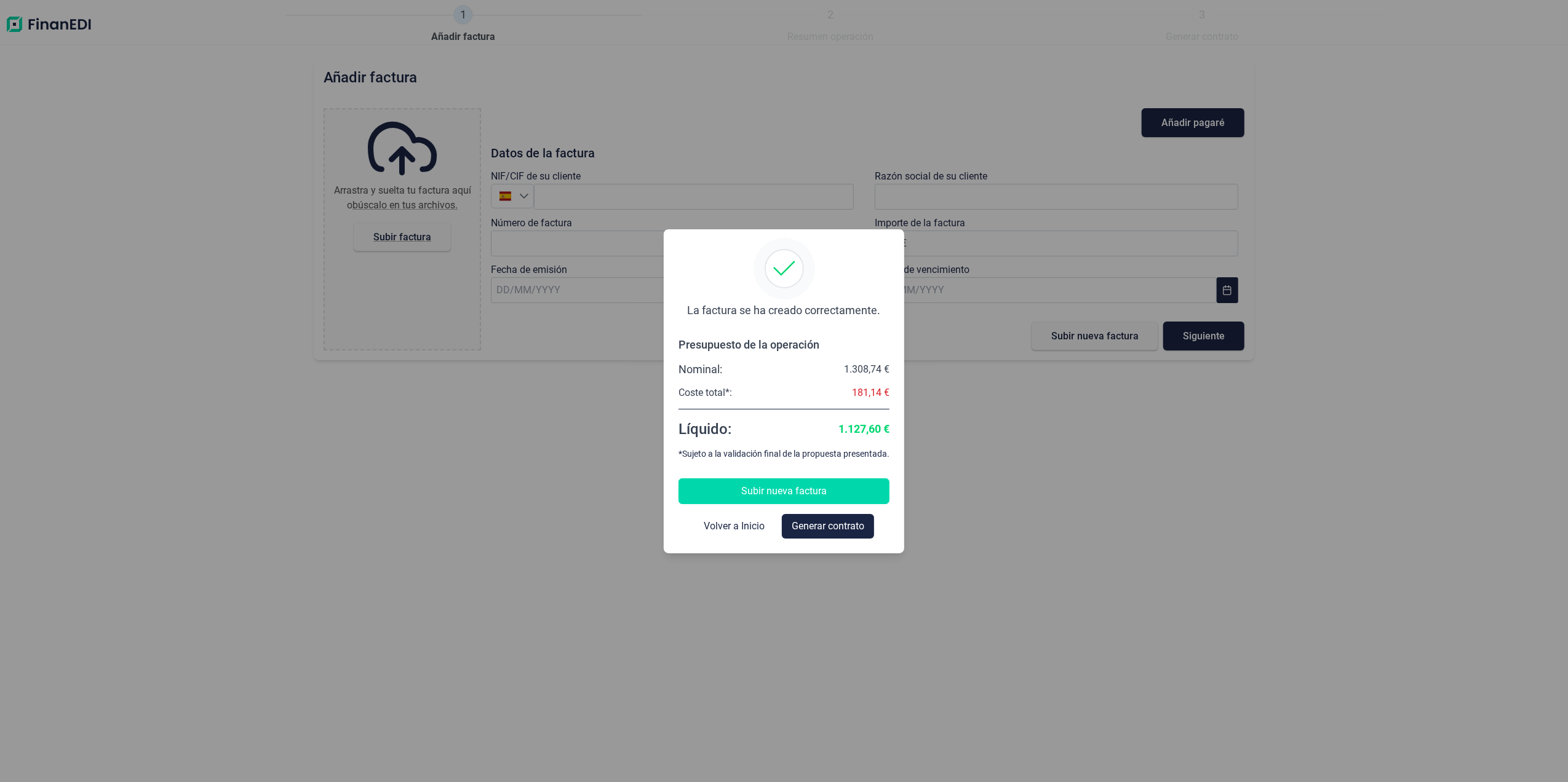
click at [736, 487] on button "Subir nueva factura" at bounding box center [784, 491] width 211 height 26
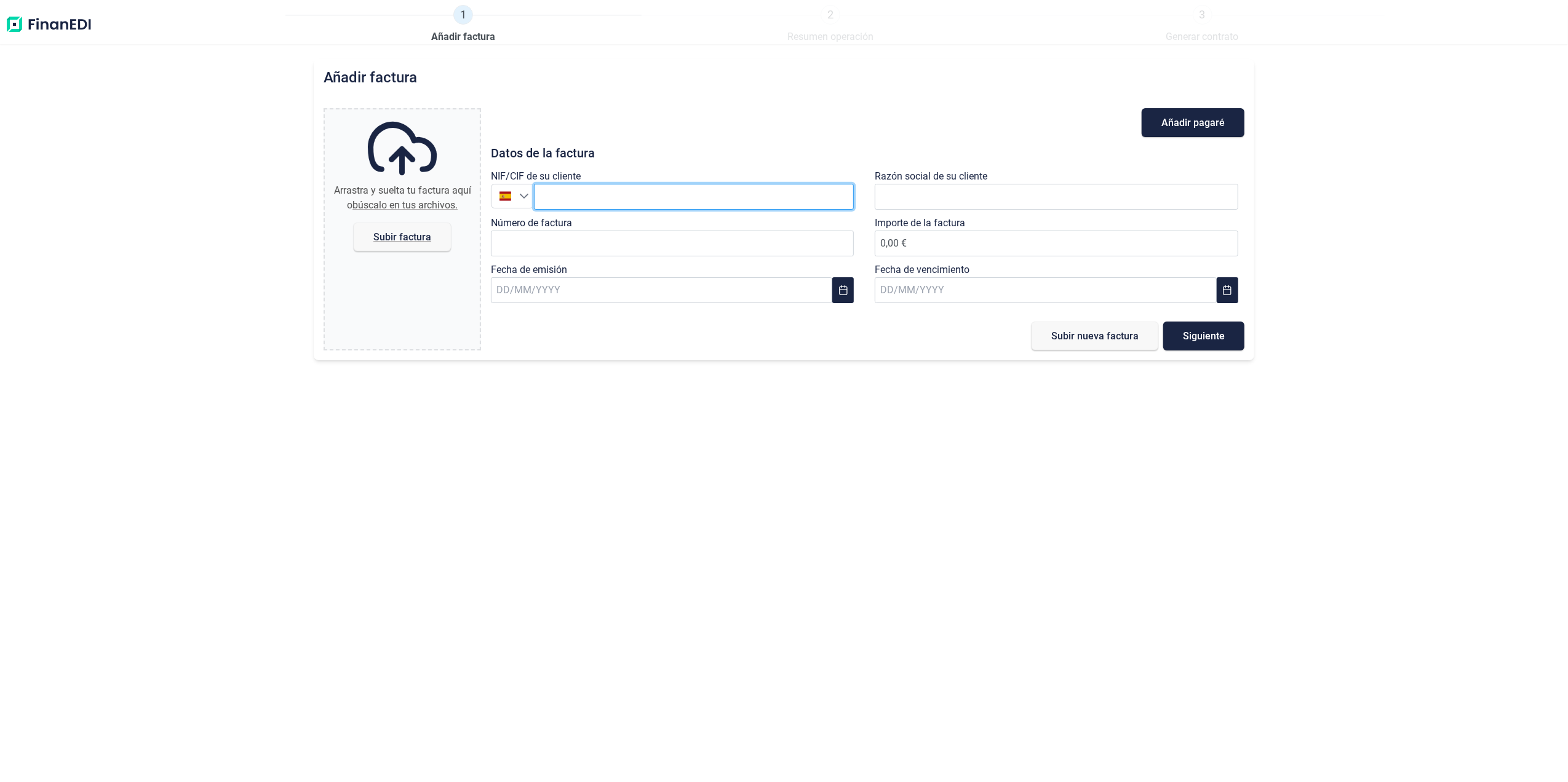
click at [641, 198] on input "text" at bounding box center [694, 197] width 320 height 26
click at [677, 236] on li "AIRBUS OPERATIONS SL" at bounding box center [694, 227] width 320 height 25
type input "B82875055"
type input "AIRBUS OPERATIONS SL"
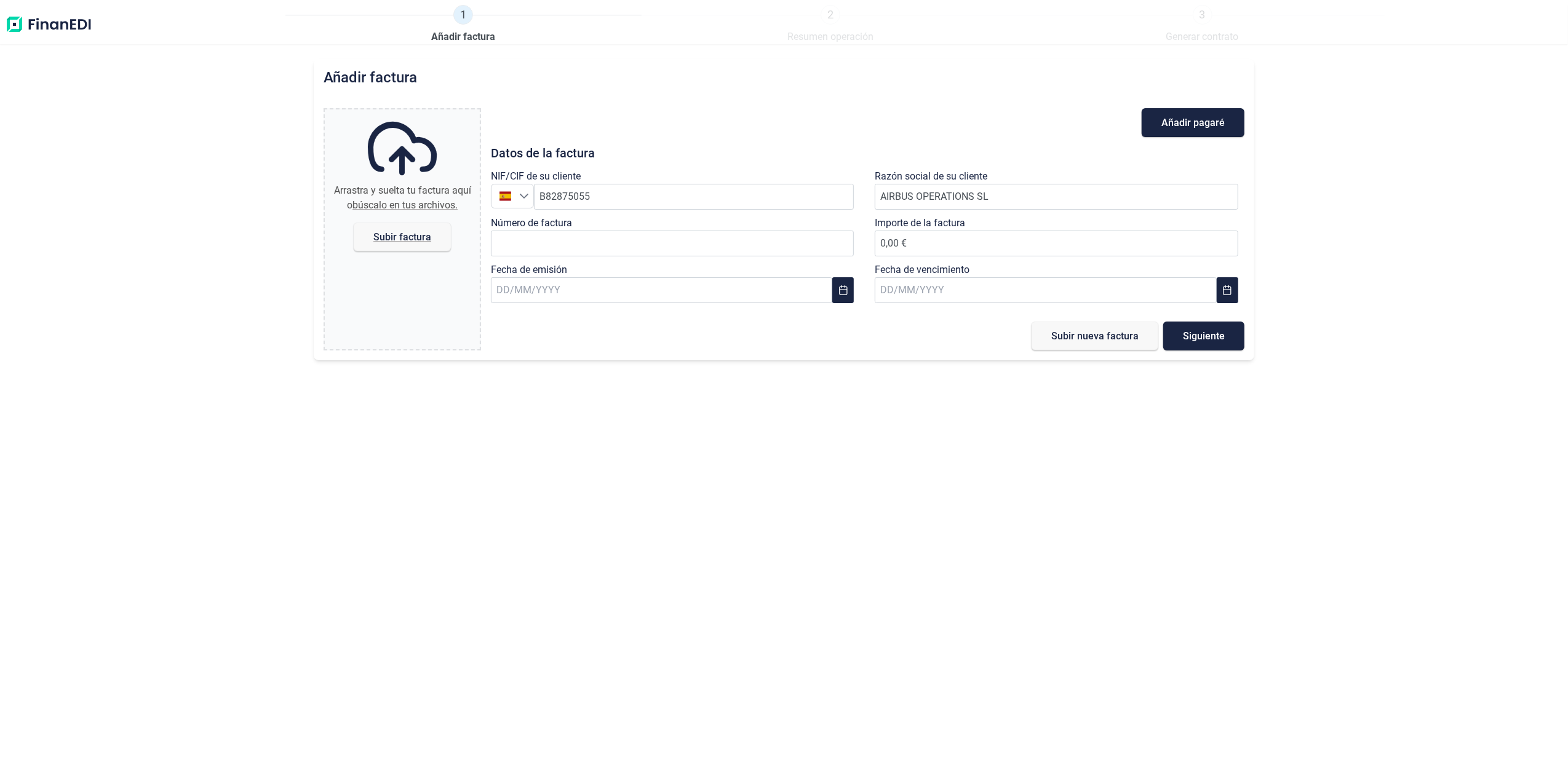
click at [589, 259] on div "Número de factura" at bounding box center [676, 239] width 370 height 47
click at [590, 242] on input "Número de factura" at bounding box center [672, 244] width 363 height 26
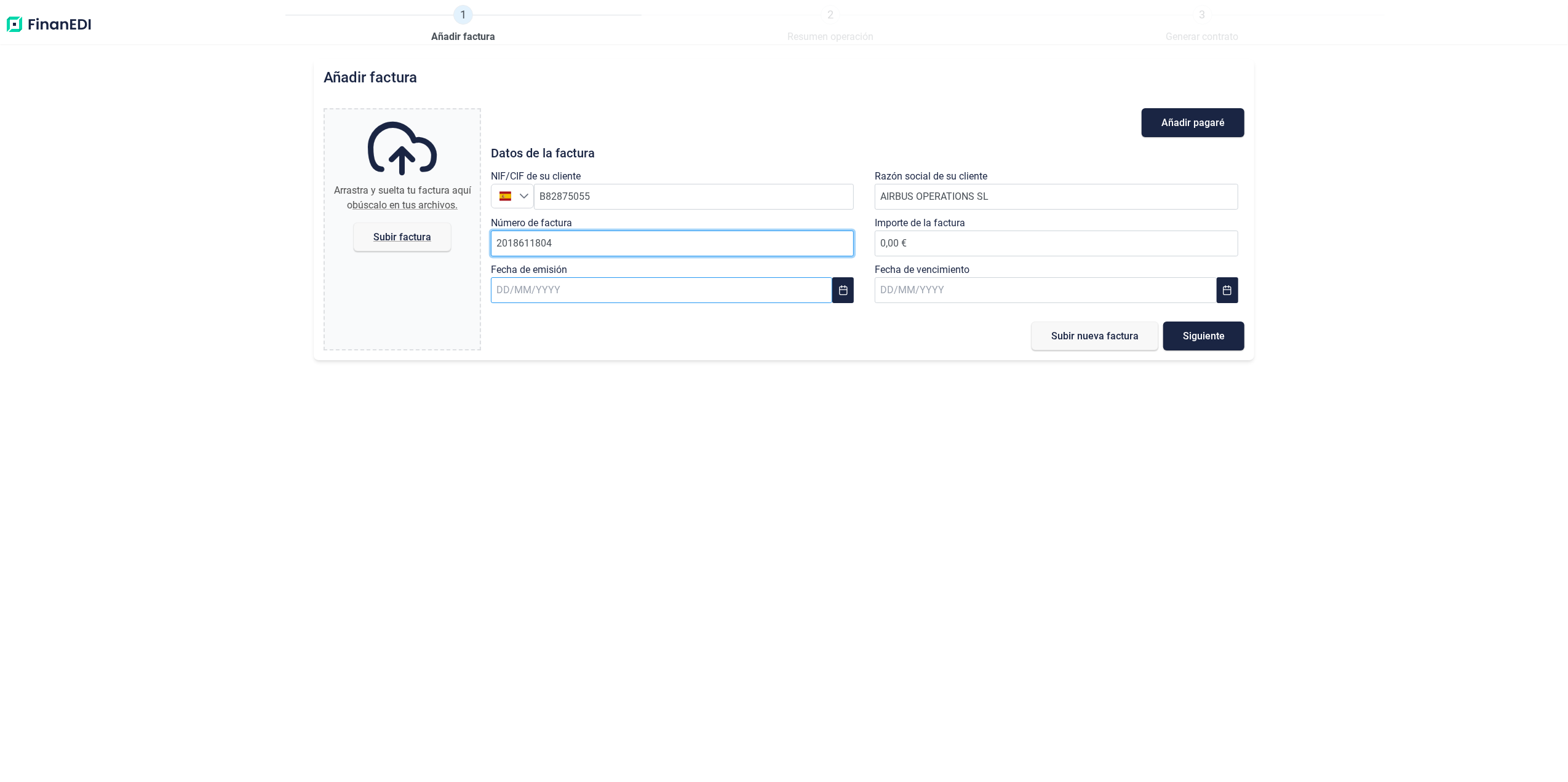
type input "2018611804"
click at [585, 291] on input "text" at bounding box center [662, 290] width 342 height 26
click at [617, 448] on span "17" at bounding box center [614, 455] width 25 height 25
type input "[DATE]"
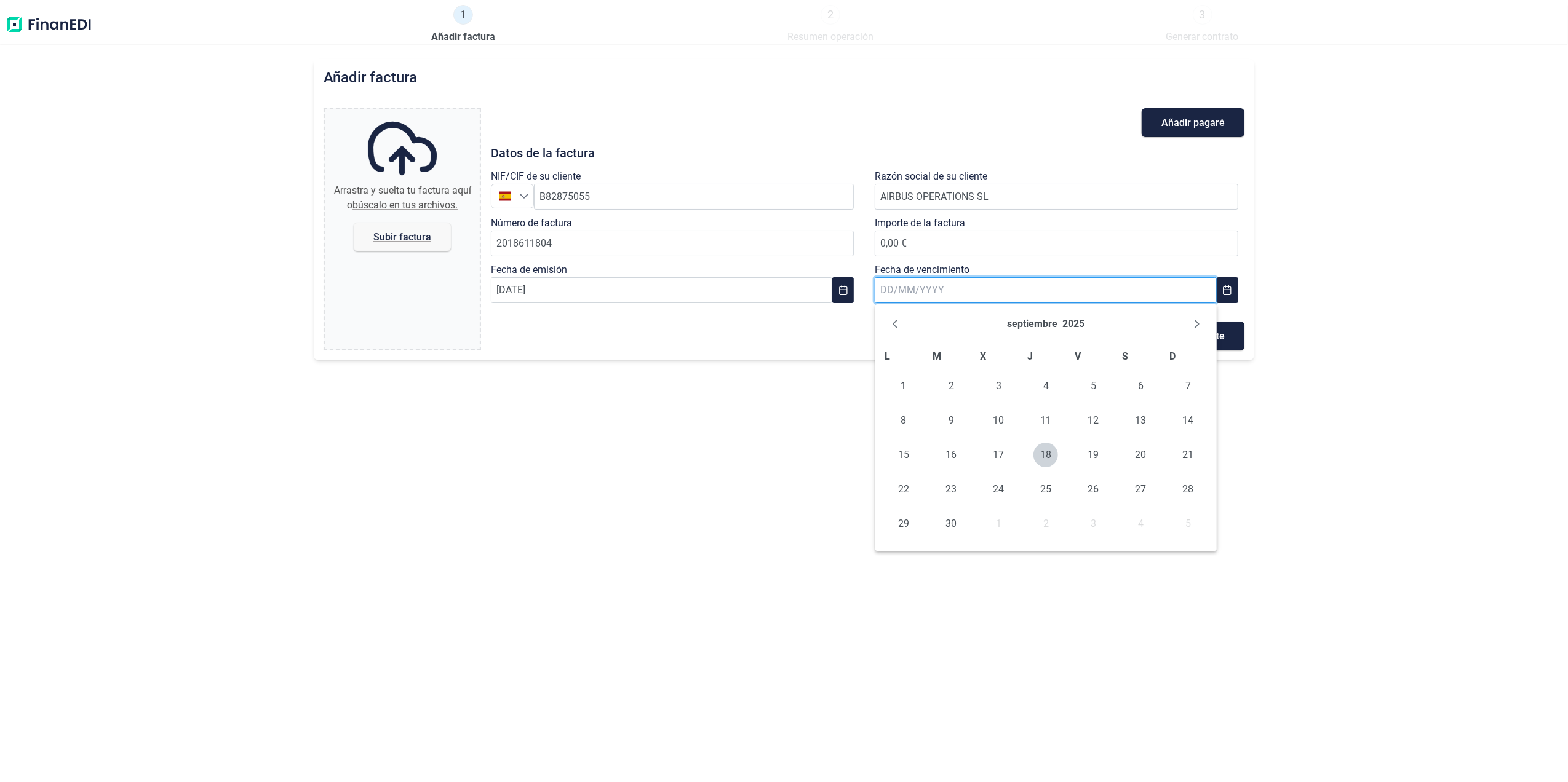
click at [978, 290] on input "text" at bounding box center [1045, 290] width 342 height 26
click at [1192, 323] on icon "Next Month" at bounding box center [1197, 324] width 10 height 10
click at [896, 450] on span "10" at bounding box center [903, 455] width 25 height 25
type input "[DATE]"
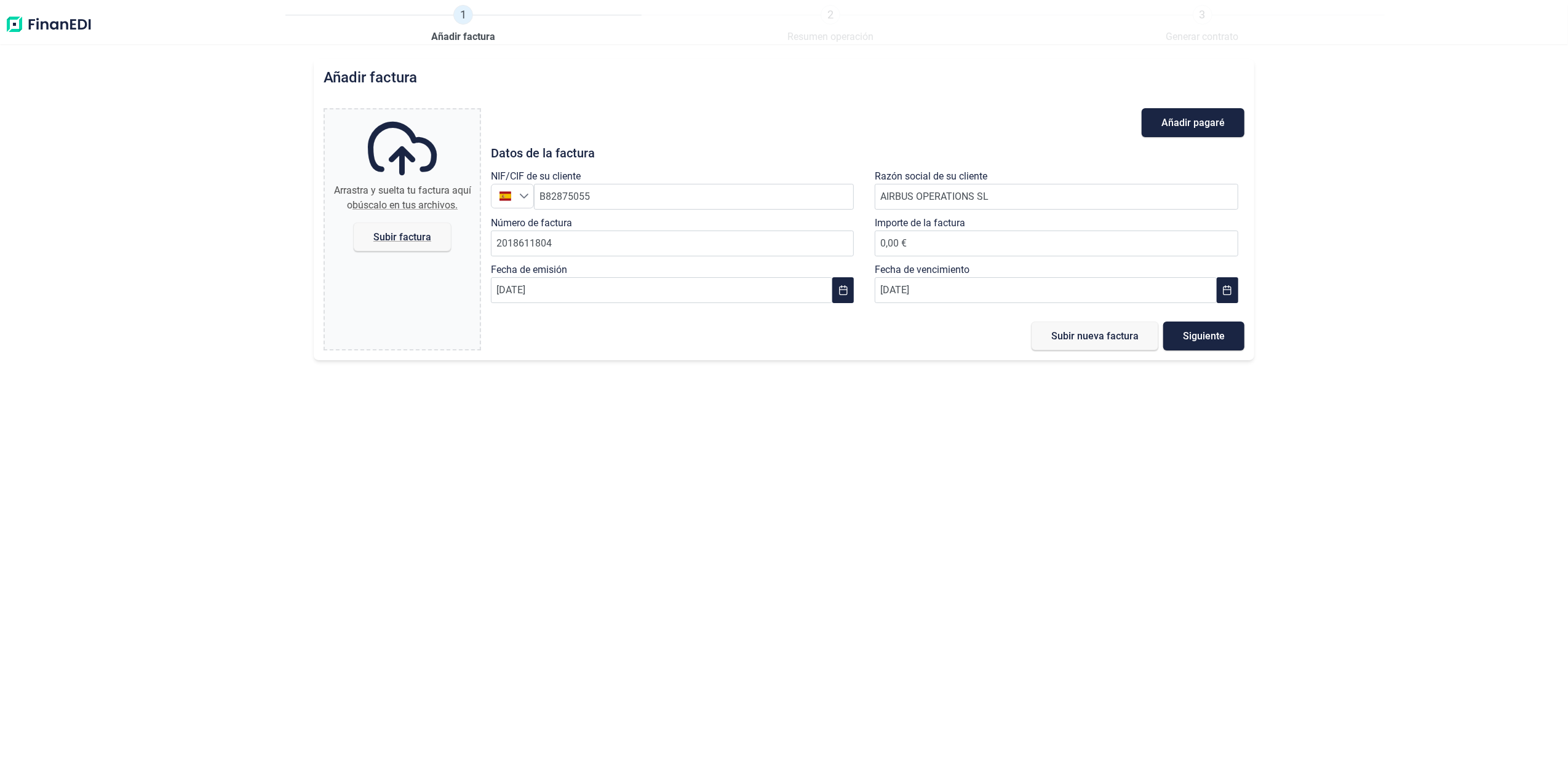
click at [410, 230] on span "Subir factura" at bounding box center [402, 237] width 97 height 29
click at [410, 113] on input "Arrastra y suelta tu factura aquí o búscalo en tus archivos. Subir factura" at bounding box center [402, 111] width 155 height 4
type input "C:\fakepath\2018611804.pdf"
click at [1117, 345] on button "Subir nueva factura" at bounding box center [1095, 336] width 127 height 29
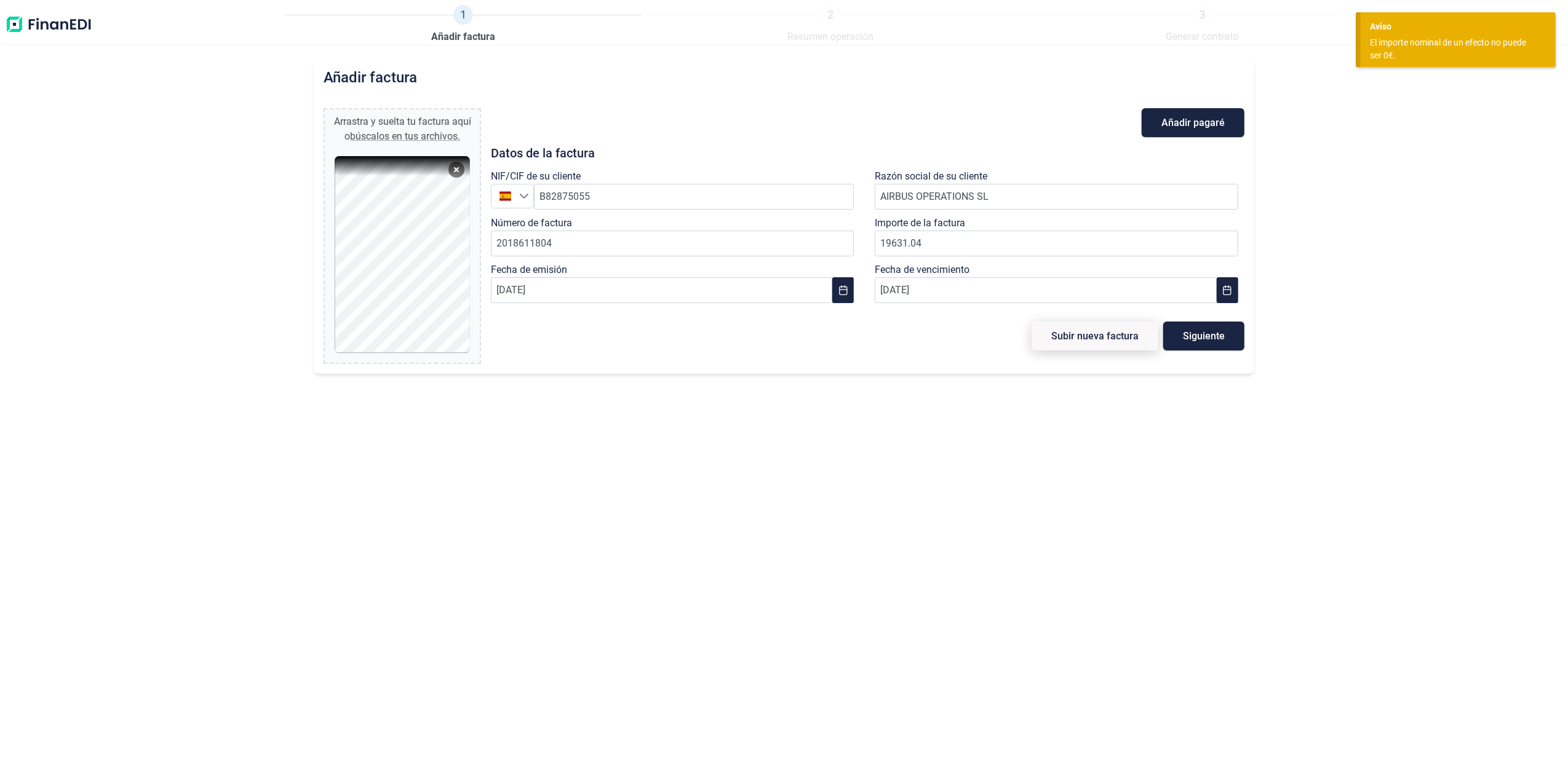
type input "19.631,04 €"
click at [1098, 343] on button "Subir nueva factura" at bounding box center [1095, 336] width 127 height 29
type input "0,00 €"
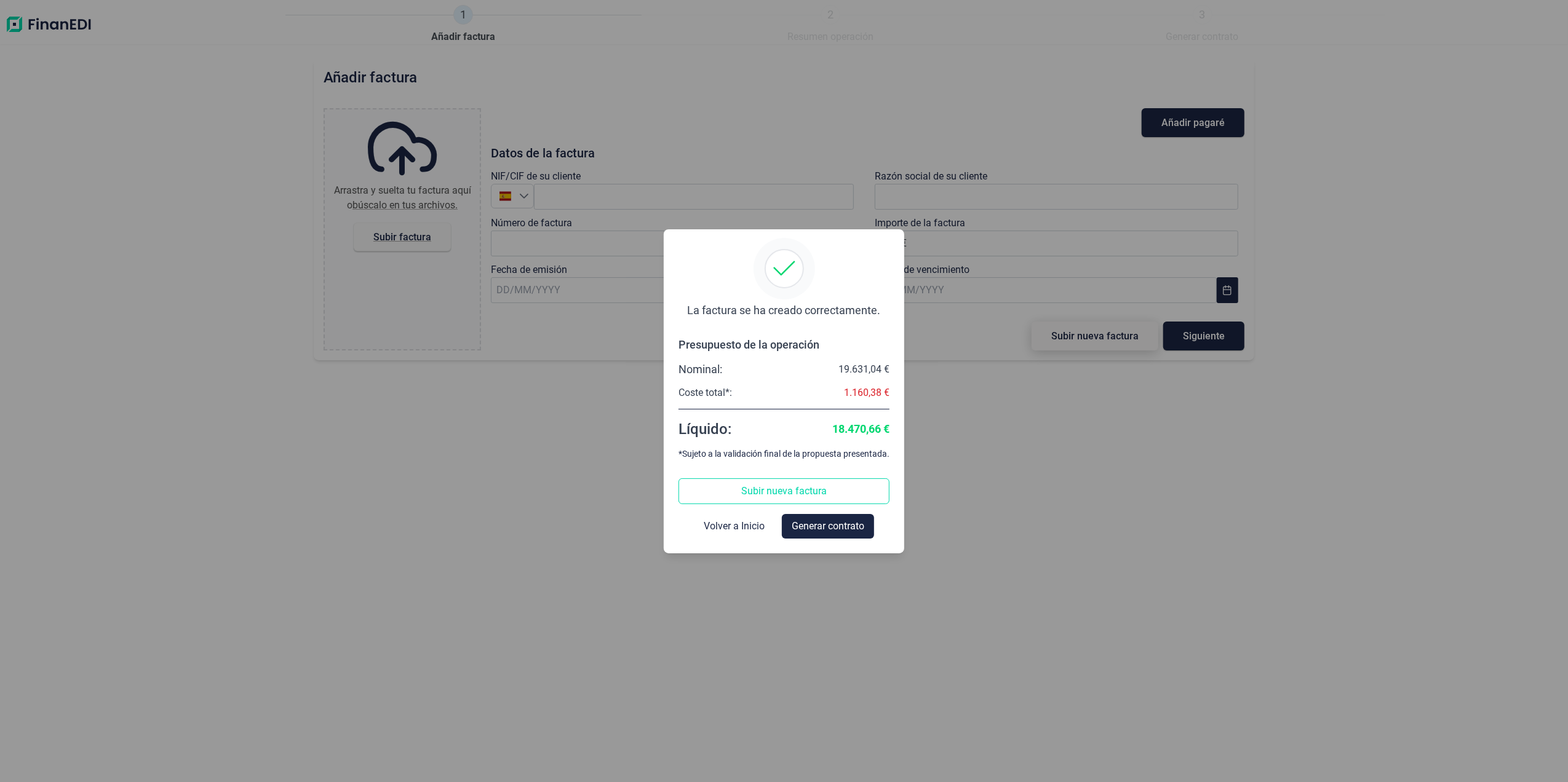
click at [751, 494] on span "Subir nueva factura" at bounding box center [784, 491] width 86 height 15
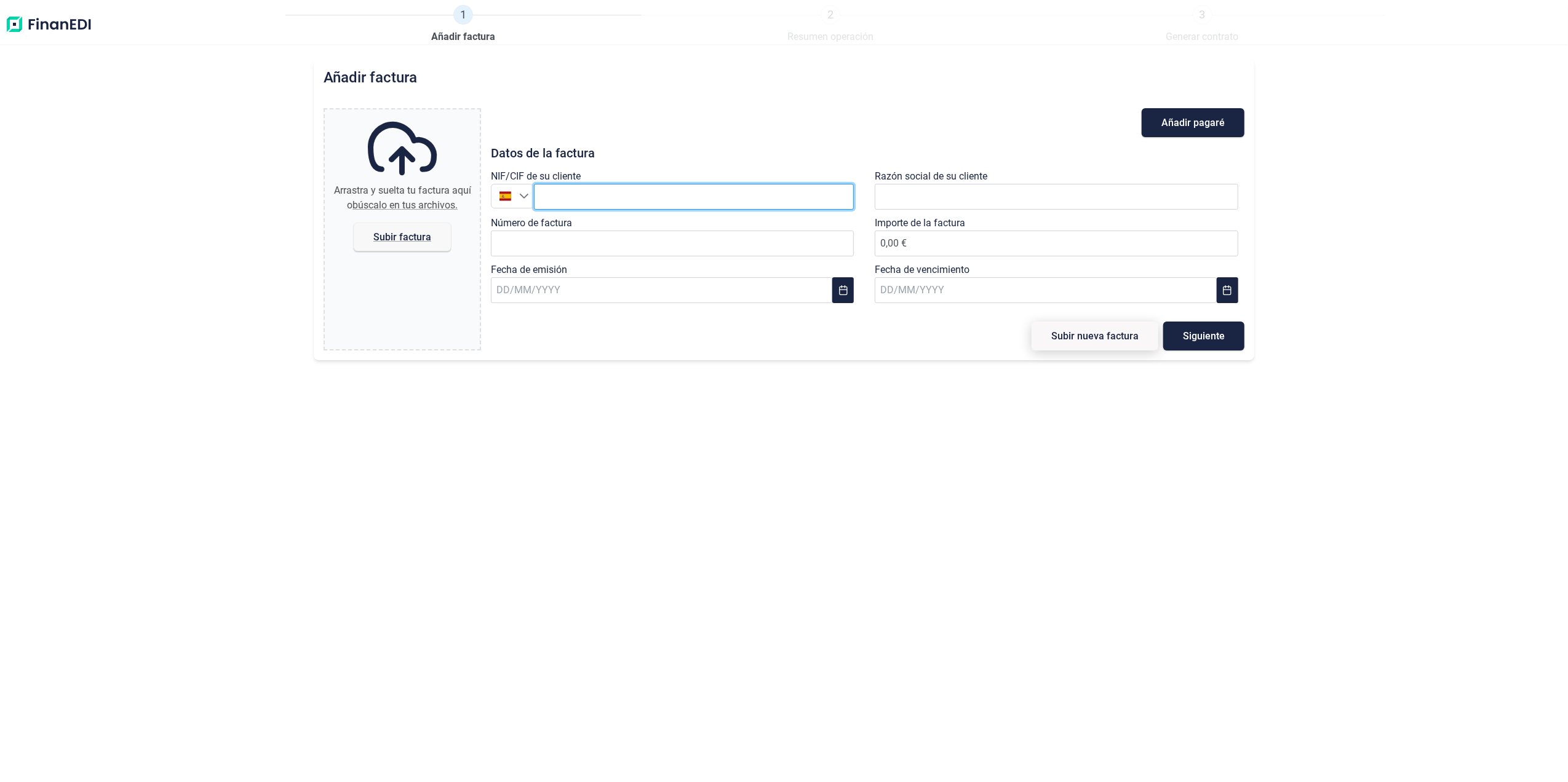
click at [613, 195] on input "text" at bounding box center [694, 197] width 320 height 26
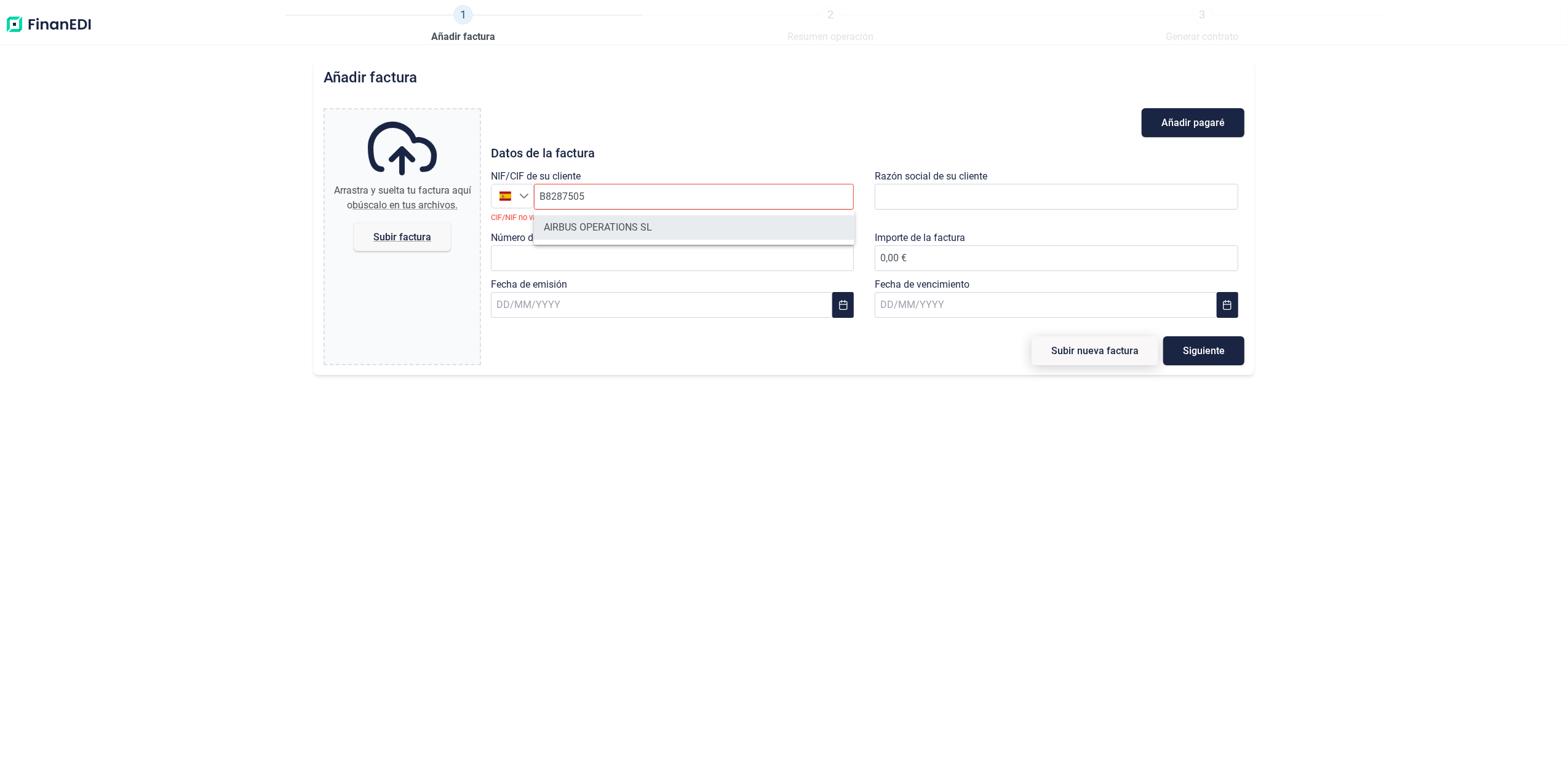
click at [610, 232] on li "AIRBUS OPERATIONS SL" at bounding box center [694, 227] width 320 height 25
type input "B82875055"
type input "AIRBUS OPERATIONS SL"
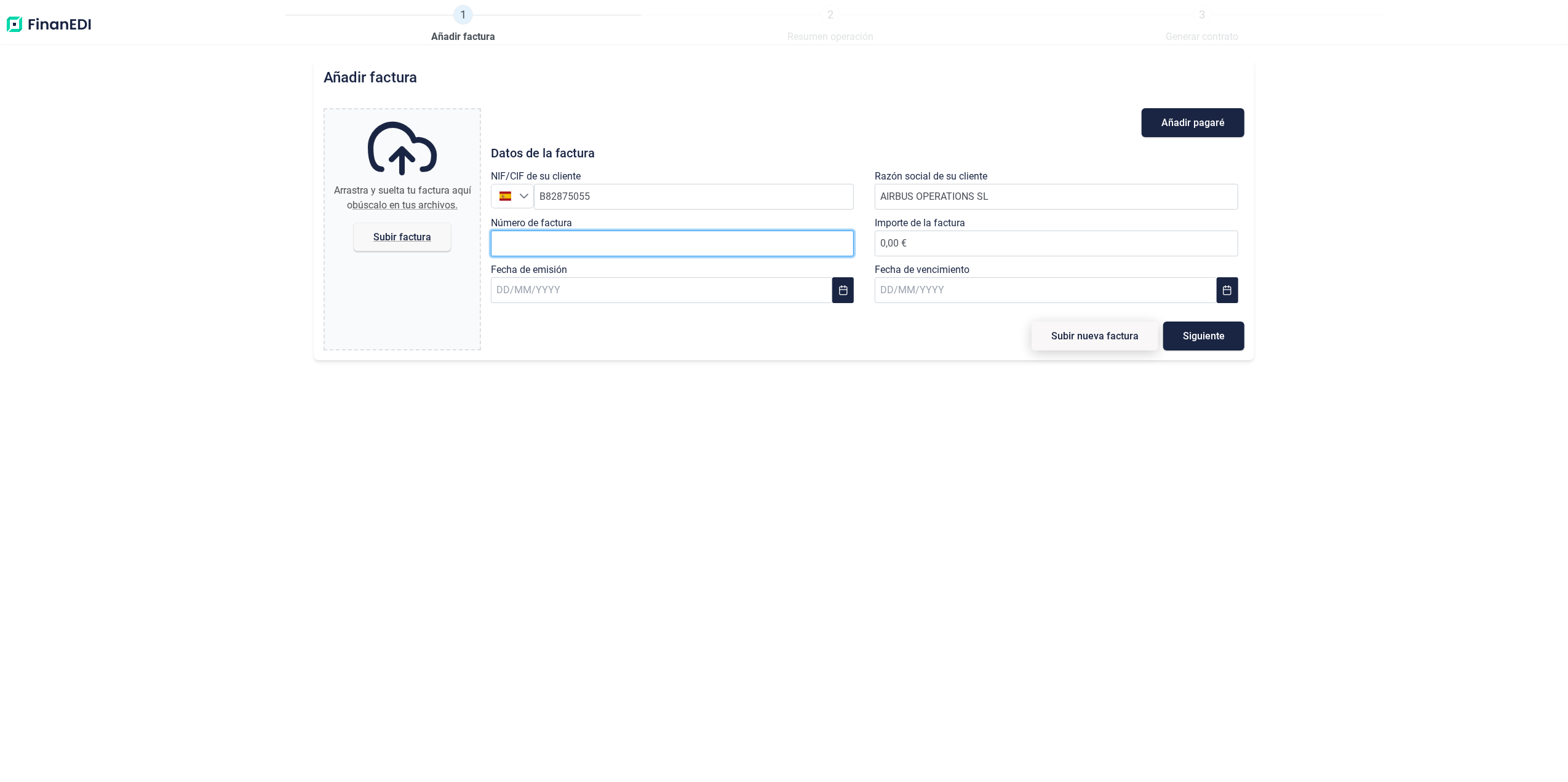
click at [608, 246] on input "Número de factura" at bounding box center [672, 244] width 363 height 26
type input "2018611805"
type input "1.963,10 €"
click at [643, 310] on div "Añadir [PERSON_NAME] Datos de la factura NIF/CIF de su cliente España B82875055…" at bounding box center [867, 230] width 753 height 242
click at [636, 296] on input "text" at bounding box center [662, 290] width 342 height 26
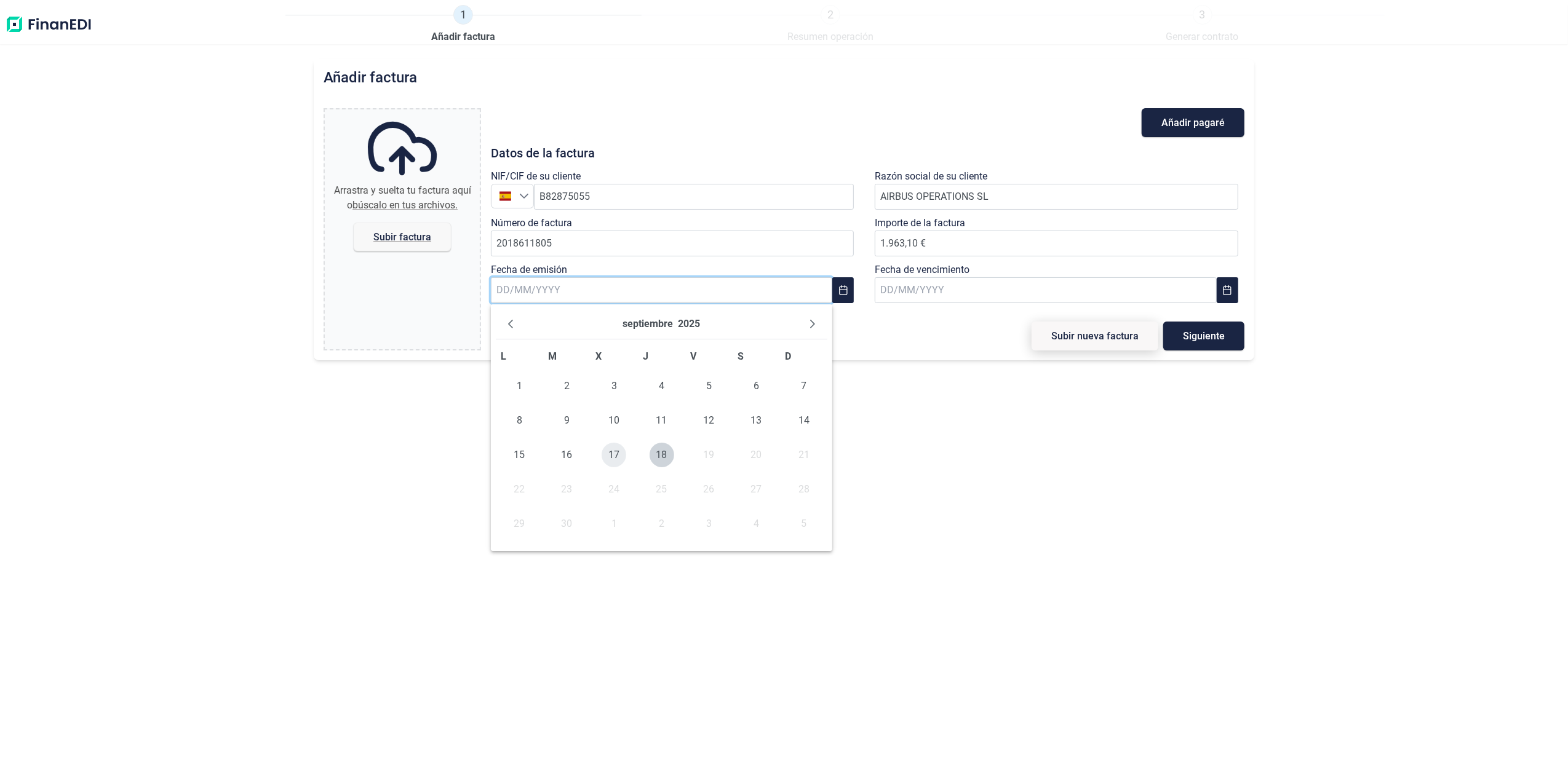
click at [611, 456] on span "17" at bounding box center [614, 455] width 25 height 25
type input "[DATE]"
click at [921, 294] on input "text" at bounding box center [1045, 290] width 342 height 26
click at [904, 453] on span "10" at bounding box center [903, 455] width 25 height 25
type input "[DATE]"
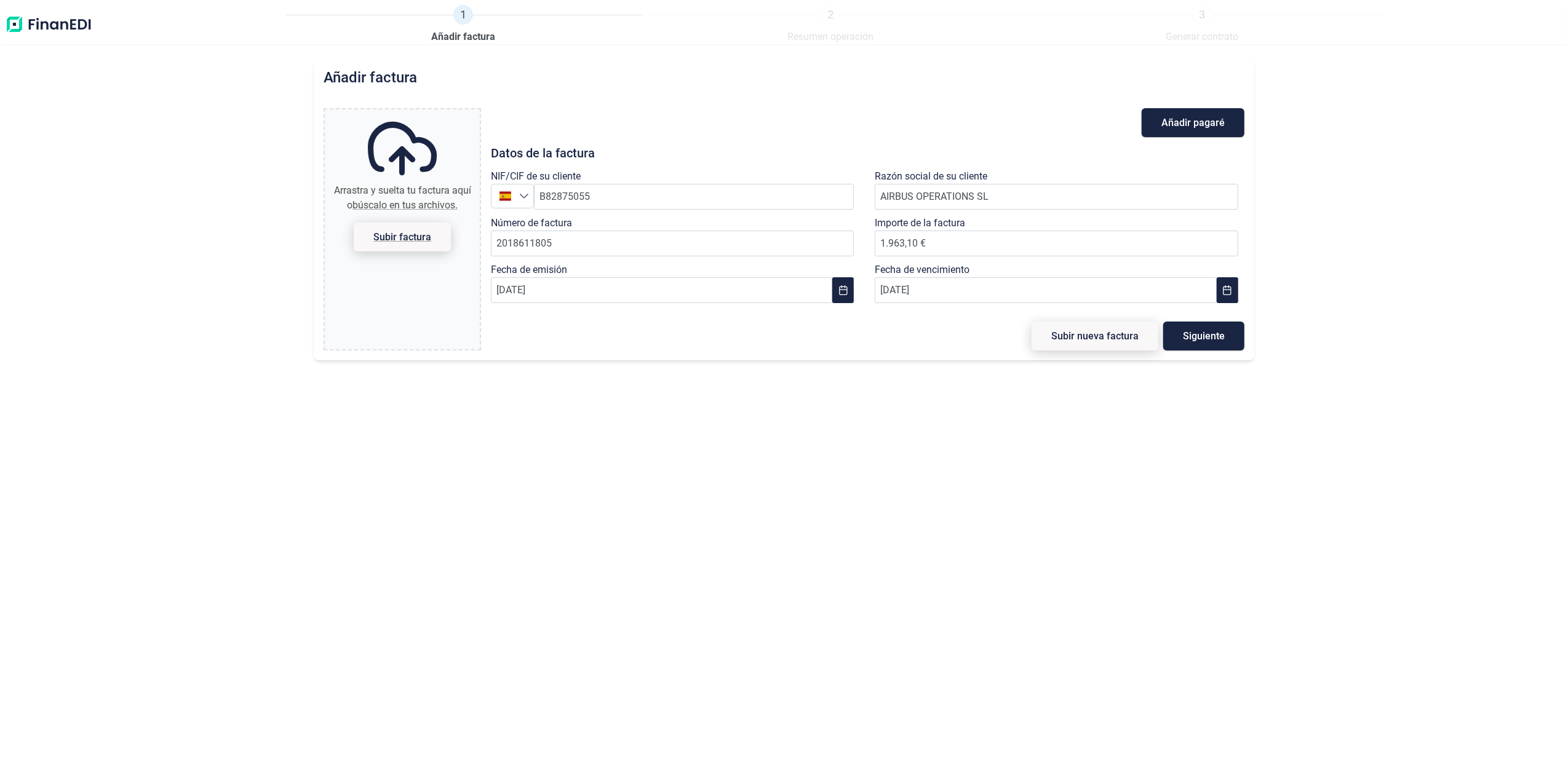
click at [402, 227] on span "Subir factura" at bounding box center [402, 237] width 97 height 29
click at [402, 113] on input "Arrastra y suelta tu factura aquí o búscalo en tus archivos. Subir factura" at bounding box center [402, 111] width 155 height 4
type input "C:\fakepath\2018611805.pdf"
click at [1116, 347] on button "Subir nueva factura" at bounding box center [1095, 336] width 127 height 29
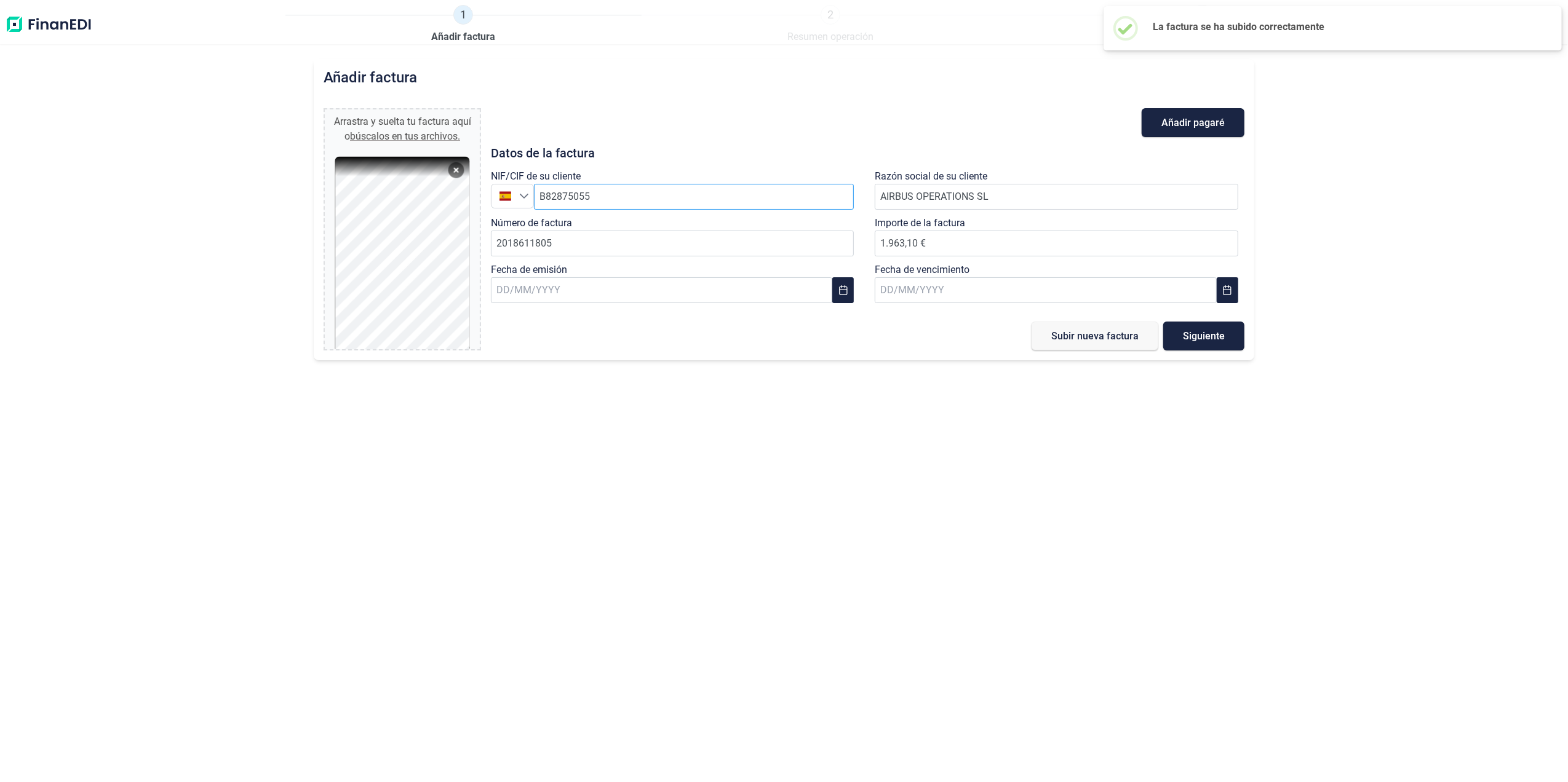
type input "0,00 €"
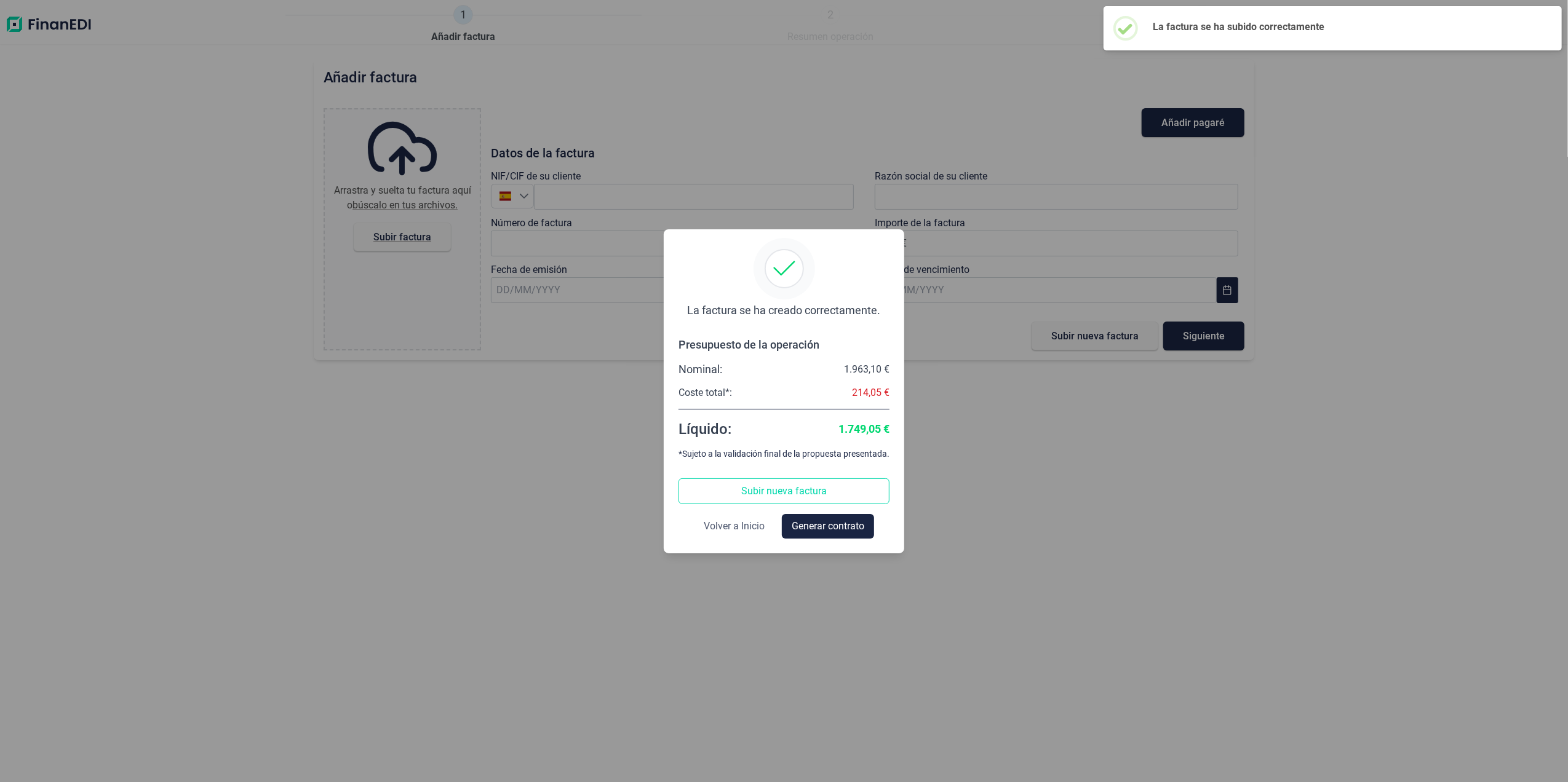
click at [740, 524] on span "Volver a Inicio" at bounding box center [734, 526] width 61 height 15
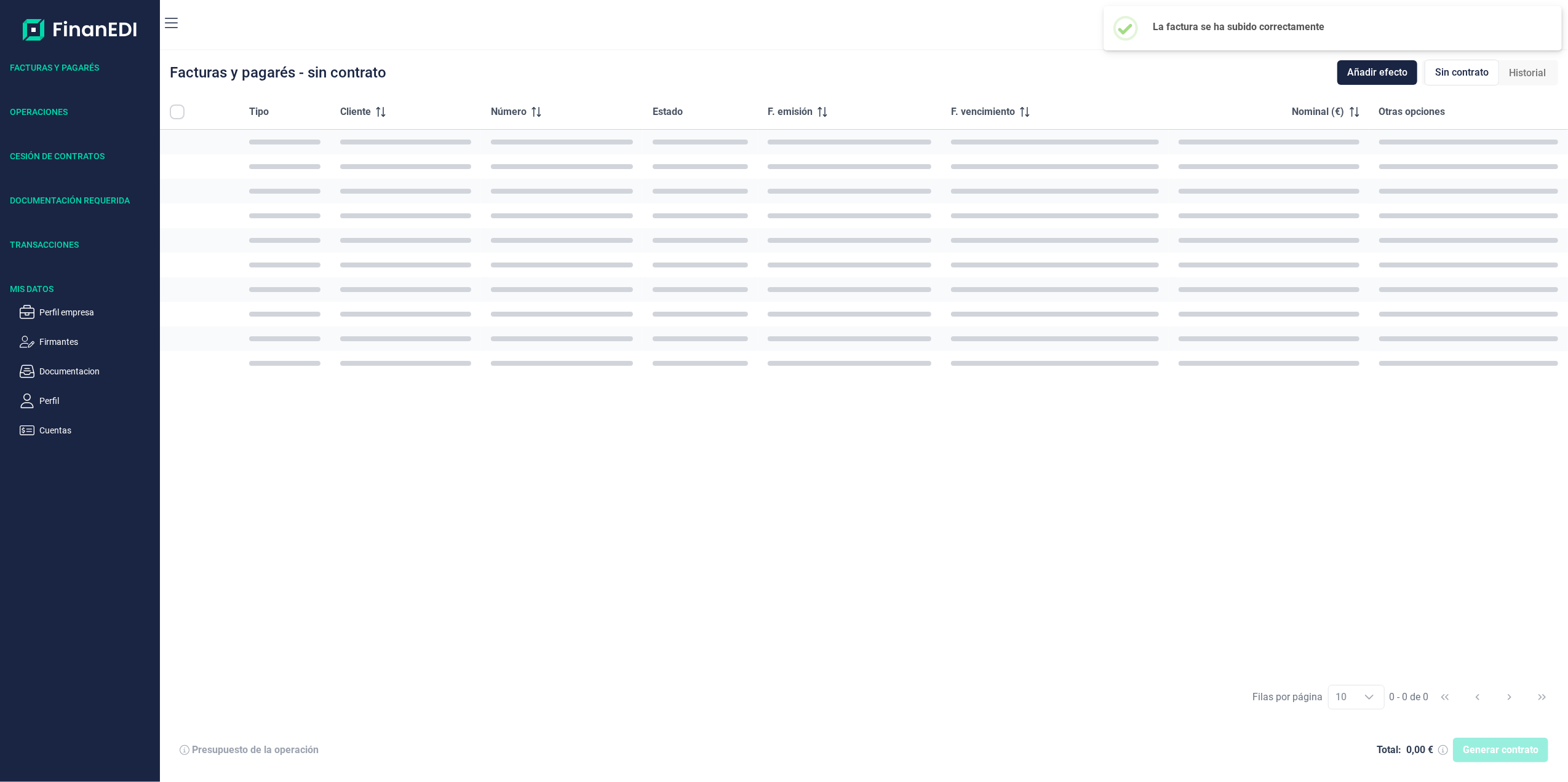
checkbox input "true"
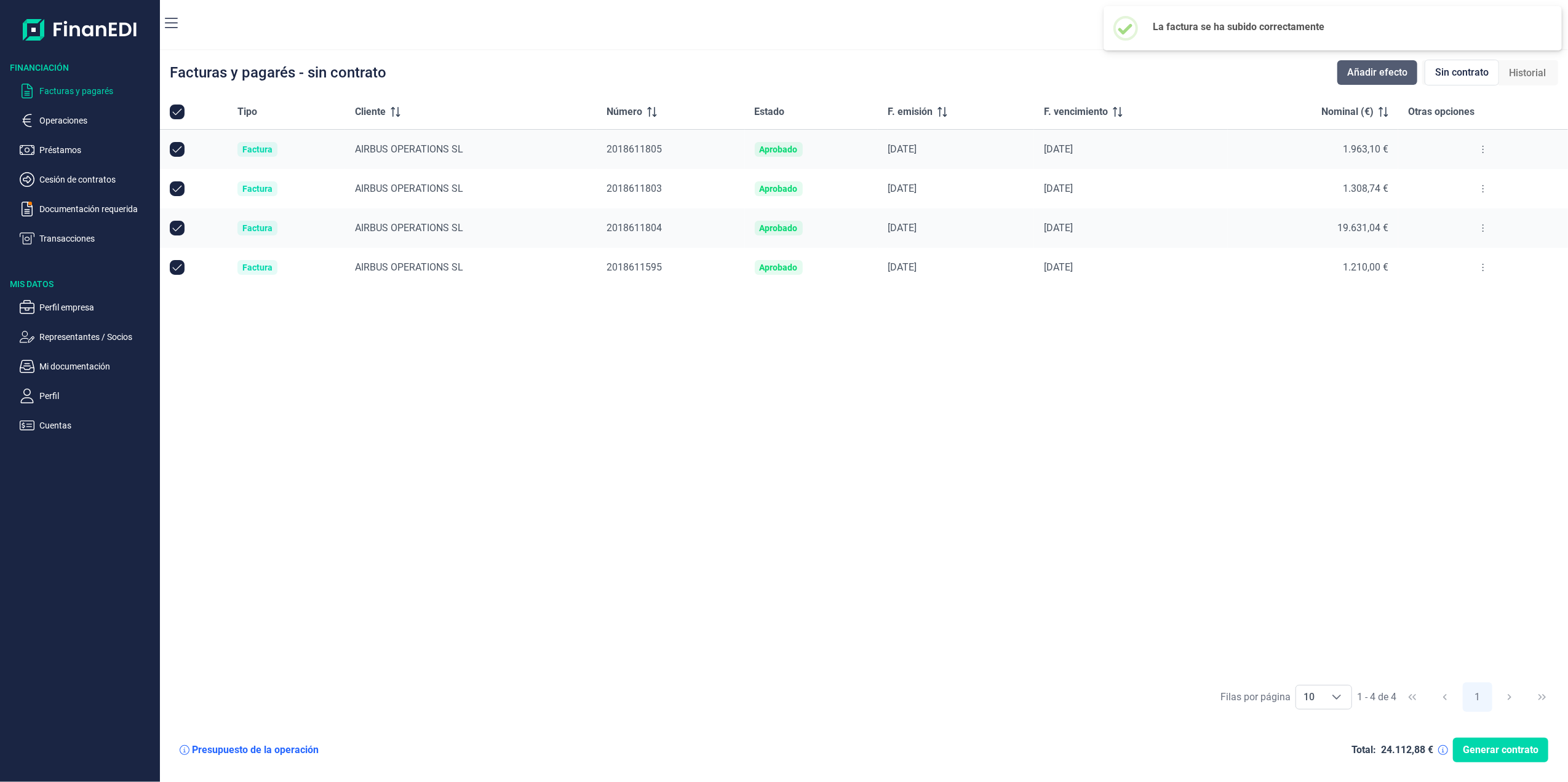
click at [1366, 76] on span "Añadir efecto" at bounding box center [1377, 72] width 60 height 15
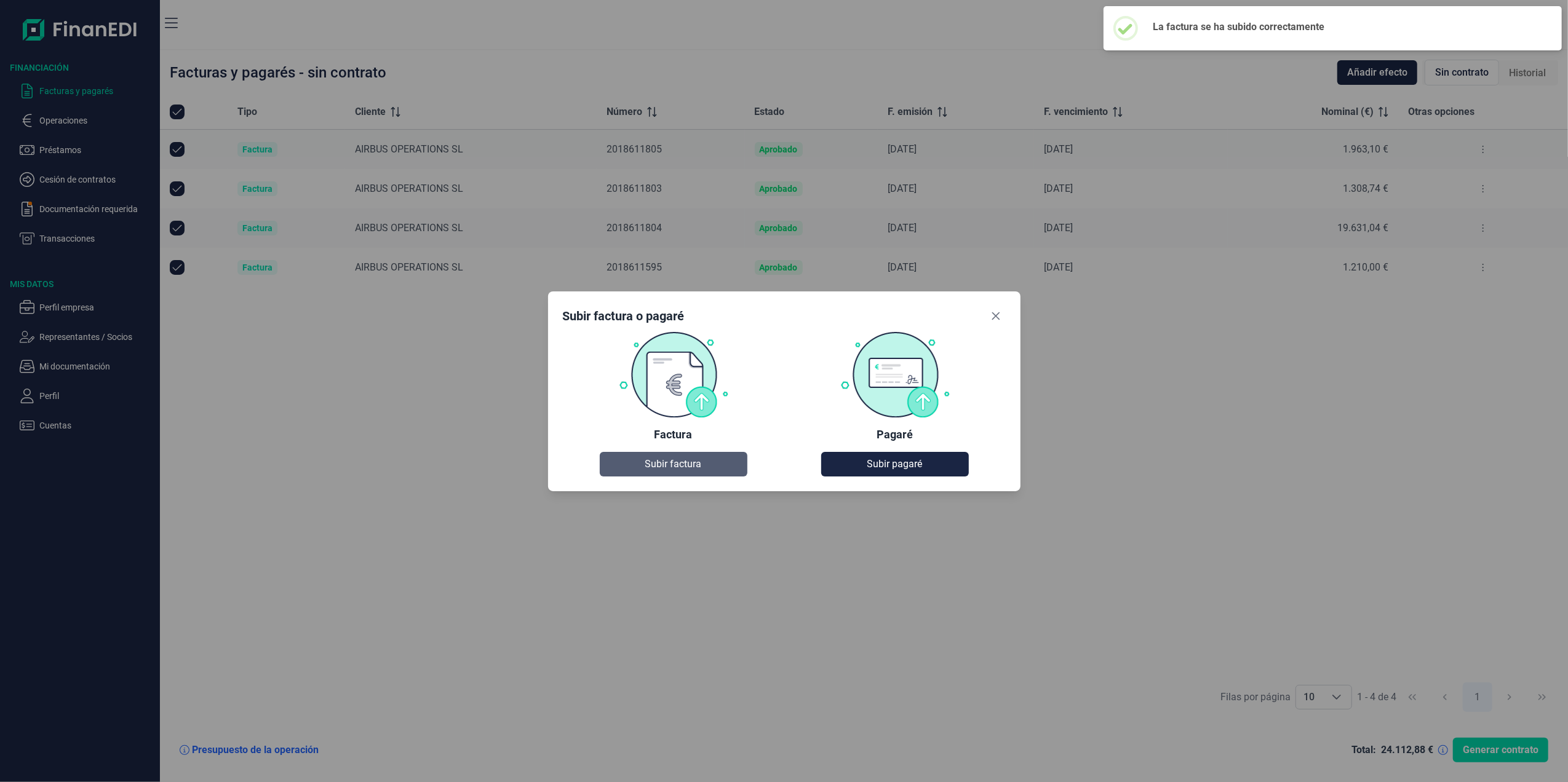
click at [648, 470] on span "Subir factura" at bounding box center [674, 464] width 57 height 15
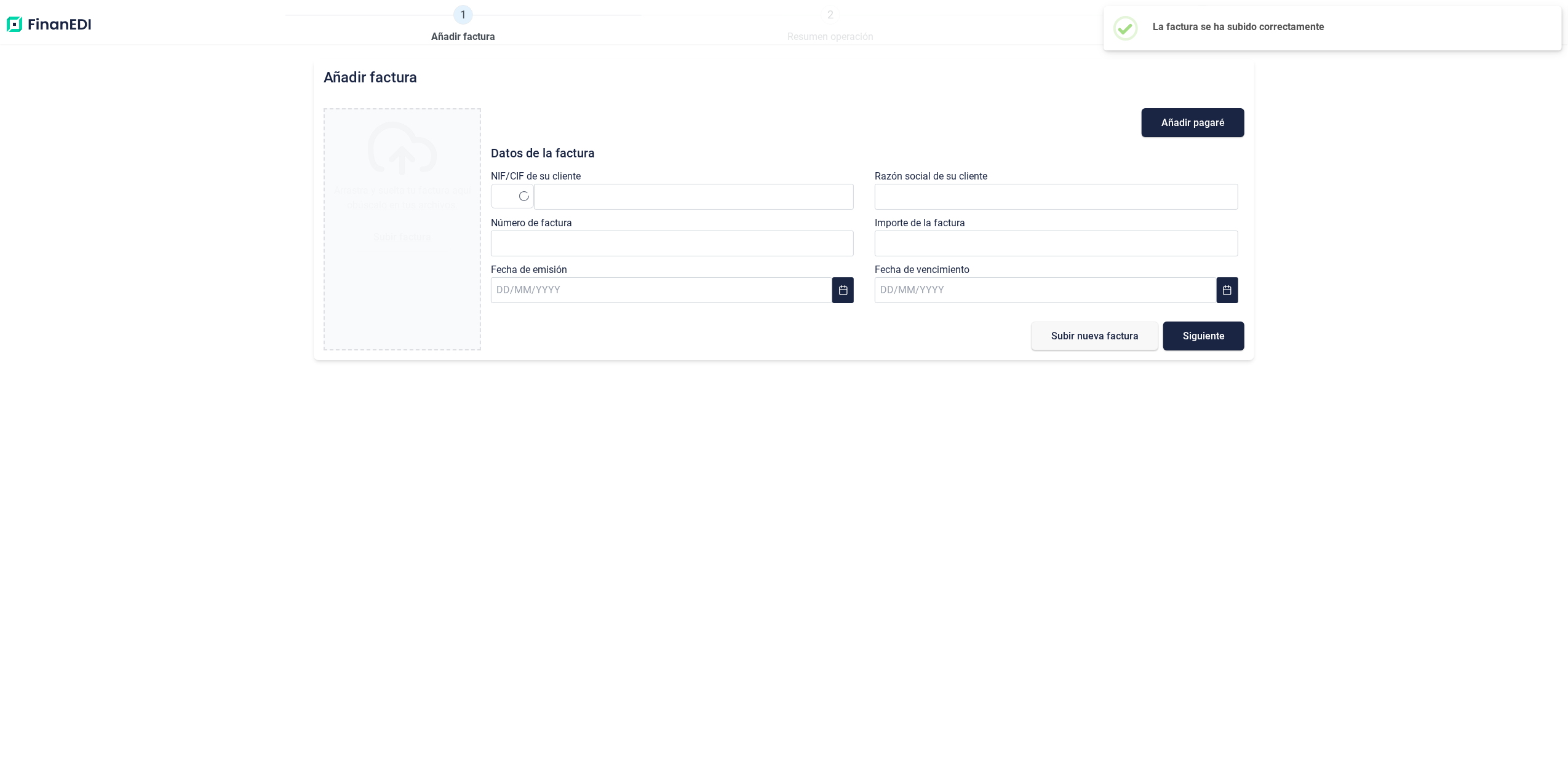
type input "0,00 €"
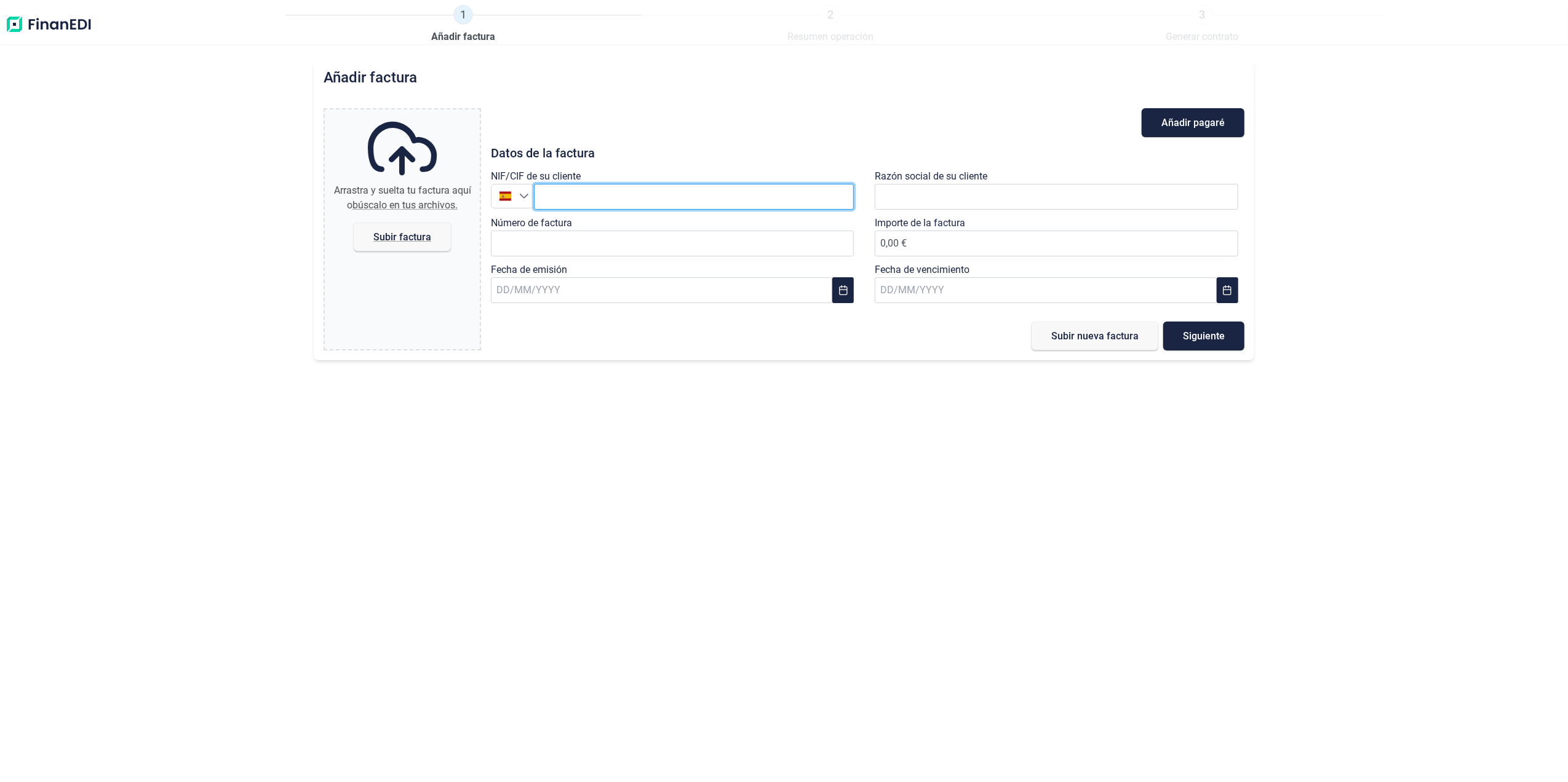
click at [564, 197] on input "text" at bounding box center [694, 197] width 320 height 26
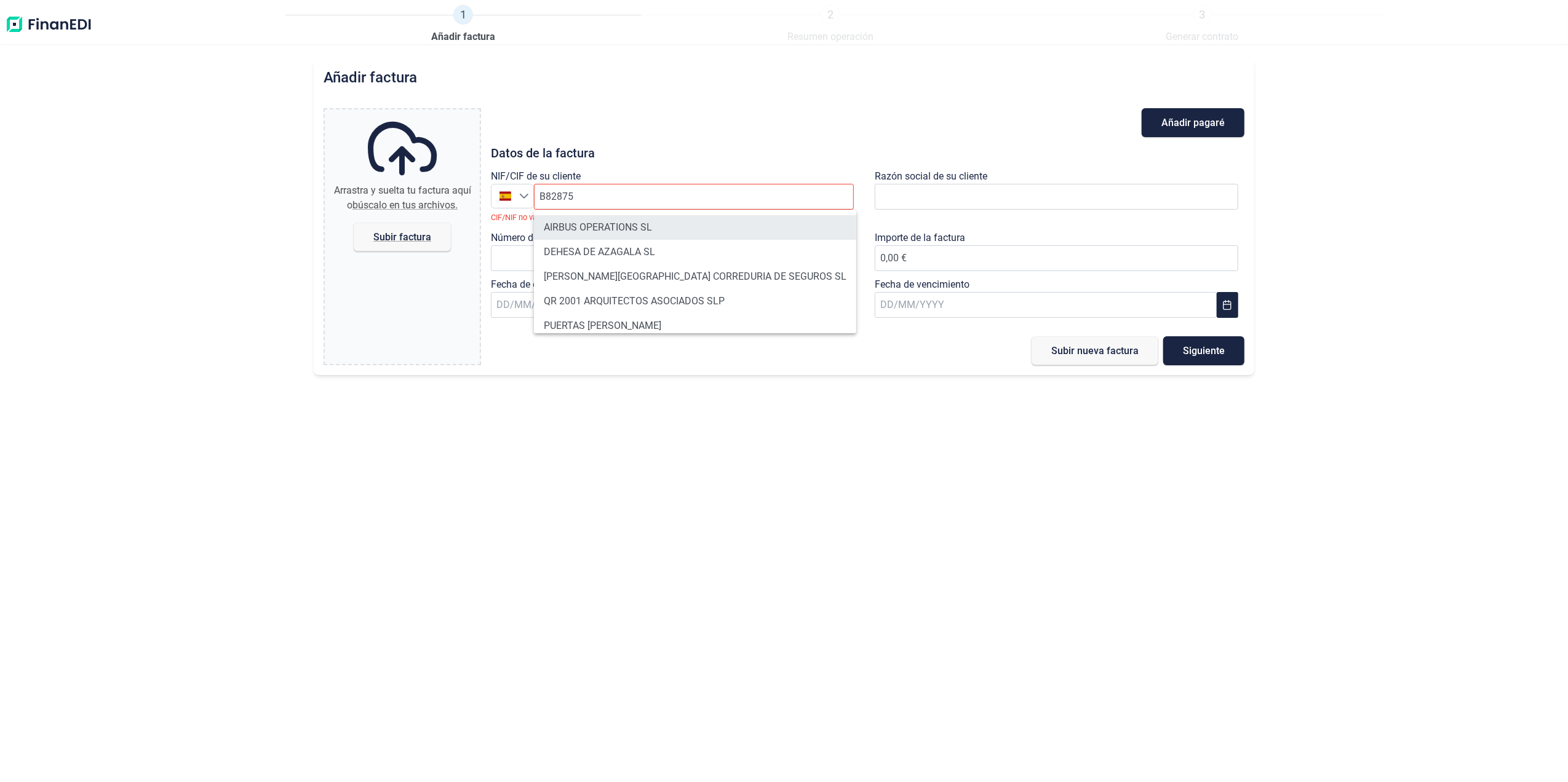
click at [631, 217] on li "AIRBUS OPERATIONS SL" at bounding box center [694, 227] width 322 height 25
type input "B82875055"
type input "AIRBUS OPERATIONS SL"
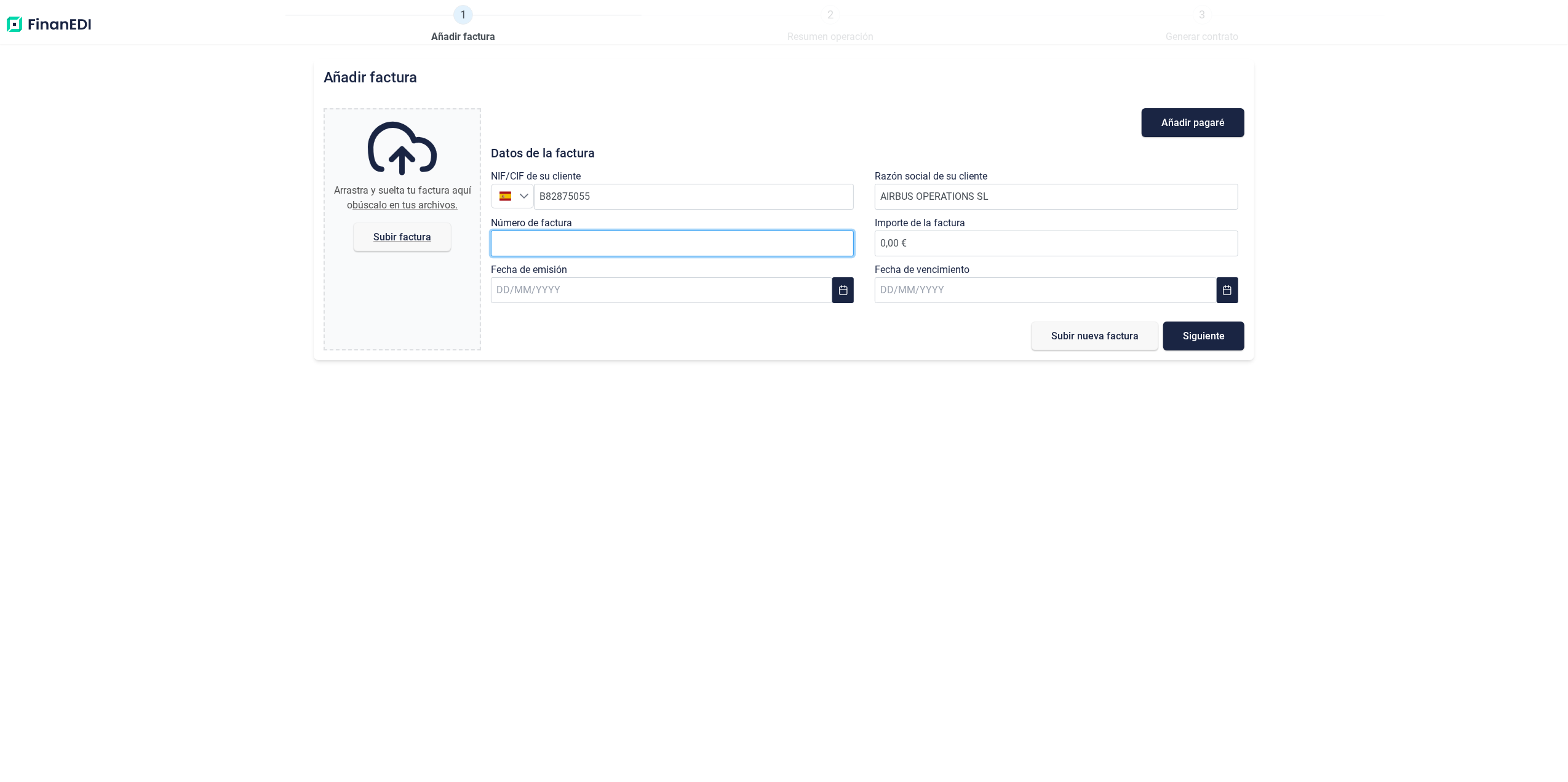
click at [589, 249] on input "Número de factura" at bounding box center [672, 244] width 363 height 26
type input "2018611806"
type input "39.916,45 €"
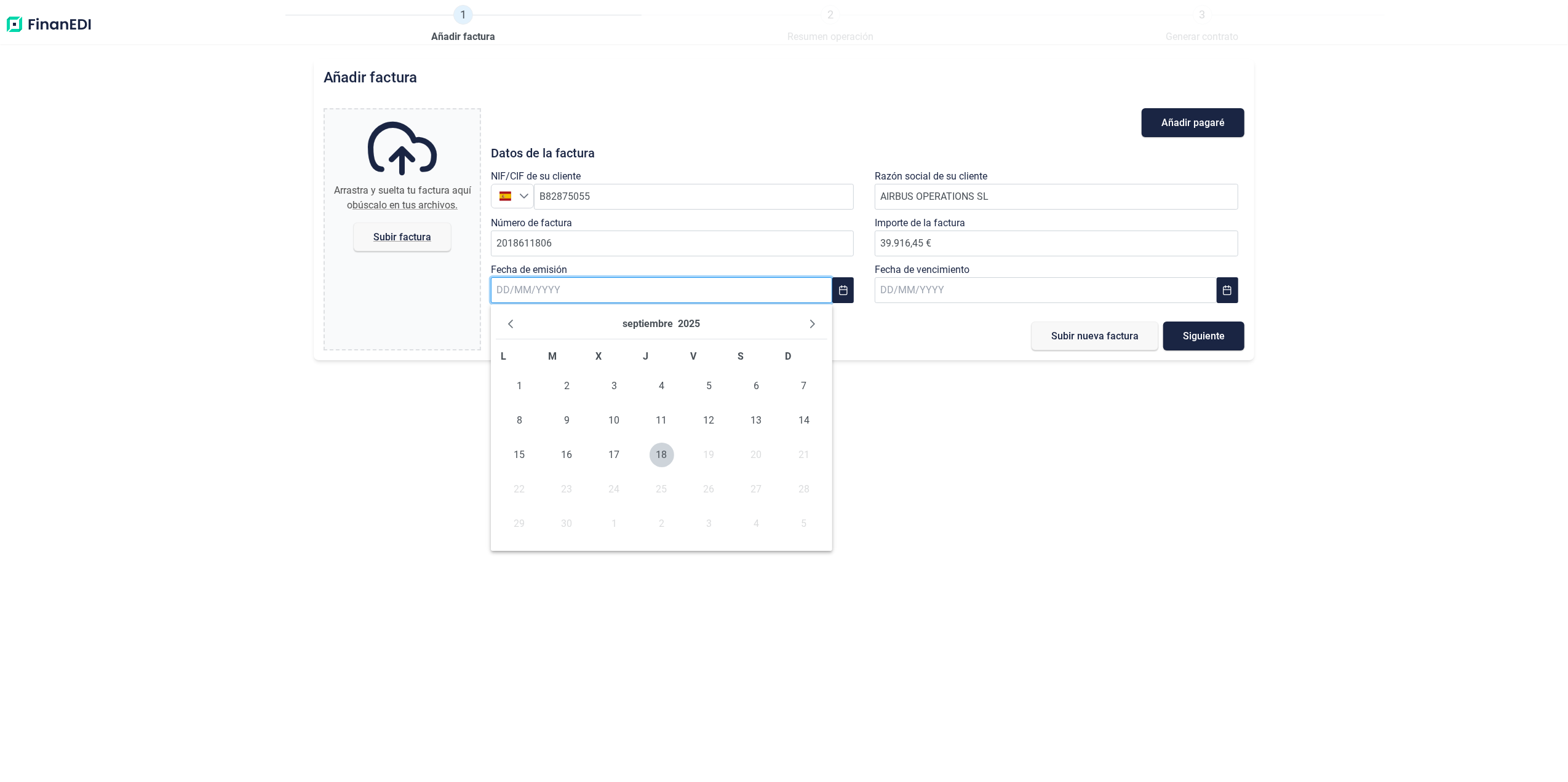
click at [670, 293] on input "text" at bounding box center [662, 290] width 342 height 26
click at [607, 453] on span "17" at bounding box center [614, 455] width 25 height 25
type input "[DATE]"
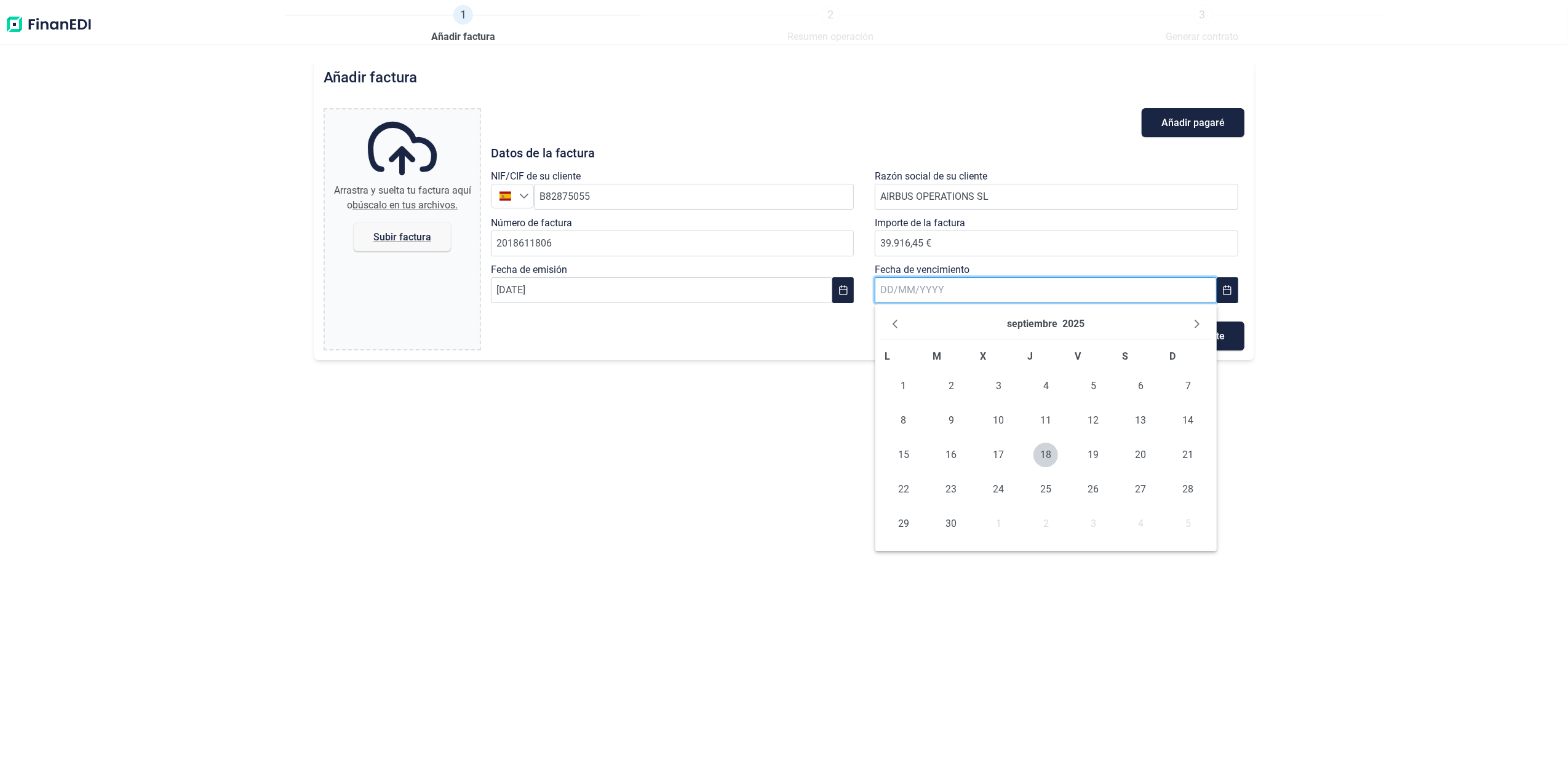
click at [897, 301] on input "text" at bounding box center [1045, 290] width 342 height 26
click at [1199, 331] on button "Next Month" at bounding box center [1197, 324] width 20 height 20
click at [893, 325] on icon "Previous Month" at bounding box center [895, 324] width 10 height 10
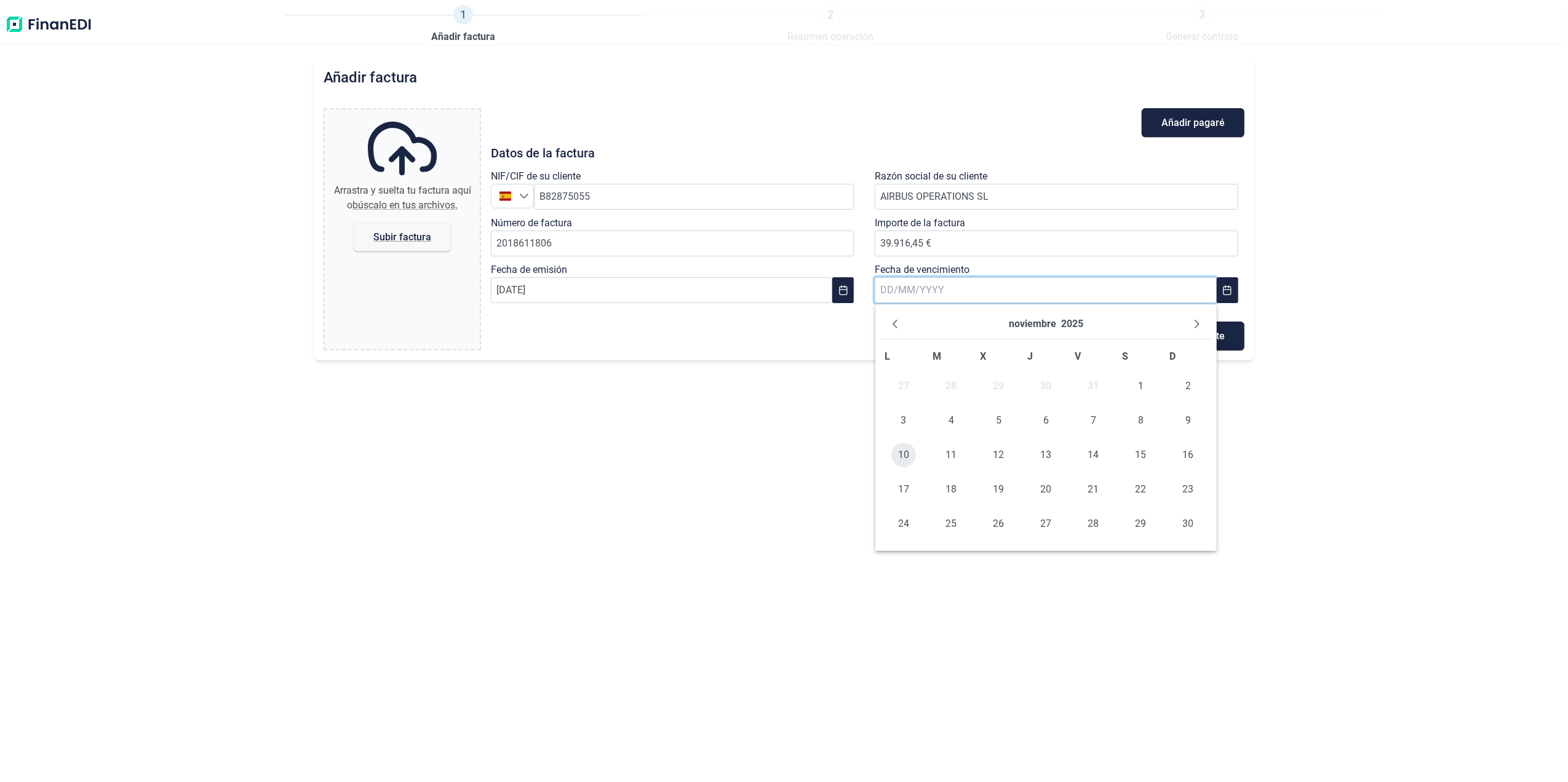
click at [908, 451] on span "10" at bounding box center [903, 455] width 25 height 25
type input "[DATE]"
click at [390, 225] on span "Subir factura" at bounding box center [402, 237] width 97 height 29
click at [390, 113] on input "Arrastra y suelta tu factura aquí o búscalo en tus archivos. Subir factura" at bounding box center [402, 111] width 155 height 4
type input "C:\fakepath\2018611806.pdf"
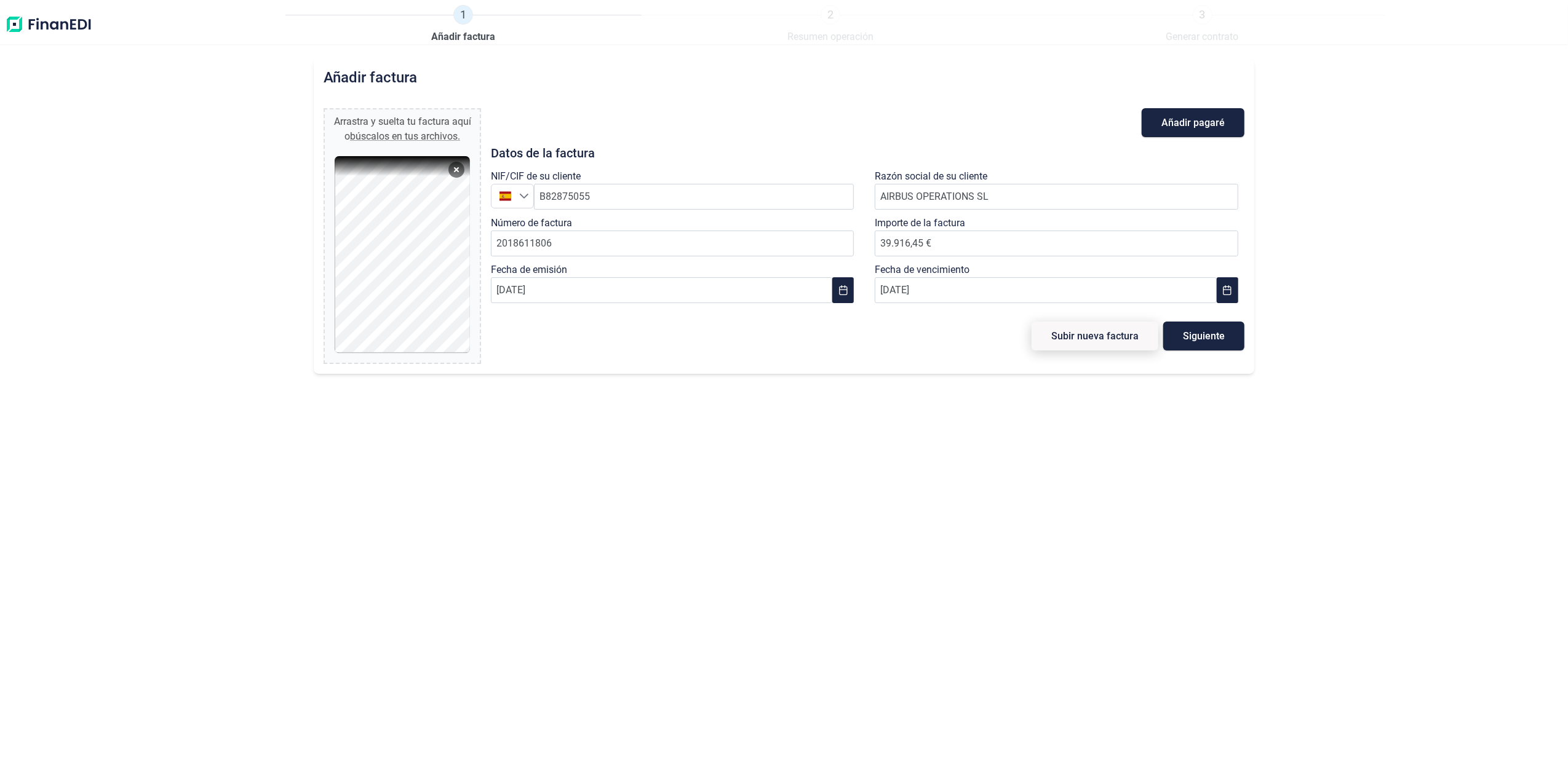
click at [1068, 333] on span "Subir nueva factura" at bounding box center [1094, 336] width 87 height 9
type input "0,00 €"
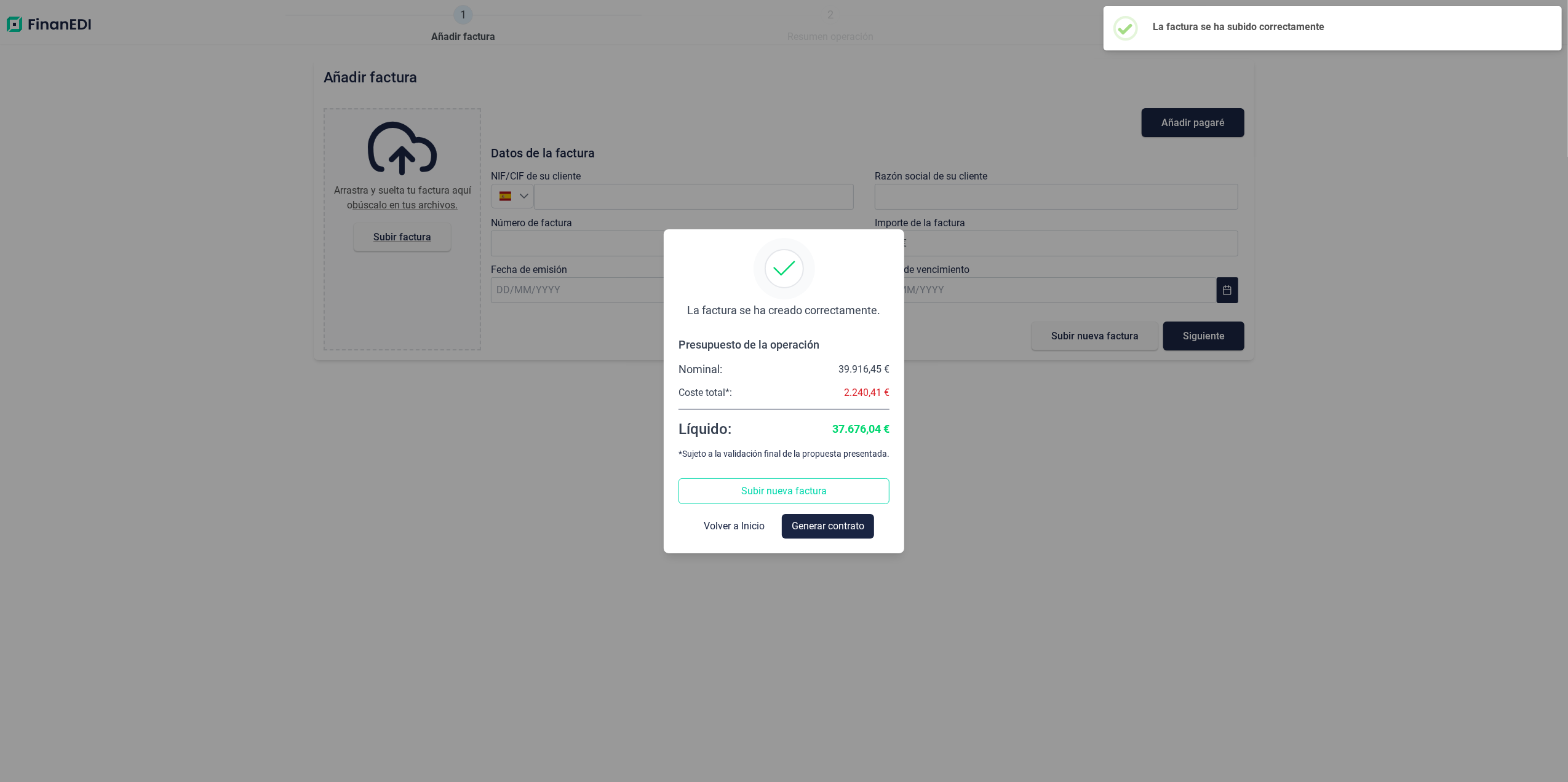
click at [748, 472] on div "La factura se ha creado correctamente. Presupuesto de la operación Nominal: 39.…" at bounding box center [784, 394] width 211 height 290
click at [752, 482] on button "Subir nueva factura" at bounding box center [784, 491] width 211 height 26
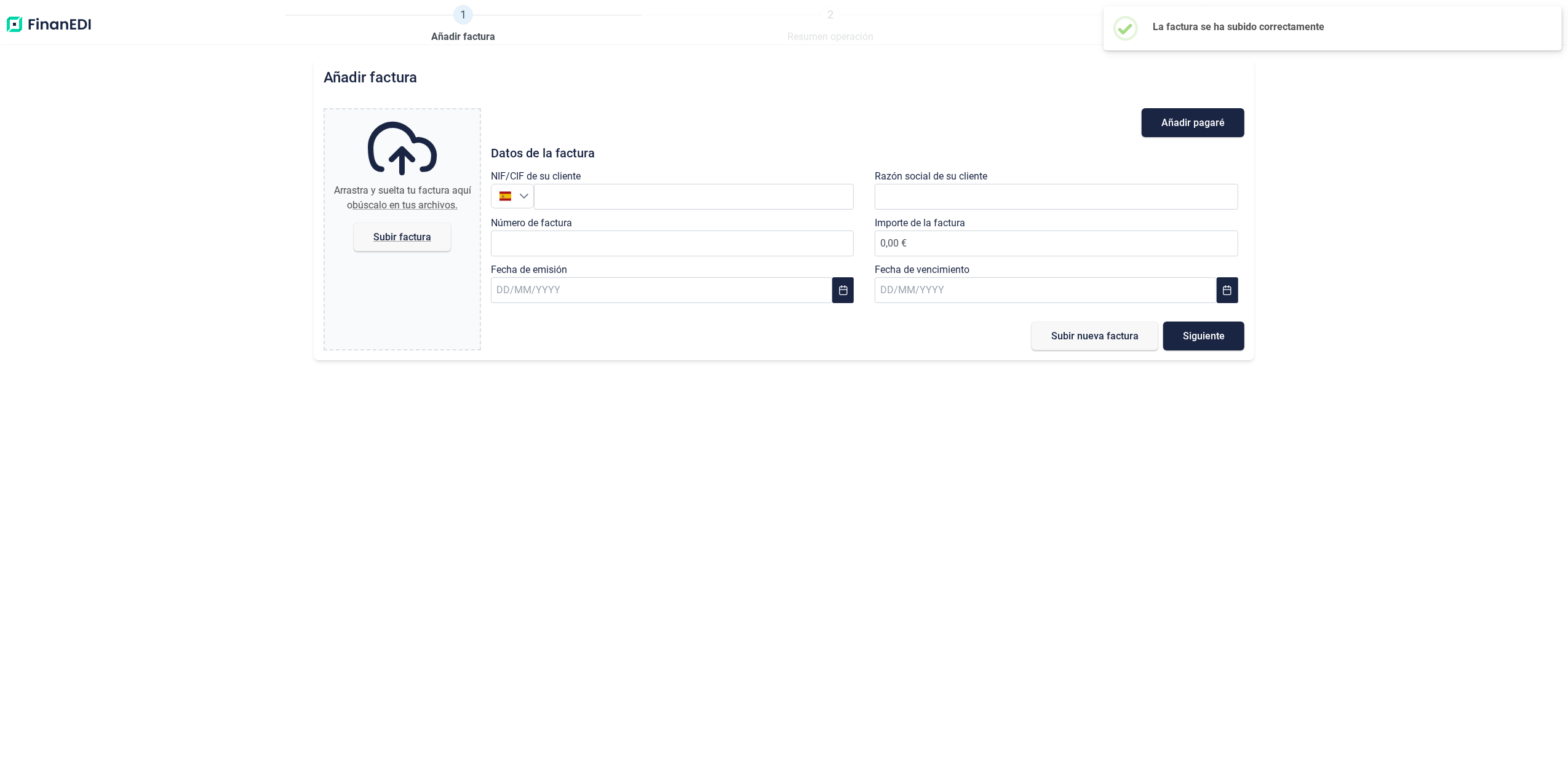
click at [609, 176] on div "NIF/CIF de su cliente España" at bounding box center [676, 193] width 370 height 47
click at [616, 188] on input "text" at bounding box center [694, 197] width 320 height 26
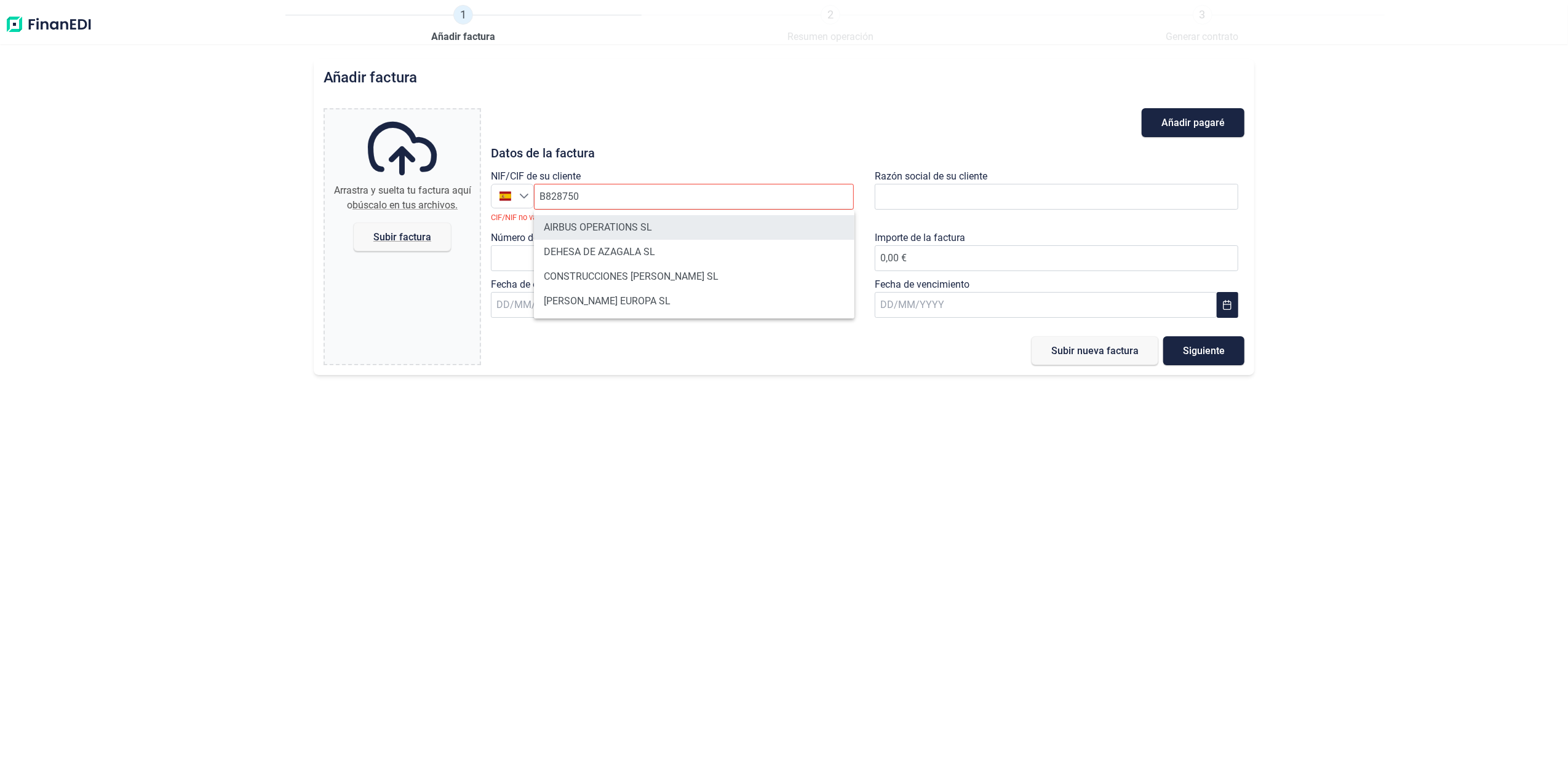
click at [638, 225] on li "AIRBUS OPERATIONS SL" at bounding box center [694, 227] width 320 height 25
type input "B82875055"
type input "AIRBUS OPERATIONS SL"
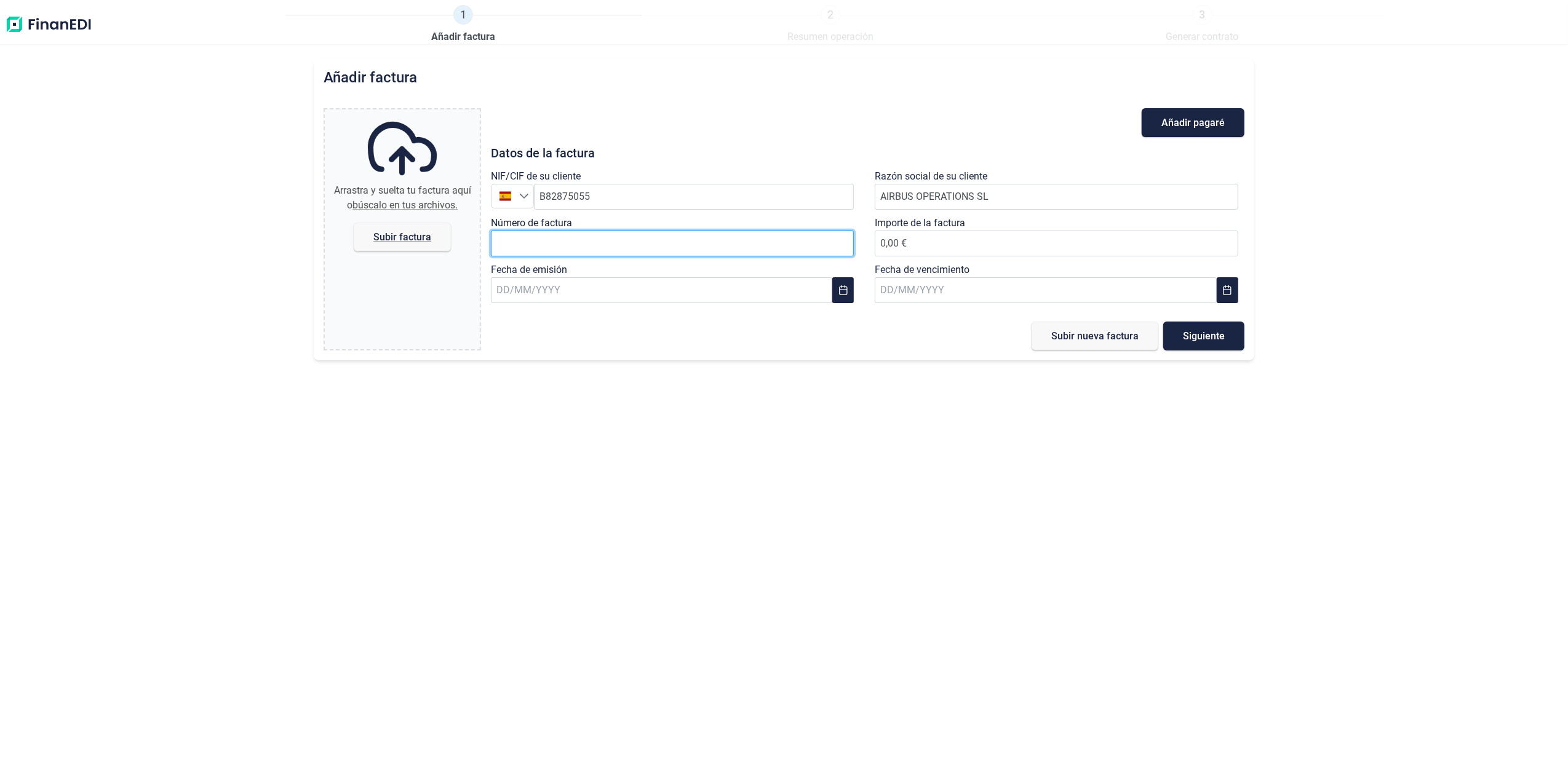
click at [604, 254] on input "Número de factura" at bounding box center [672, 244] width 363 height 26
type input "1"
type input "2018611807"
type input "2.458,72 €"
click at [544, 303] on input "text" at bounding box center [662, 290] width 342 height 26
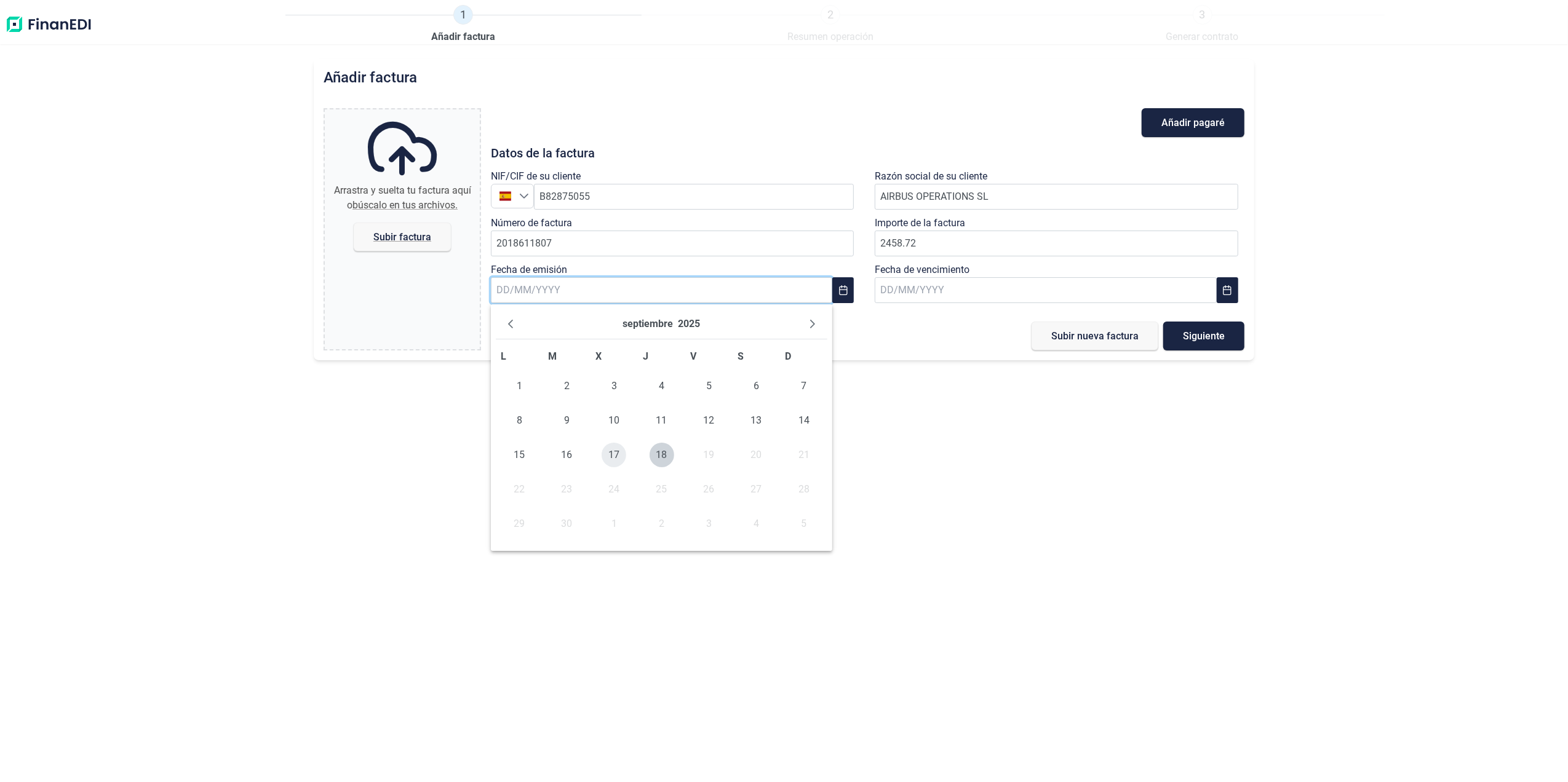
click at [611, 455] on span "17" at bounding box center [614, 455] width 25 height 25
type input "[DATE]"
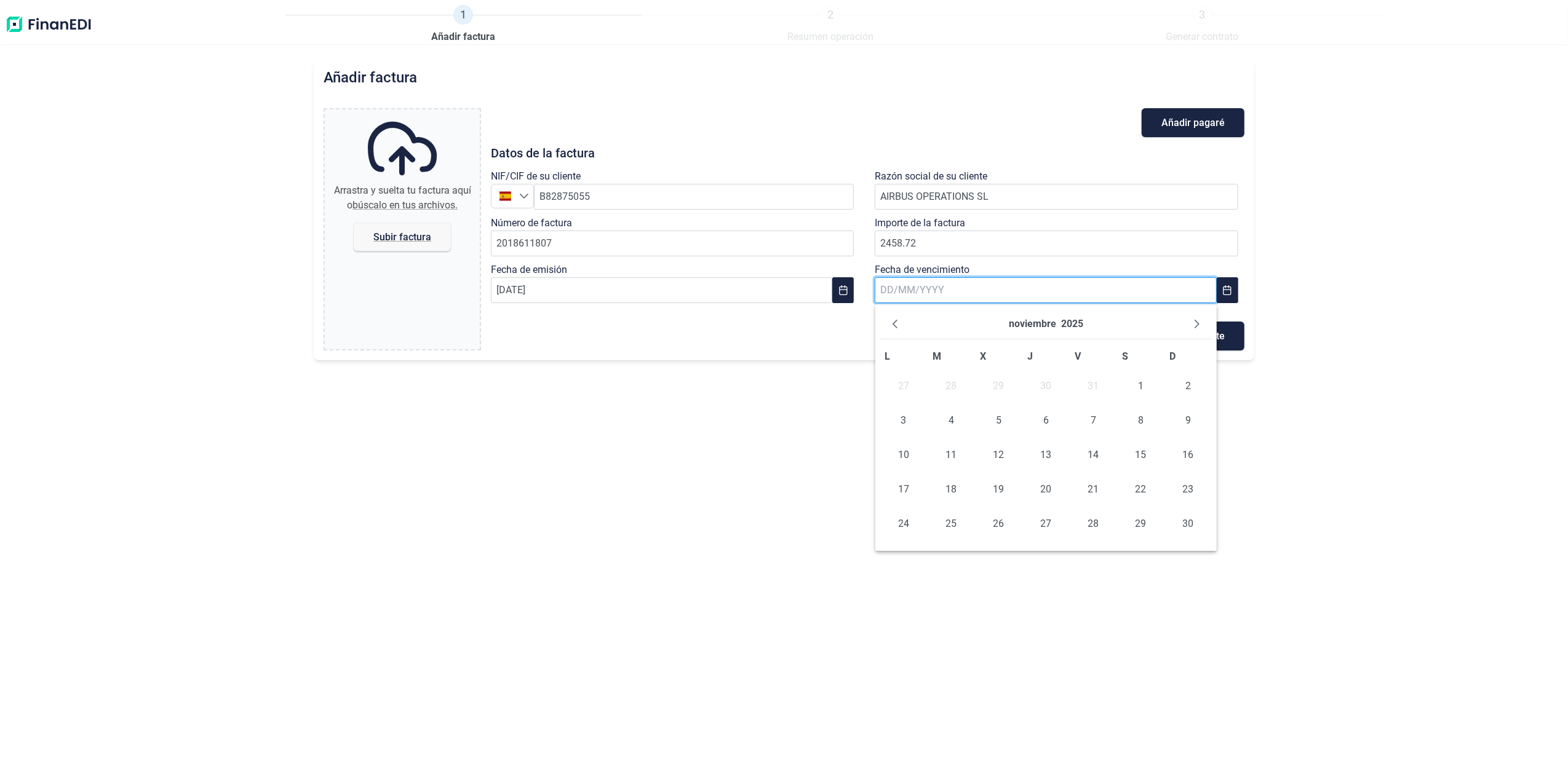
click at [972, 291] on input "text" at bounding box center [1045, 290] width 342 height 26
click at [906, 463] on span "10" at bounding box center [903, 455] width 25 height 25
type input "[DATE]"
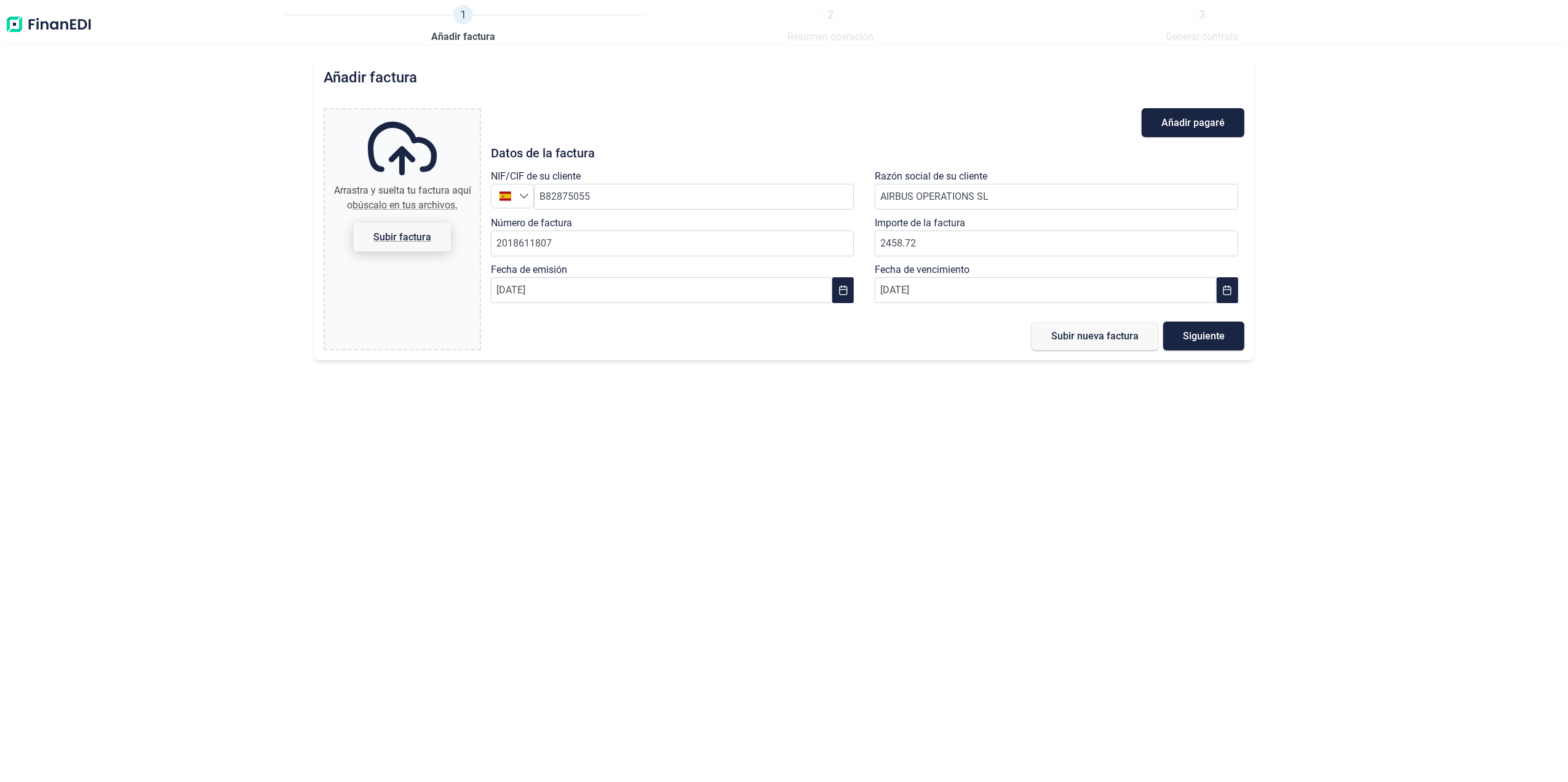
click at [395, 237] on span "Subir factura" at bounding box center [402, 237] width 58 height 9
click at [395, 113] on input "Arrastra y suelta tu factura aquí o búscalo en tus archivos. Subir factura" at bounding box center [402, 111] width 155 height 4
type input "C:\fakepath\2018611807.pdf"
click at [1118, 337] on span "Subir nueva factura" at bounding box center [1094, 336] width 87 height 9
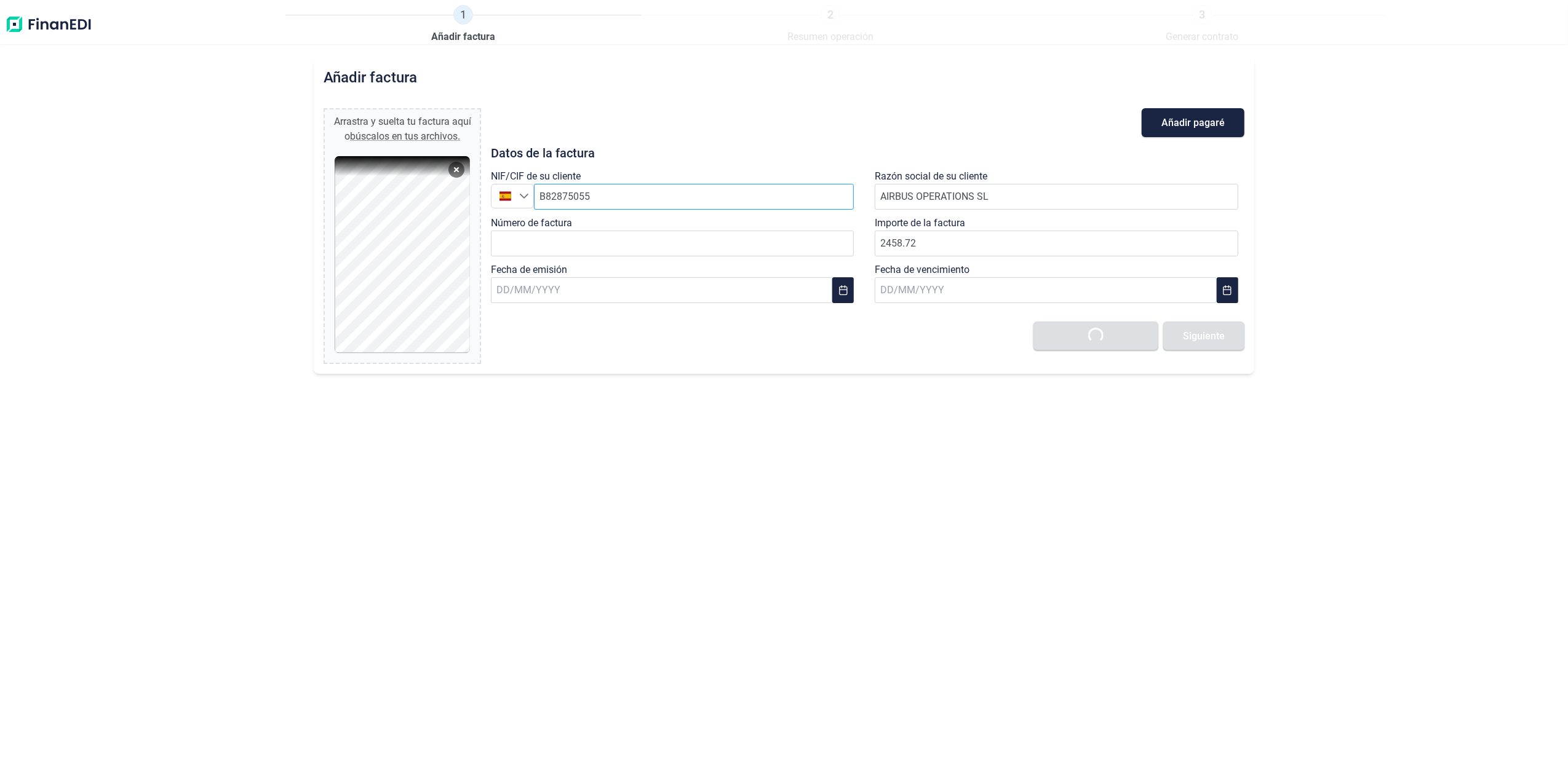
type input "0,00 €"
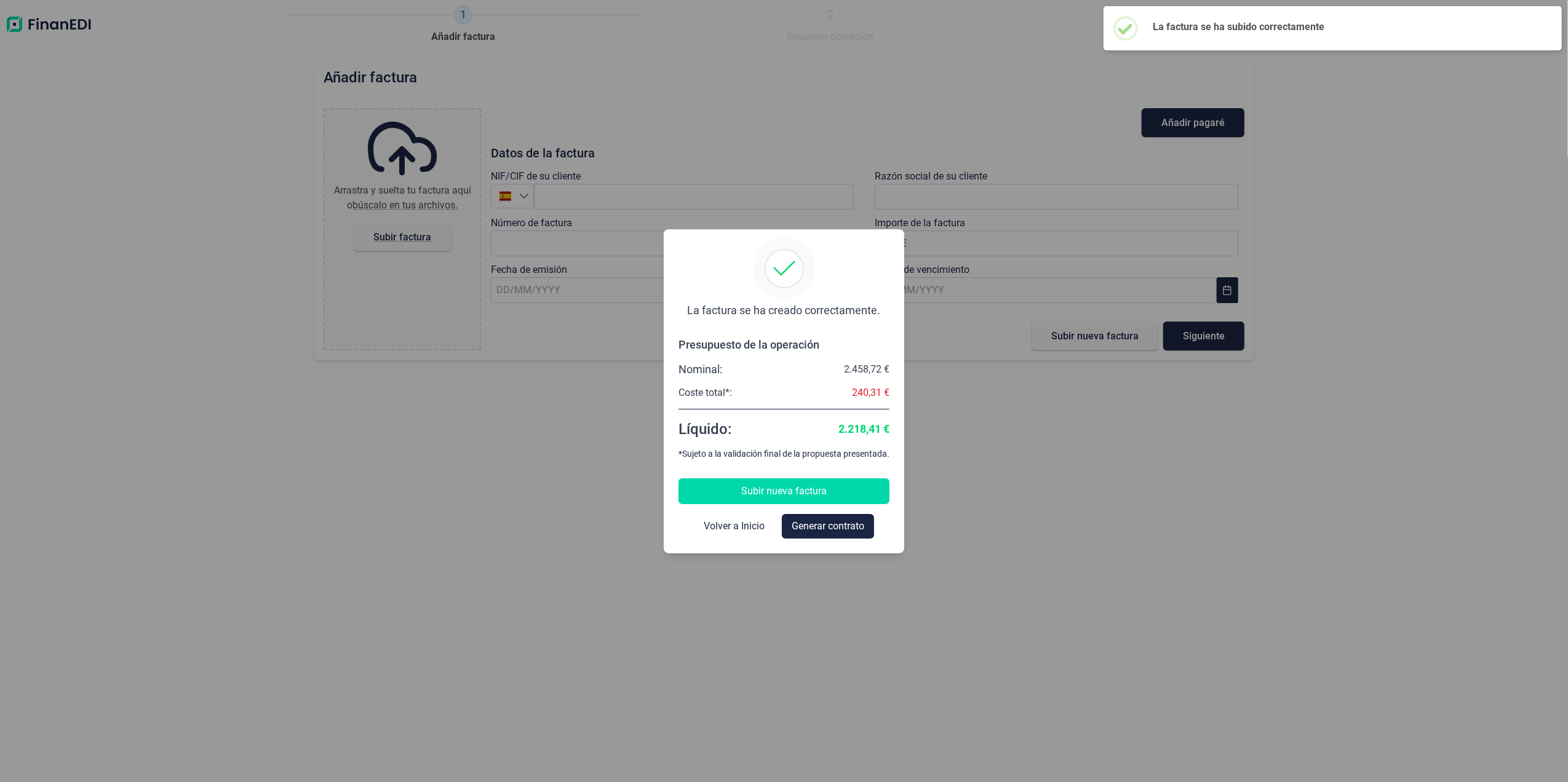
click at [789, 478] on button "Subir nueva factura" at bounding box center [784, 491] width 211 height 26
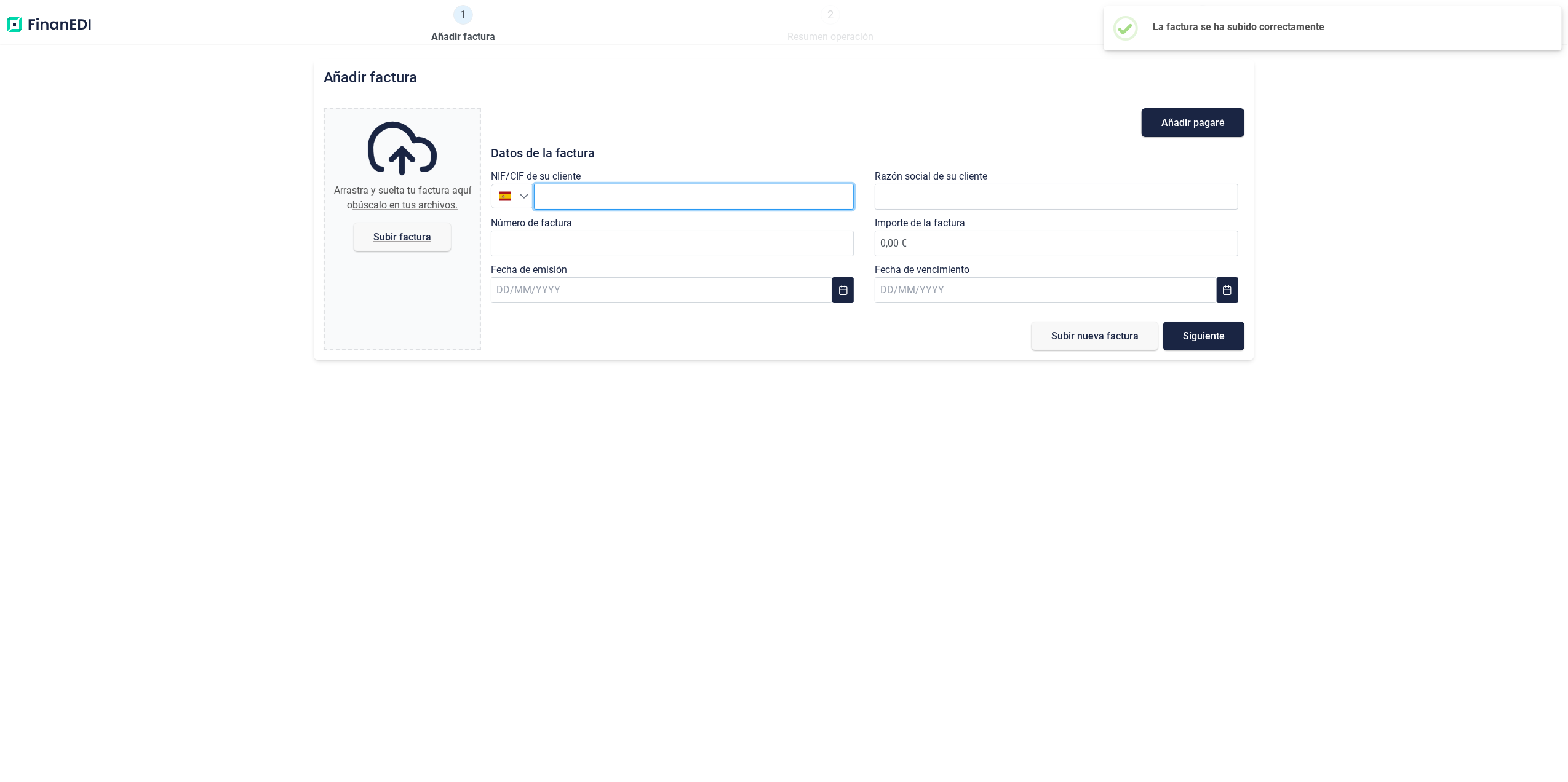
click at [641, 193] on input "text" at bounding box center [694, 197] width 320 height 26
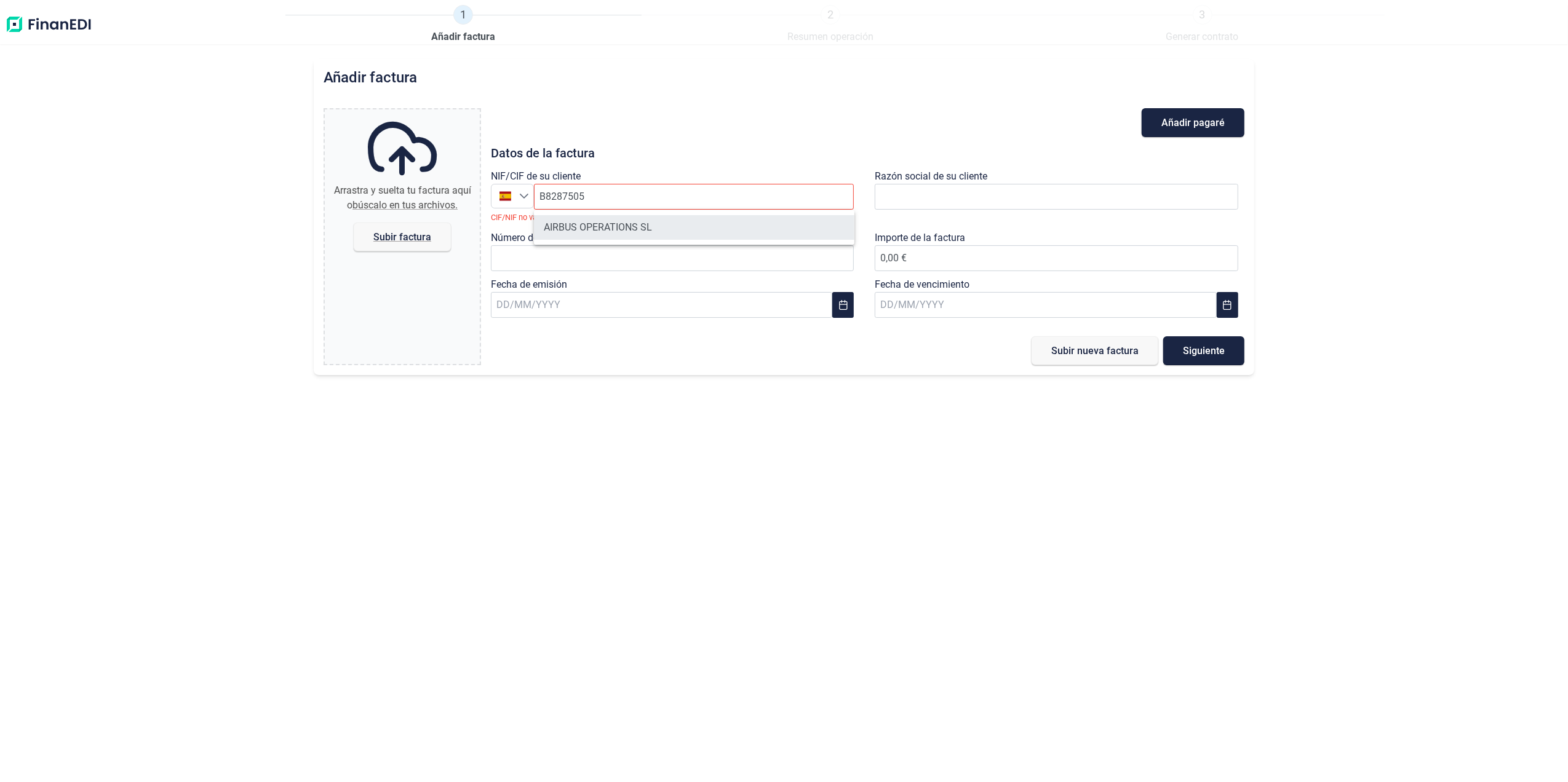
click at [641, 229] on li "AIRBUS OPERATIONS SL" at bounding box center [694, 227] width 320 height 25
type input "B82875055"
type input "AIRBUS OPERATIONS SL"
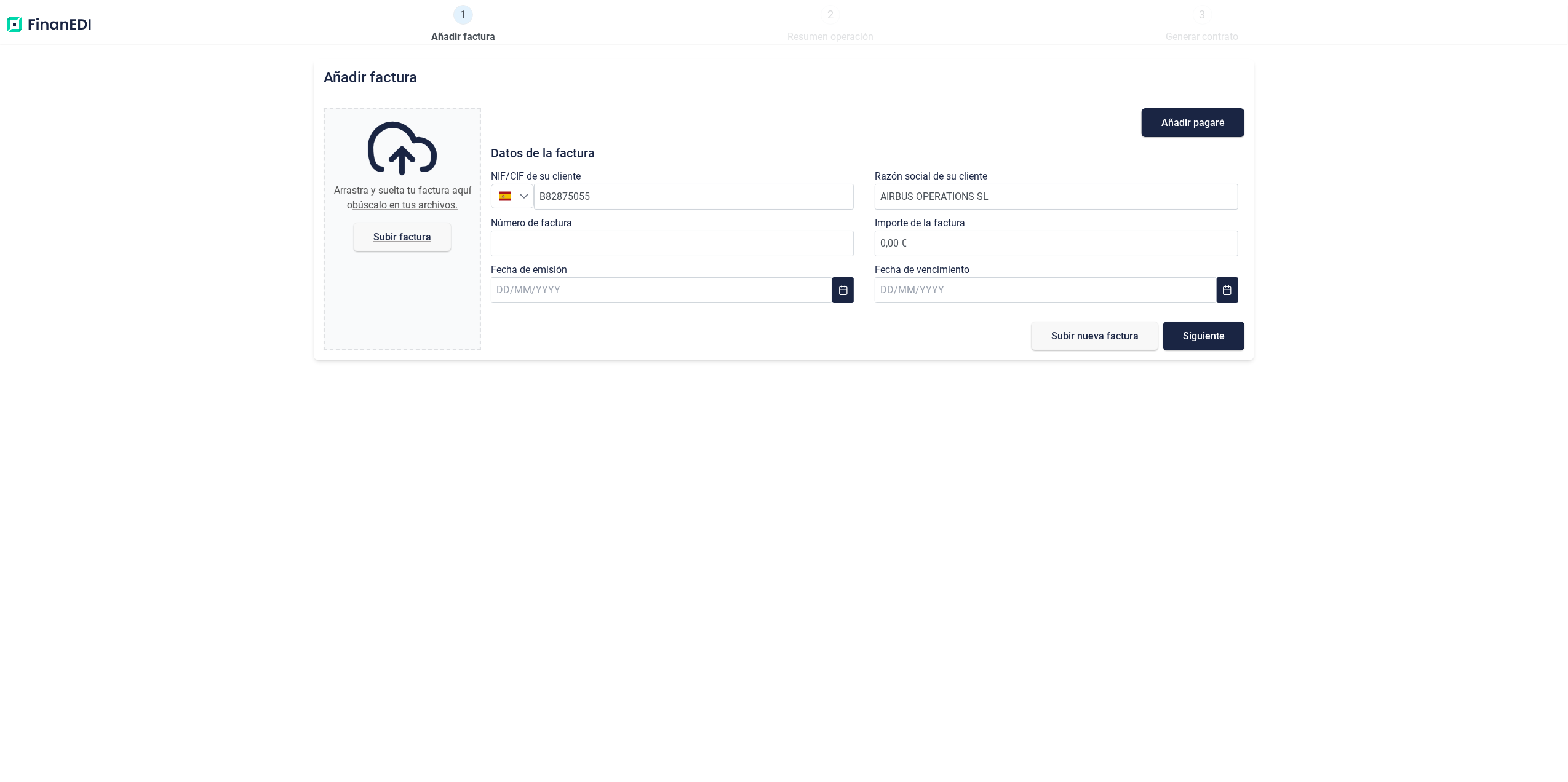
click at [643, 261] on div "Número de factura" at bounding box center [676, 239] width 370 height 47
click at [638, 237] on input "Número de factura" at bounding box center [672, 244] width 363 height 26
type input "2018611808"
drag, startPoint x: 884, startPoint y: 249, endPoint x: 886, endPoint y: 237, distance: 12.2
type input "7.852,42 €"
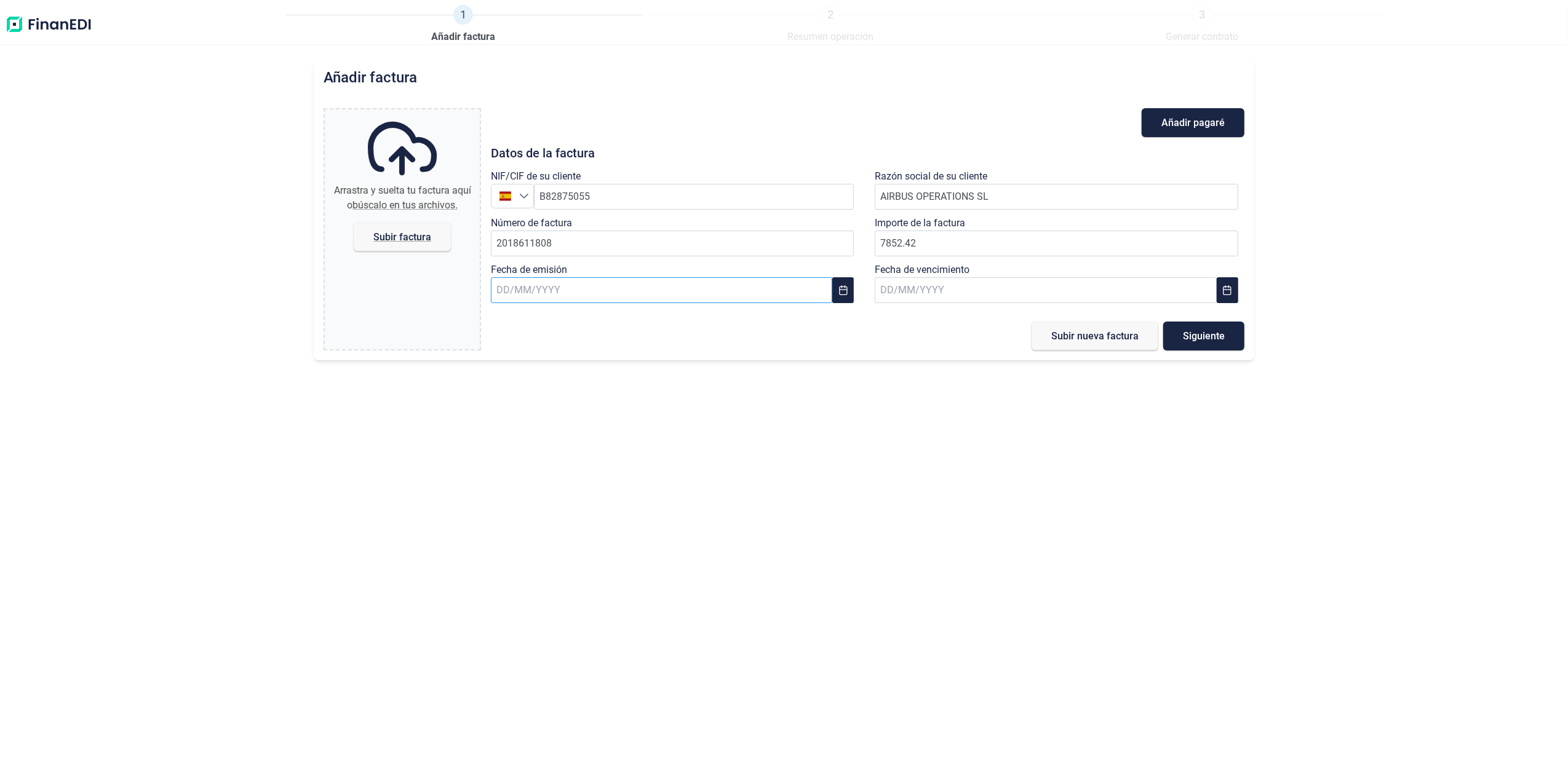
click at [742, 298] on input "text" at bounding box center [662, 290] width 342 height 26
click at [608, 455] on span "17" at bounding box center [614, 455] width 25 height 25
type input "[DATE]"
click at [955, 286] on input "text" at bounding box center [1045, 290] width 342 height 26
click at [903, 456] on span "10" at bounding box center [903, 455] width 25 height 25
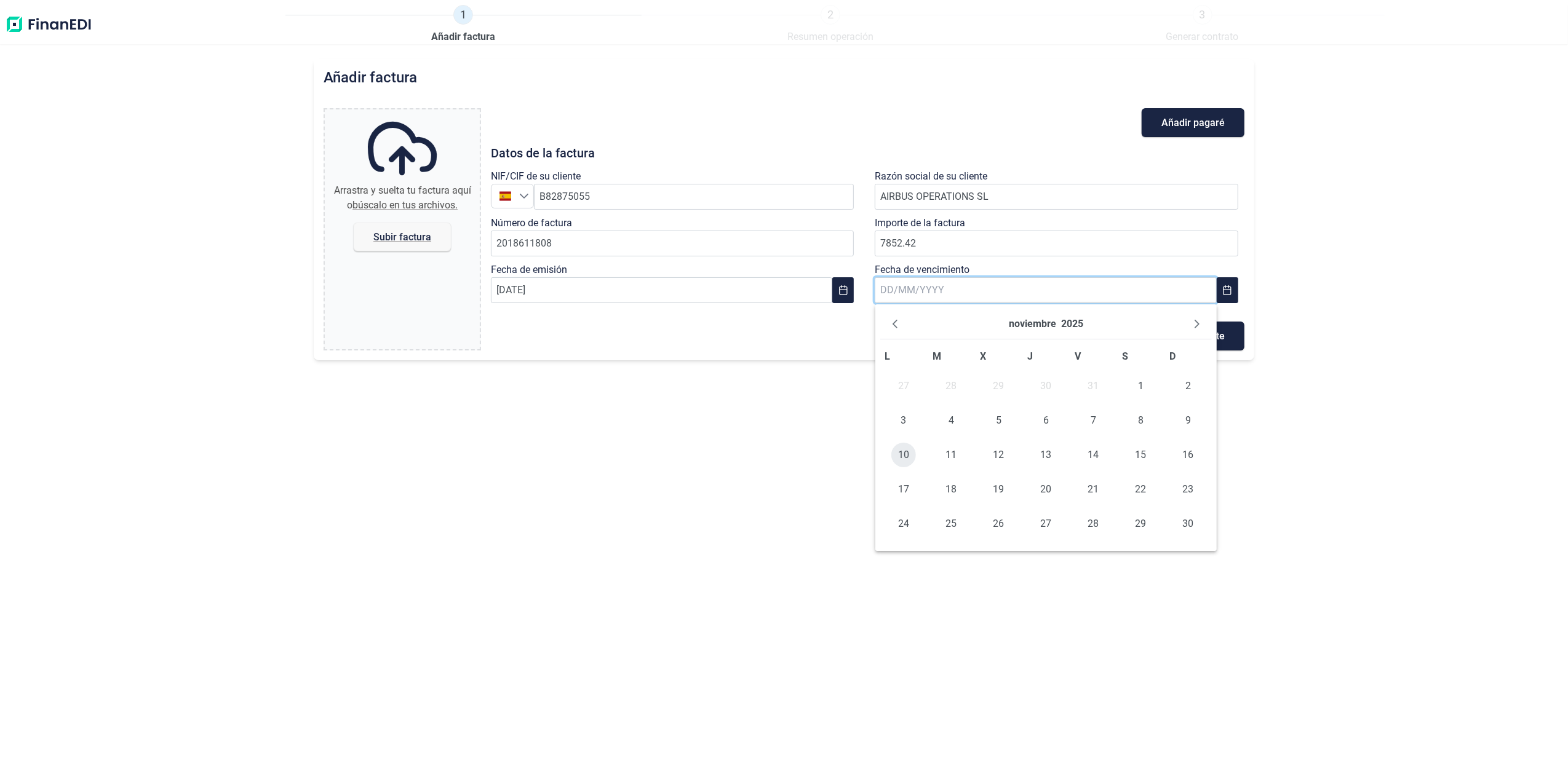
type input "[DATE]"
click at [401, 227] on span "Subir factura" at bounding box center [402, 237] width 97 height 29
click at [401, 113] on input "Arrastra y suelta tu factura aquí o búscalo en tus archivos. Subir factura" at bounding box center [402, 111] width 155 height 4
type input "C:\fakepath\2018611808.pdf"
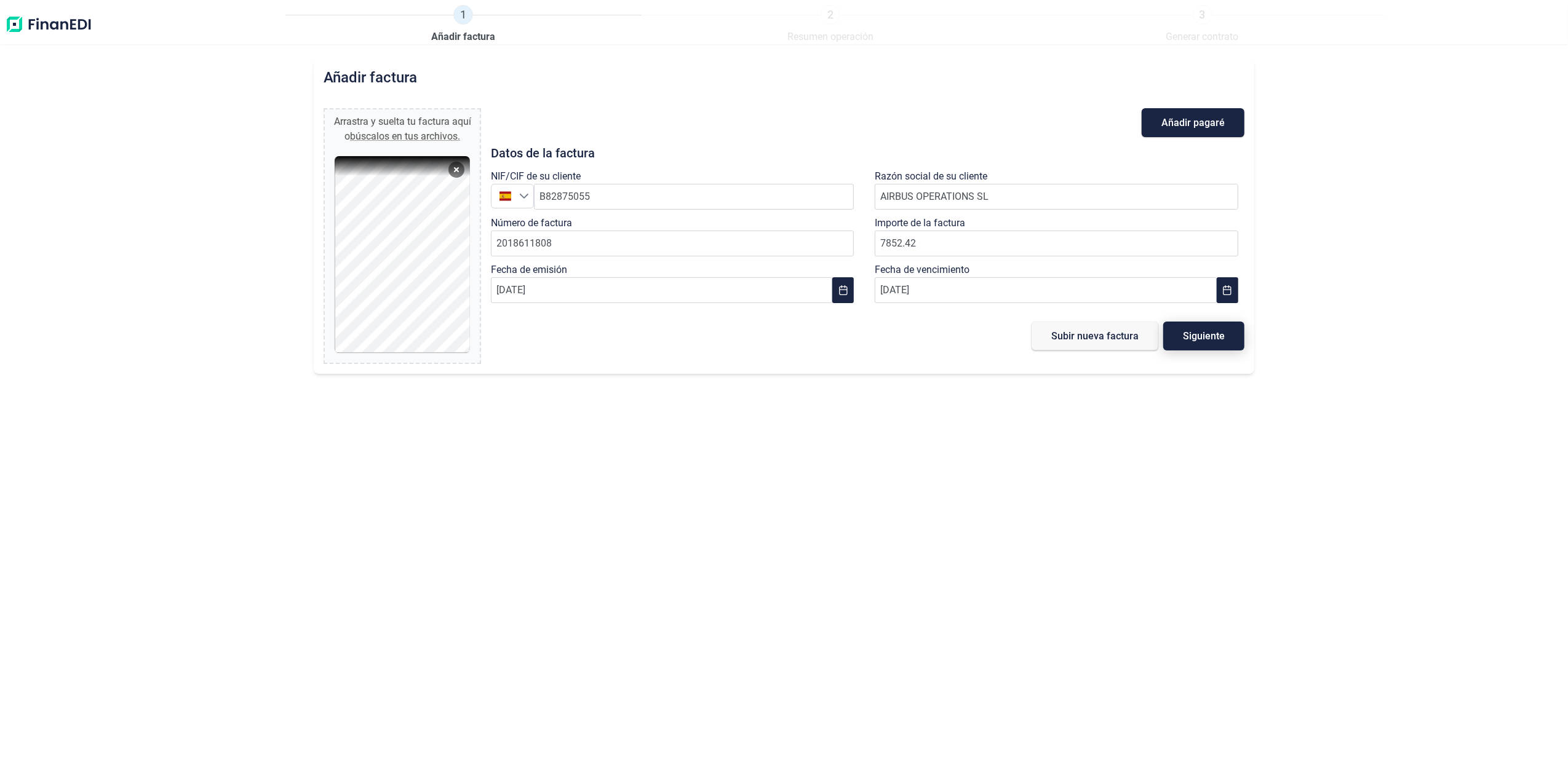
click at [1203, 339] on span "Siguiente" at bounding box center [1203, 336] width 42 height 9
type input "0,00 €"
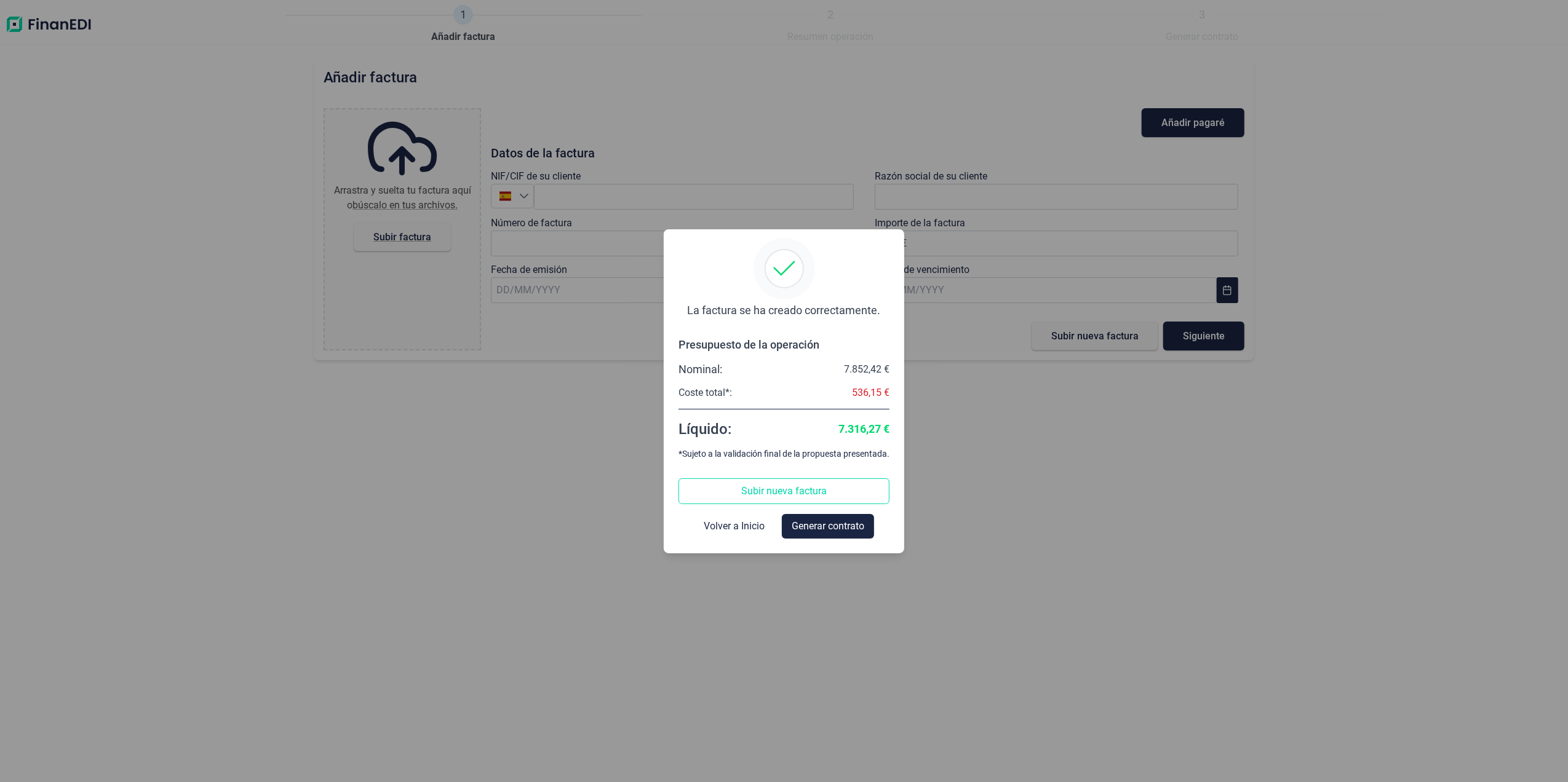
click at [741, 527] on span "Volver a Inicio" at bounding box center [734, 526] width 61 height 15
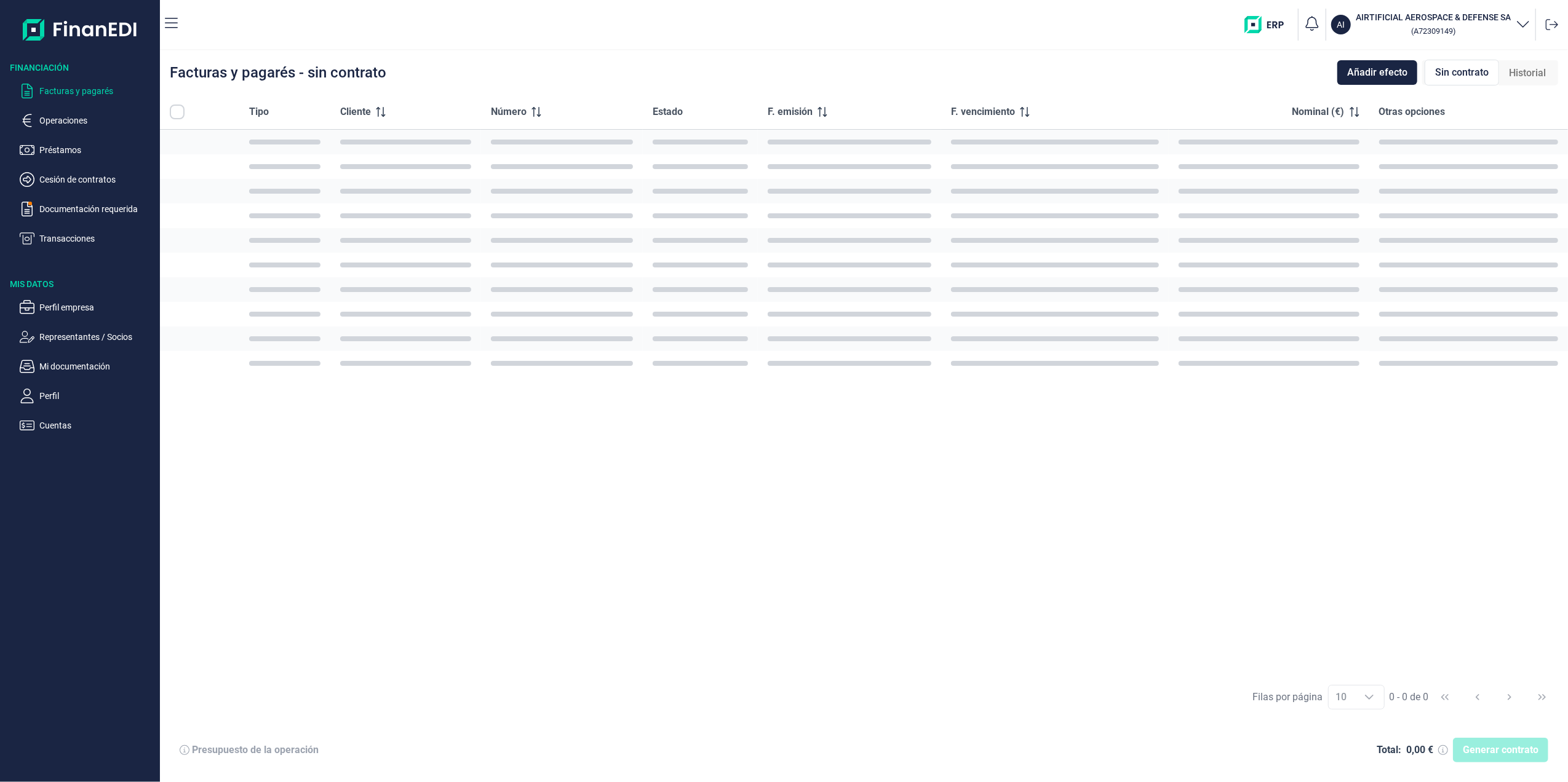
checkbox input "true"
